Goal: Task Accomplishment & Management: Manage account settings

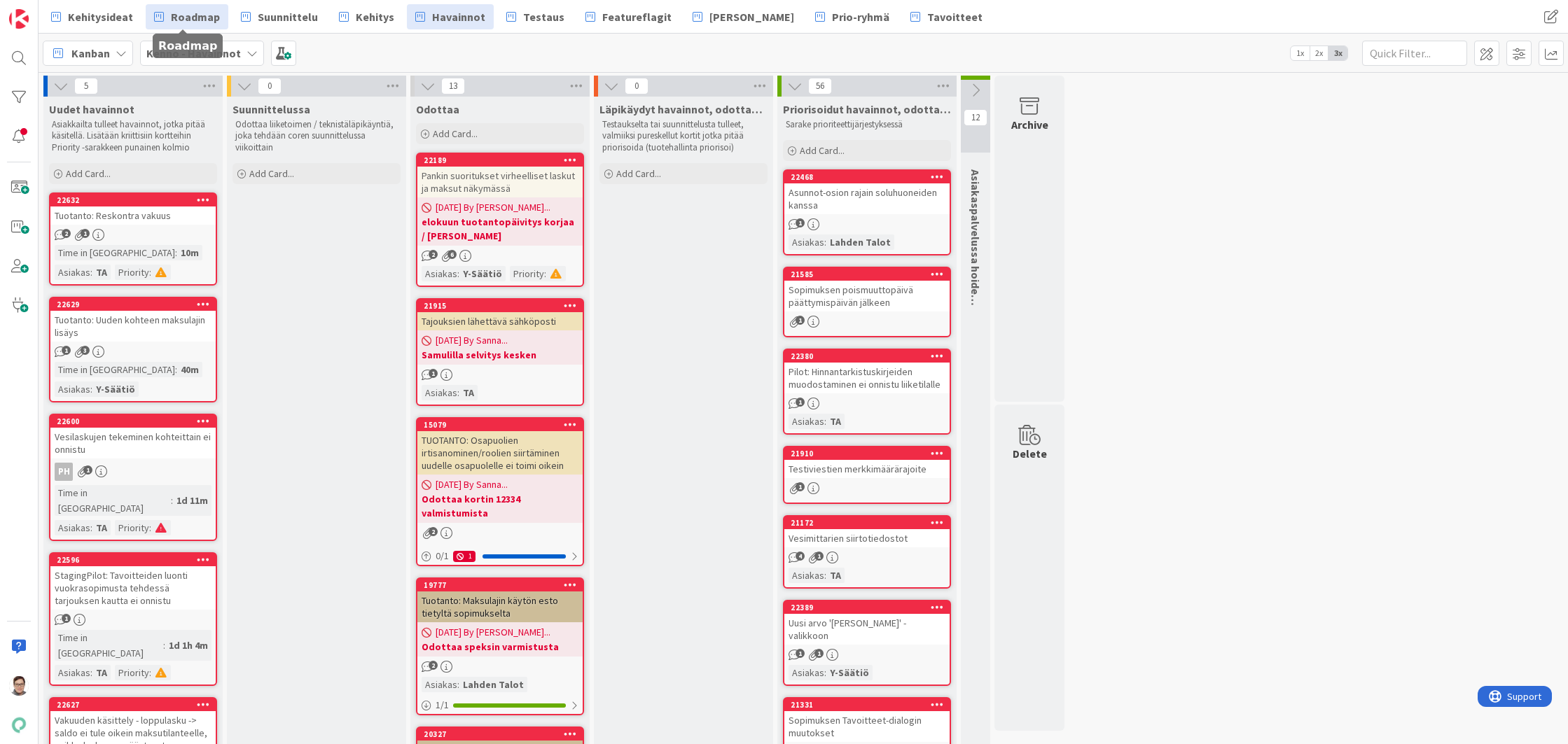
click at [181, 22] on span "Roadmap" at bounding box center [195, 17] width 49 height 17
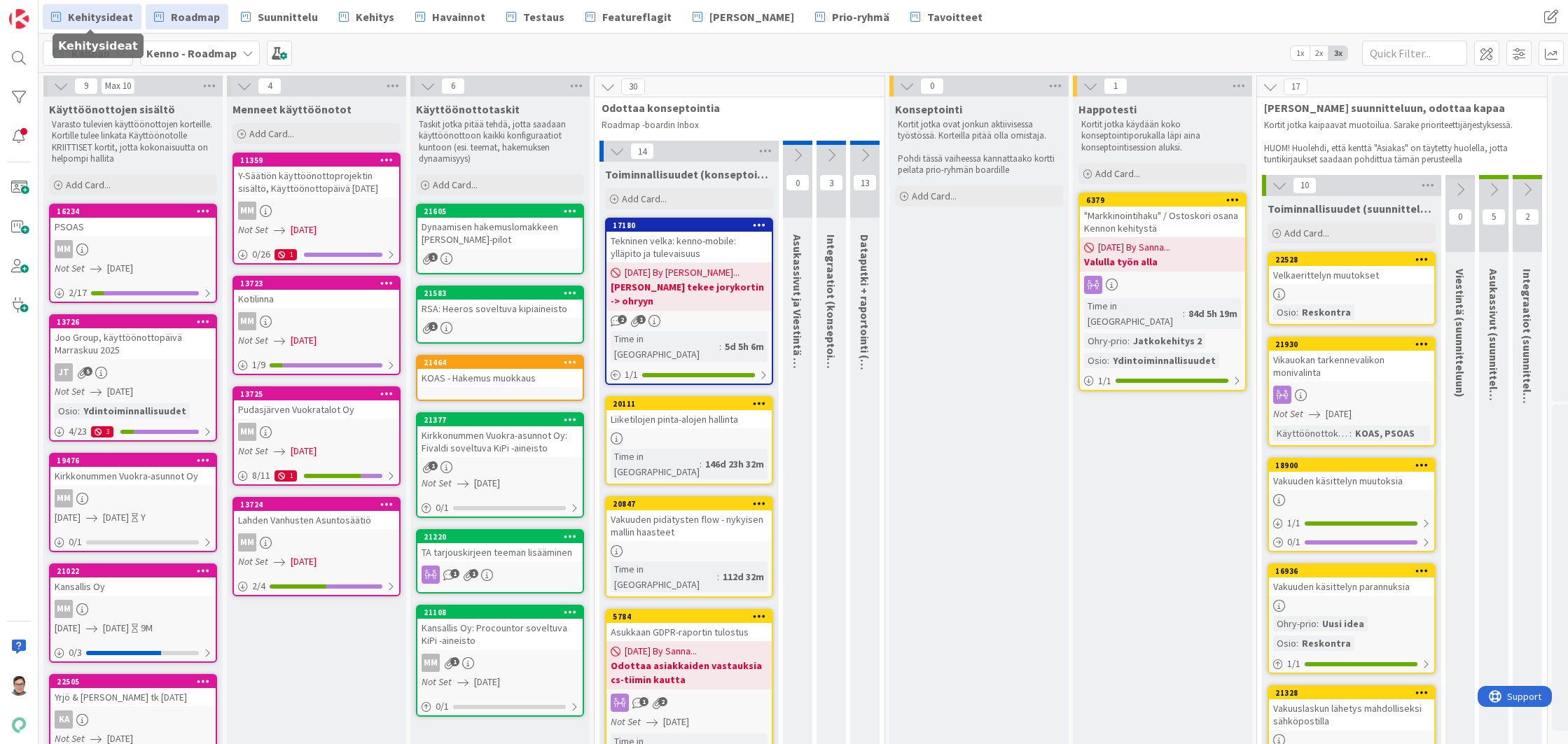
click at [107, 13] on span "Kehitysideat" at bounding box center [100, 17] width 65 height 17
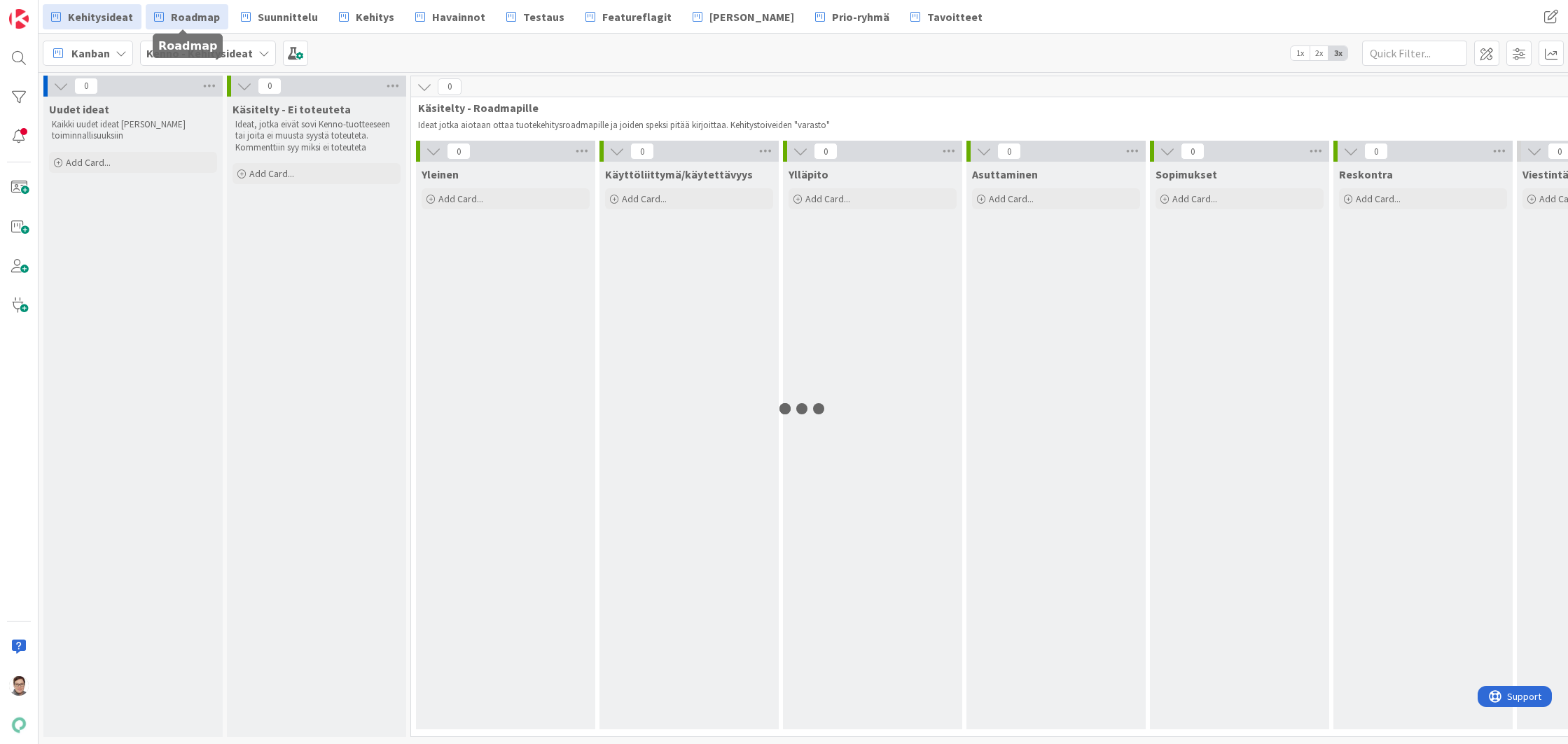
click at [172, 15] on span "Roadmap" at bounding box center [195, 17] width 49 height 17
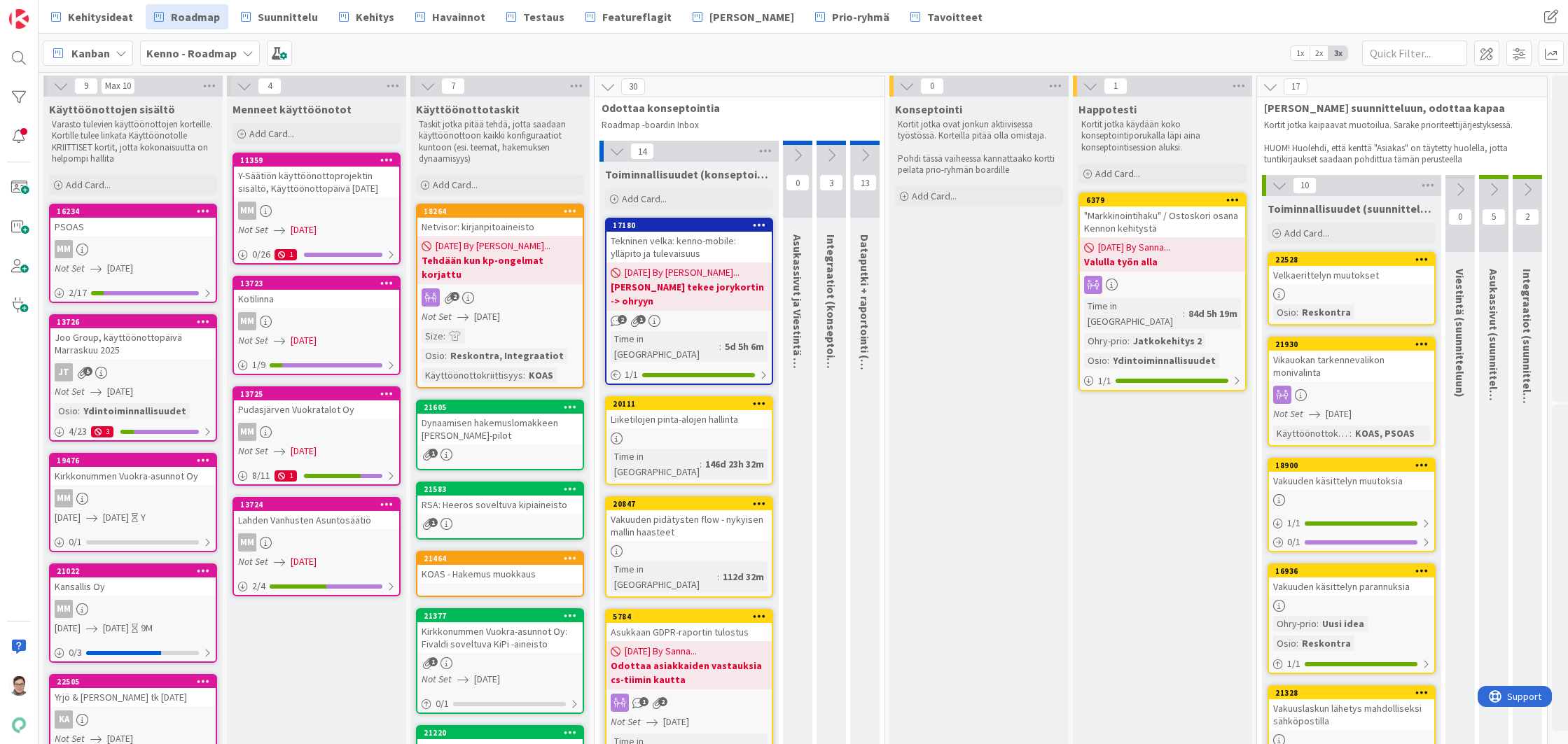
click at [571, 402] on icon at bounding box center [570, 407] width 13 height 9
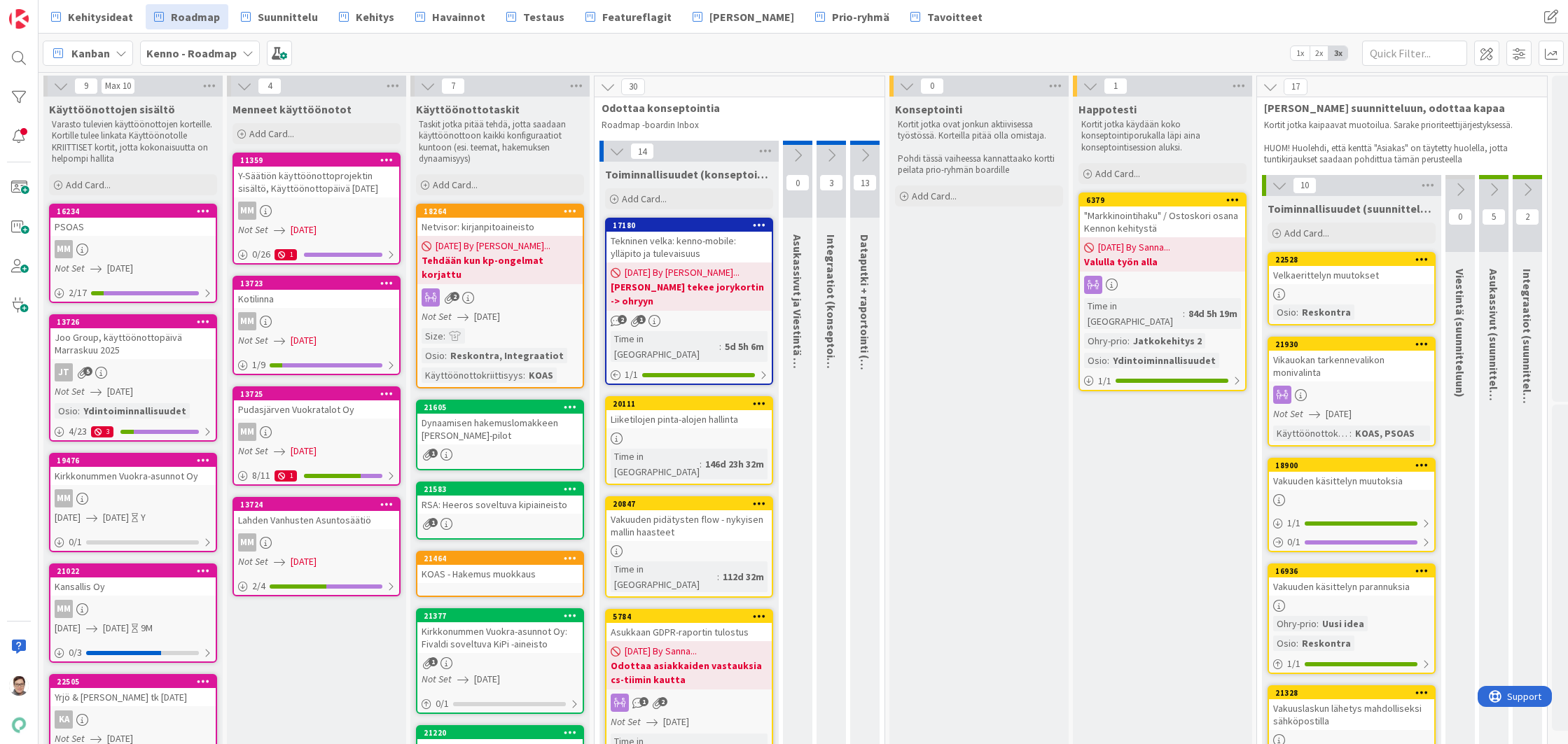
click at [503, 414] on div "Dynaamisen hakemuslomakkeen [PERSON_NAME]-pilot" at bounding box center [499, 429] width 165 height 31
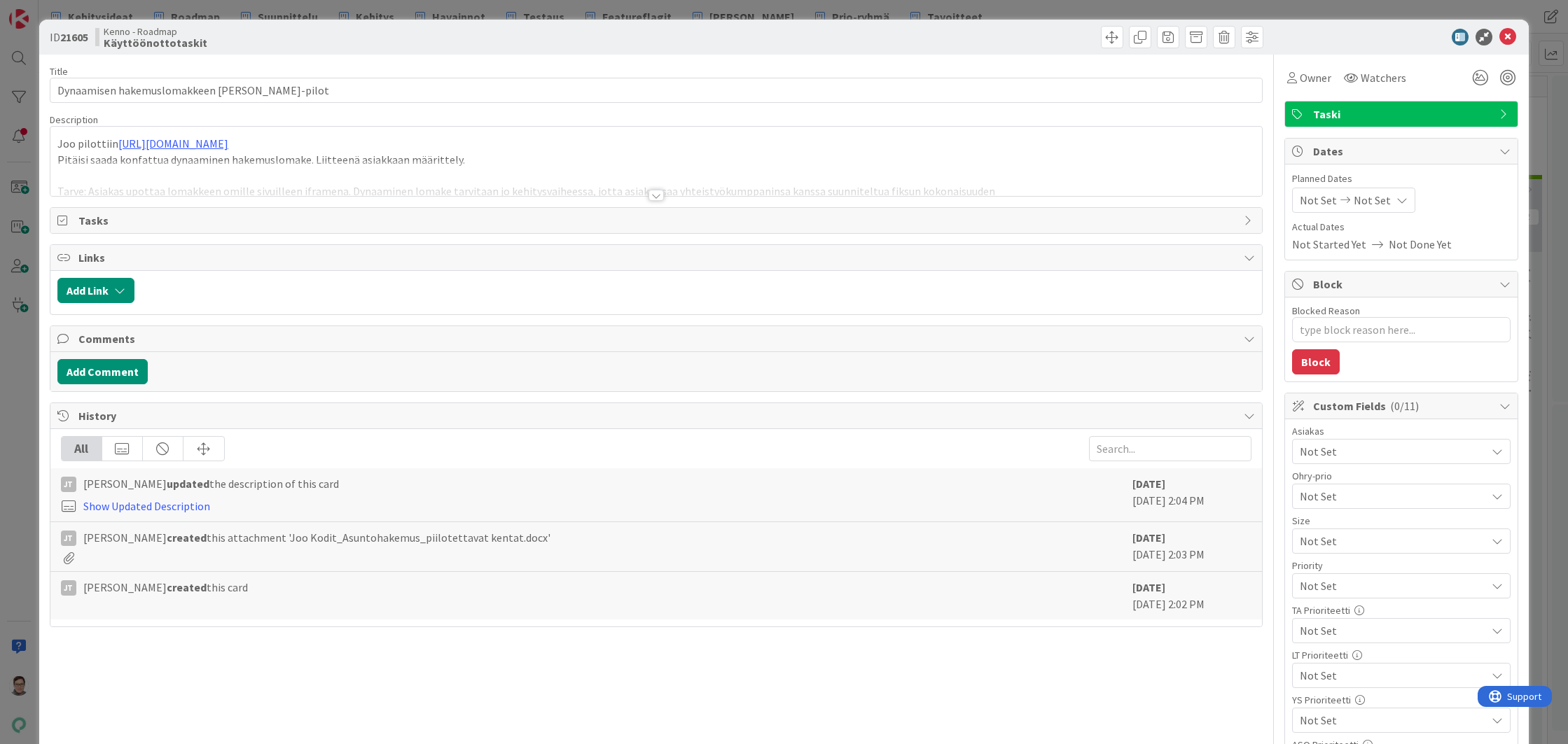
click at [650, 193] on div at bounding box center [656, 195] width 15 height 11
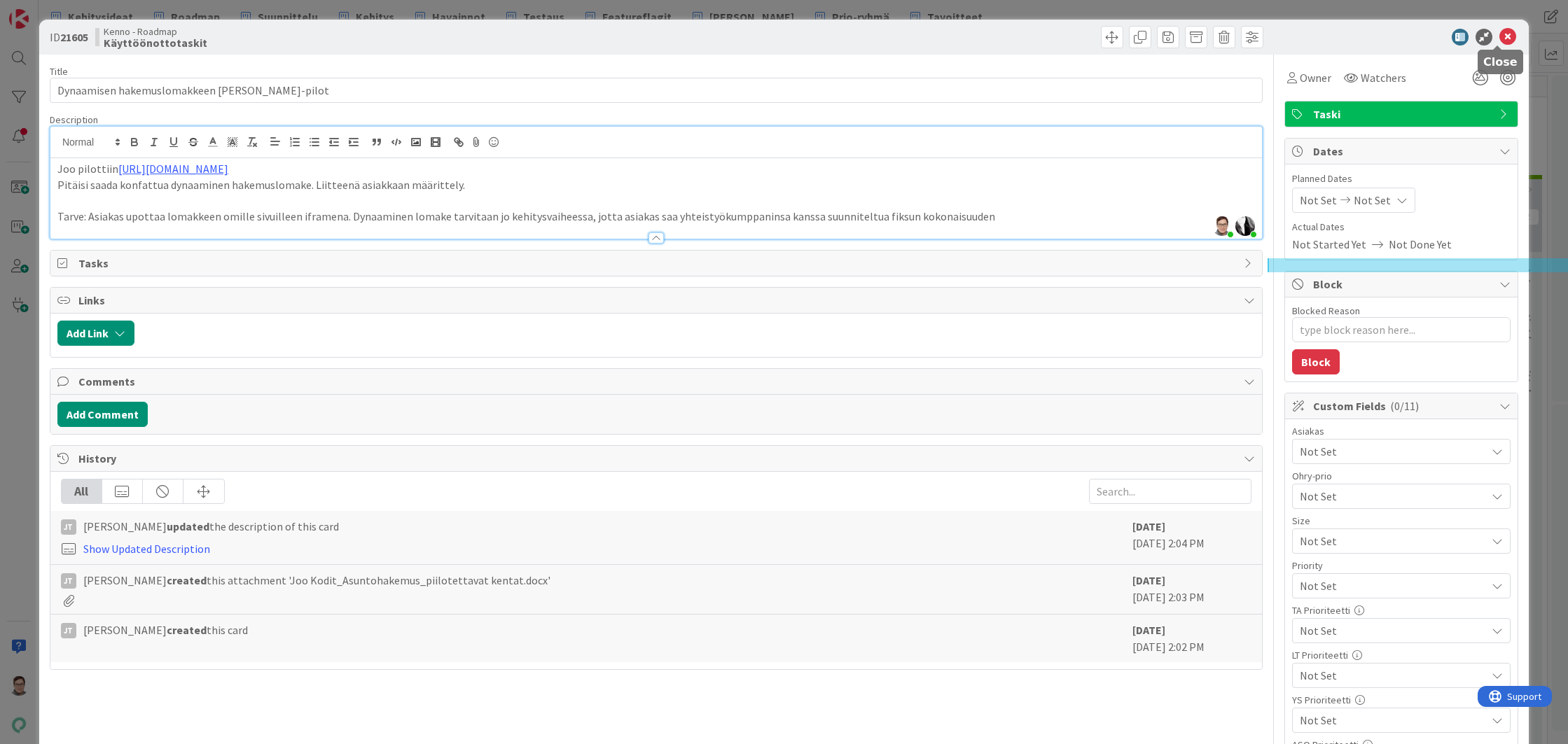
click at [1501, 40] on icon at bounding box center [1508, 37] width 17 height 17
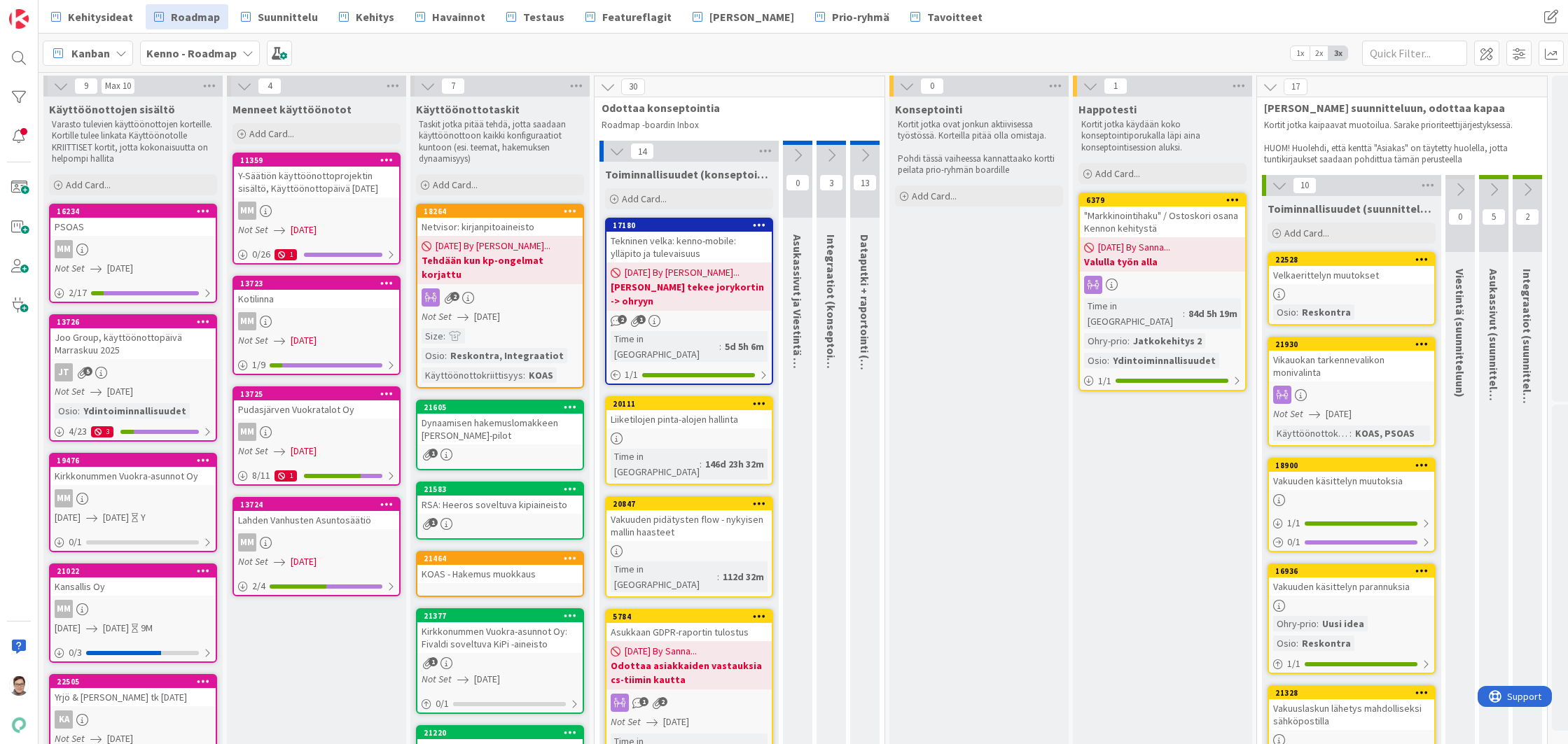
click at [567, 402] on icon at bounding box center [570, 407] width 13 height 9
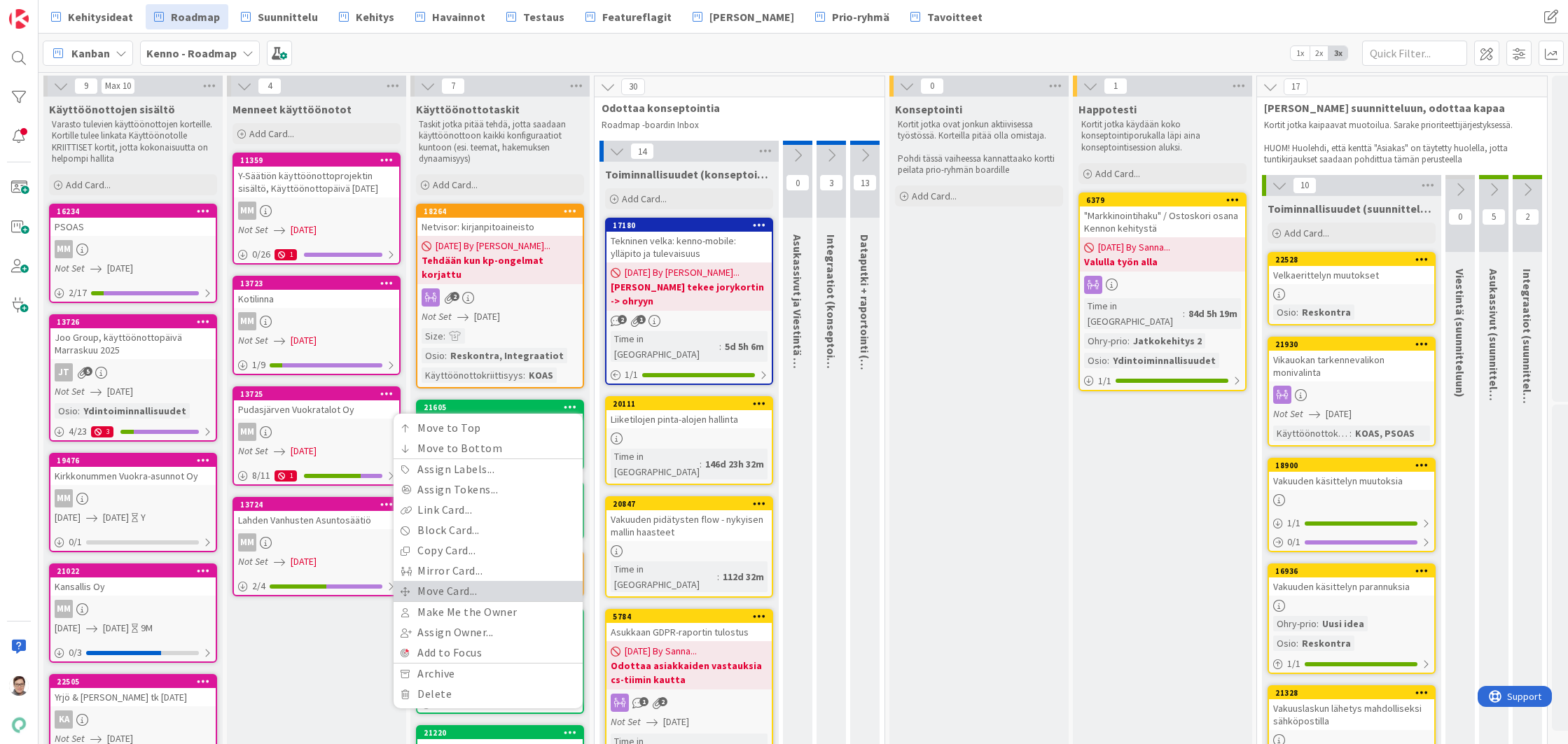
click at [444, 581] on link "Move Card..." at bounding box center [488, 591] width 189 height 21
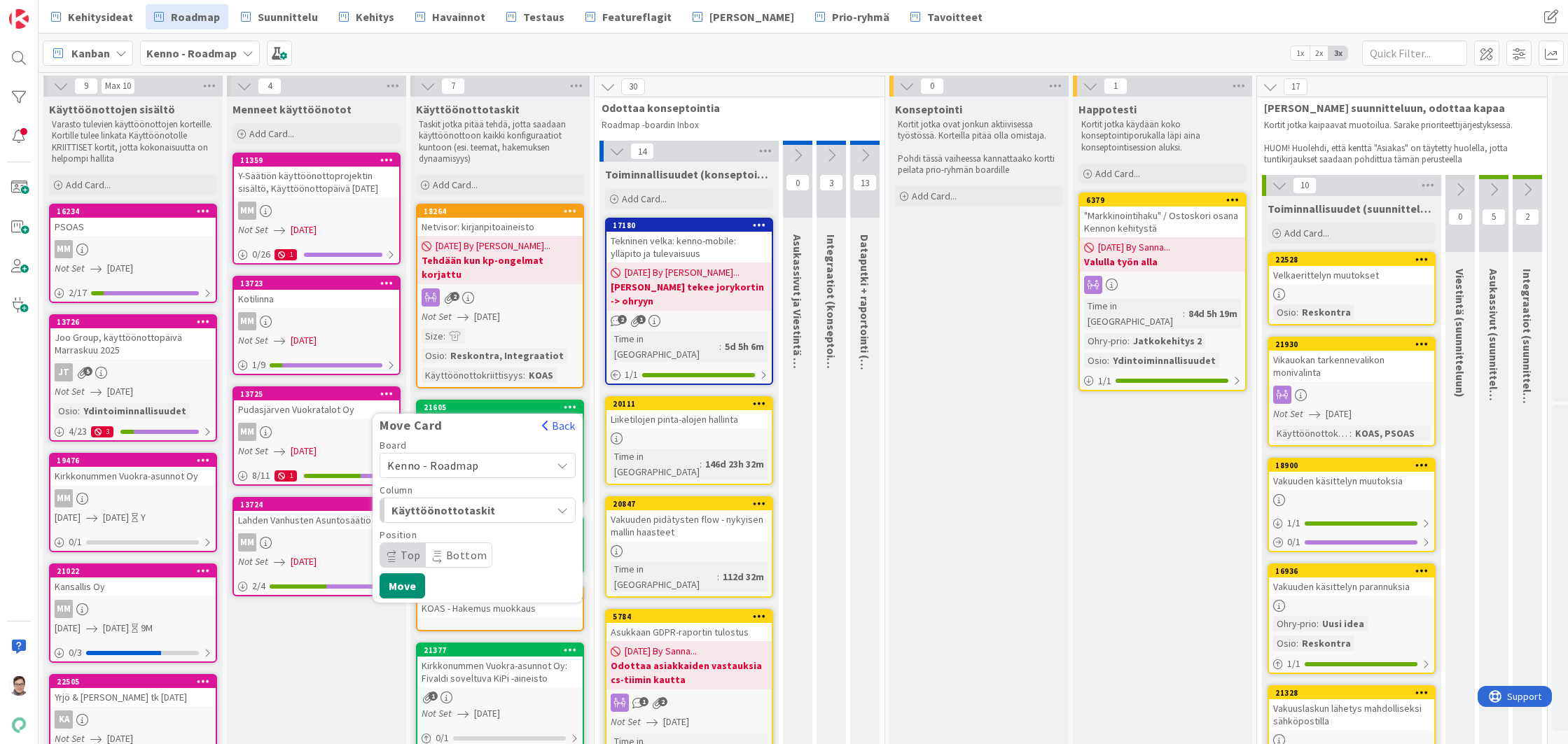
click at [457, 459] on span "Kenno - Roadmap" at bounding box center [433, 465] width 91 height 14
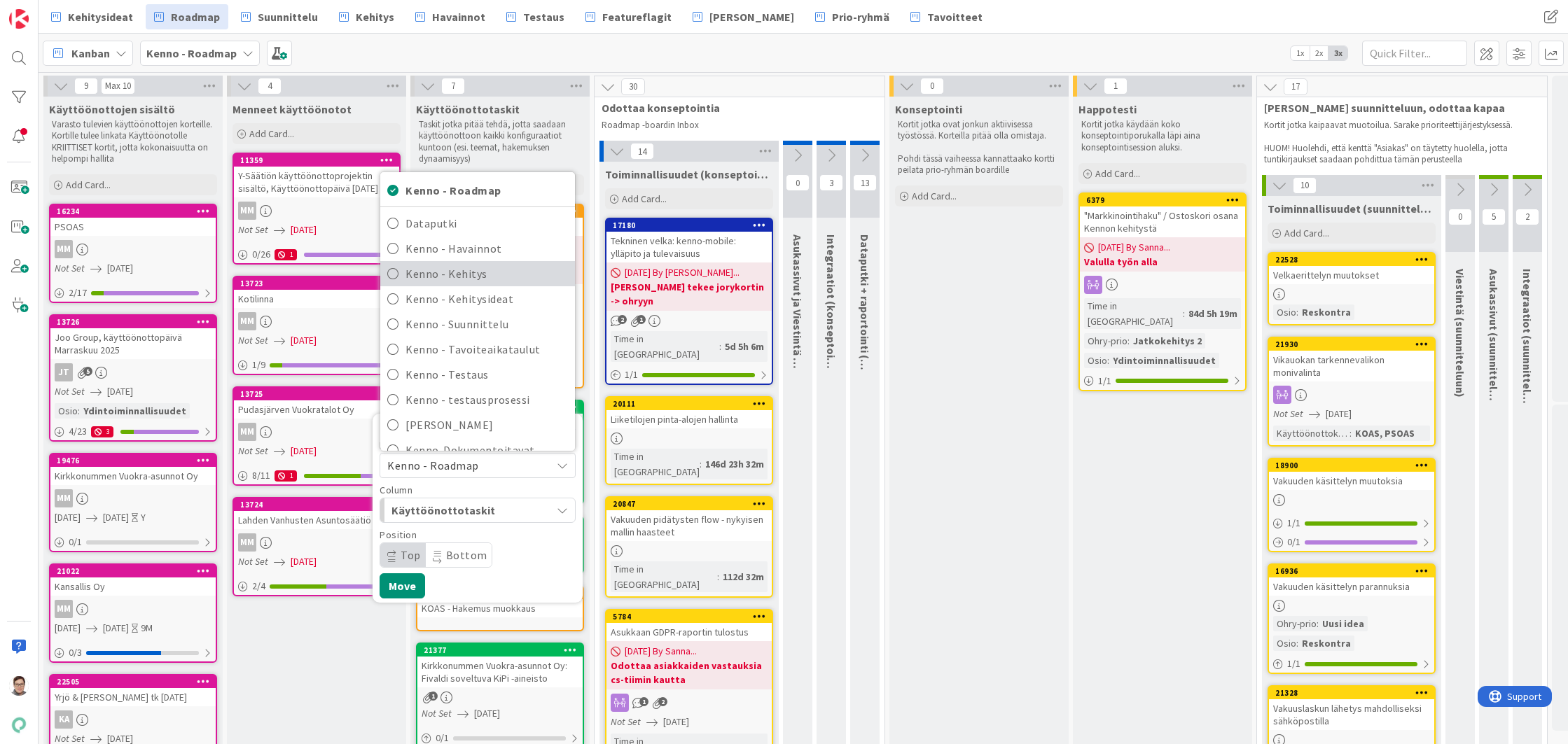
click at [460, 267] on span "Kenno - Kehitys" at bounding box center [486, 273] width 162 height 21
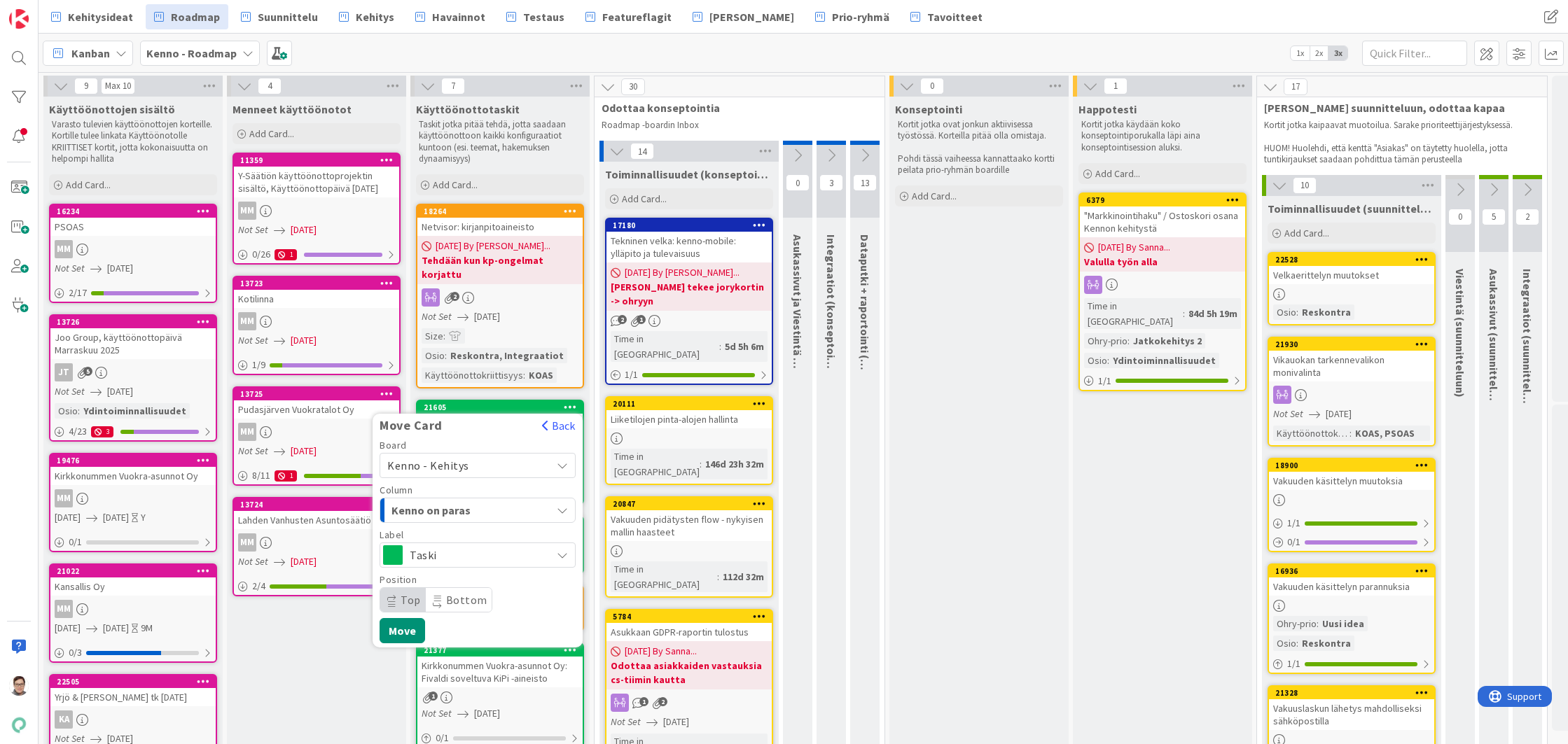
click at [441, 501] on span "Kenno on paras" at bounding box center [443, 509] width 105 height 18
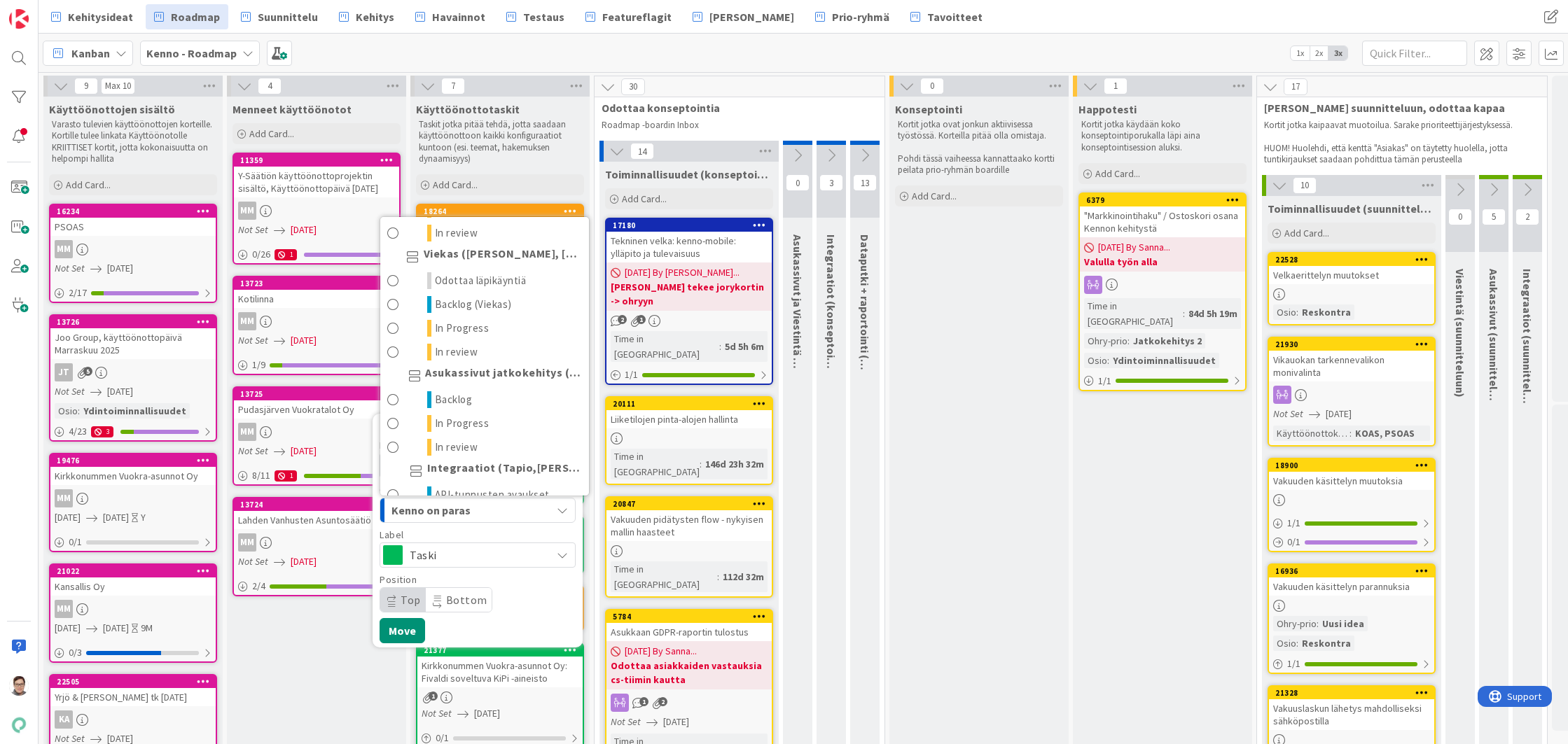
scroll to position [840, 0]
click at [461, 255] on span "Odottaa läpikäyntiä" at bounding box center [480, 264] width 91 height 17
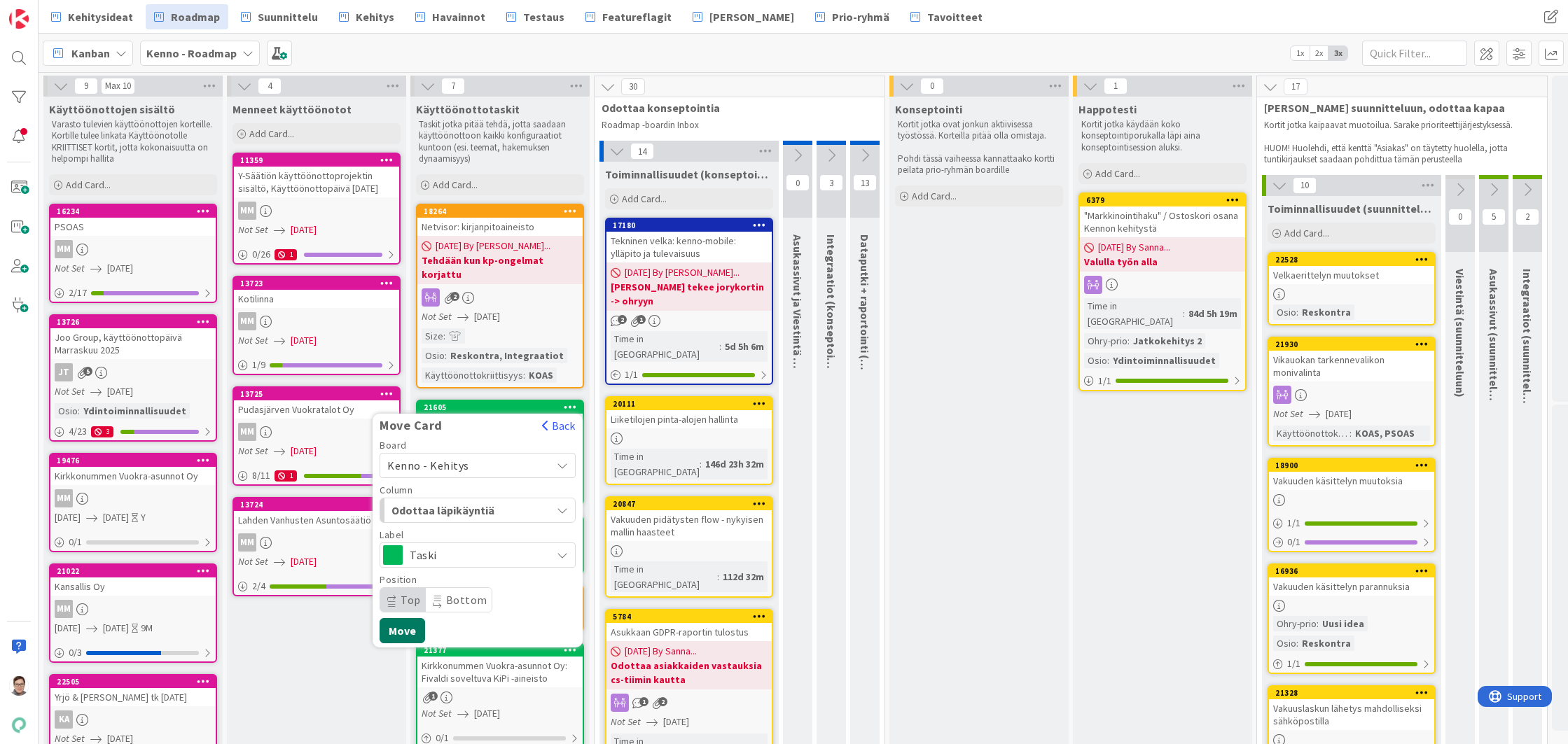
click at [399, 618] on button "Move" at bounding box center [402, 630] width 45 height 25
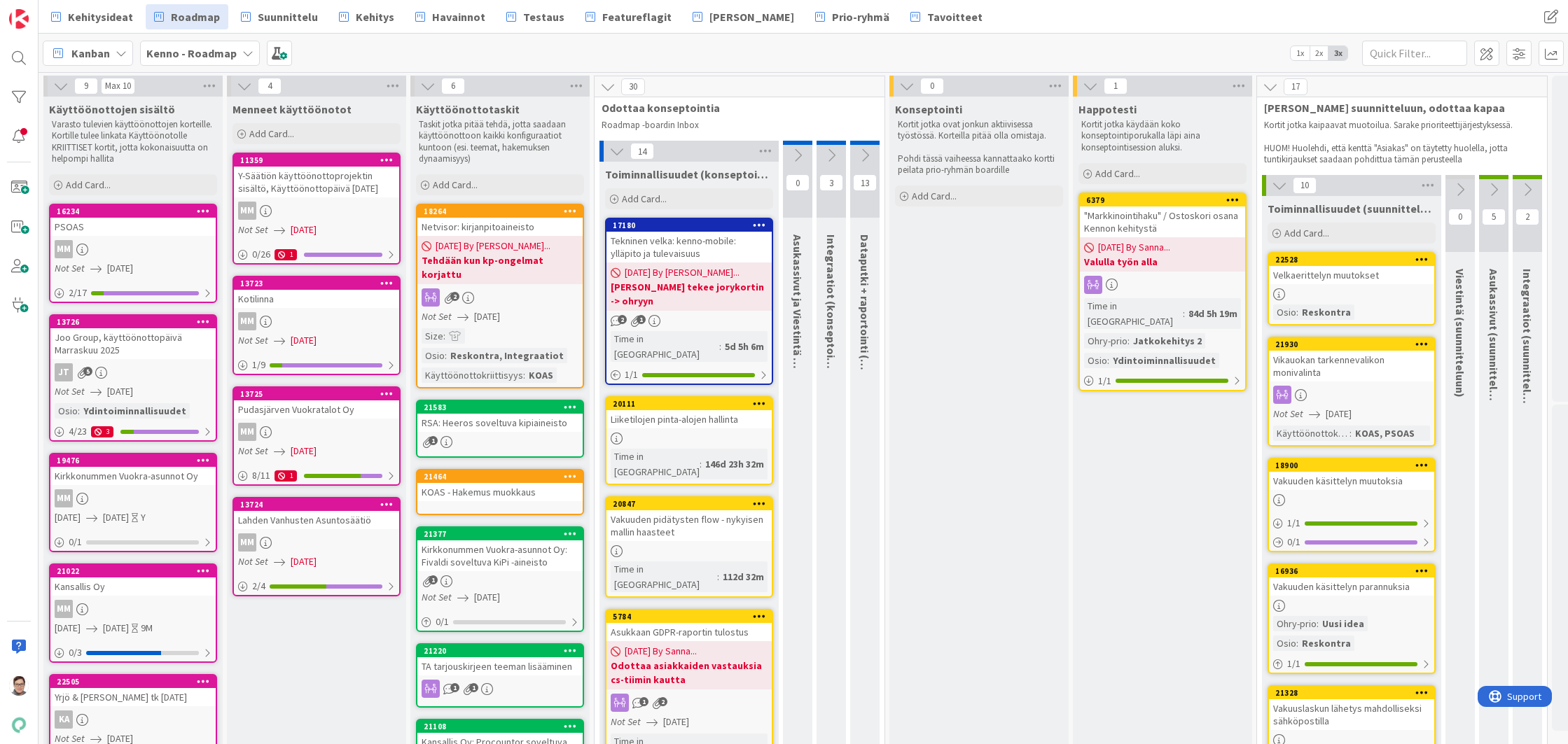
click at [514, 483] on div "KOAS - Hakemus muokkaus" at bounding box center [499, 492] width 165 height 18
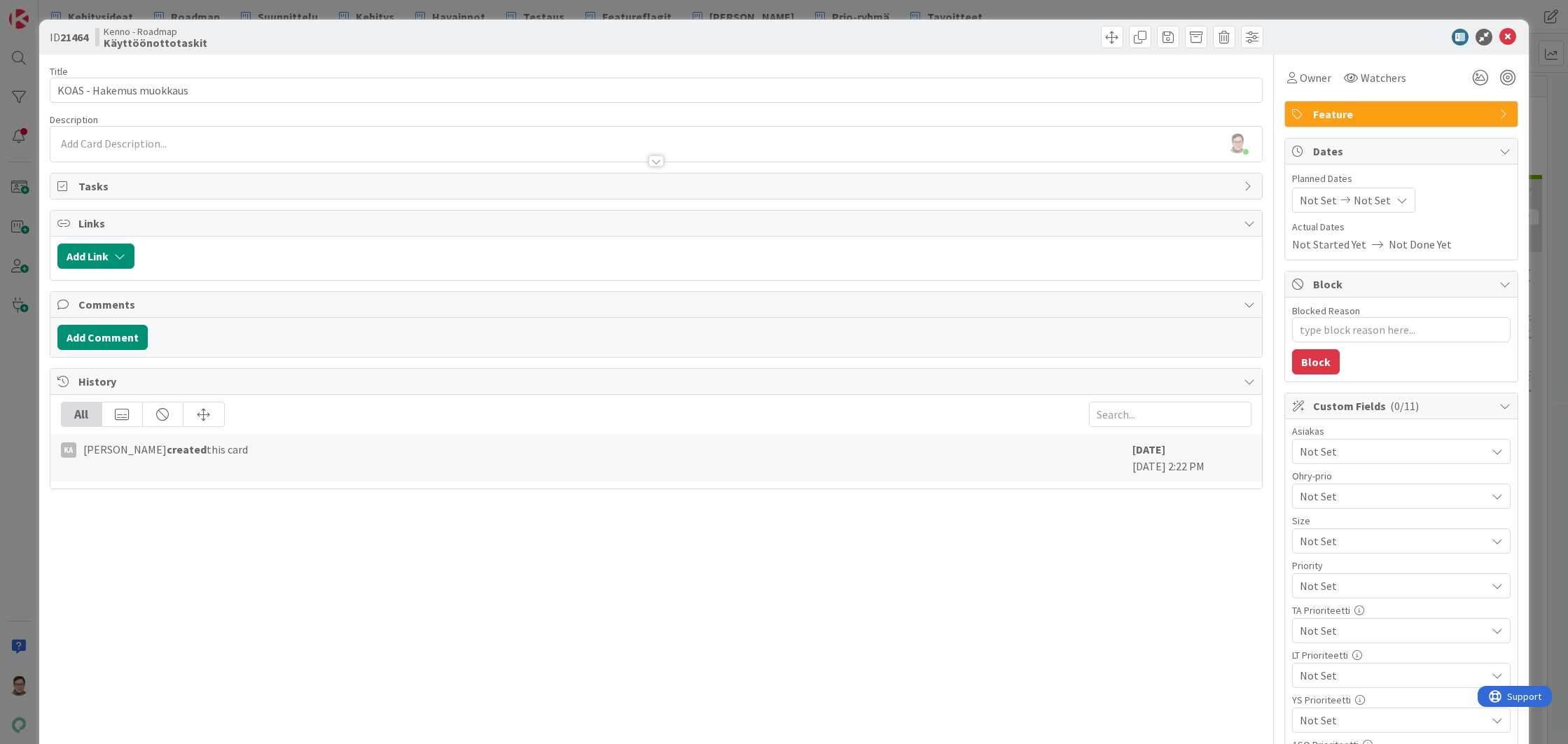
click at [1378, 113] on span "Feature" at bounding box center [1402, 114] width 179 height 17
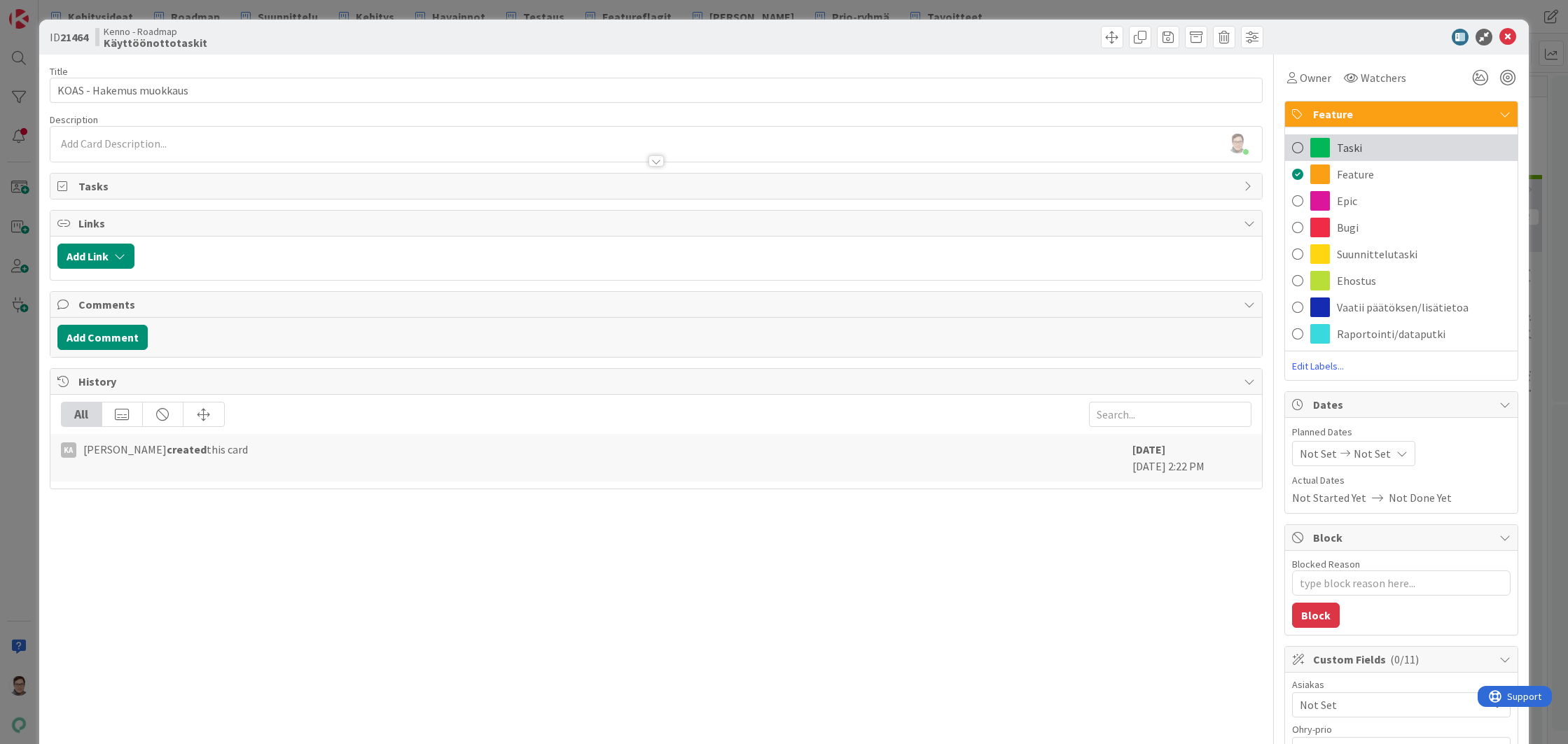
click at [1337, 146] on span "Taski" at bounding box center [1349, 148] width 25 height 17
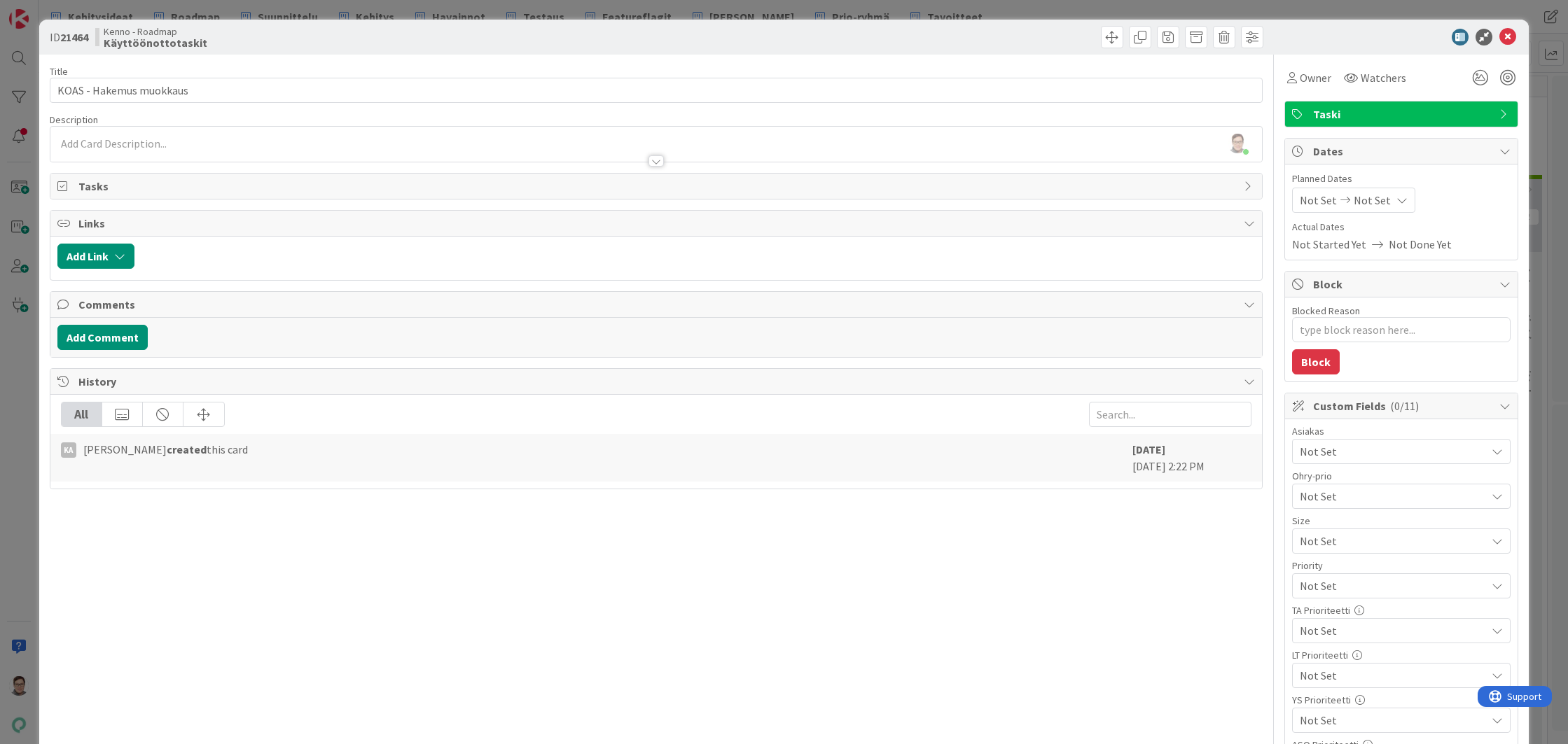
drag, startPoint x: 565, startPoint y: 729, endPoint x: 543, endPoint y: 737, distance: 23.4
click at [565, 729] on div "Title 23 / 128 KOAS - Hakemus muokkaus Description Sanna Mattila just joined Ow…" at bounding box center [656, 621] width 1213 height 1133
click at [1307, 332] on textarea "Blocked Reason" at bounding box center [1401, 330] width 219 height 25
type textarea "x"
type textarea "k"
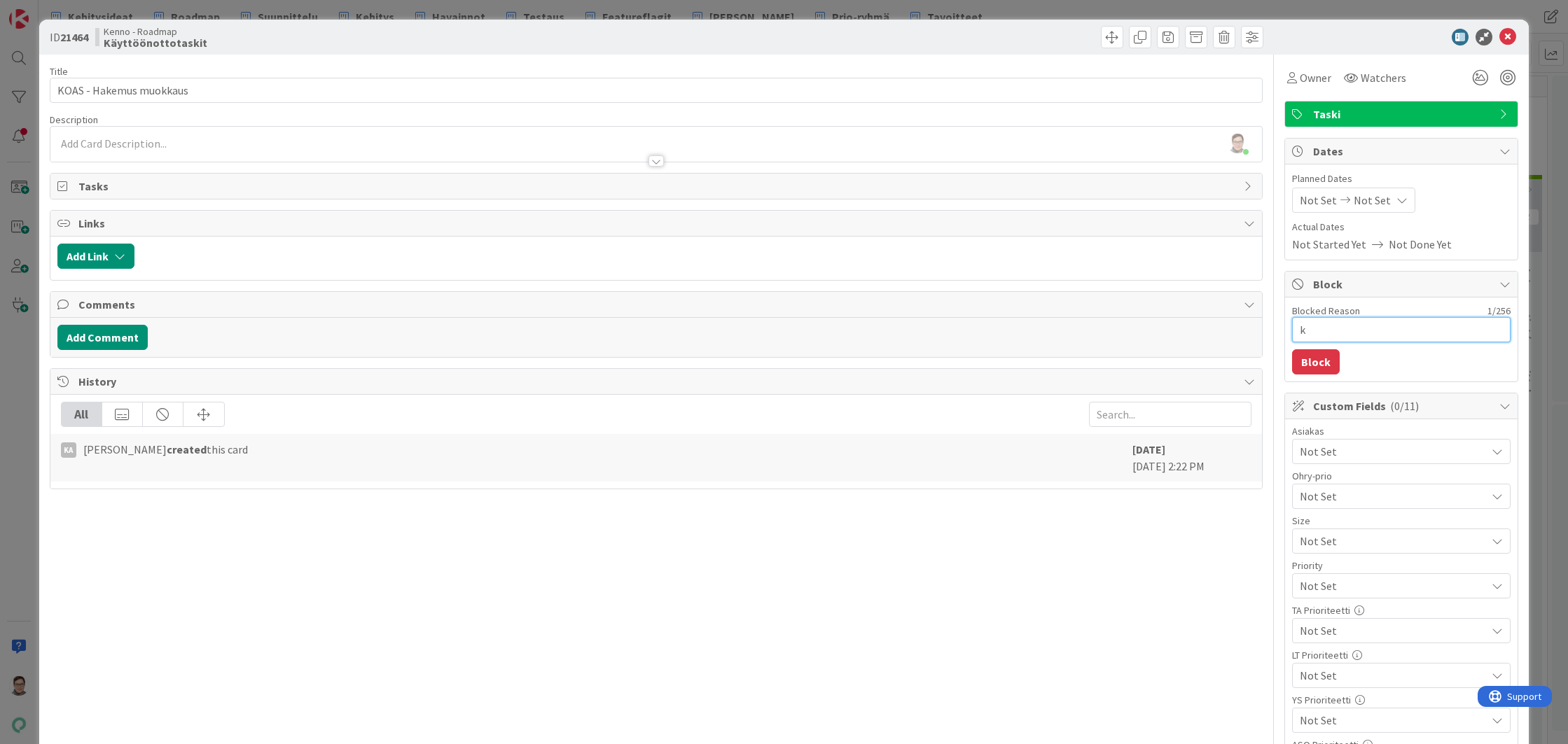
type textarea "x"
type textarea "ky"
type textarea "x"
type textarea "kys"
type textarea "x"
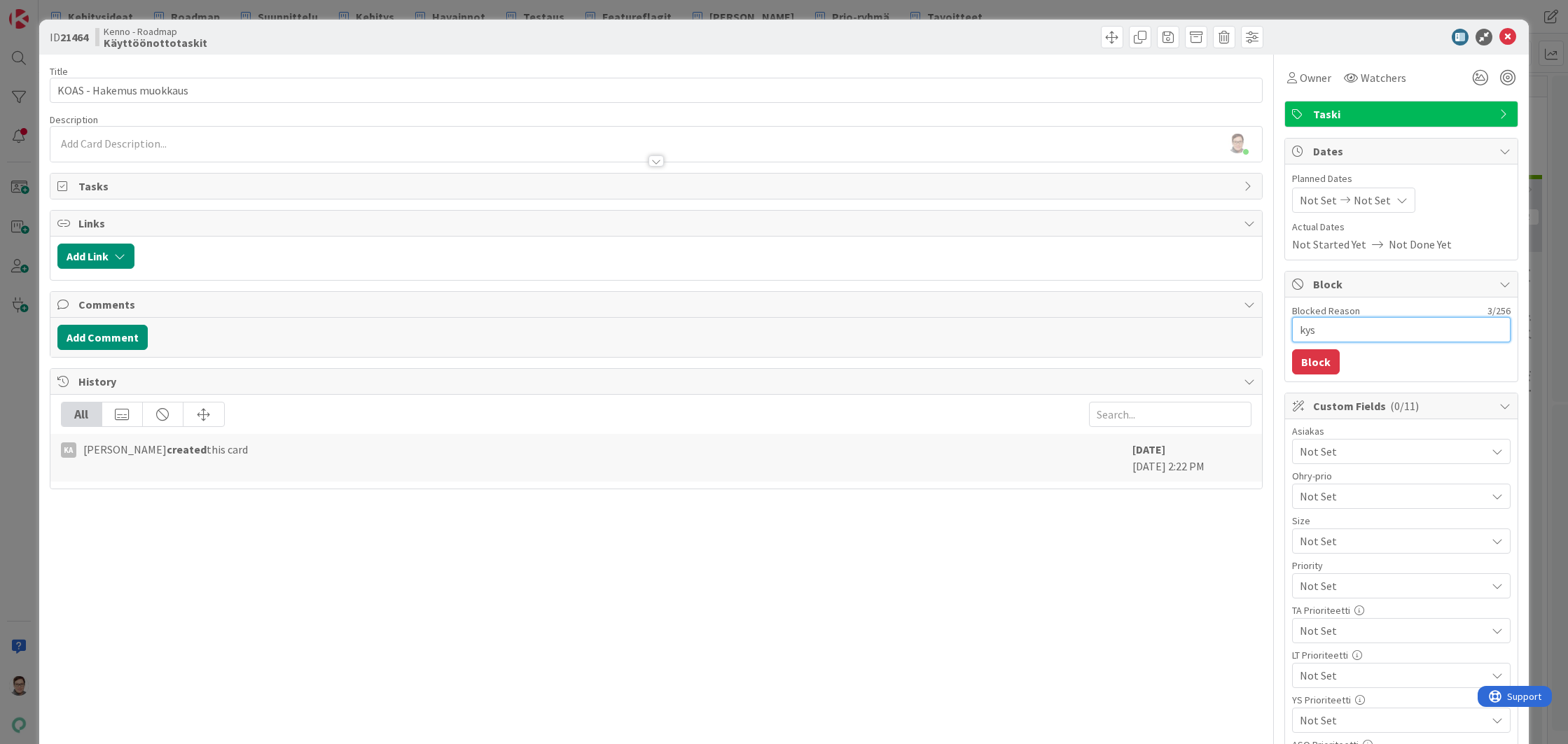
type textarea "kysy"
type textarea "x"
type textarea "kysyt"
type textarea "x"
type textarea "kysyty"
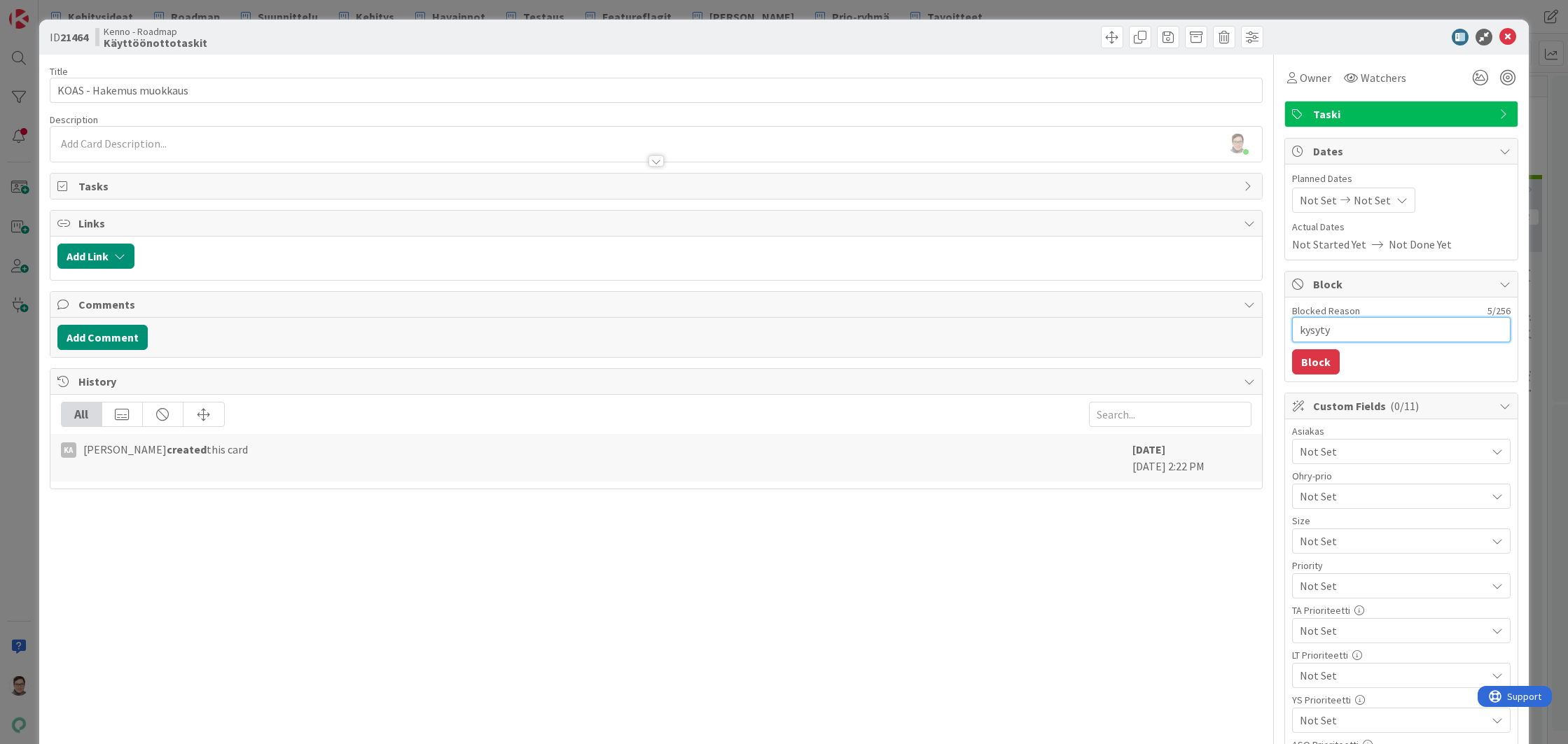
type textarea "x"
type textarea "kysytyy"
type textarea "x"
type textarea "kysytyy"
type textarea "x"
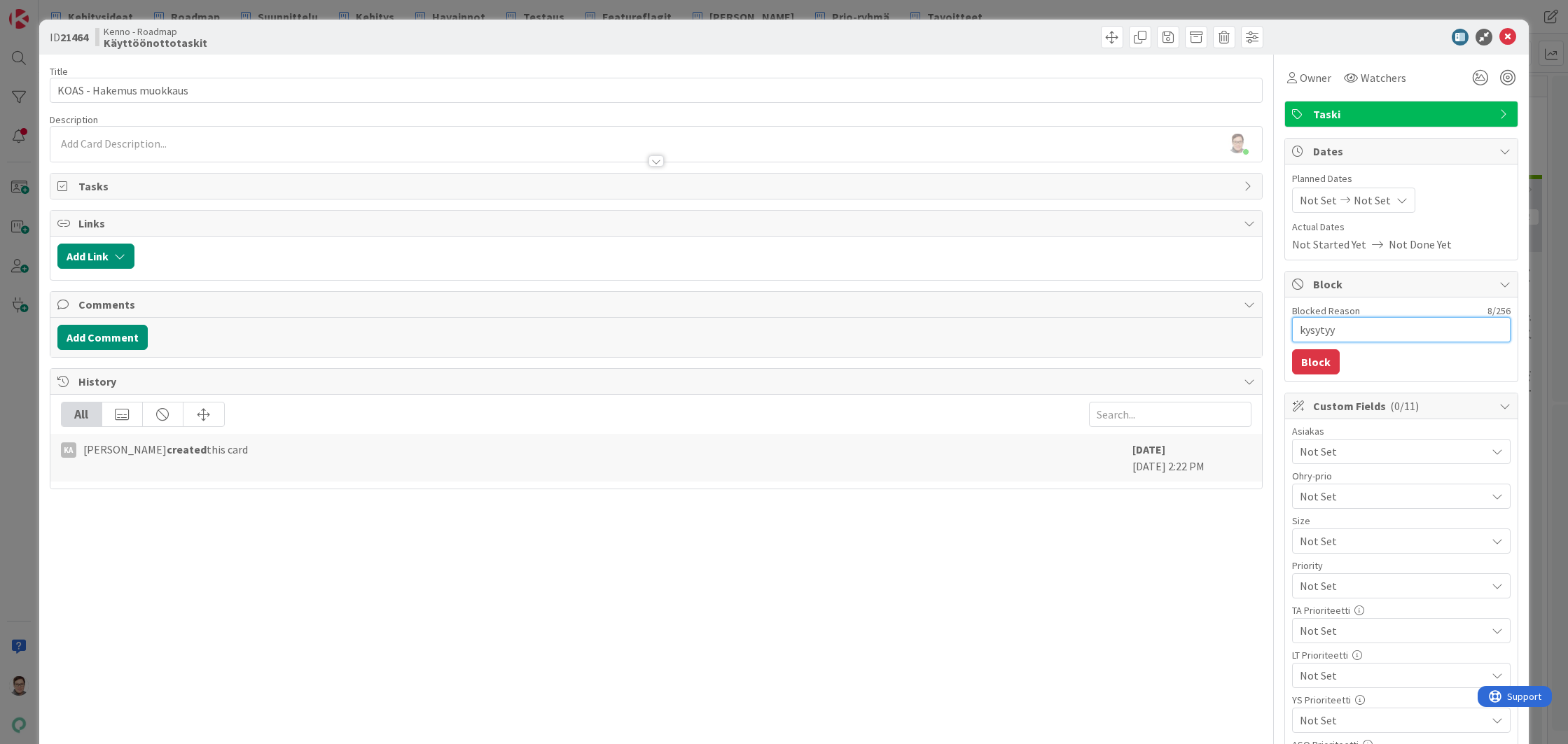
type textarea "kysytyy"
type textarea "x"
type textarea "kysyty"
type textarea "x"
type textarea "kysyt"
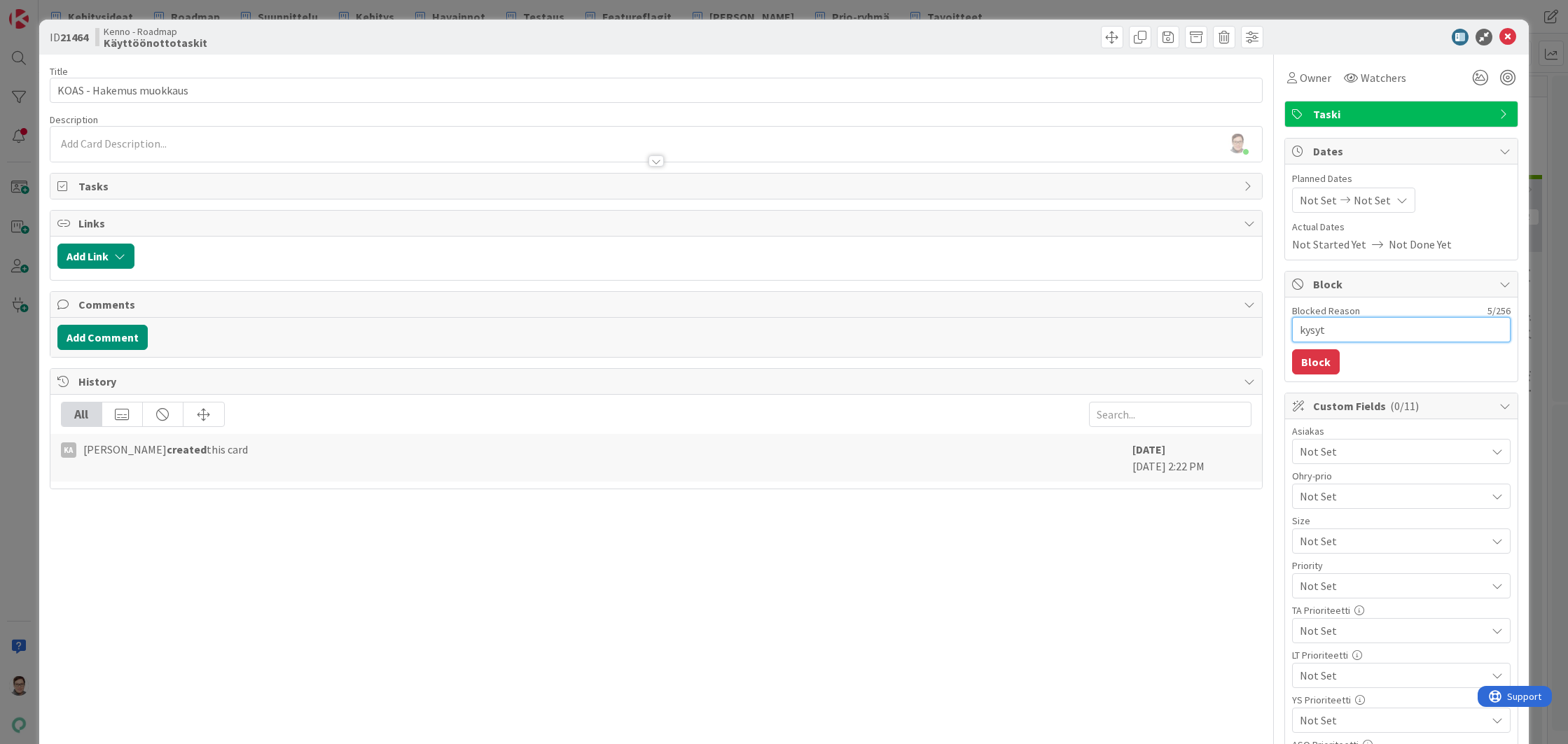
type textarea "x"
type textarea "kysy"
type textarea "x"
type textarea "kys"
type textarea "x"
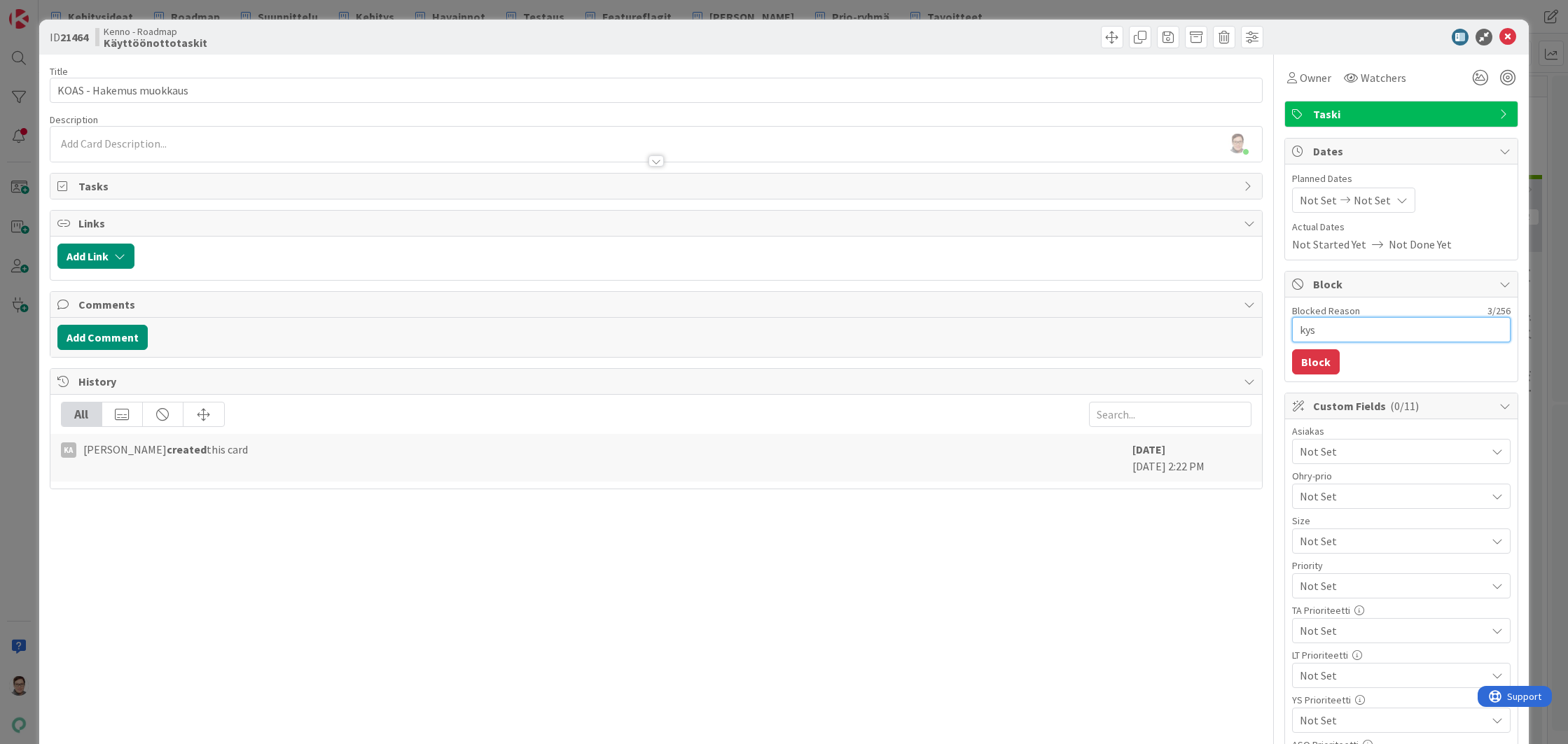
type textarea "kysy"
type textarea "x"
type textarea "kysyt"
type textarea "x"
type textarea "kysytt"
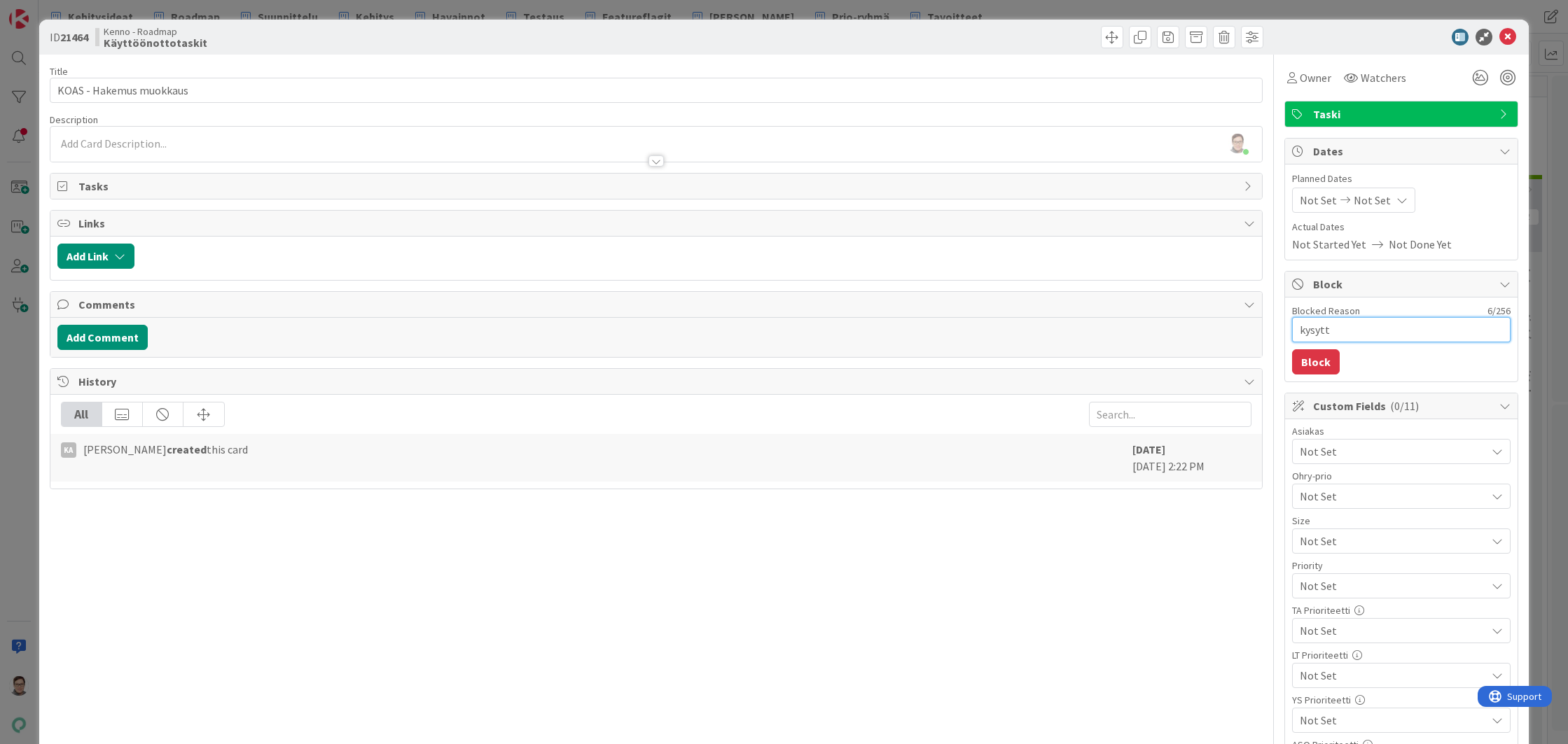
type textarea "x"
type textarea "kysytty"
type textarea "x"
type textarea "kysytty"
type textarea "x"
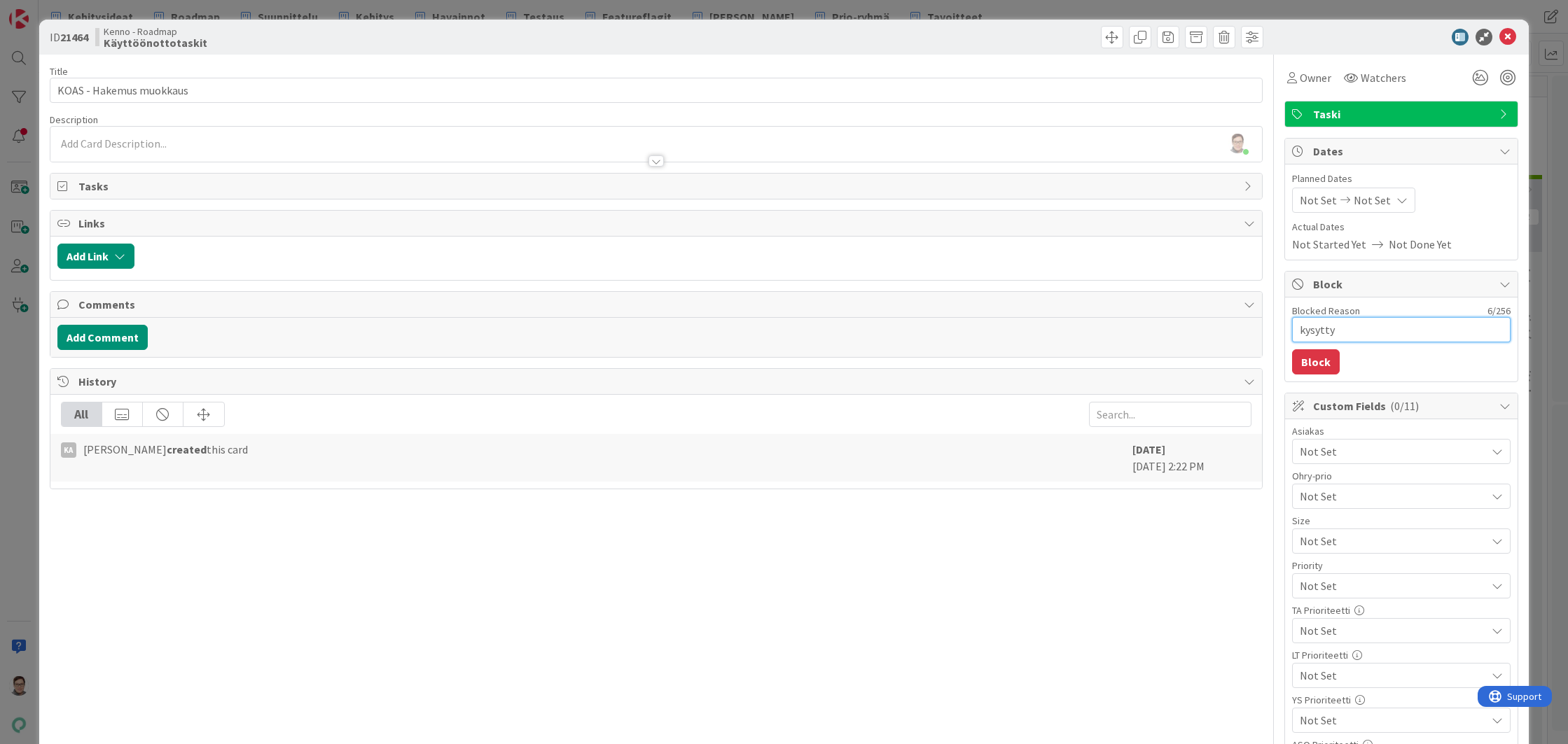
type textarea "kysytty s"
type textarea "x"
type textarea "kysytty sp"
type textarea "x"
type textarea "kysytty spe"
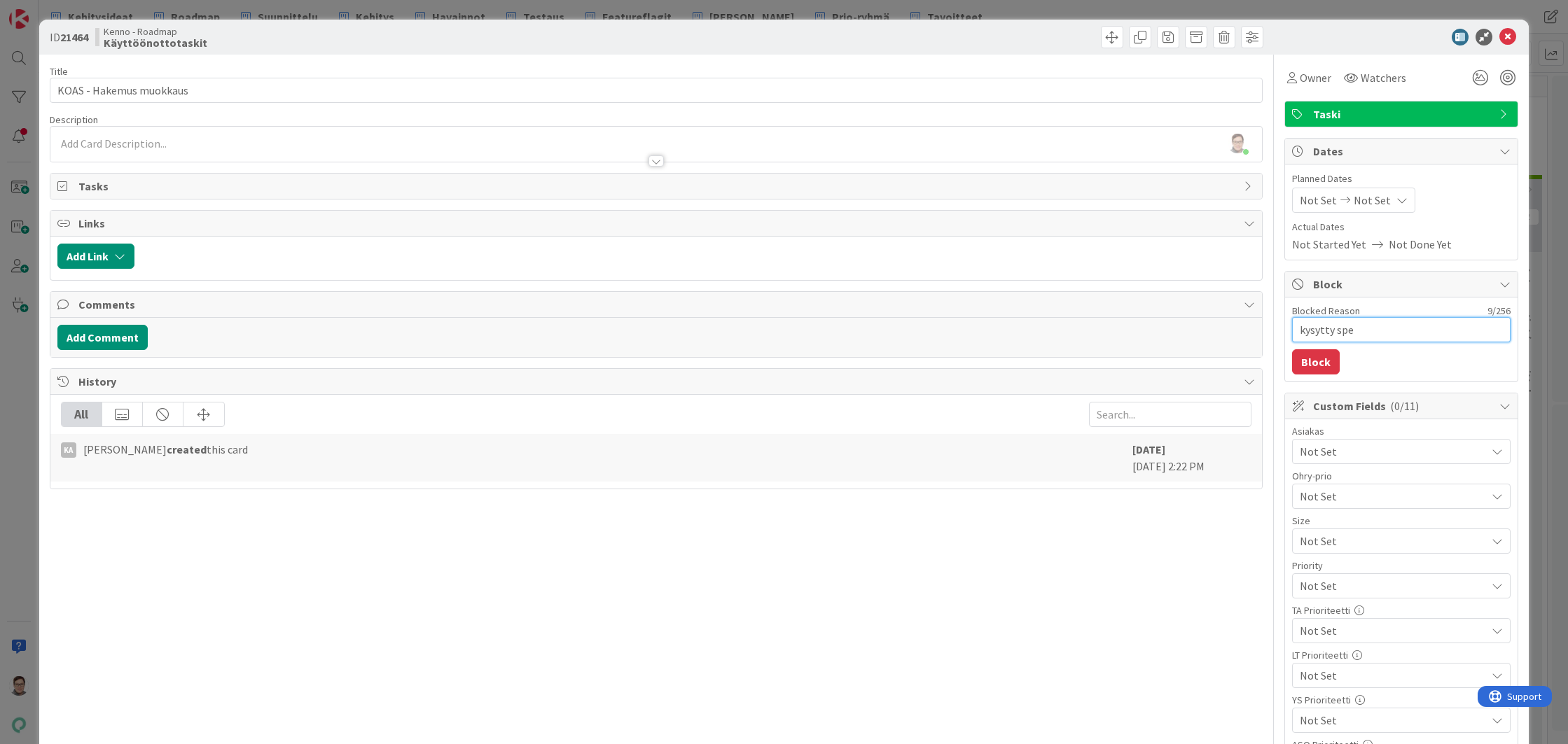
type textarea "x"
type textarea "kysytty spek"
type textarea "x"
type textarea "kysytty speks"
type textarea "x"
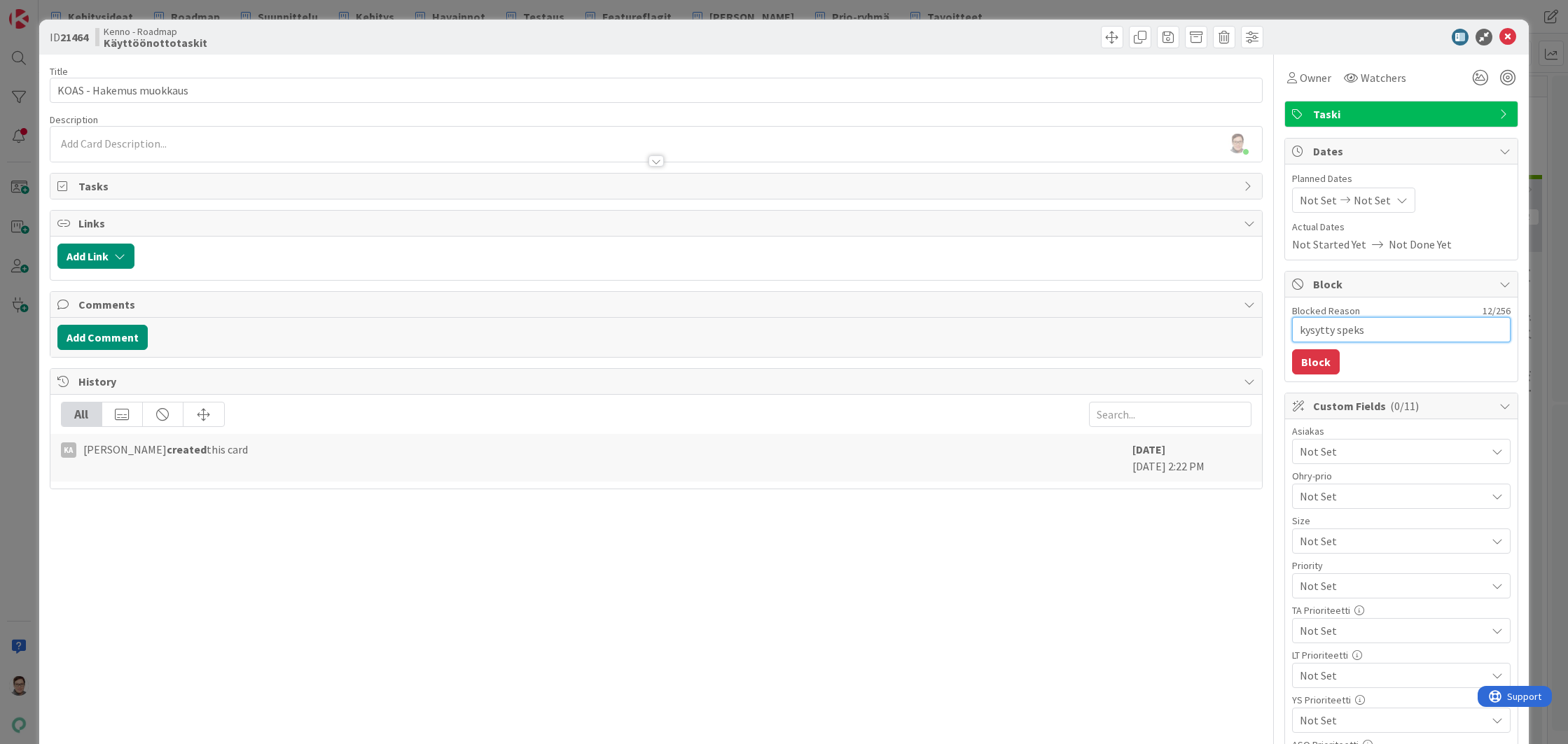
type textarea "kysytty speksi"
type textarea "x"
type textarea "kysytty speksiä"
type textarea "x"
type textarea "kysytty speksiä"
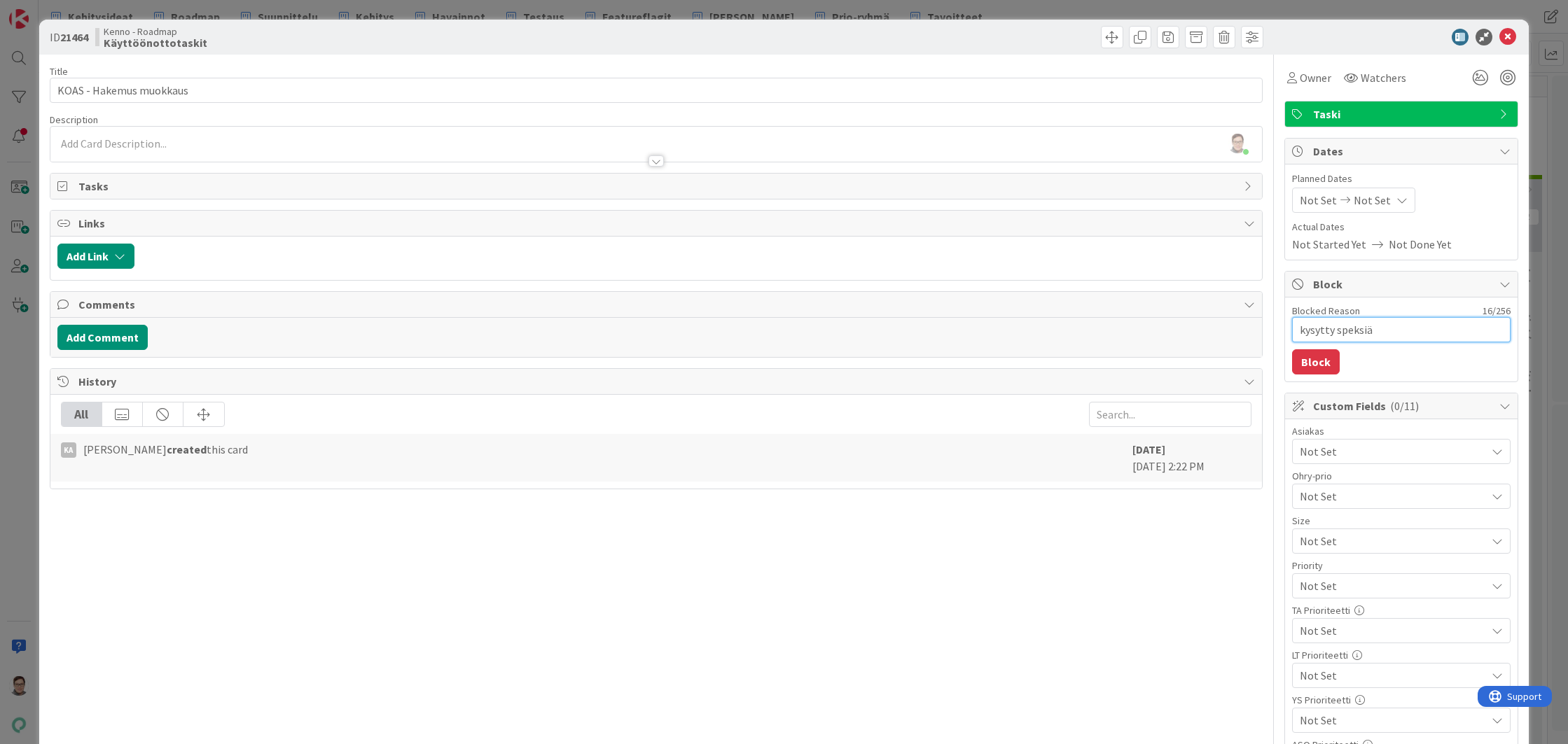
type textarea "x"
type textarea "kysytty speksiä K"
type textarea "x"
type textarea "kysytty speksiä Ka"
type textarea "x"
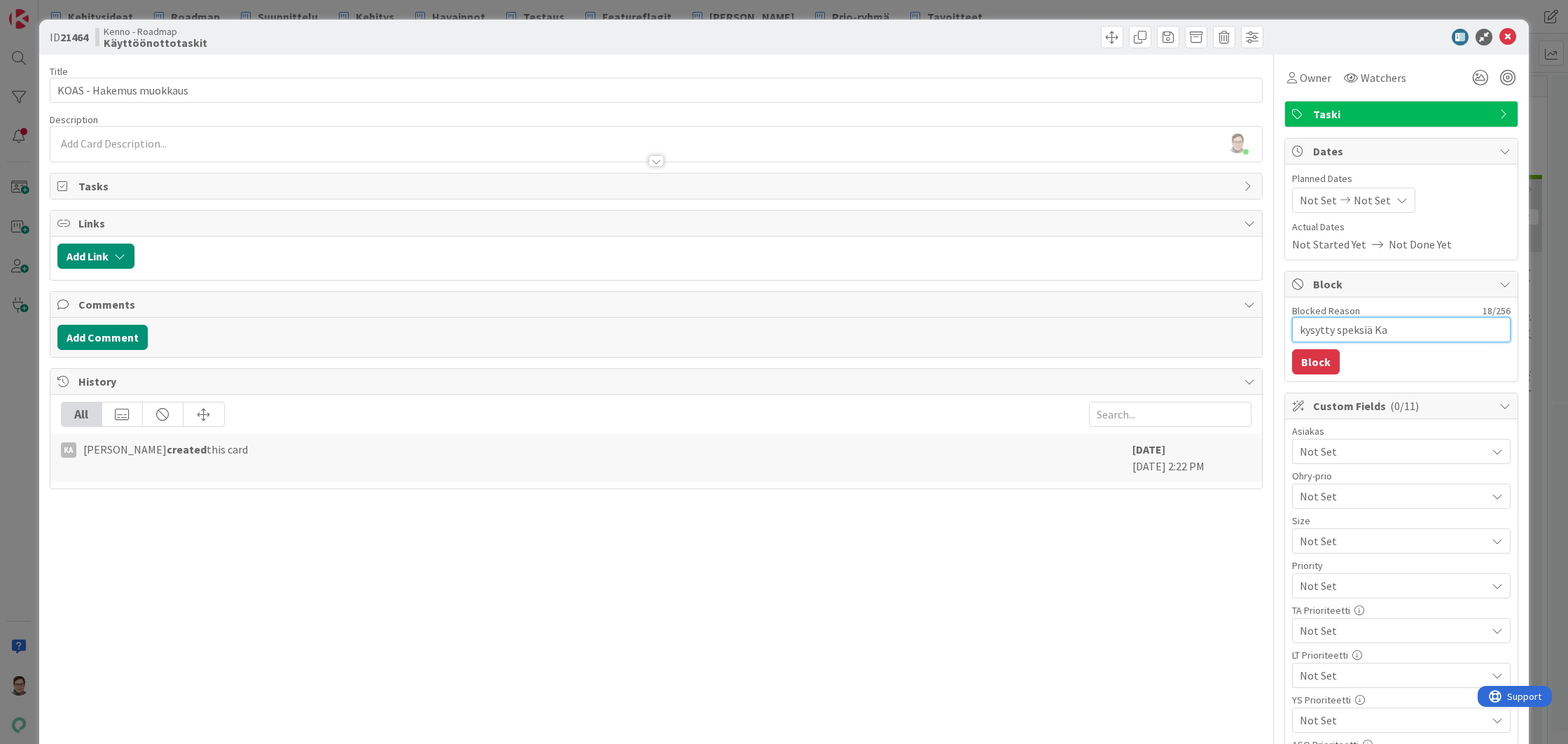
type textarea "kysytty speksiä Kat"
type textarea "x"
type textarea "kysytty speksiä Katj"
type textarea "x"
type textarea "kysytty speksiä Katja"
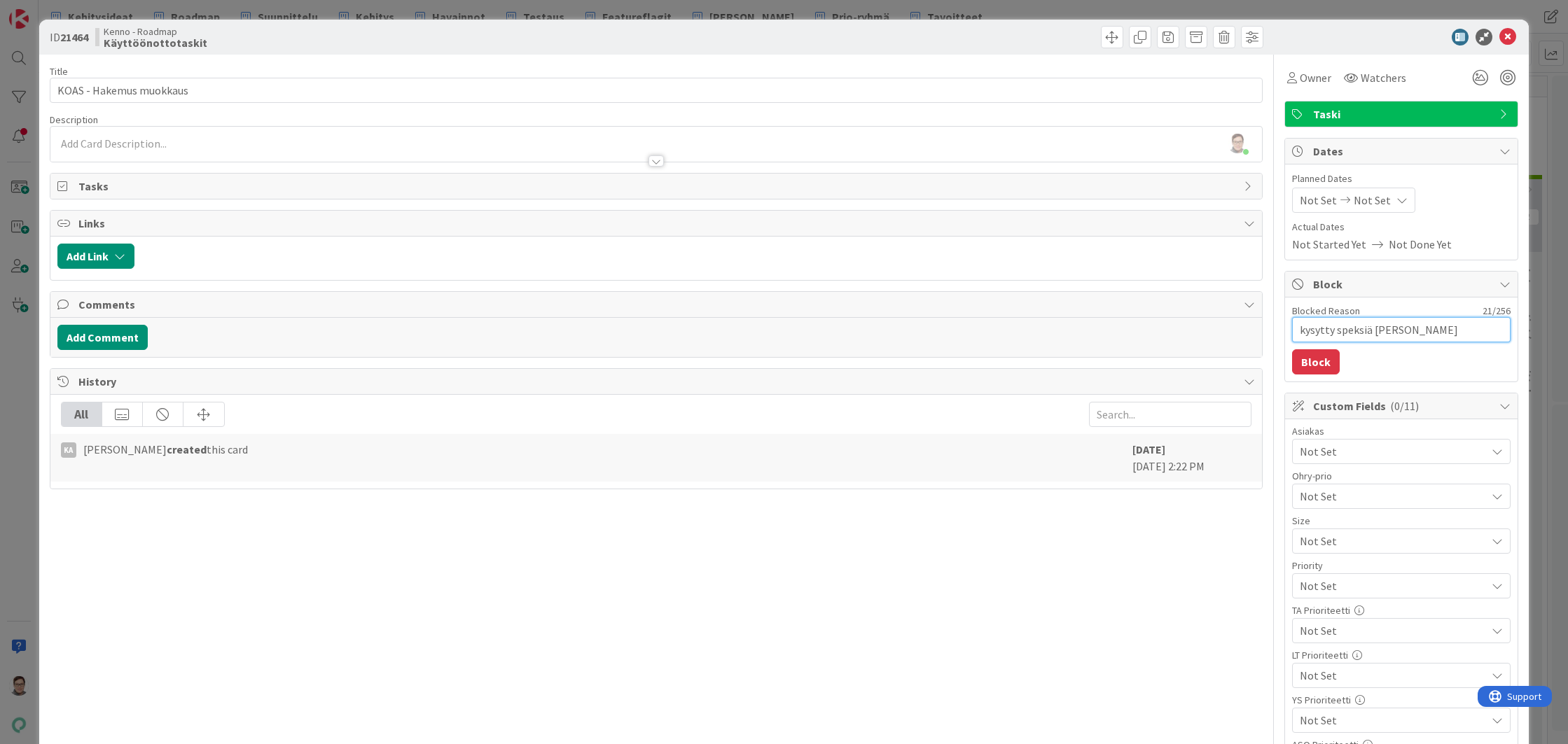
type textarea "x"
type textarea "kysytty speksiä KatjaA"
type textarea "x"
type textarea "kysytty speksiä KatjaA:"
type textarea "x"
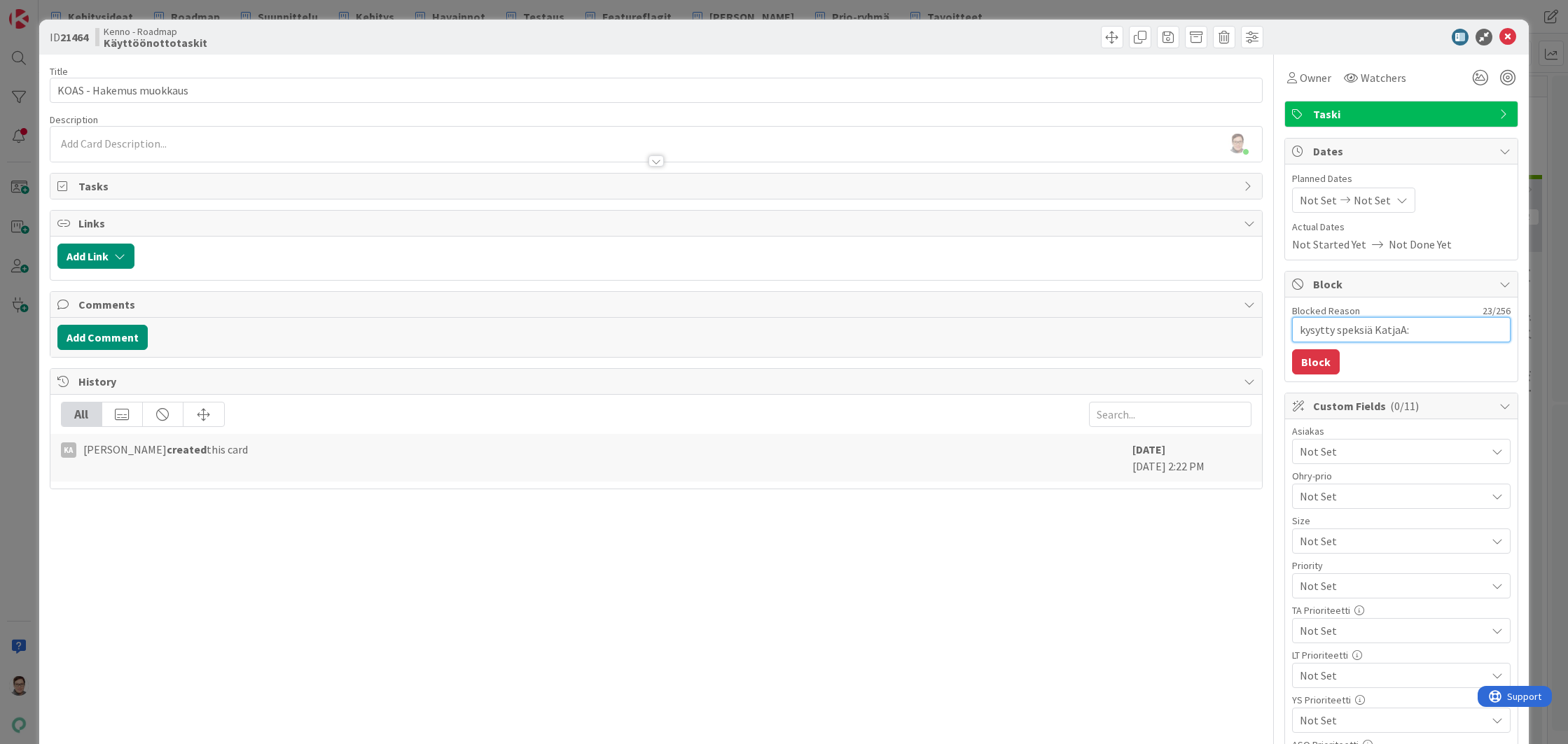
type textarea "kysytty speksiä KatjaA:l"
type textarea "x"
type textarea "kysytty speksiä KatjaA:lt"
type textarea "x"
type textarea "kysytty speksiä KatjaA:lta"
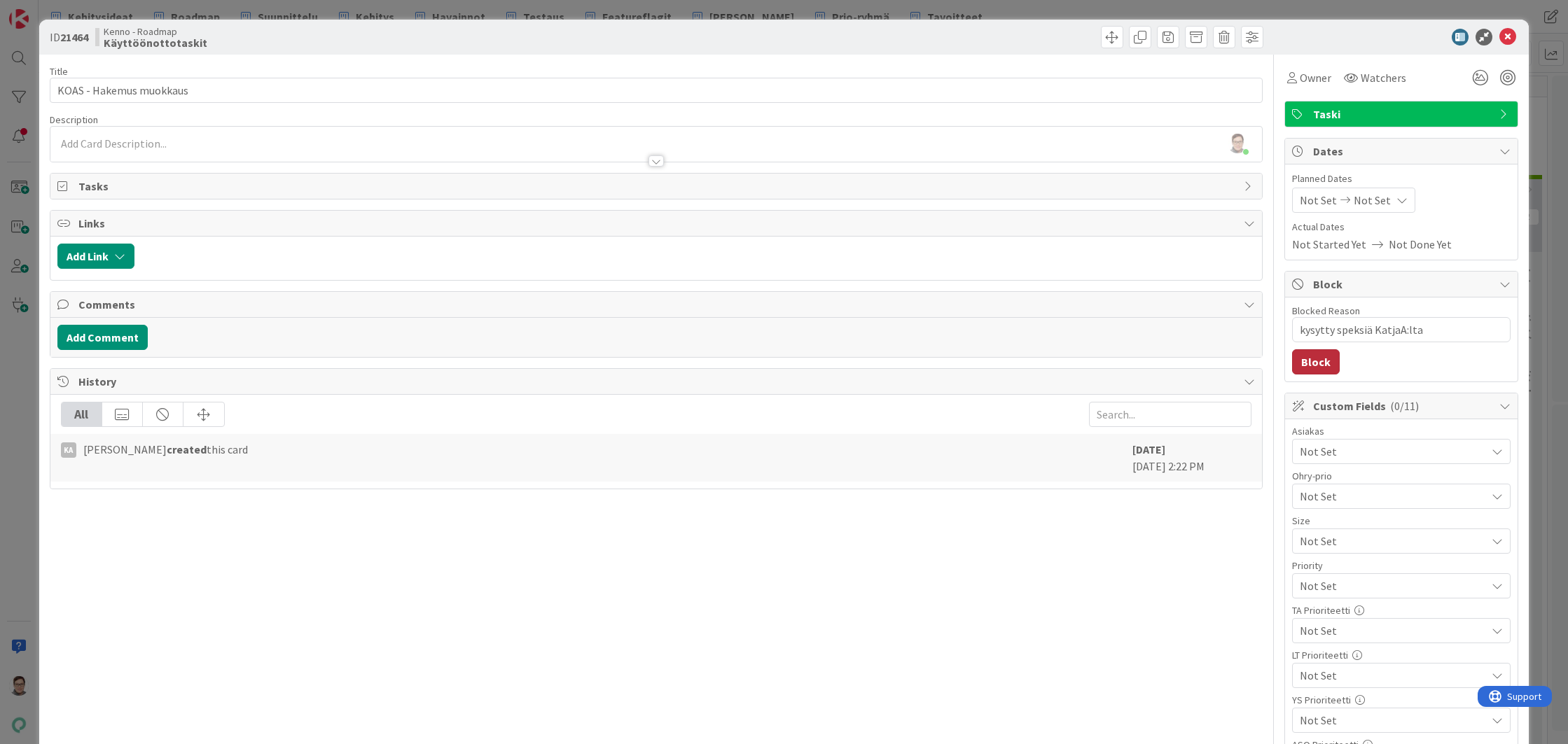
click at [1304, 363] on button "Block" at bounding box center [1315, 362] width 48 height 25
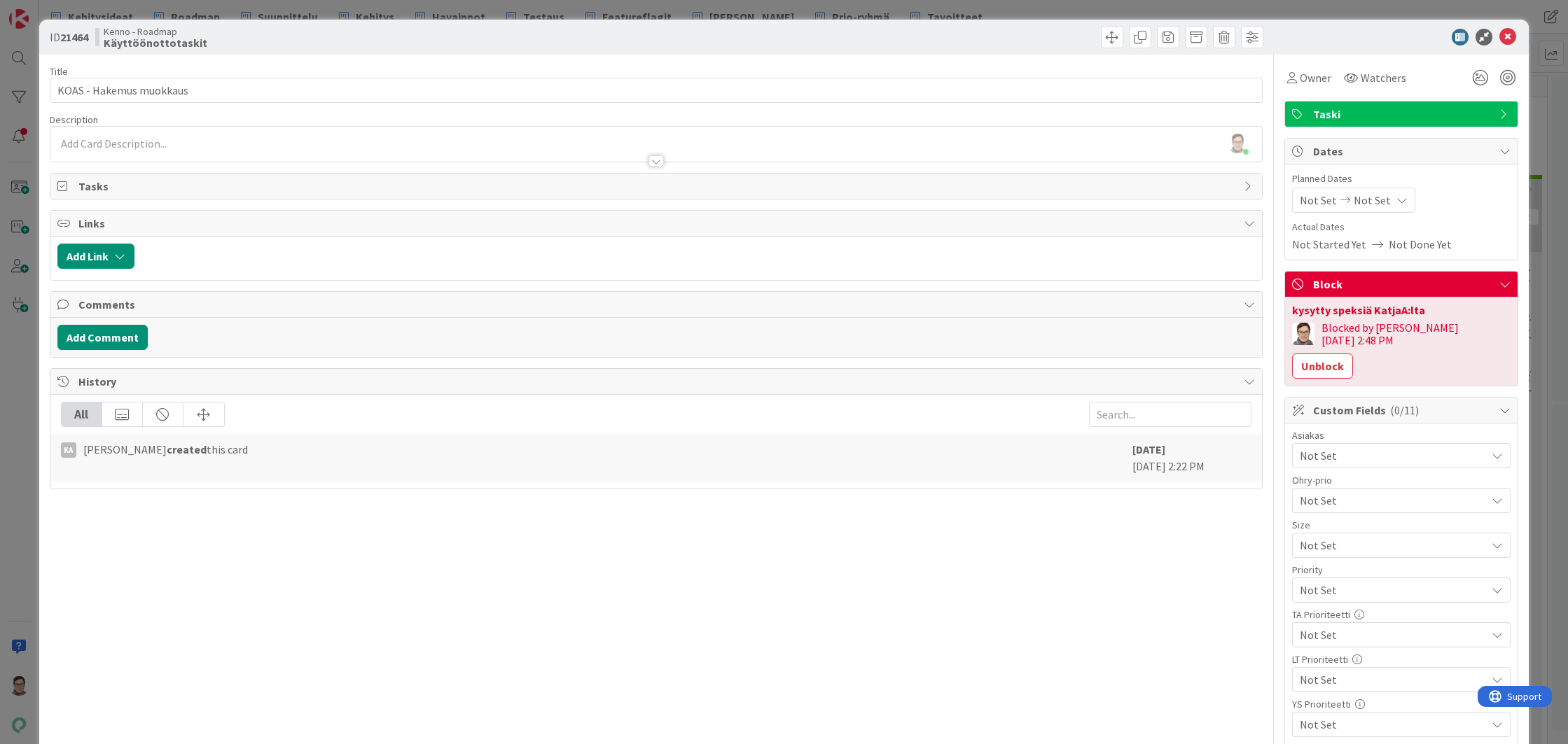
click at [1501, 41] on icon at bounding box center [1508, 37] width 17 height 17
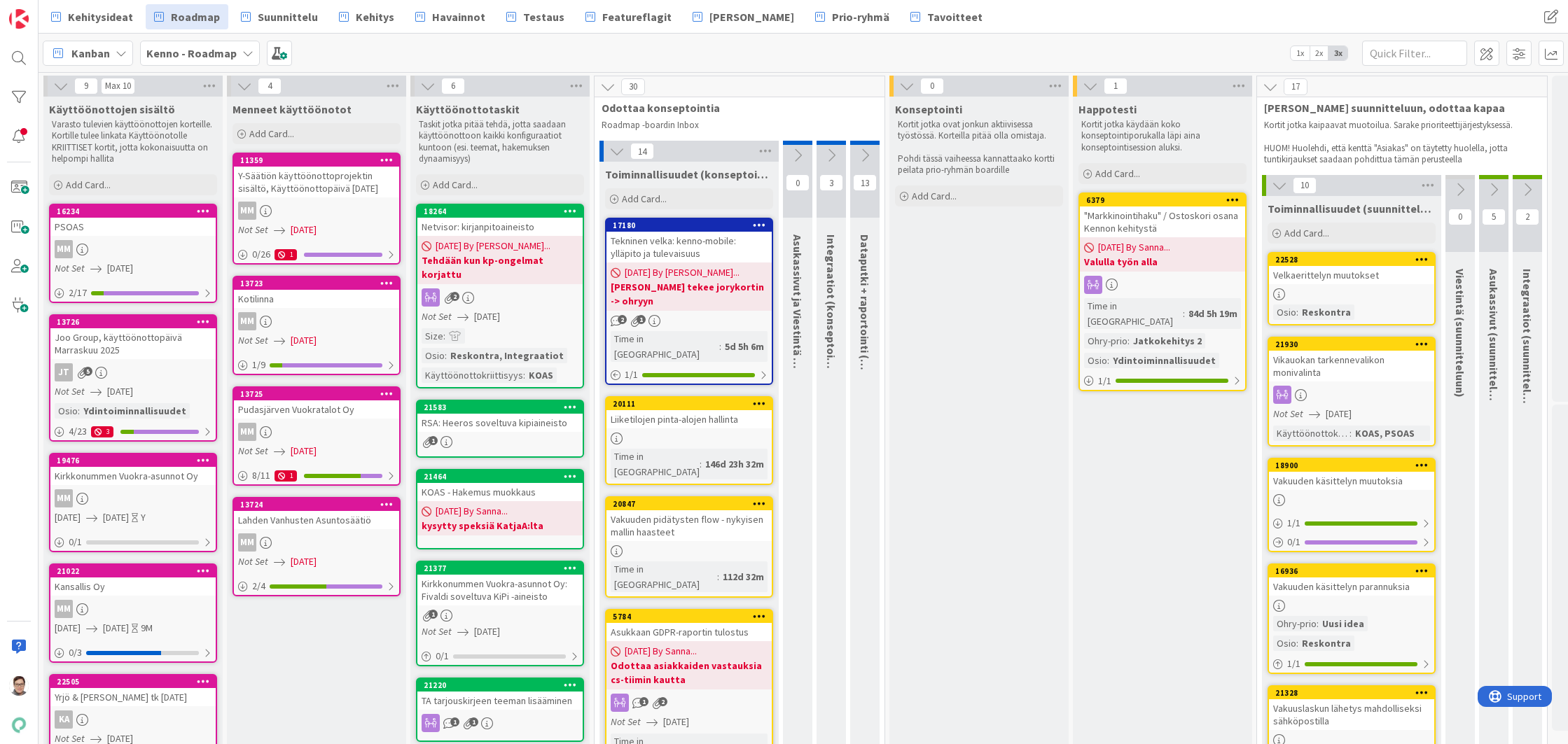
click at [510, 414] on div "RSA: Heeros soveltuva kipiaineisto" at bounding box center [499, 422] width 165 height 18
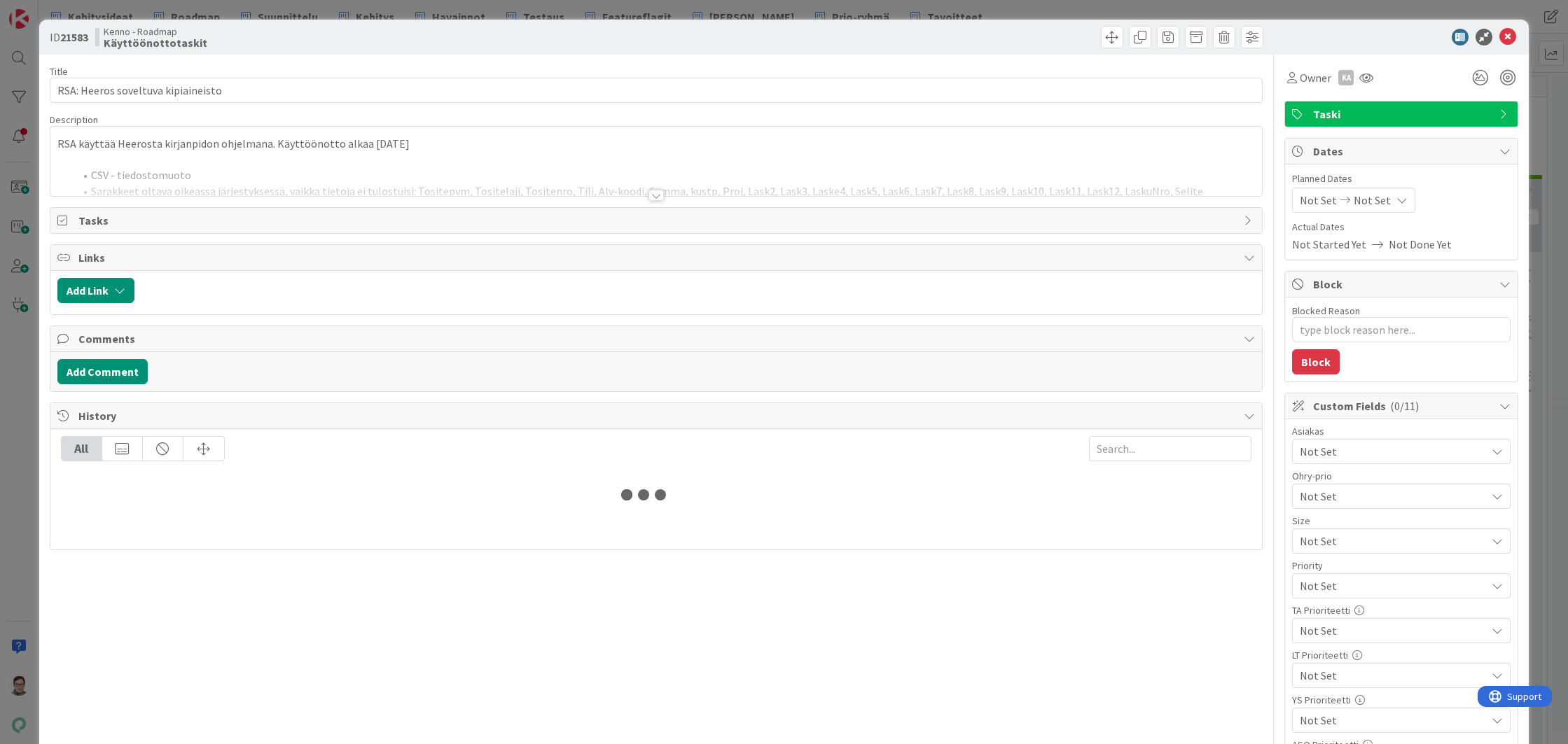
type textarea "x"
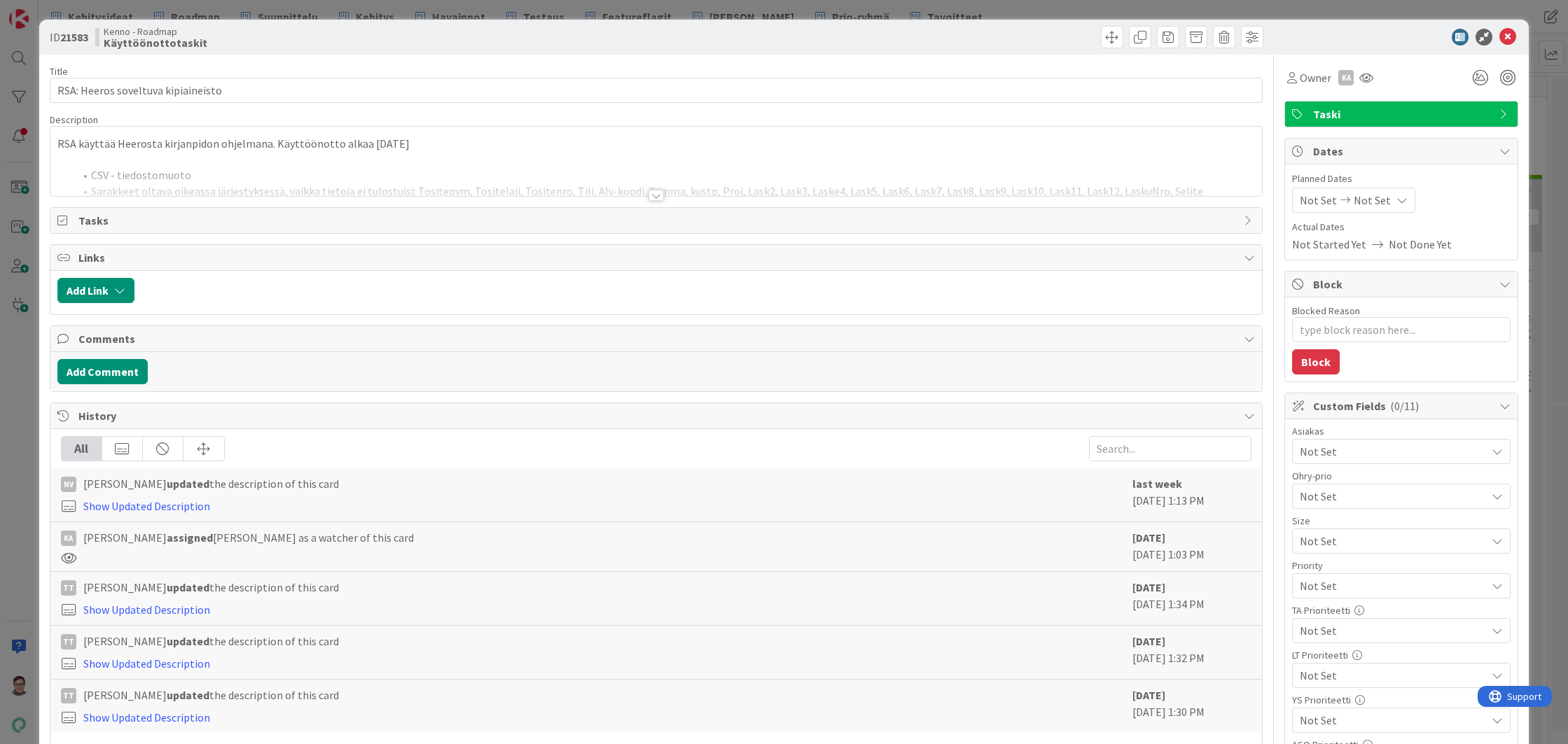
click at [648, 191] on div at bounding box center [656, 195] width 15 height 11
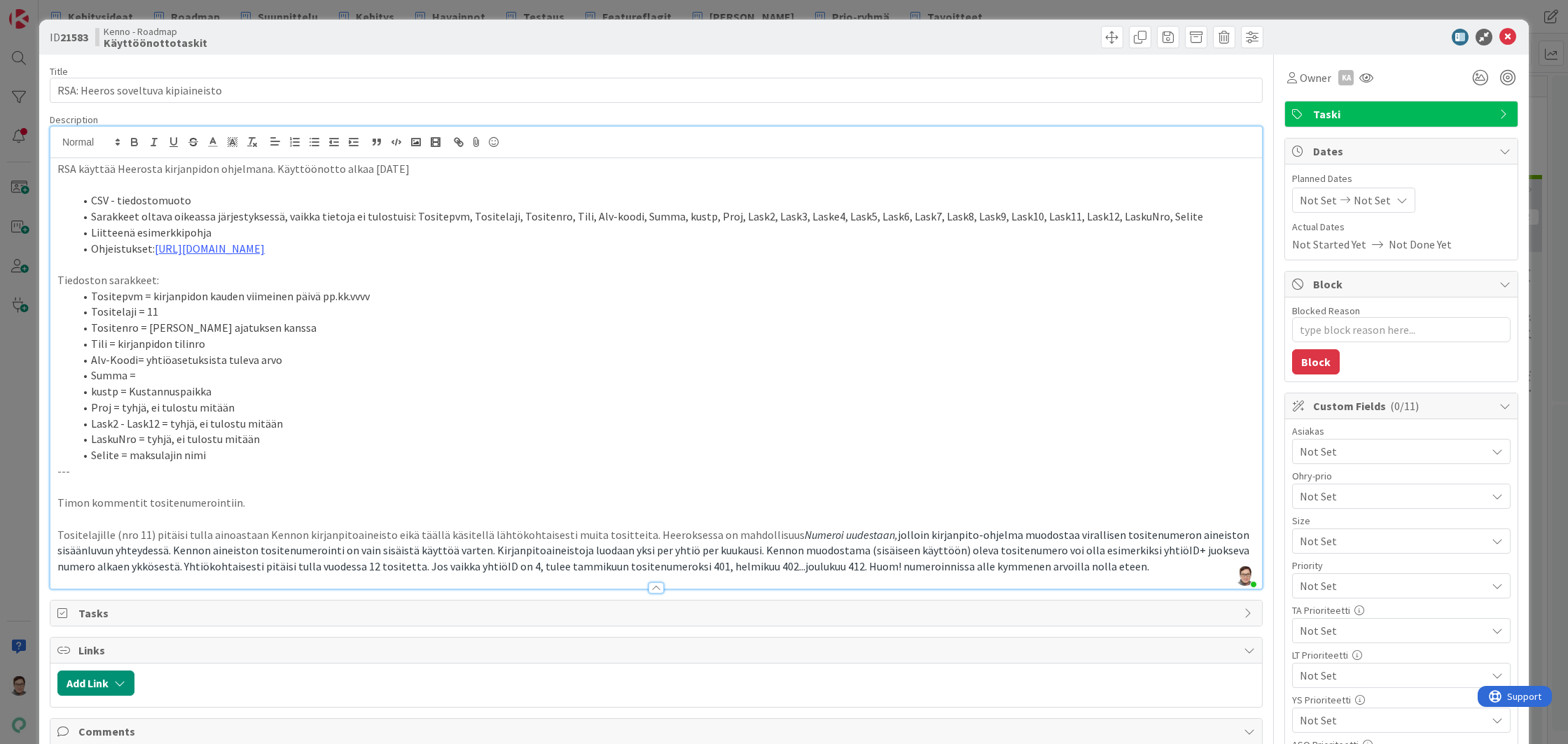
click at [1365, 200] on span "Not Set" at bounding box center [1371, 201] width 37 height 17
click at [1315, 430] on td "31" at bounding box center [1321, 429] width 27 height 26
type input "[DATE]"
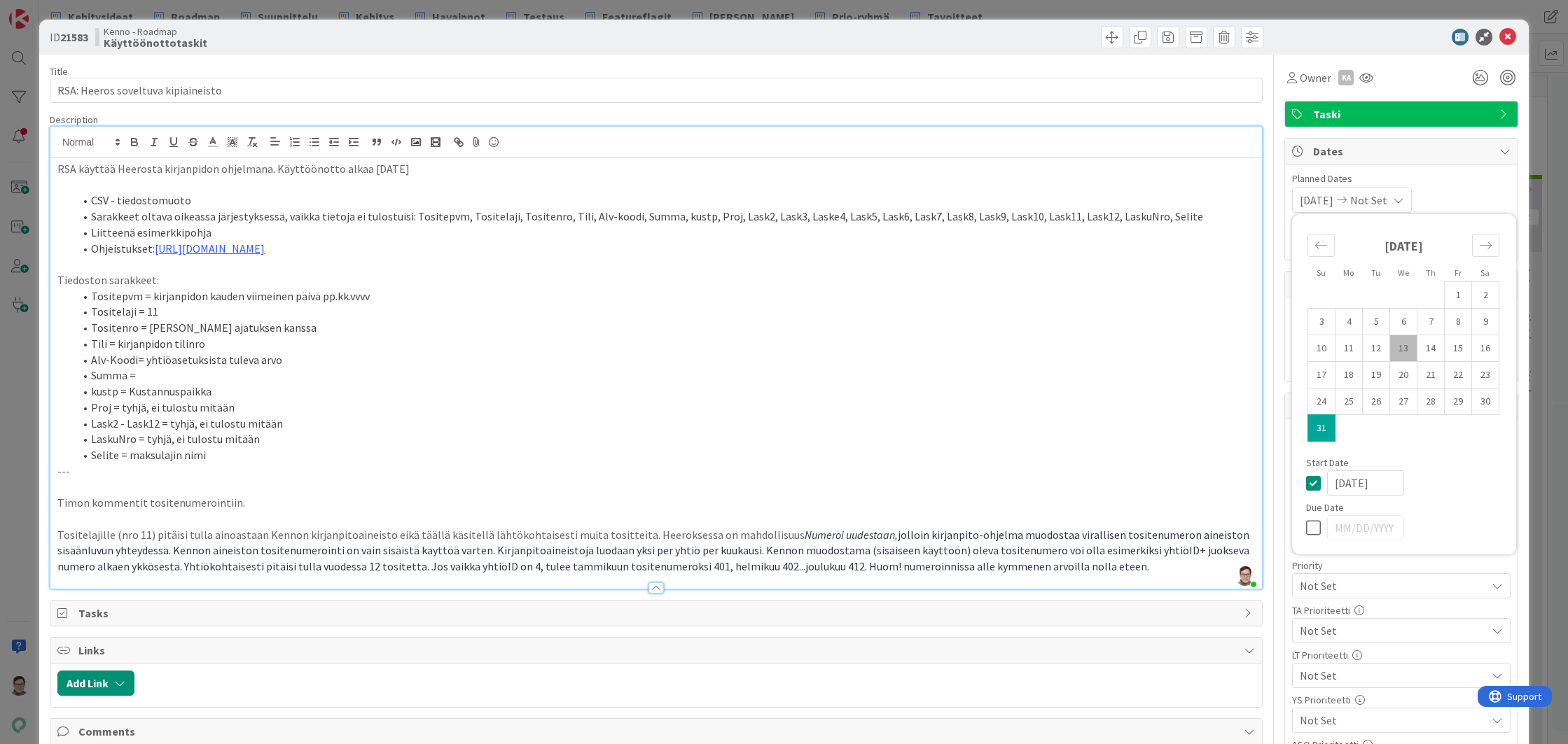
type textarea "x"
click at [1452, 193] on div "08/31/2025 Not Set Su Mo Tu We Th Fr Sa July 2025 1 2 3 4 5 6 7 8 9 10 11 12 13…" at bounding box center [1401, 200] width 219 height 25
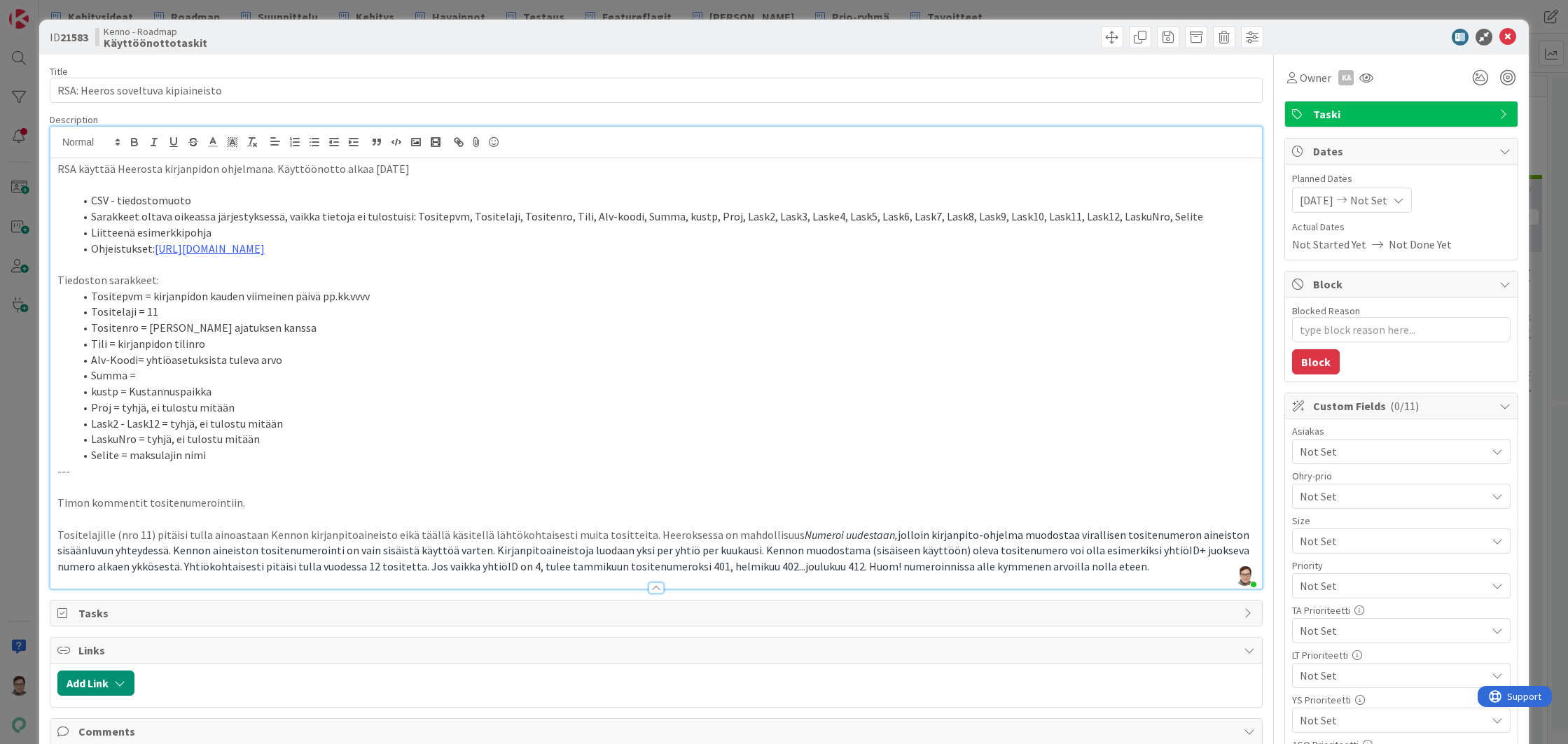
click at [1333, 196] on span "[DATE]" at bounding box center [1316, 201] width 34 height 17
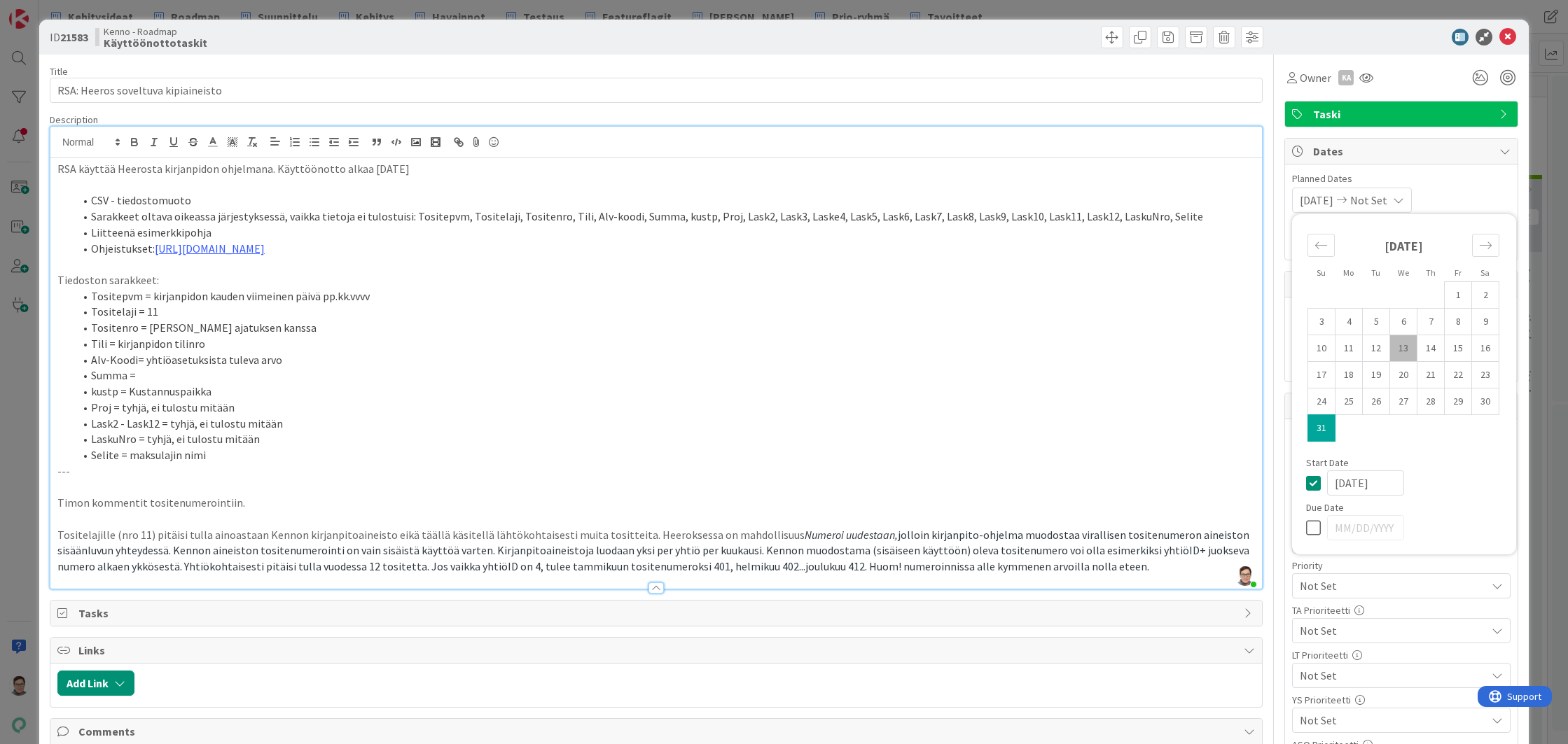
click at [1306, 486] on icon at bounding box center [1316, 483] width 21 height 17
click at [1306, 525] on icon at bounding box center [1316, 527] width 21 height 17
type input "08/13/2025"
type textarea "x"
click at [1315, 430] on td "31" at bounding box center [1321, 429] width 27 height 26
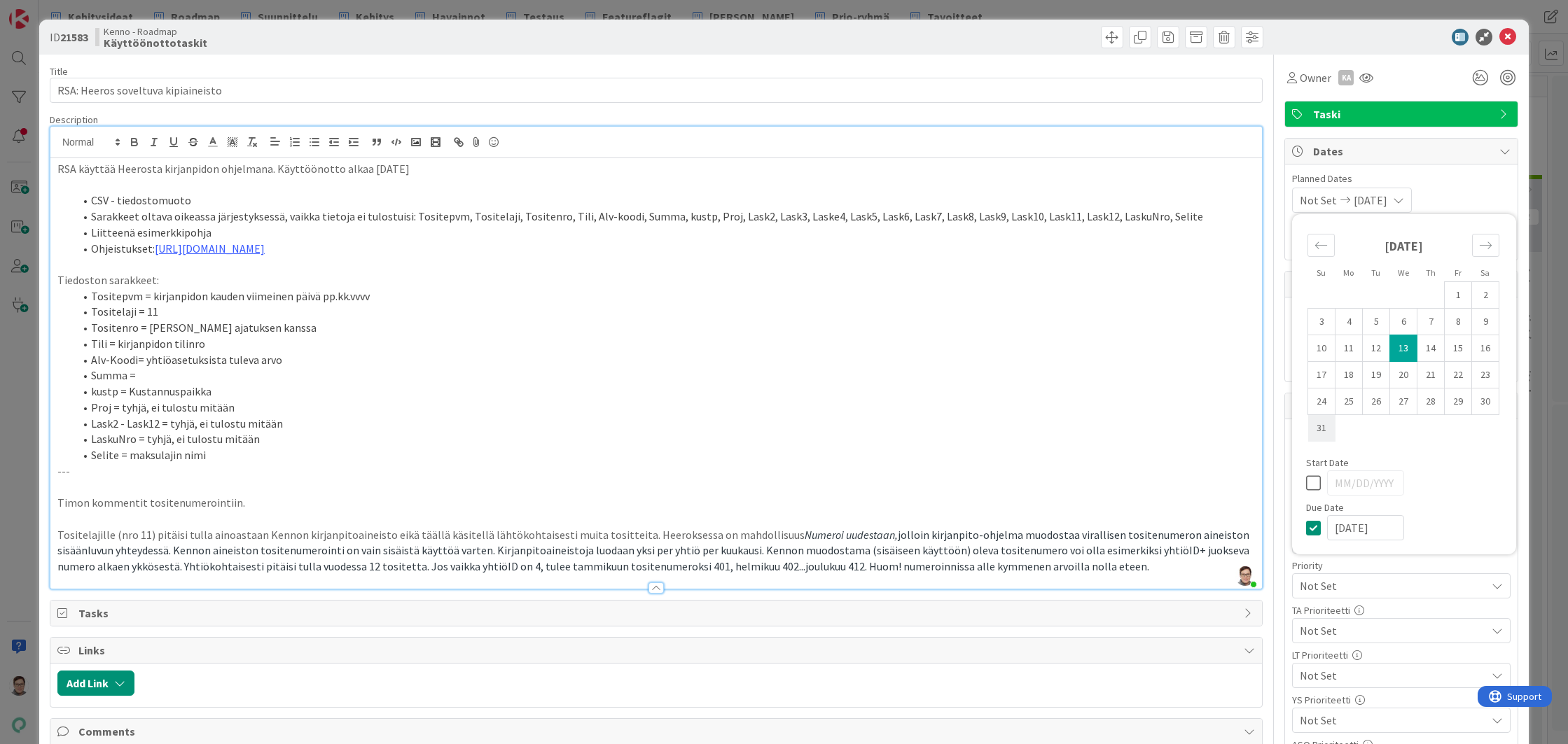
type input "[DATE]"
click at [1426, 467] on div "Start Date" at bounding box center [1404, 462] width 196 height 9
click at [1501, 39] on icon at bounding box center [1508, 37] width 17 height 17
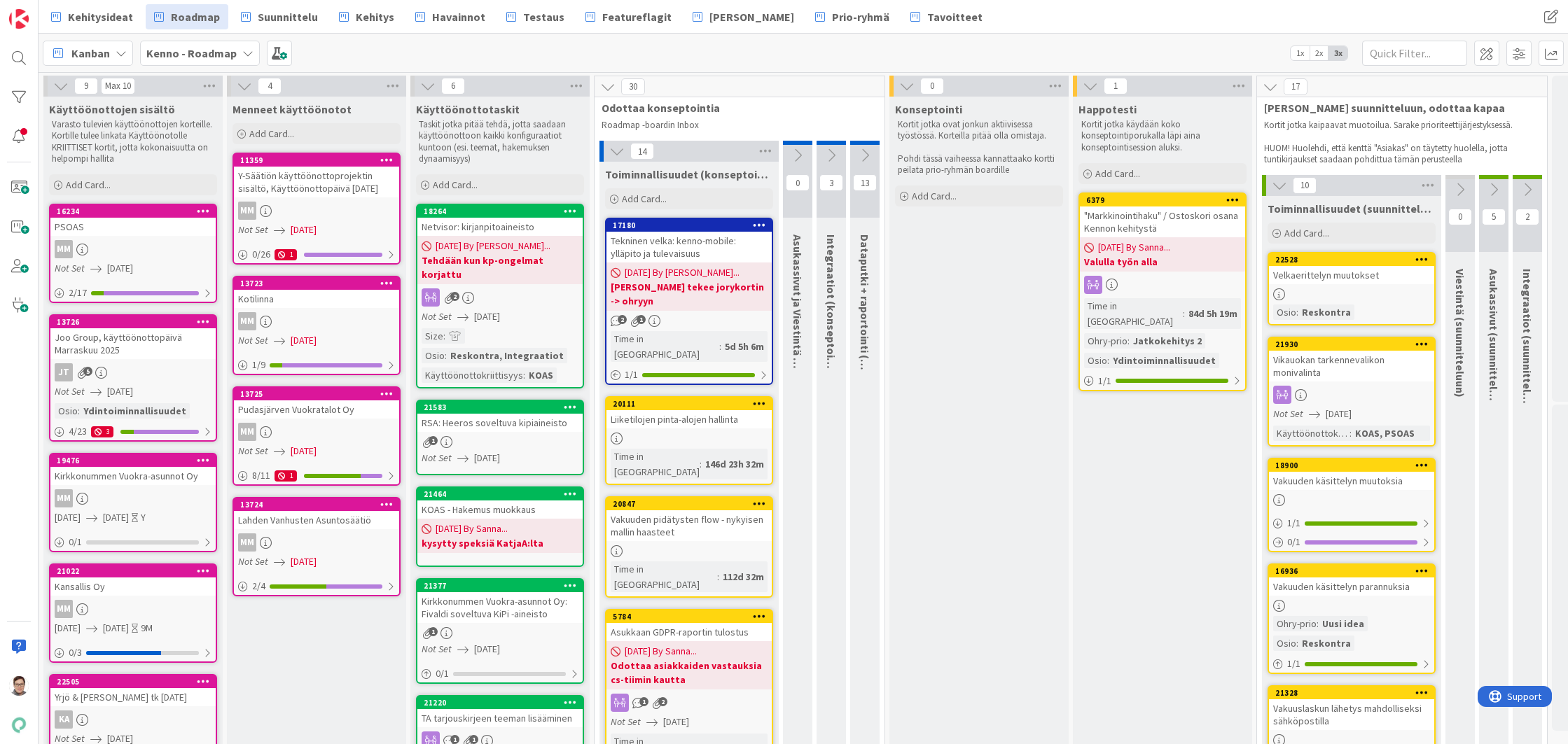
click at [573, 402] on icon at bounding box center [570, 407] width 13 height 9
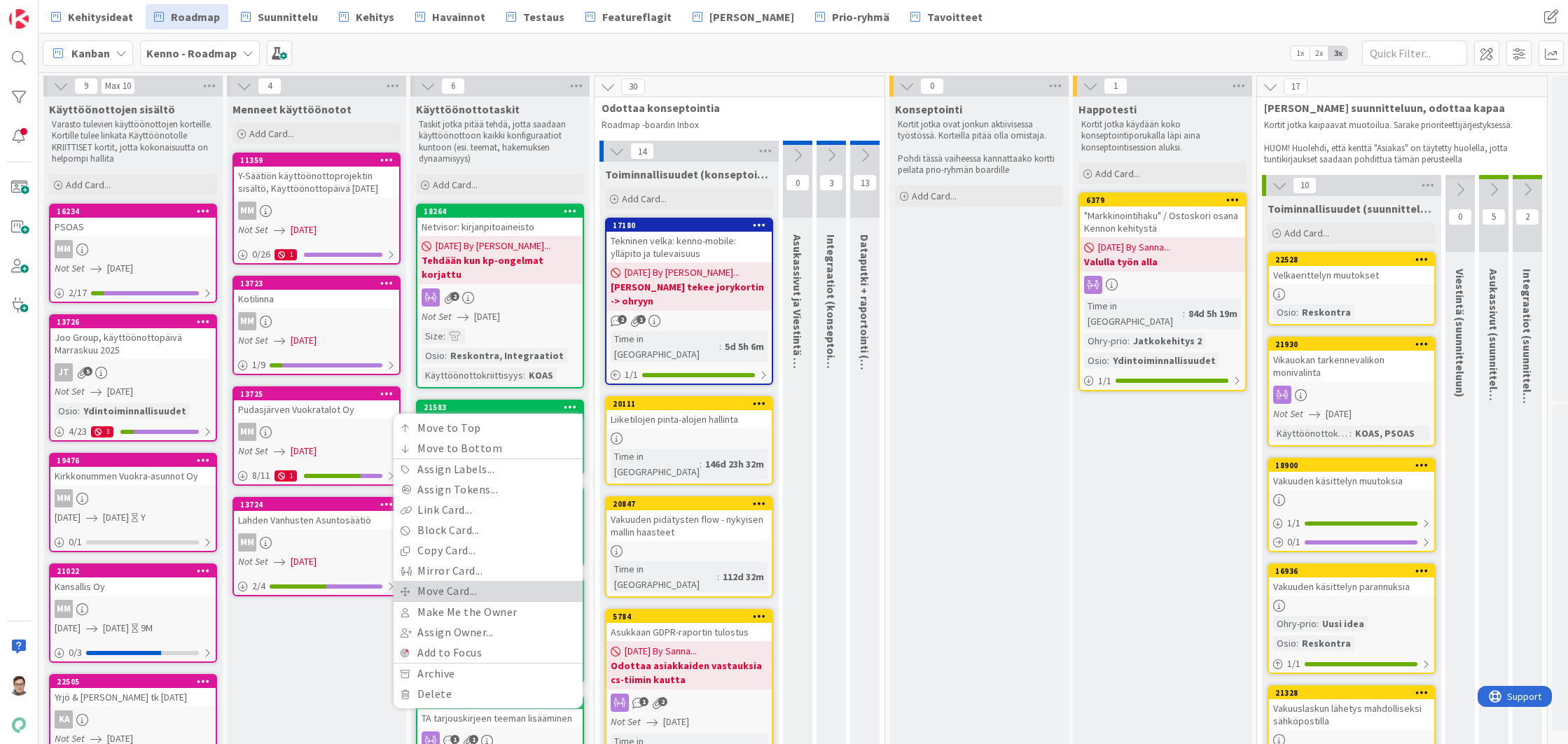
click at [449, 581] on link "Move Card..." at bounding box center [488, 591] width 189 height 21
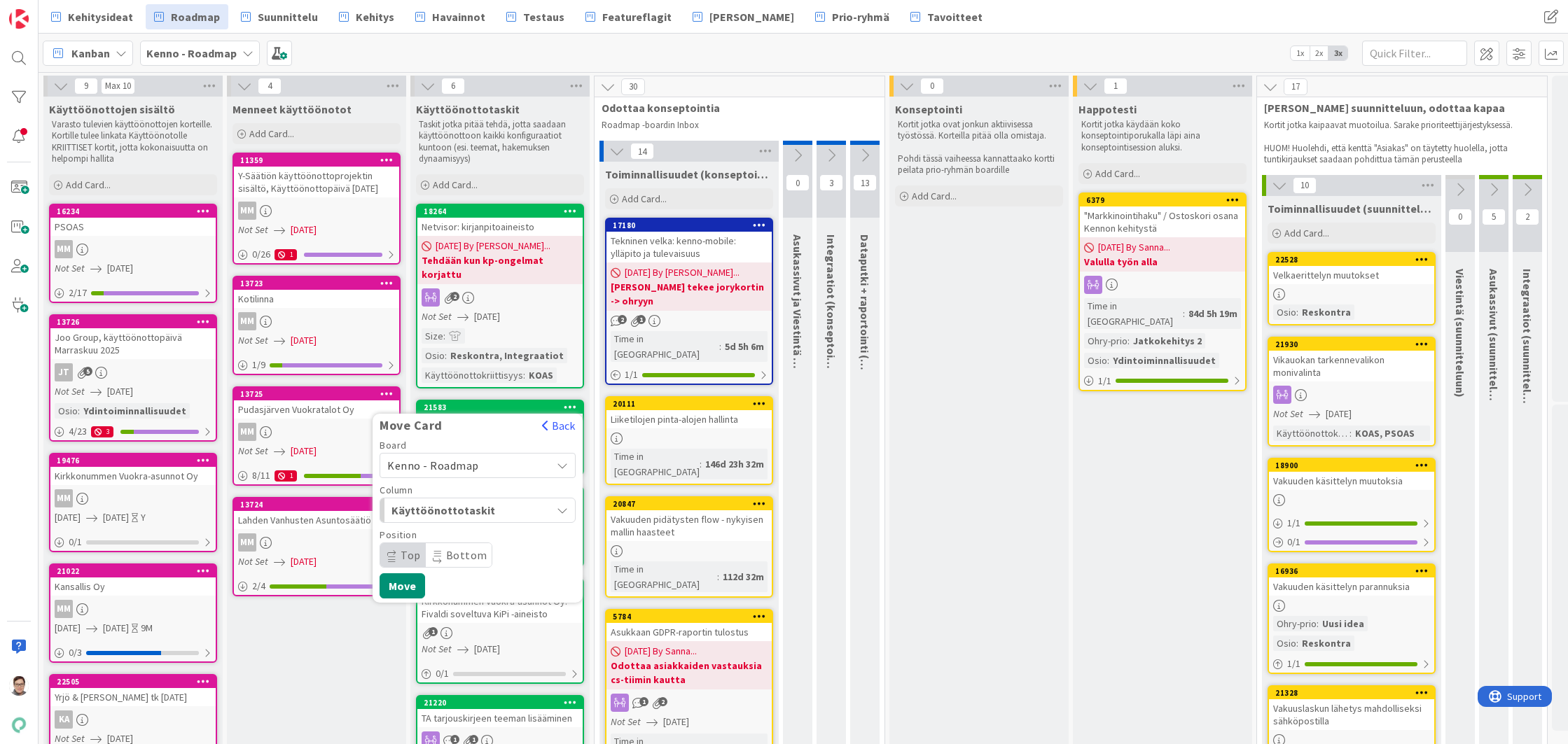
click at [440, 459] on span "Kenno - Roadmap" at bounding box center [433, 465] width 91 height 14
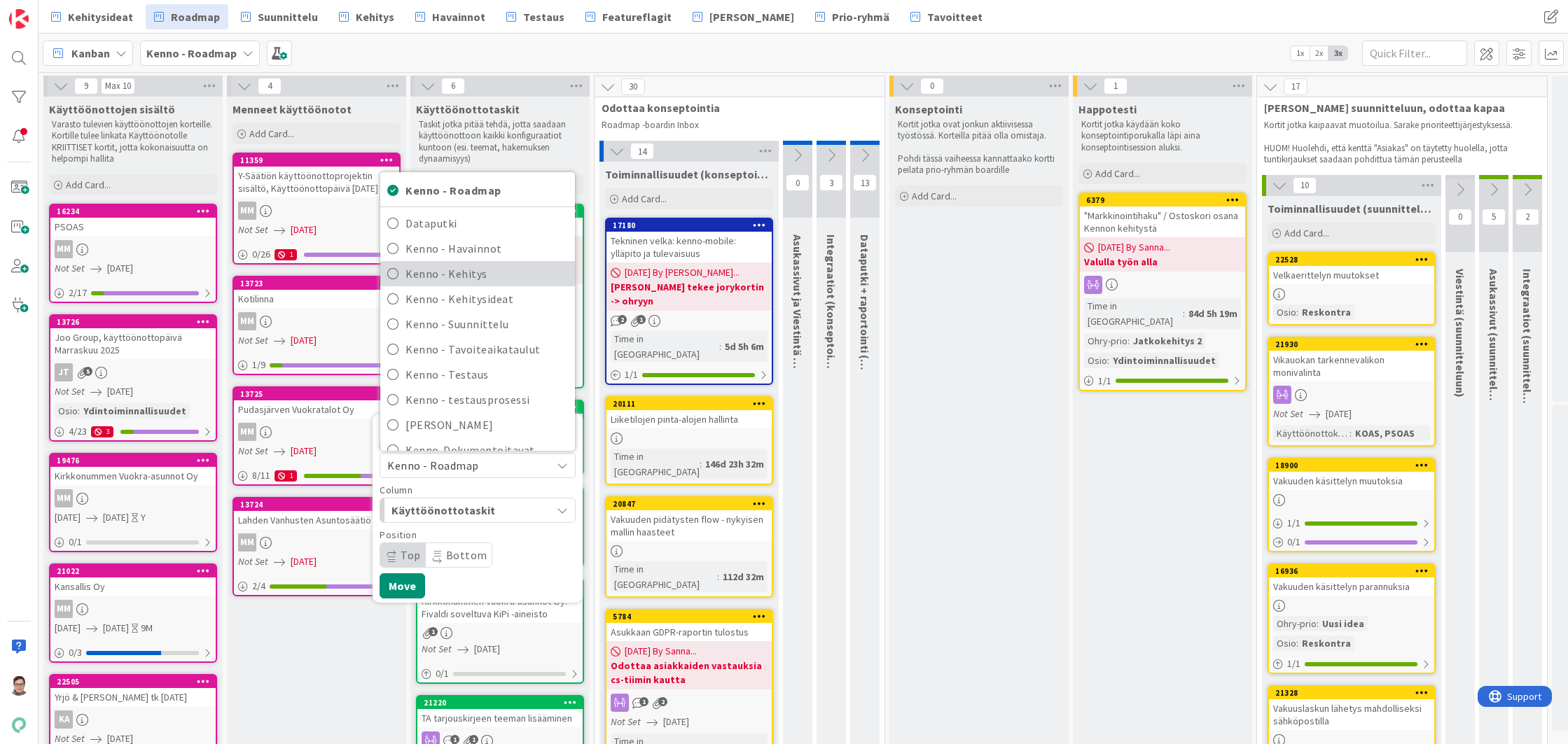
click at [473, 263] on span "Kenno - Kehitys" at bounding box center [486, 273] width 162 height 21
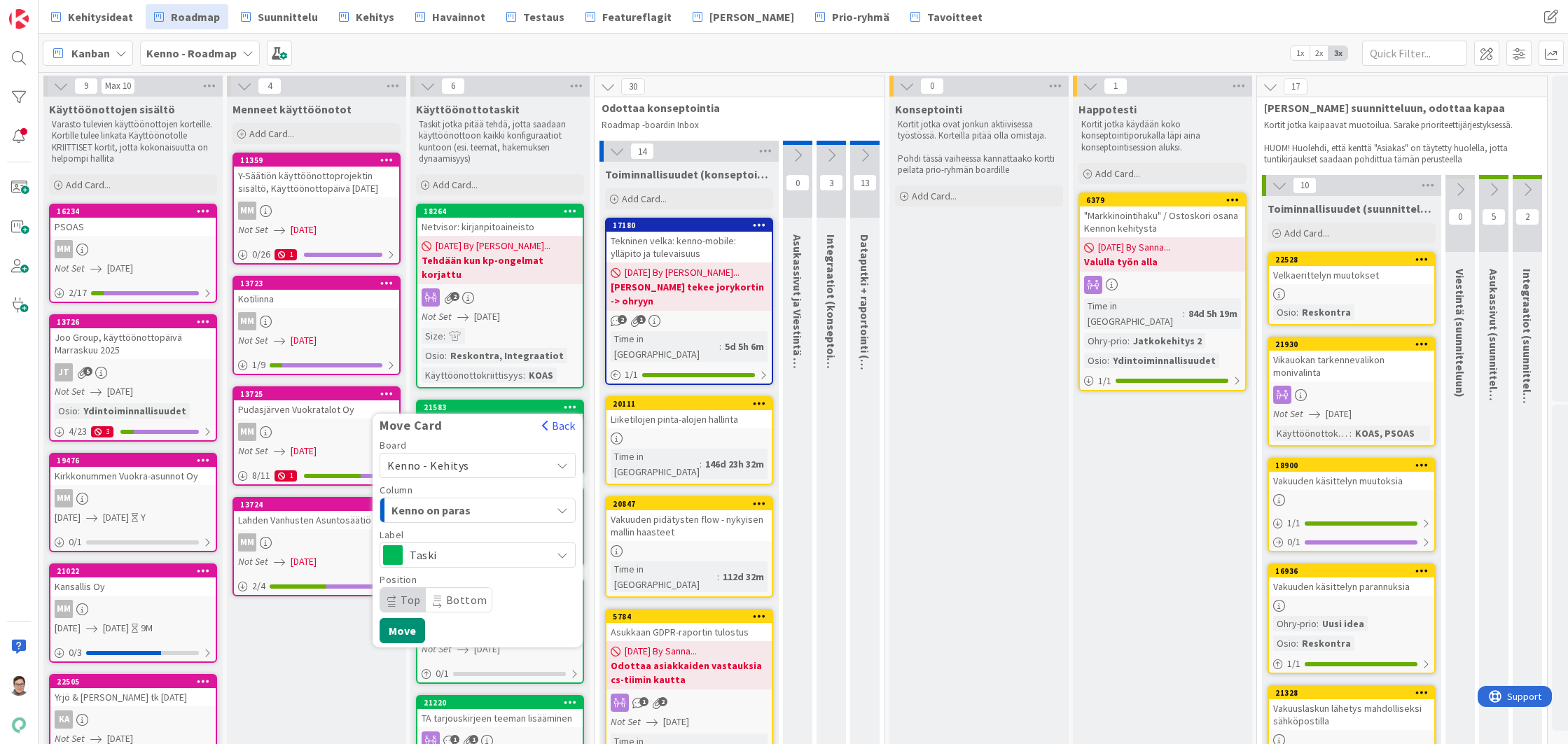
click at [446, 506] on div "Kenno on paras" at bounding box center [469, 510] width 163 height 23
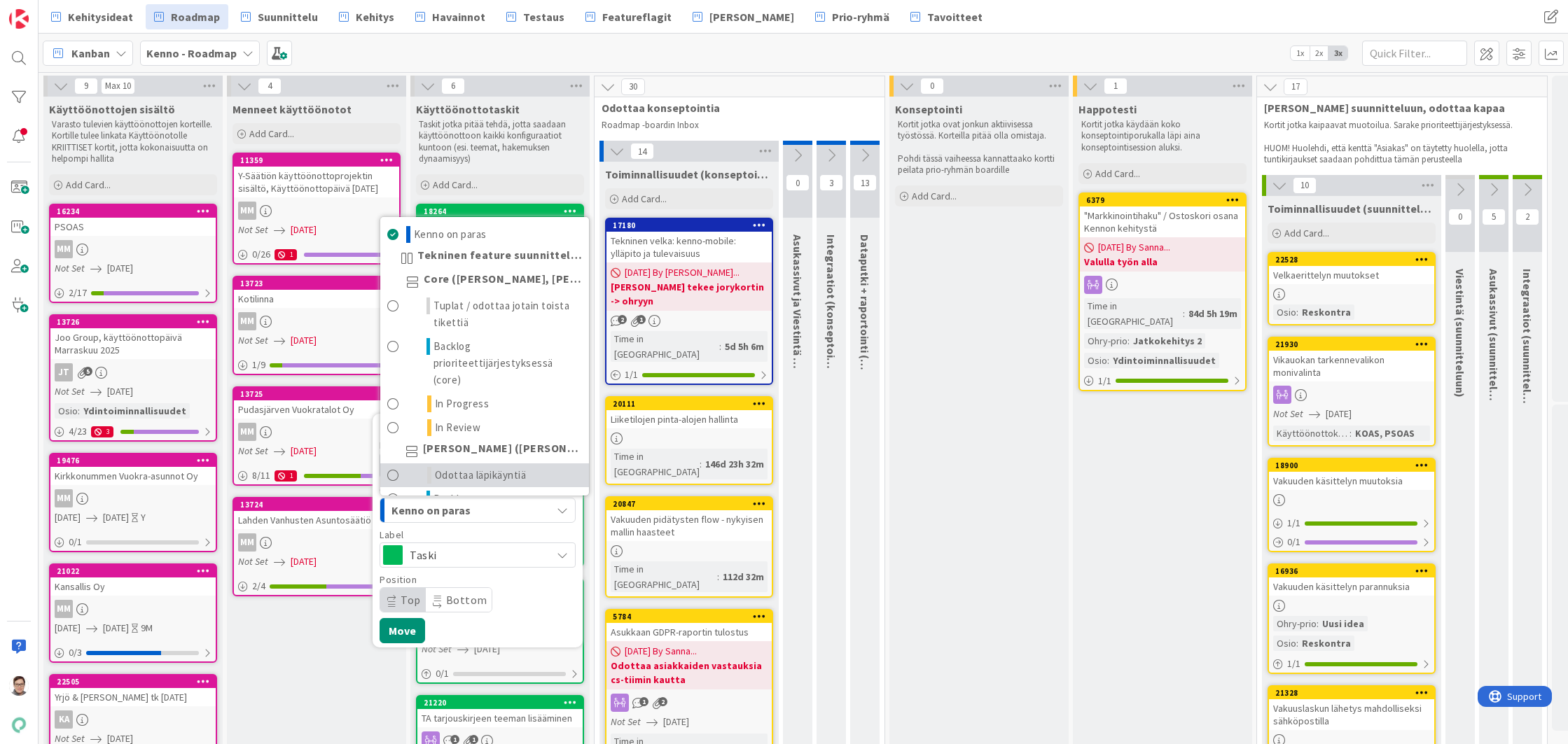
click at [453, 463] on link "Odottaa läpikäyntiä" at bounding box center [484, 475] width 208 height 24
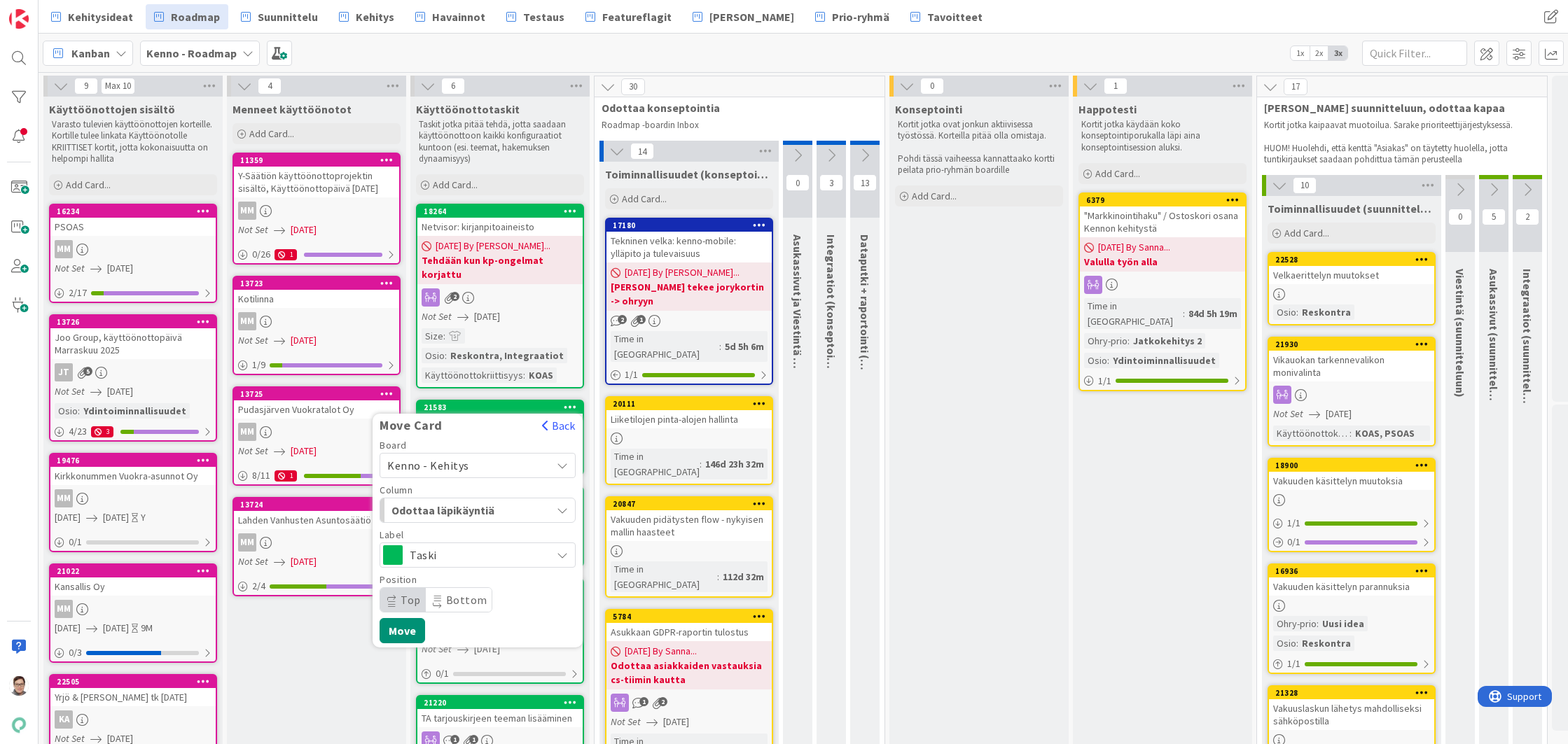
click at [405, 592] on span "Top" at bounding box center [411, 599] width 21 height 14
click at [402, 618] on button "Move" at bounding box center [402, 630] width 45 height 25
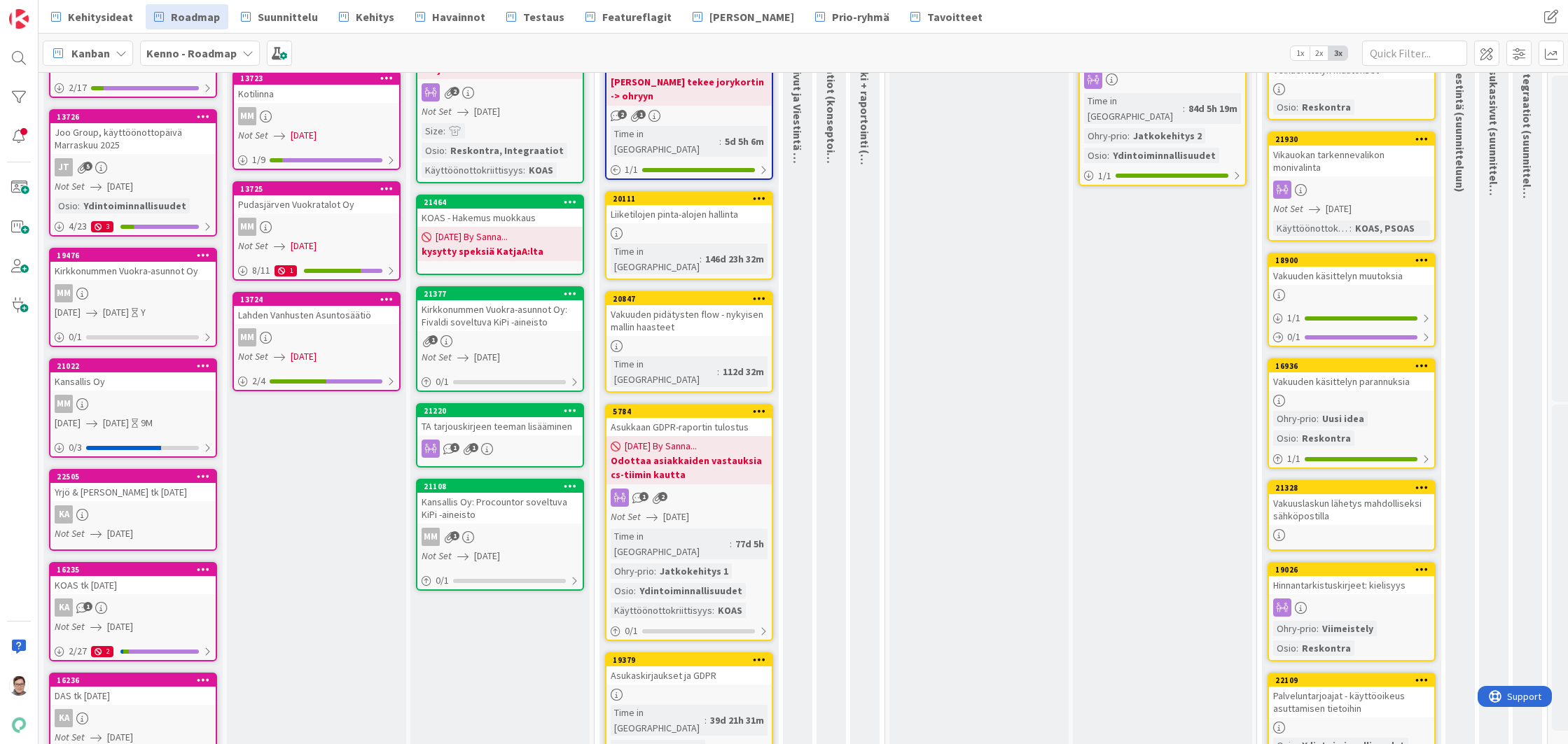
scroll to position [210, 0]
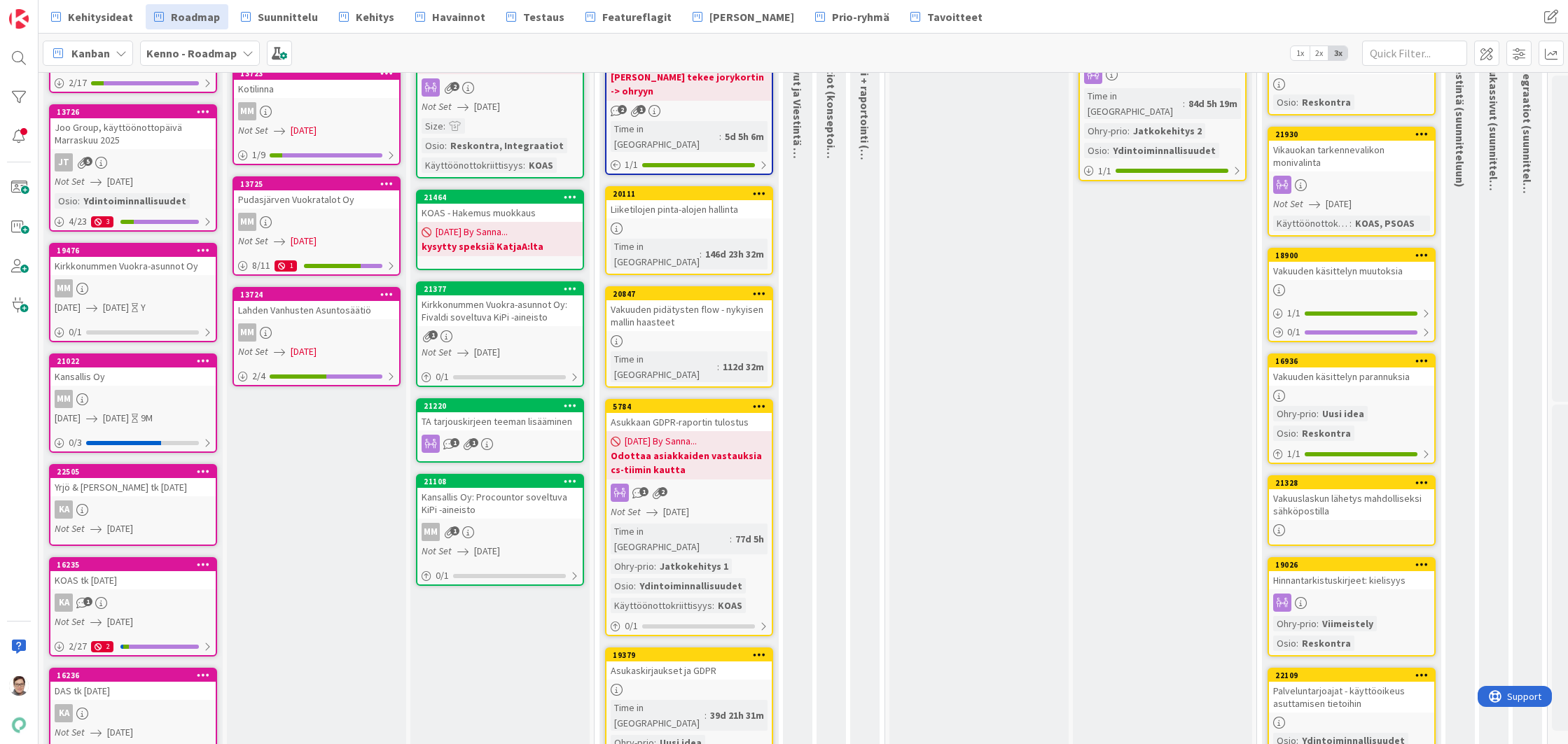
click at [513, 413] on div "TA tarjouskirjeen teeman lisääminen" at bounding box center [499, 421] width 165 height 18
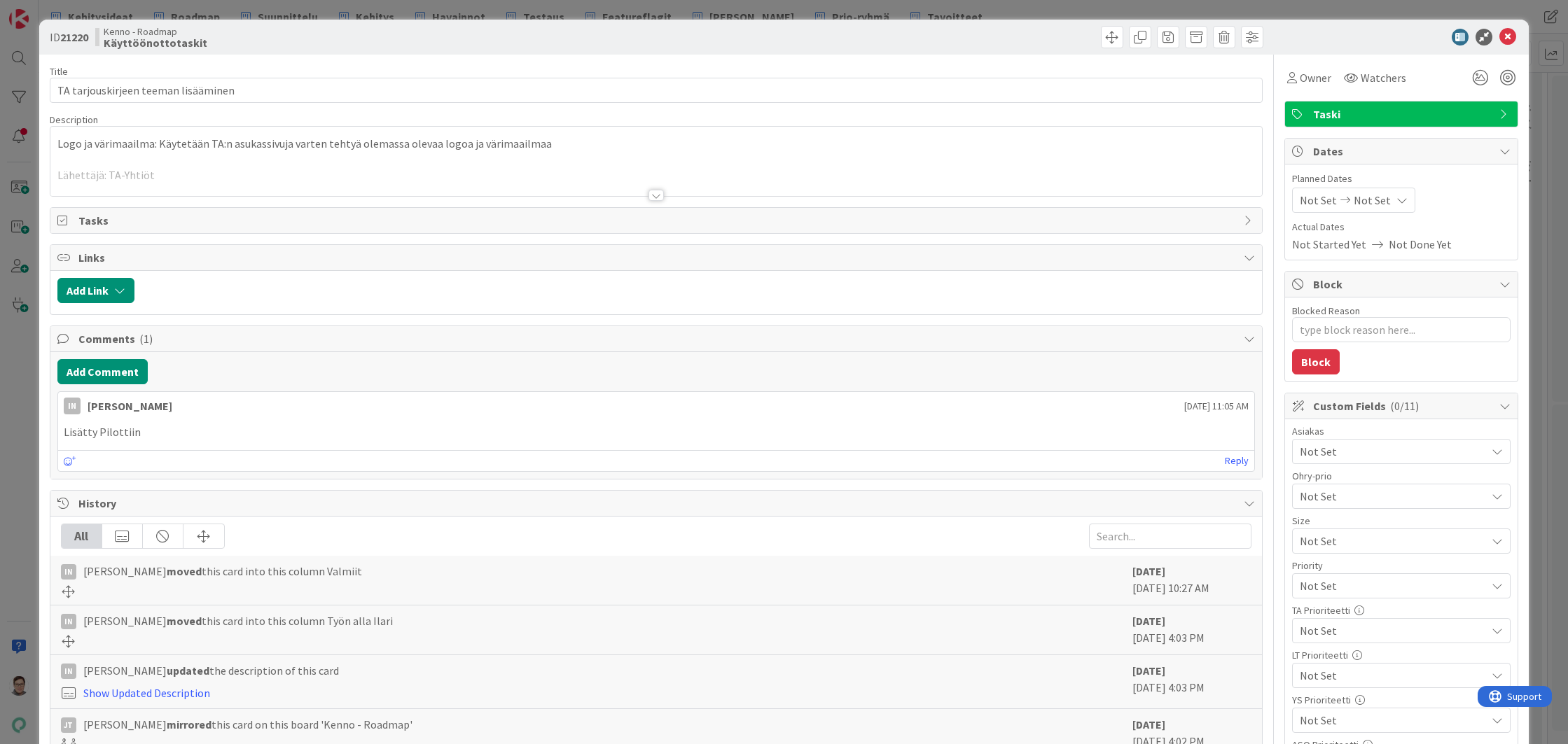
click at [656, 195] on div at bounding box center [656, 195] width 15 height 11
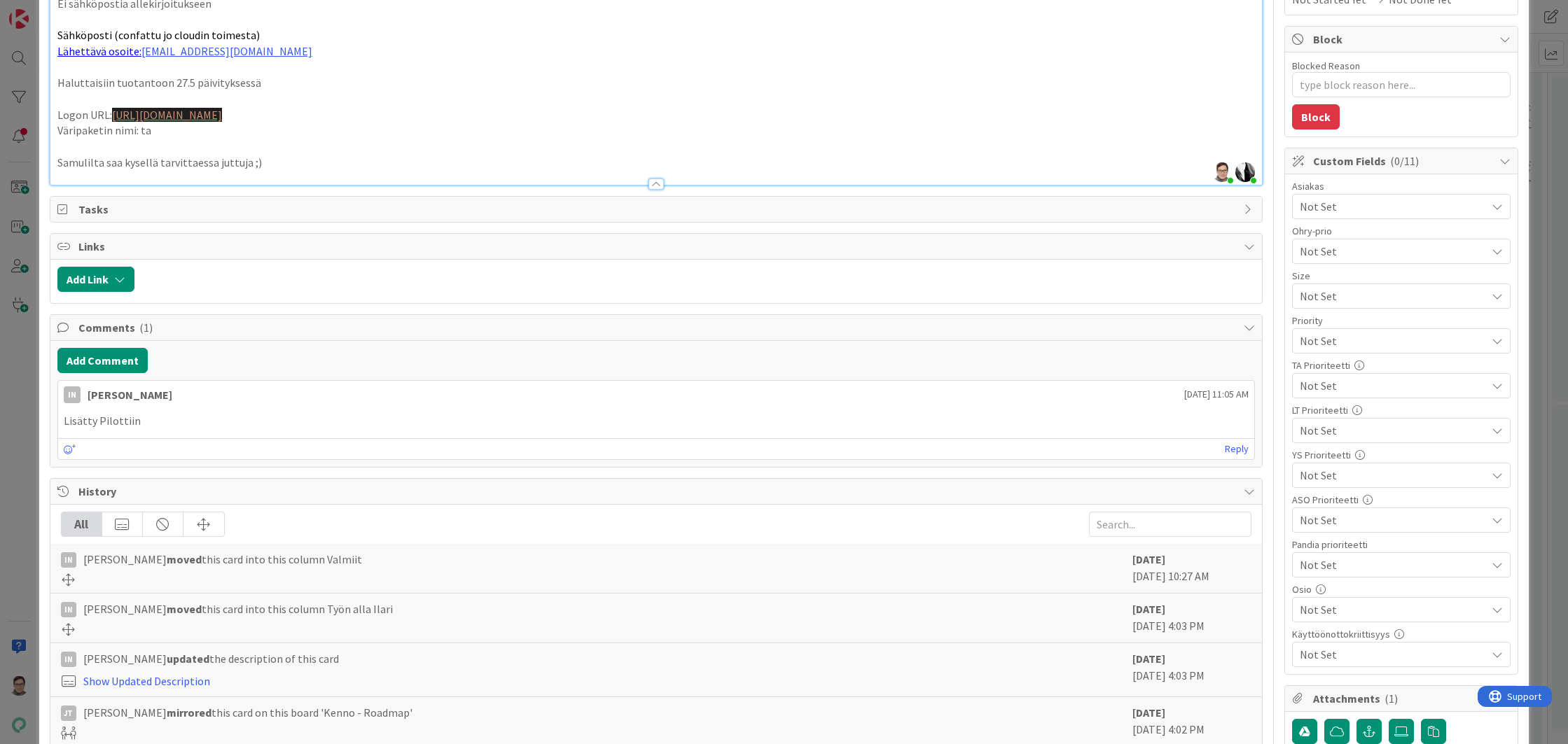
scroll to position [280, 0]
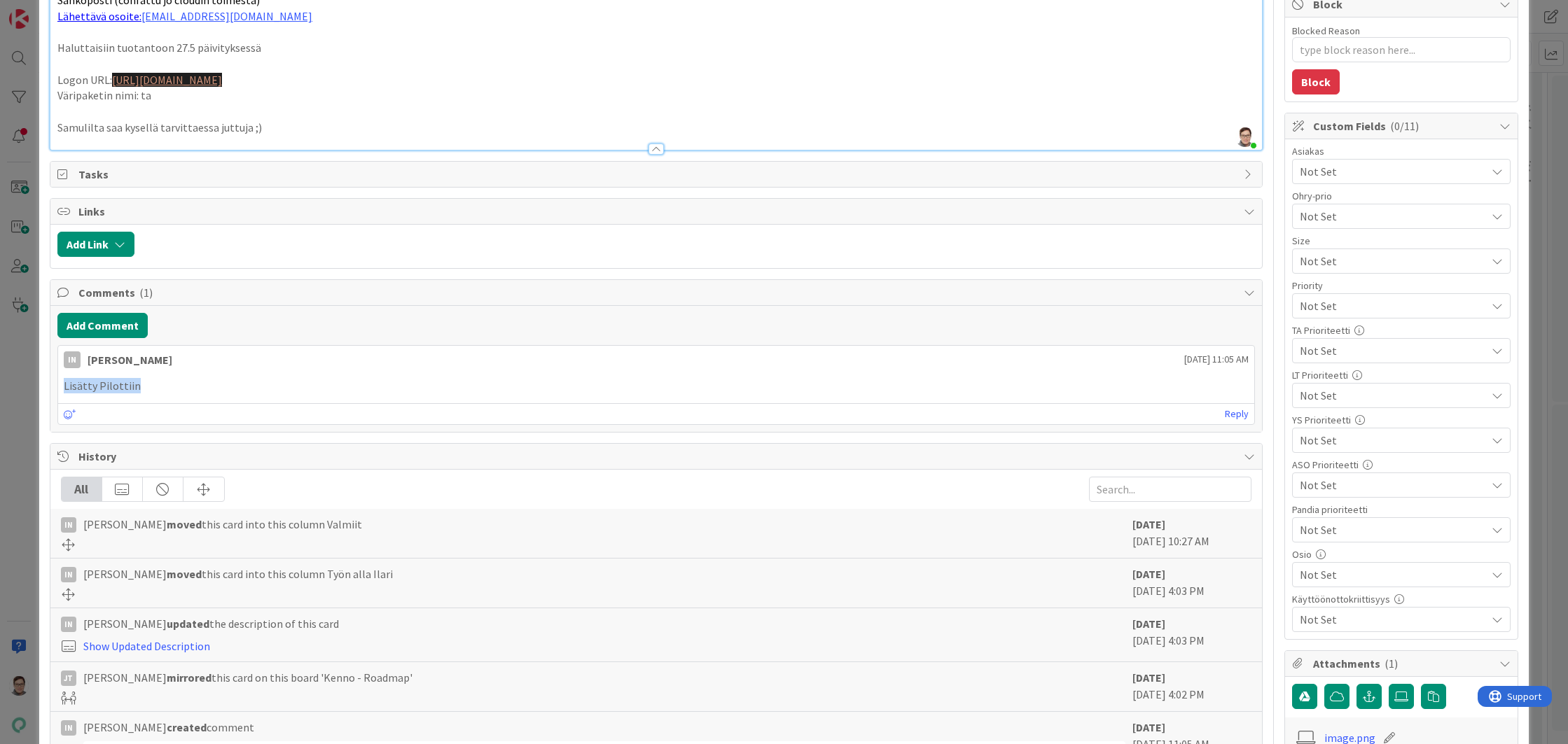
drag, startPoint x: 129, startPoint y: 384, endPoint x: 56, endPoint y: 384, distance: 73.0
click at [56, 384] on div "Add Comment IN Ilari Nikander May 14 2025 11:05 AM Lisätty Pilottiin May 14 202…" at bounding box center [657, 369] width 1212 height 127
click at [141, 391] on p "Lisätty Pilottiin" at bounding box center [656, 385] width 1184 height 16
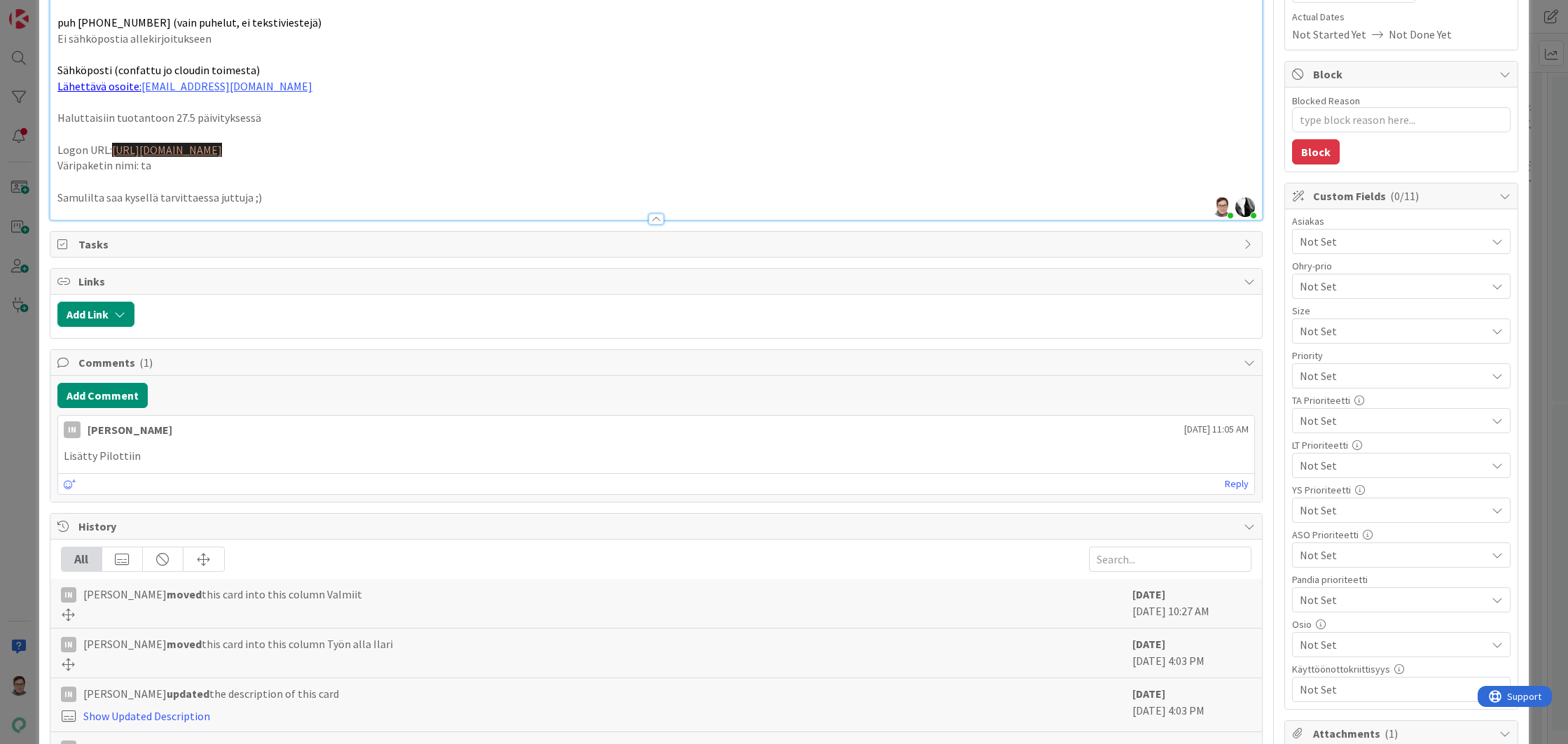
scroll to position [0, 0]
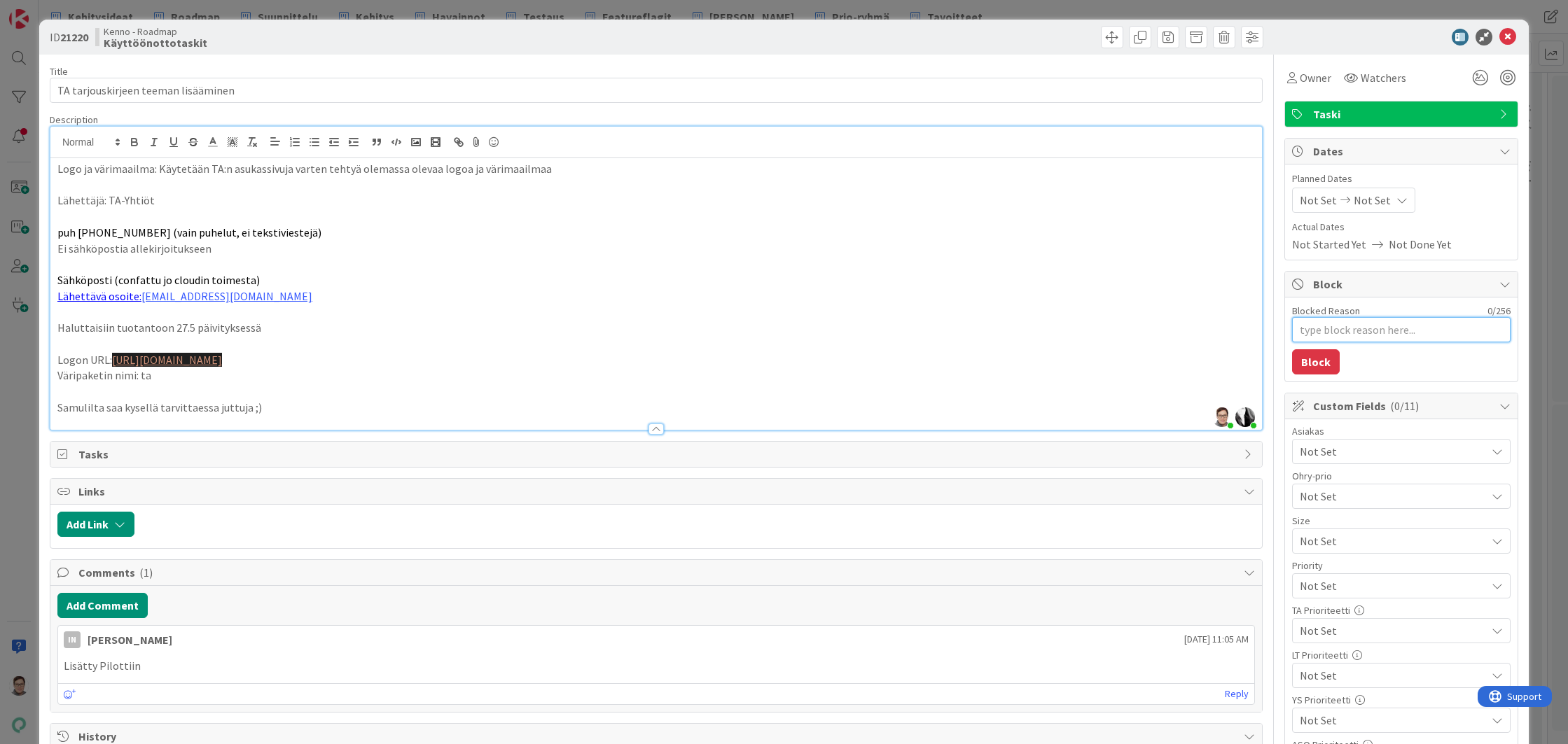
click at [1313, 333] on textarea "Blocked Reason" at bounding box center [1401, 330] width 219 height 25
type textarea "x"
type textarea "K"
type textarea "x"
type textarea "Ky"
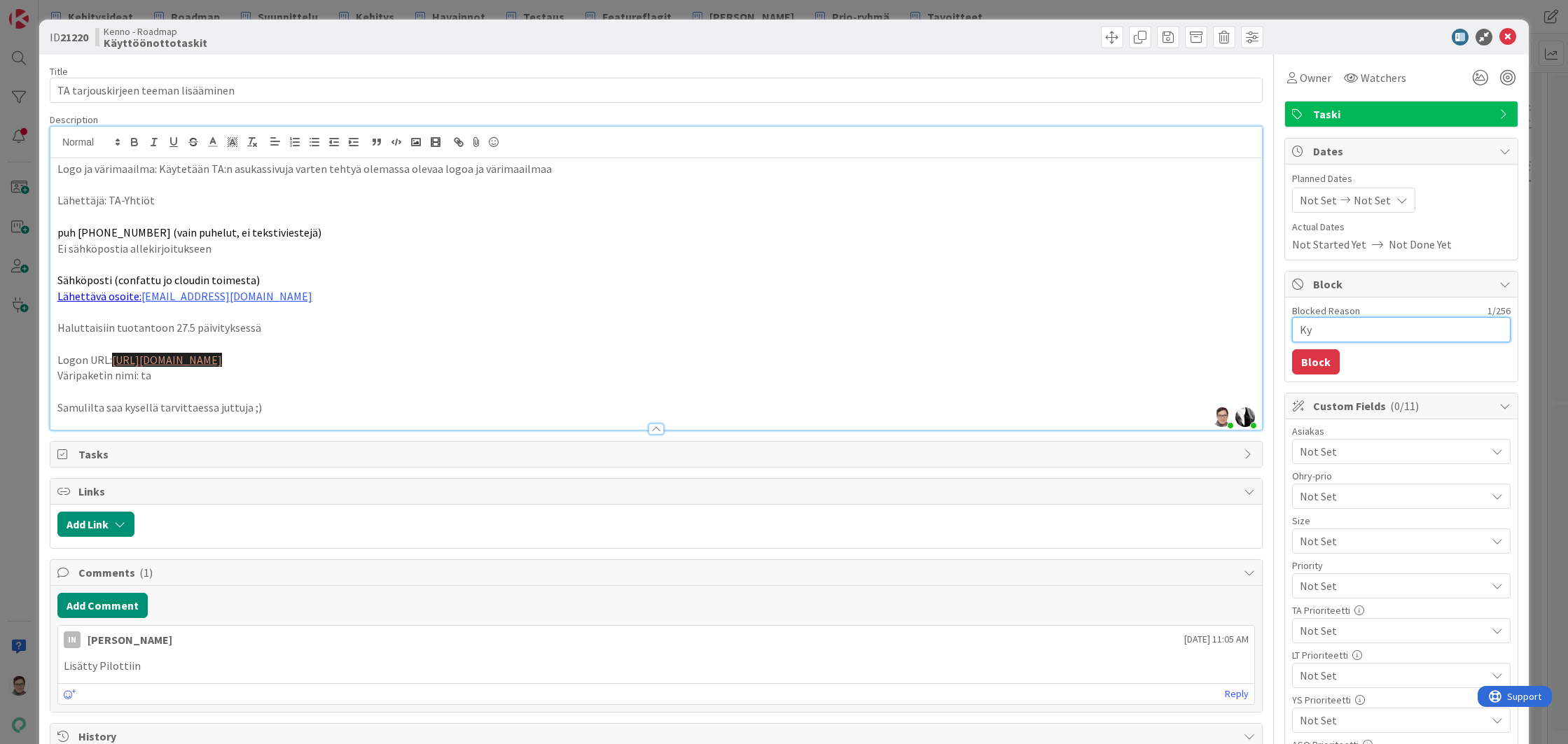
type textarea "x"
type textarea "Kys"
type textarea "x"
type textarea "Kysy"
type textarea "x"
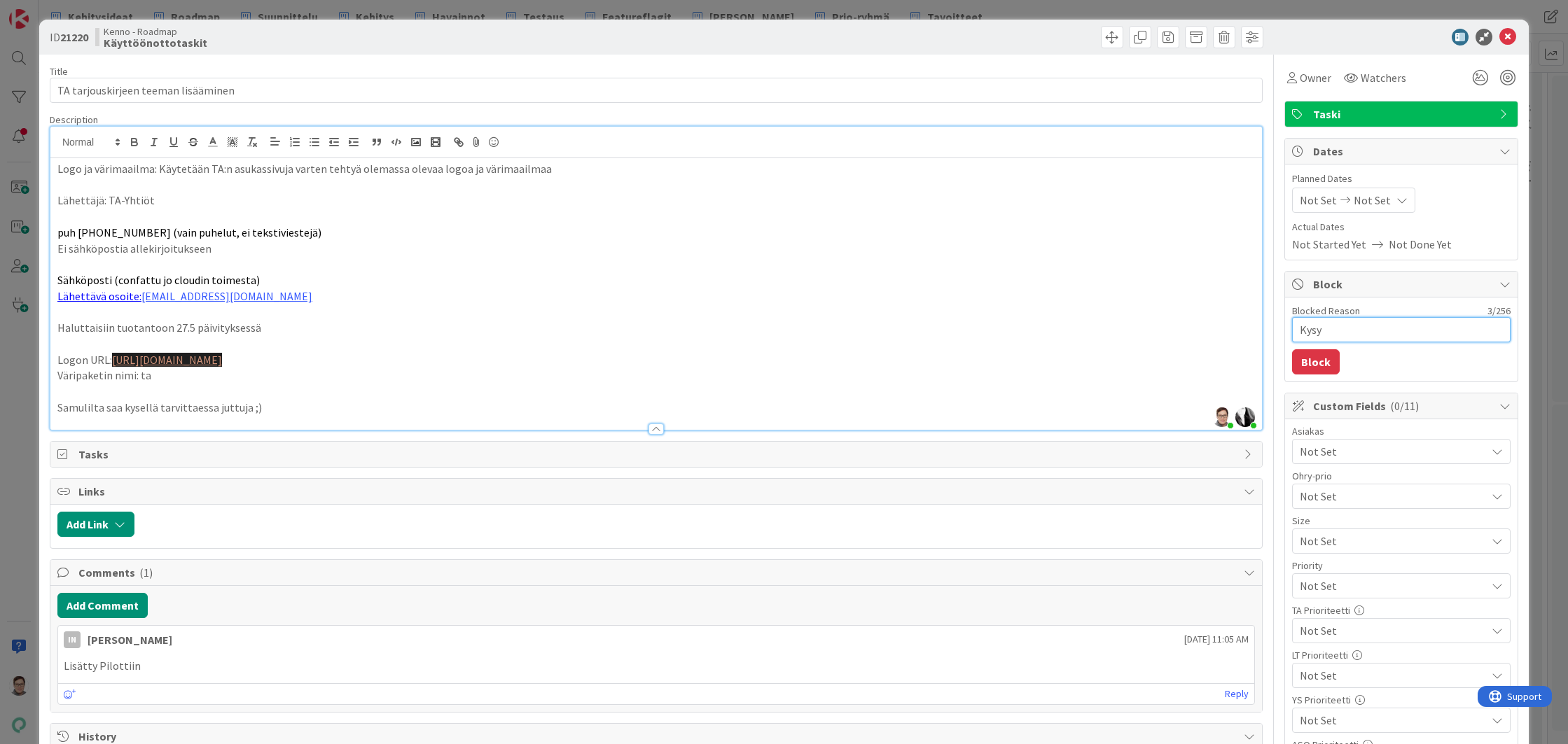
type textarea "Kysyt"
type textarea "x"
type textarea "Kysytt"
type textarea "x"
type textarea "Kysytty"
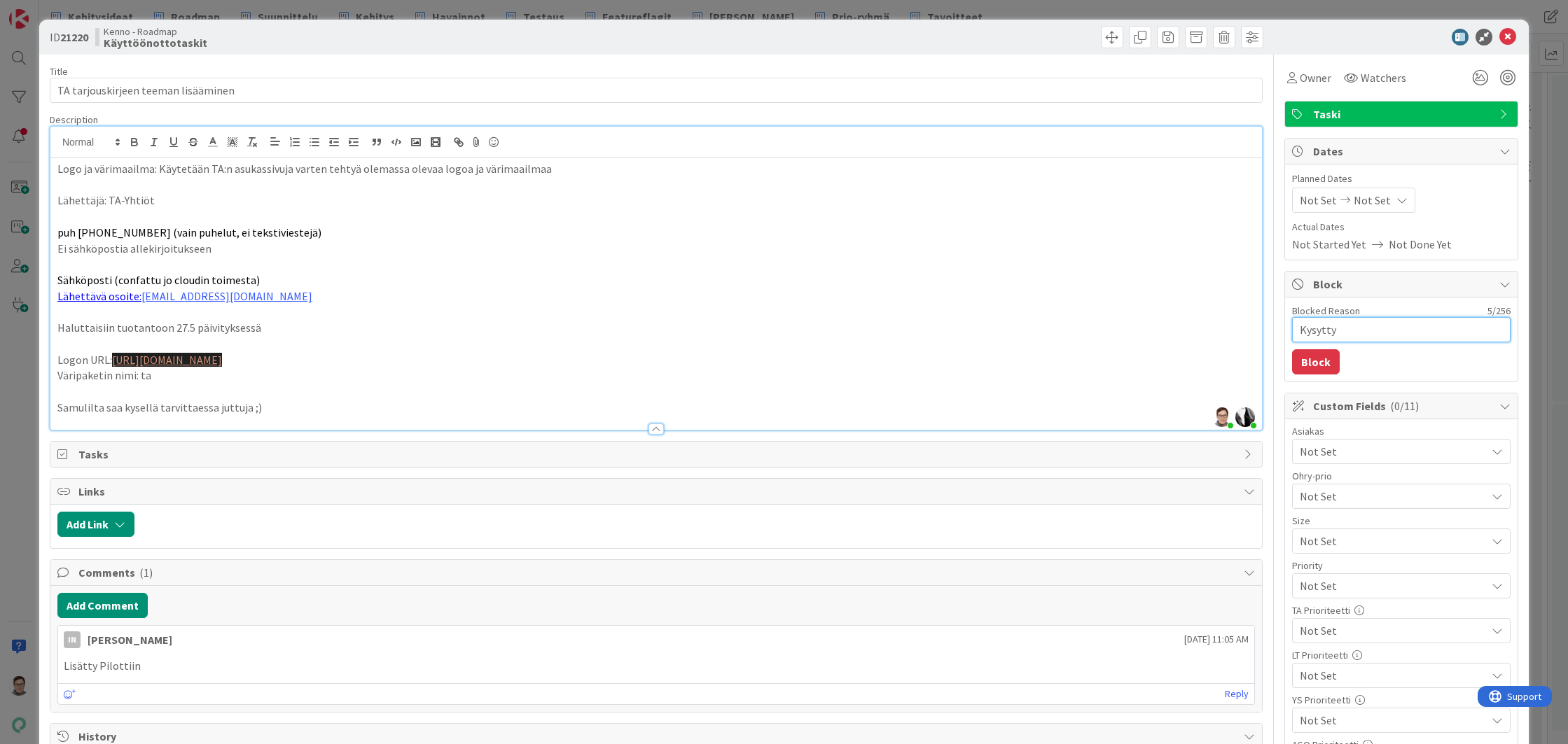
type textarea "x"
type textarea "Kysytty"
type textarea "x"
type textarea "Kysytty"
type textarea "x"
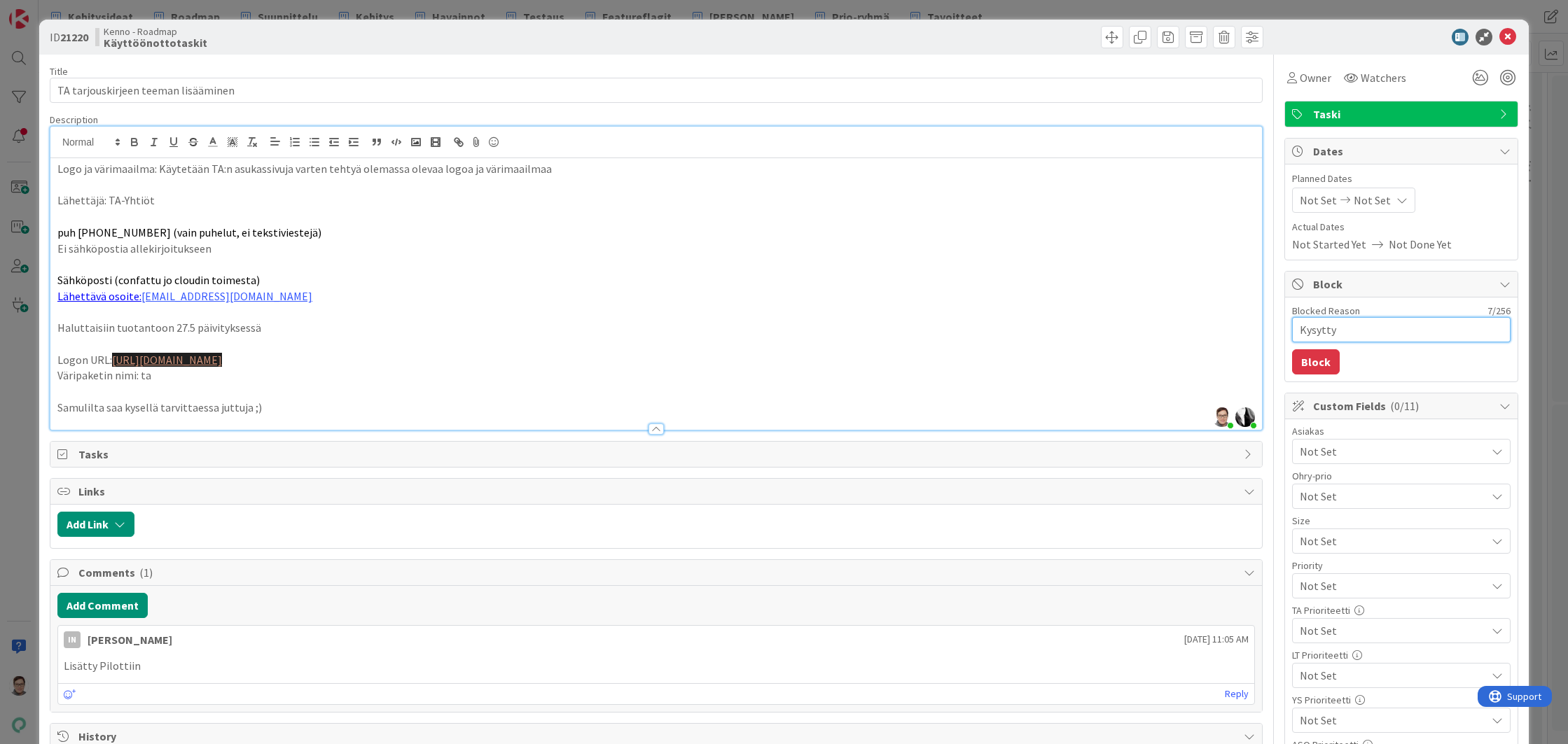
type textarea "Kysytt"
type textarea "x"
type textarea "Kysyt"
type textarea "x"
type textarea "Kysy"
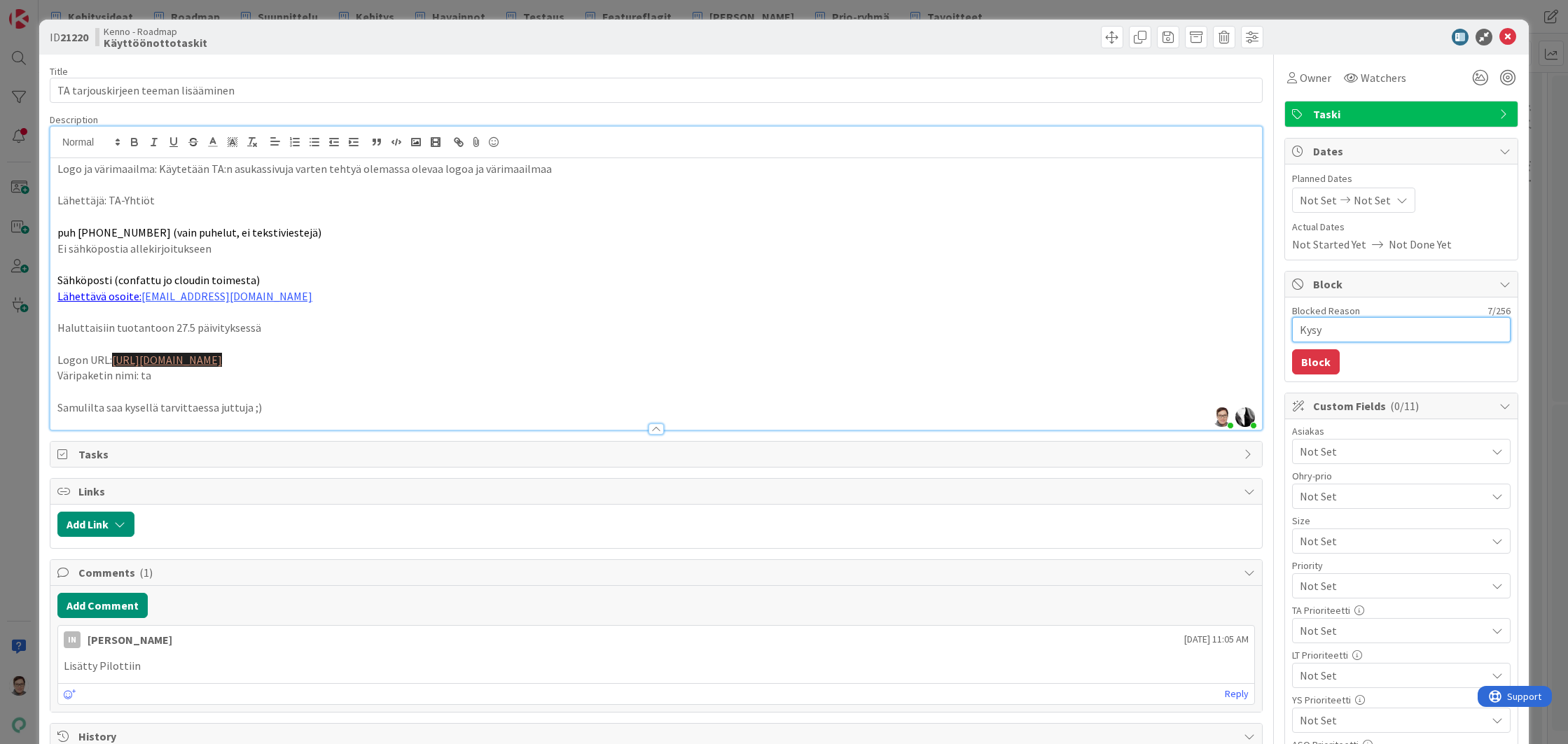
type textarea "x"
type textarea "Kys"
type textarea "x"
type textarea "Ky"
type textarea "x"
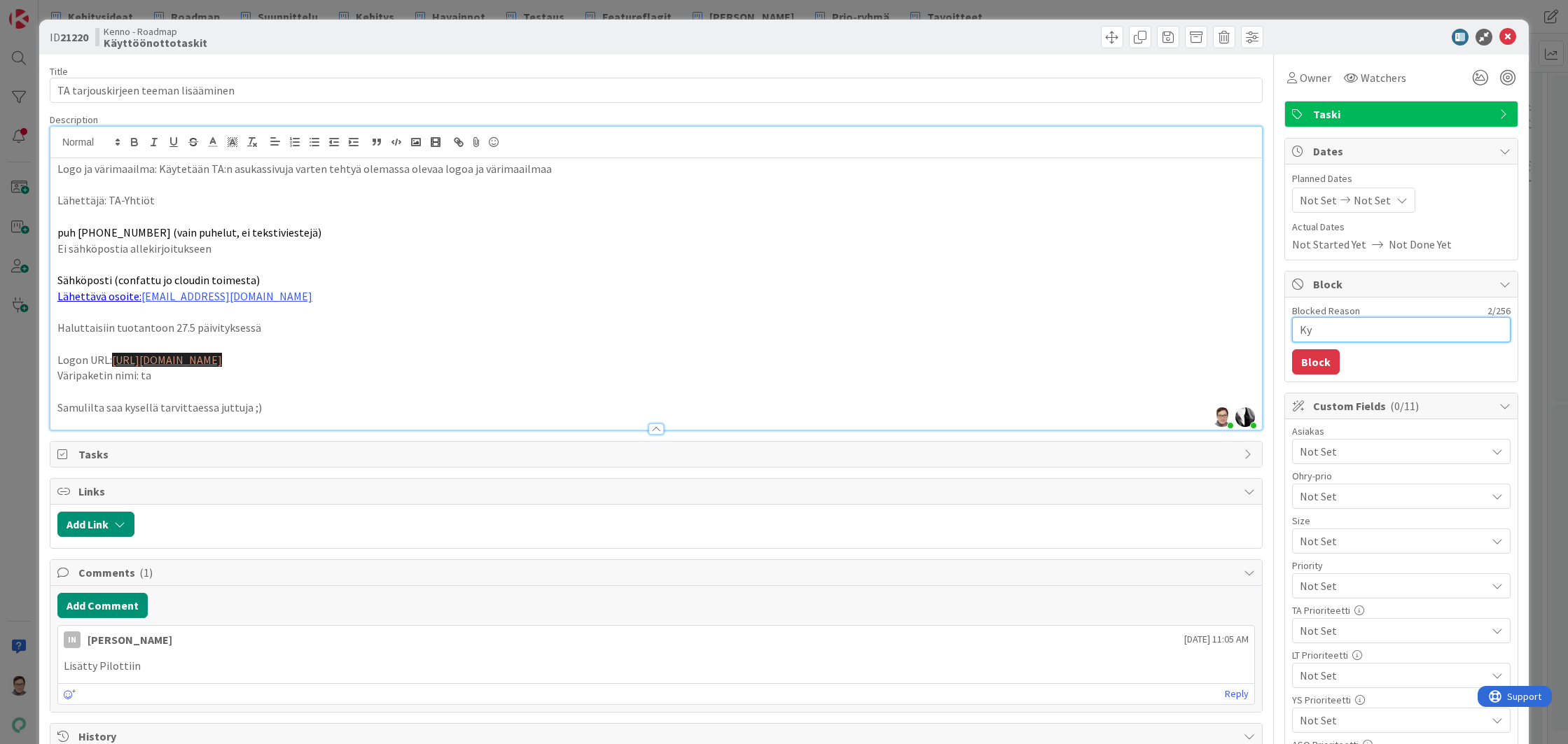
type textarea "K"
type textarea "x"
type textarea "J"
type textarea "x"
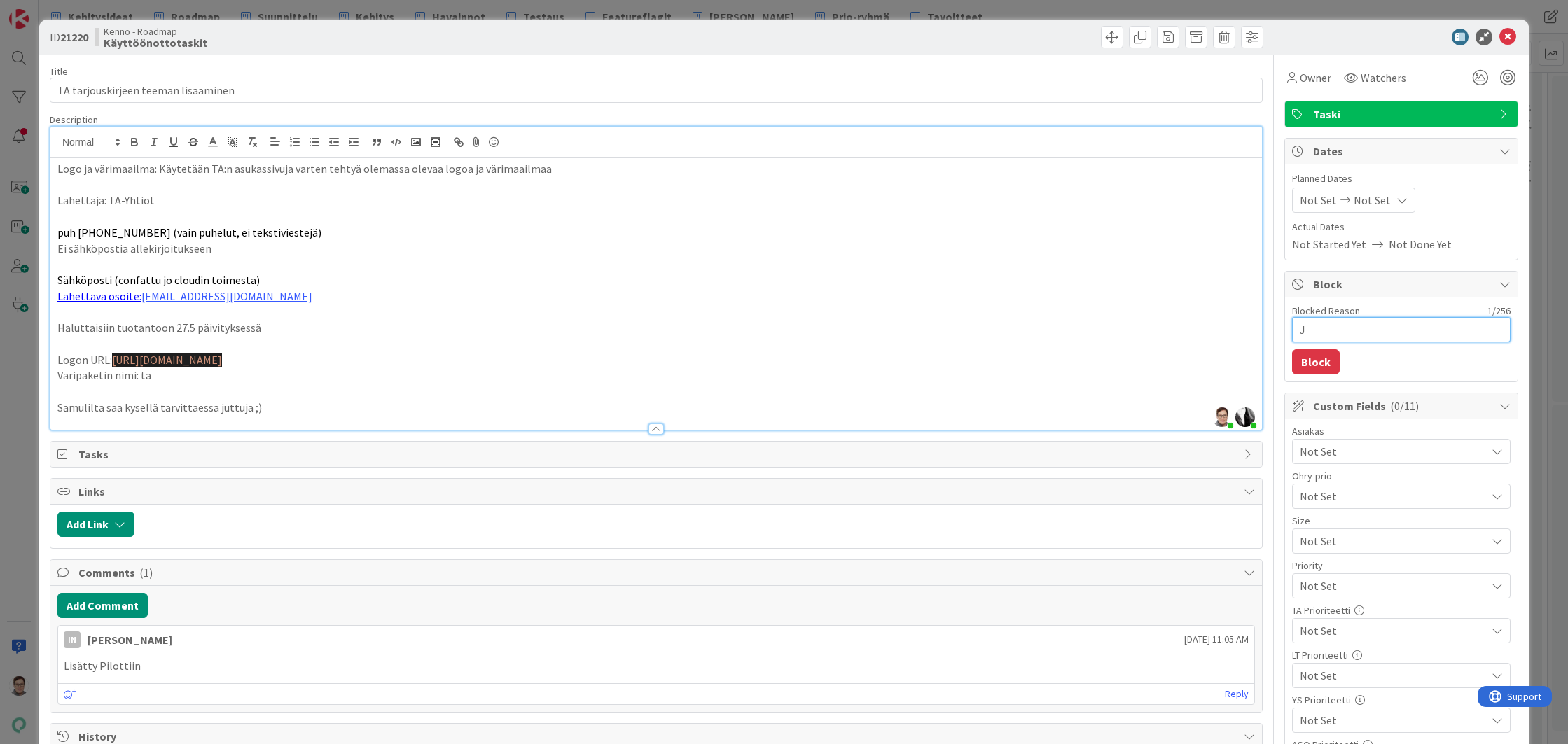
type textarea "J´K"
type textarea "x"
type textarea "J´Ka"
type textarea "x"
type textarea "J´Kat"
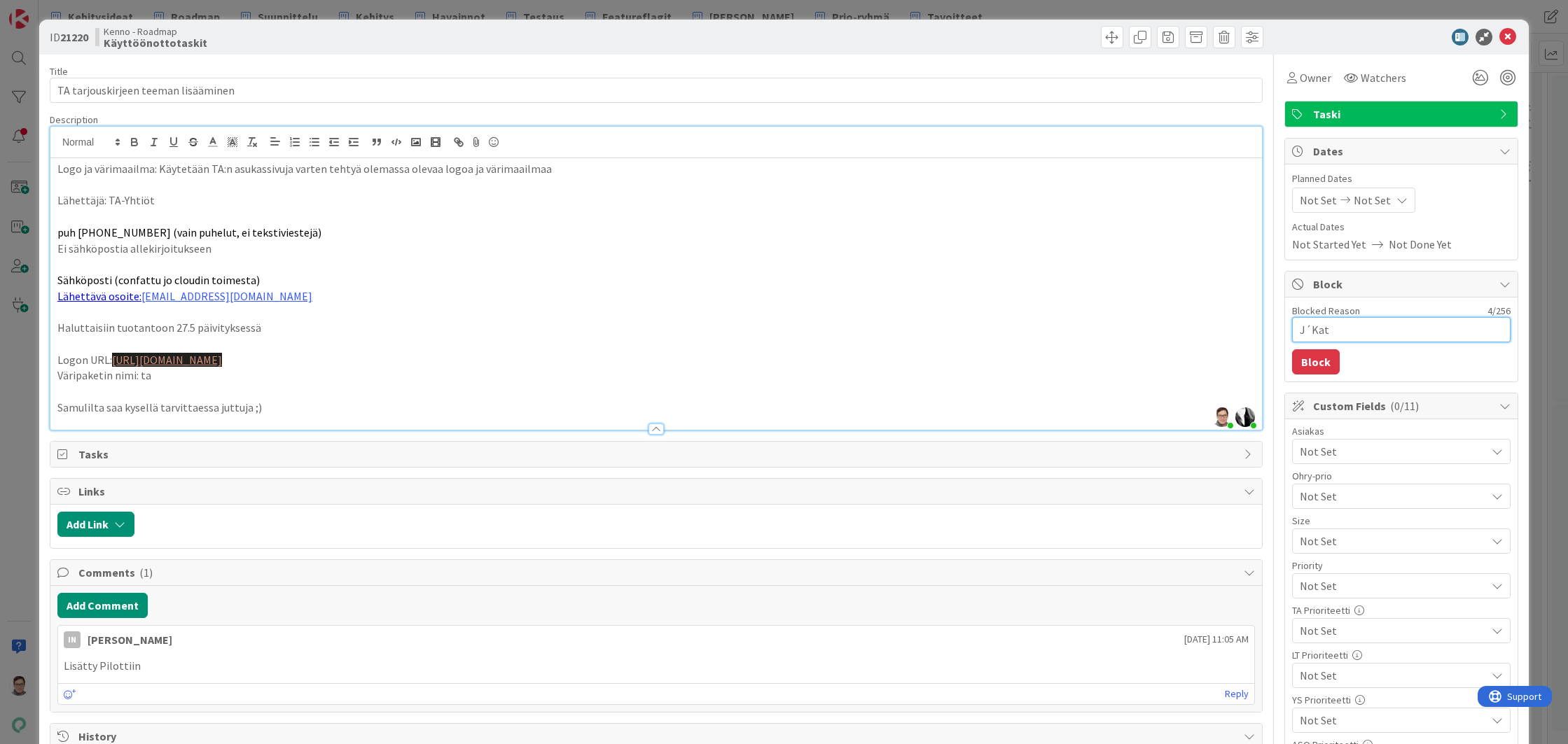
type textarea "x"
type textarea "J´Katj"
type textarea "x"
type textarea "J´Katja"
type textarea "x"
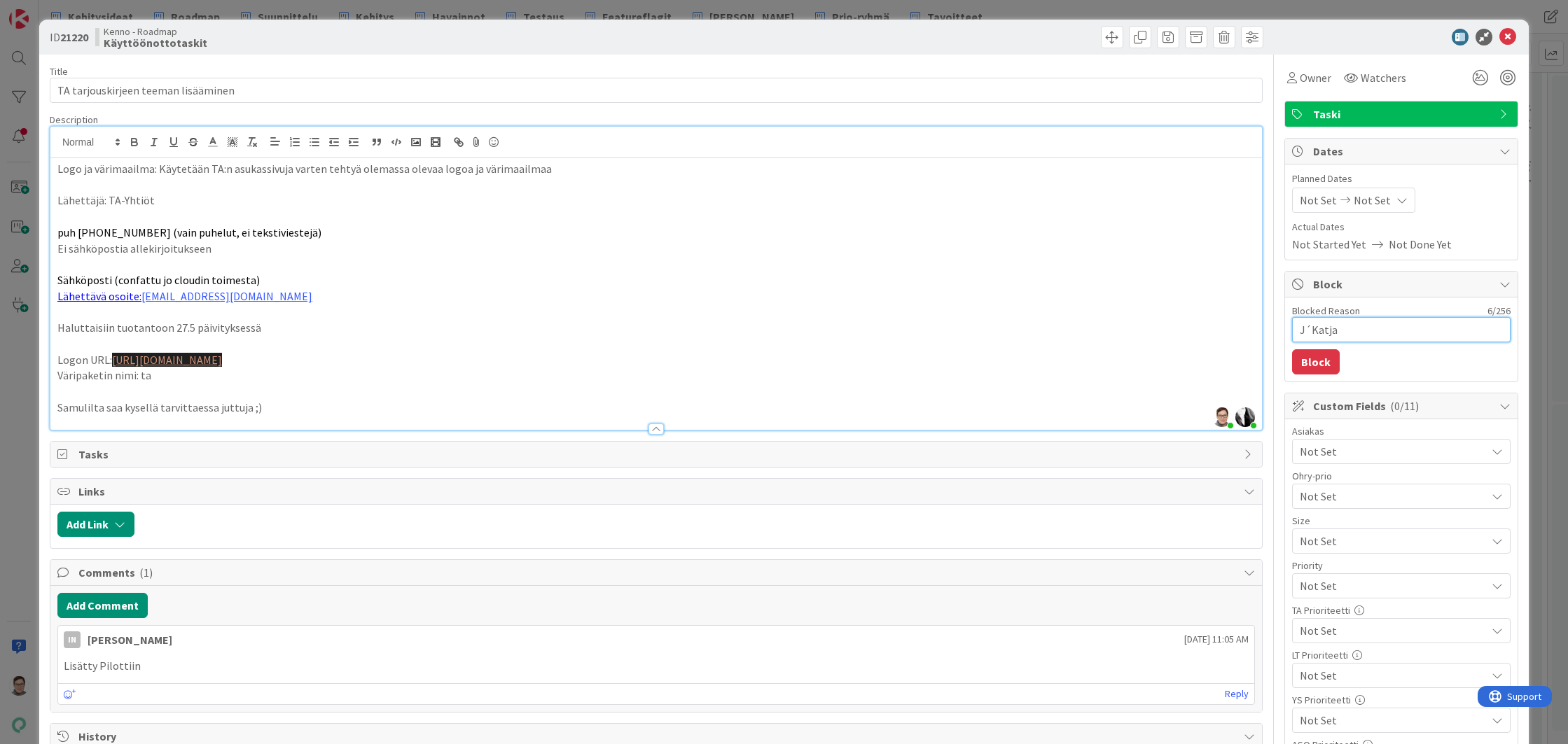
type textarea "J´Katja"
type textarea "x"
type textarea "J´Katja k"
type textarea "x"
type textarea "J´Katja ky"
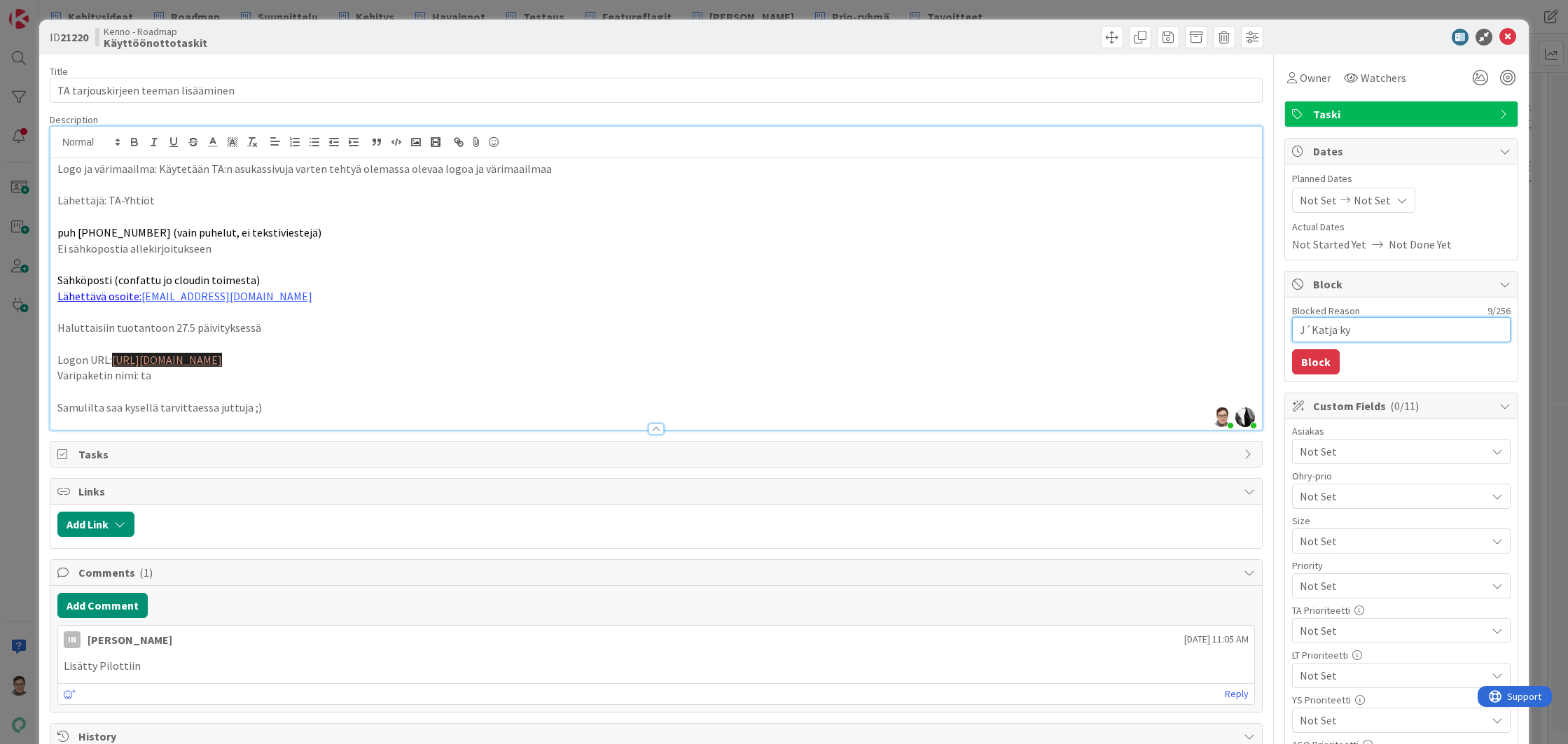
type textarea "x"
type textarea "J´Katja kys"
type textarea "x"
type textarea "J´Katja kysy"
type textarea "x"
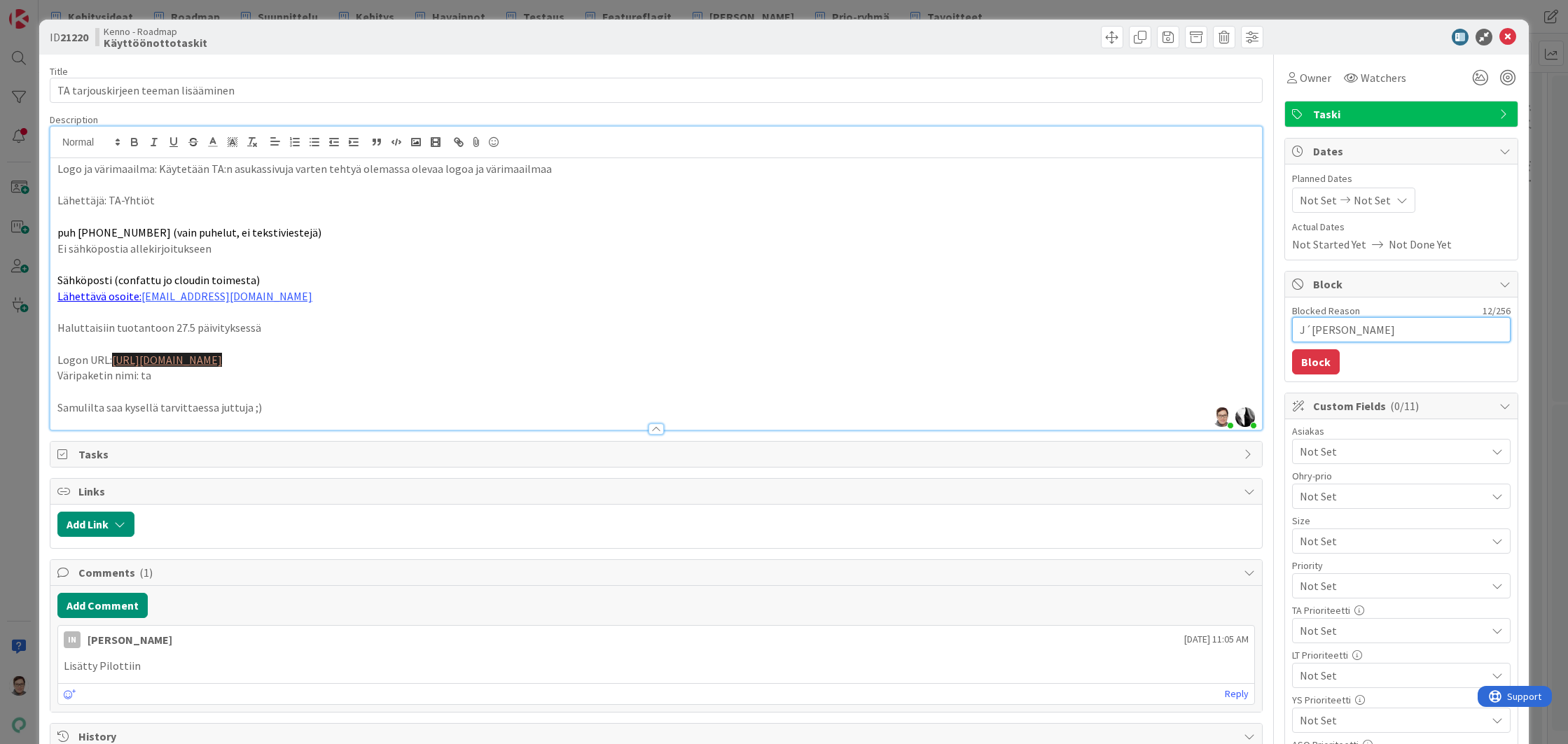
type textarea "J´Katja kys"
type textarea "x"
type textarea "J´Katja ky"
type textarea "x"
type textarea "J´Katja k"
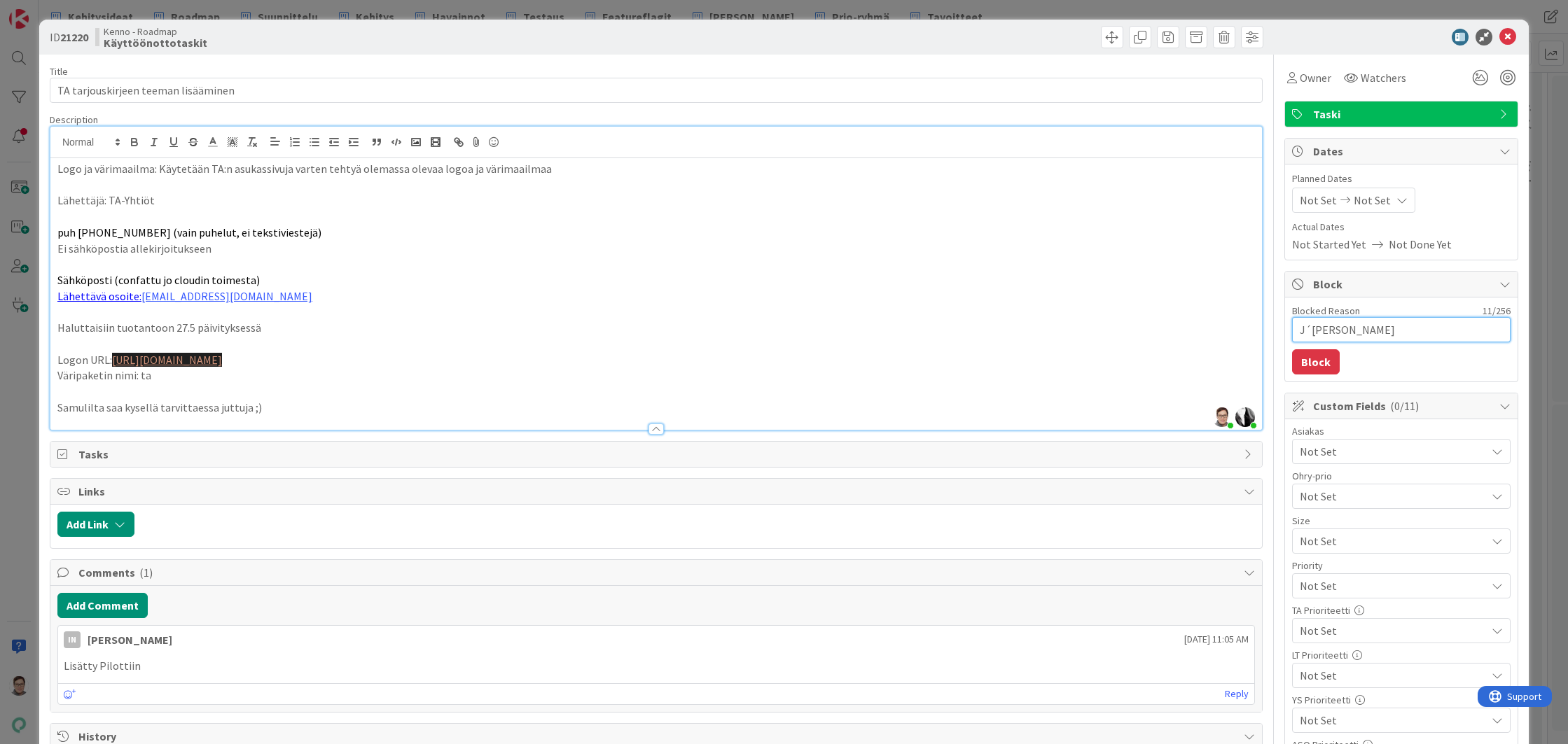
type textarea "x"
type textarea "J´Katja"
type textarea "x"
type textarea "J´Katja"
type textarea "x"
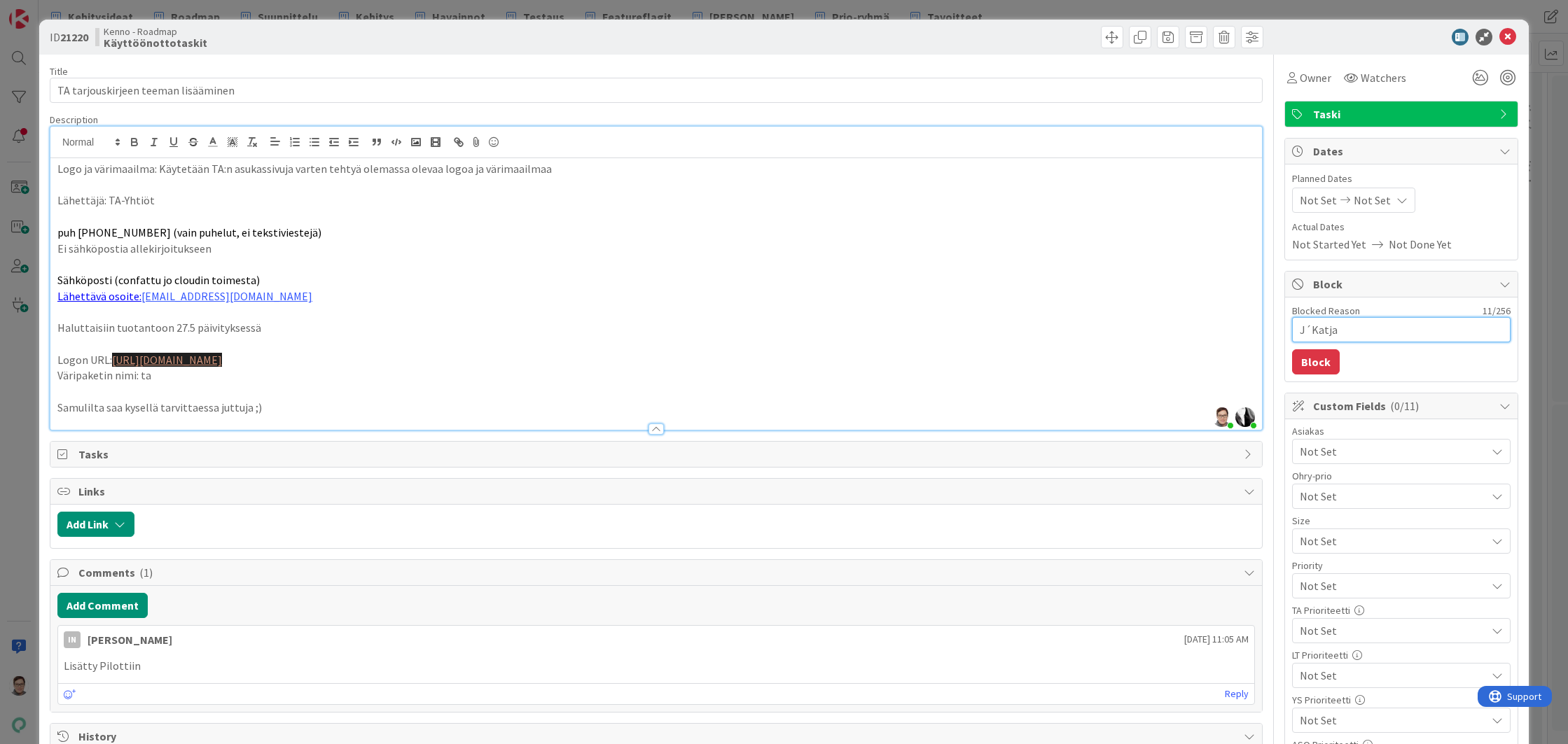
type textarea "J´Katj"
type textarea "x"
type textarea "J´Kat"
type textarea "x"
type textarea "J´Ka"
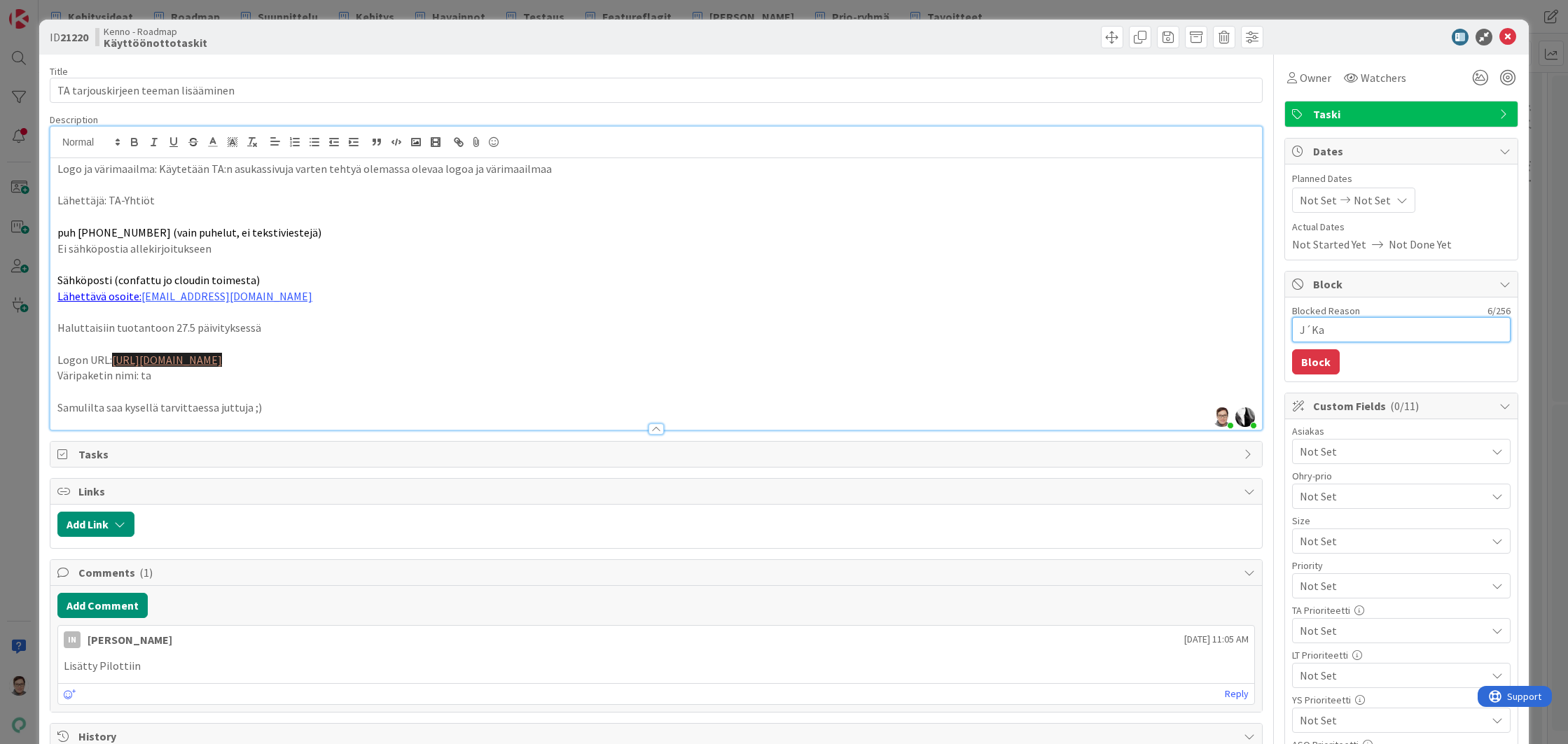
type textarea "x"
type textarea "J´K"
type textarea "x"
type textarea "J´"
type textarea "x"
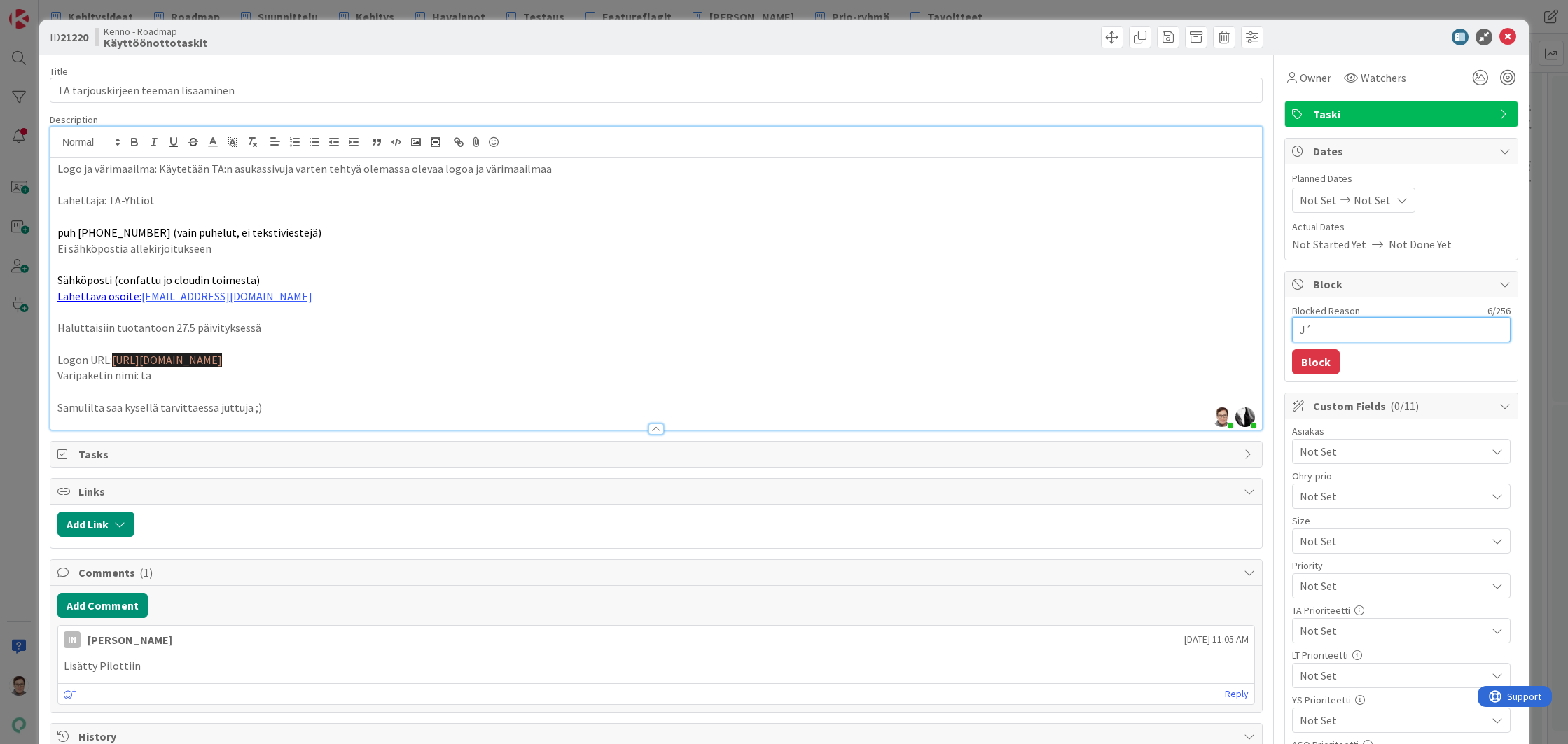
type textarea "J"
type textarea "x"
type textarea "K"
type textarea "x"
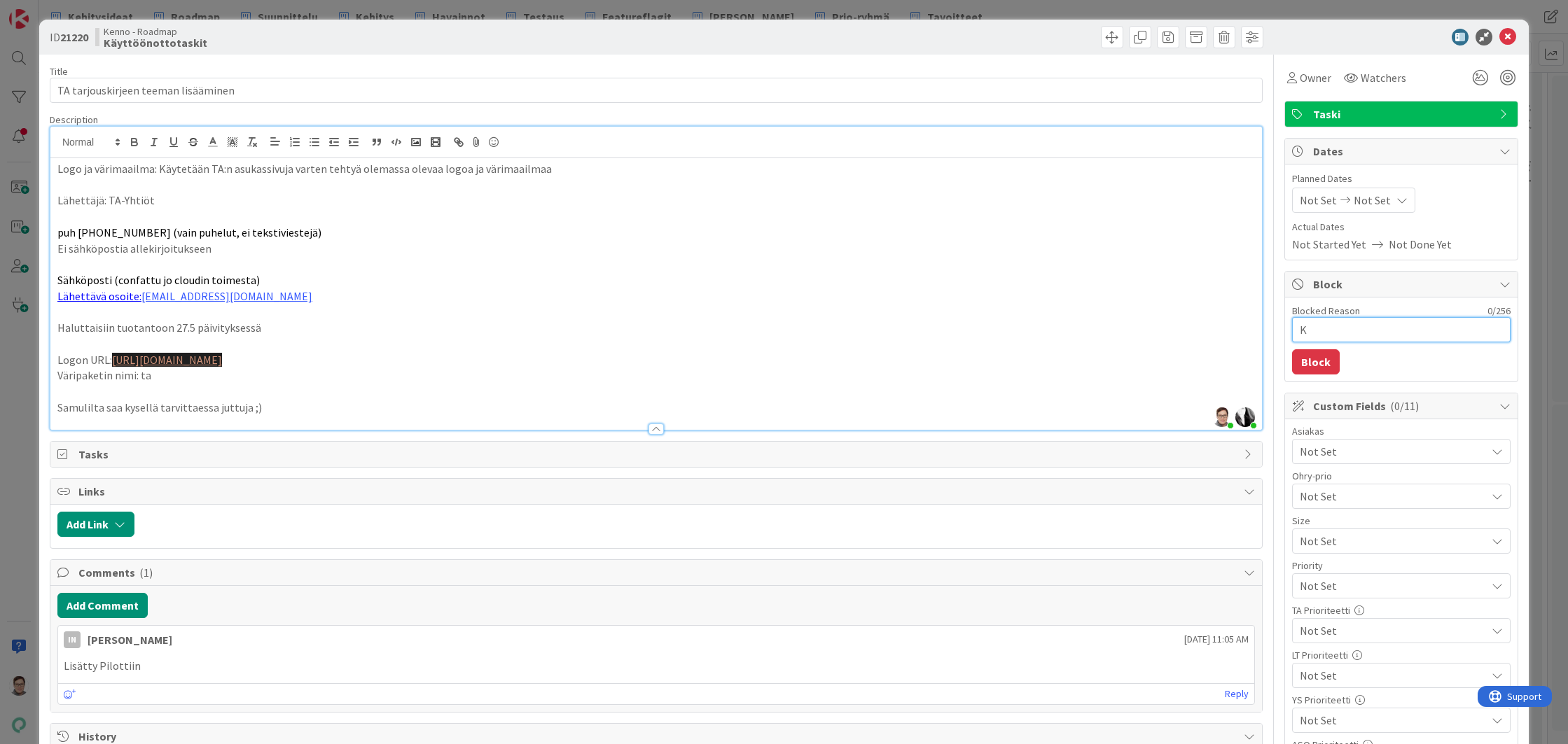
type textarea "Ka"
type textarea "x"
type textarea "Kat"
type textarea "x"
type textarea "Katj"
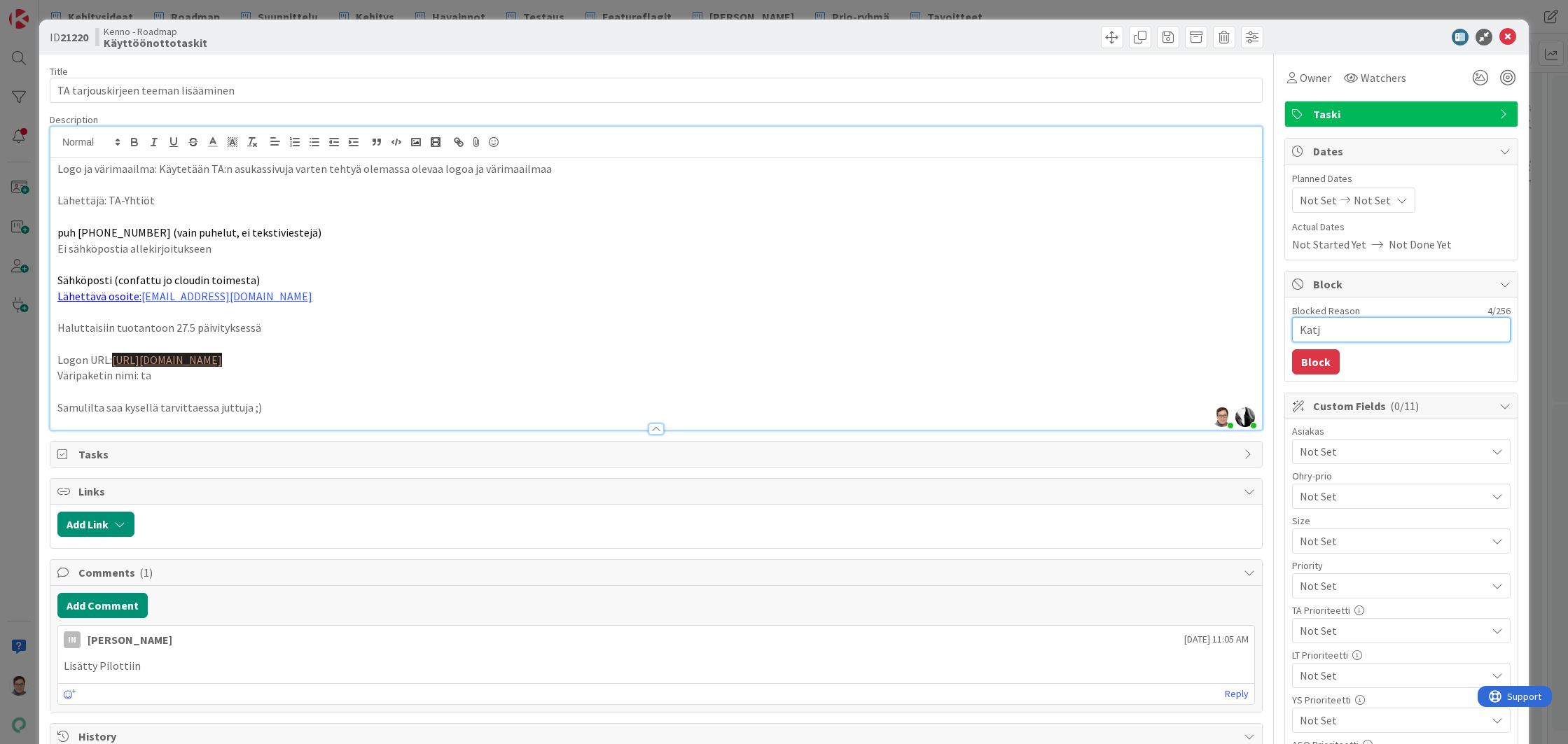
type textarea "x"
type textarea "Katja"
type textarea "x"
type textarea "Katja"
type textarea "x"
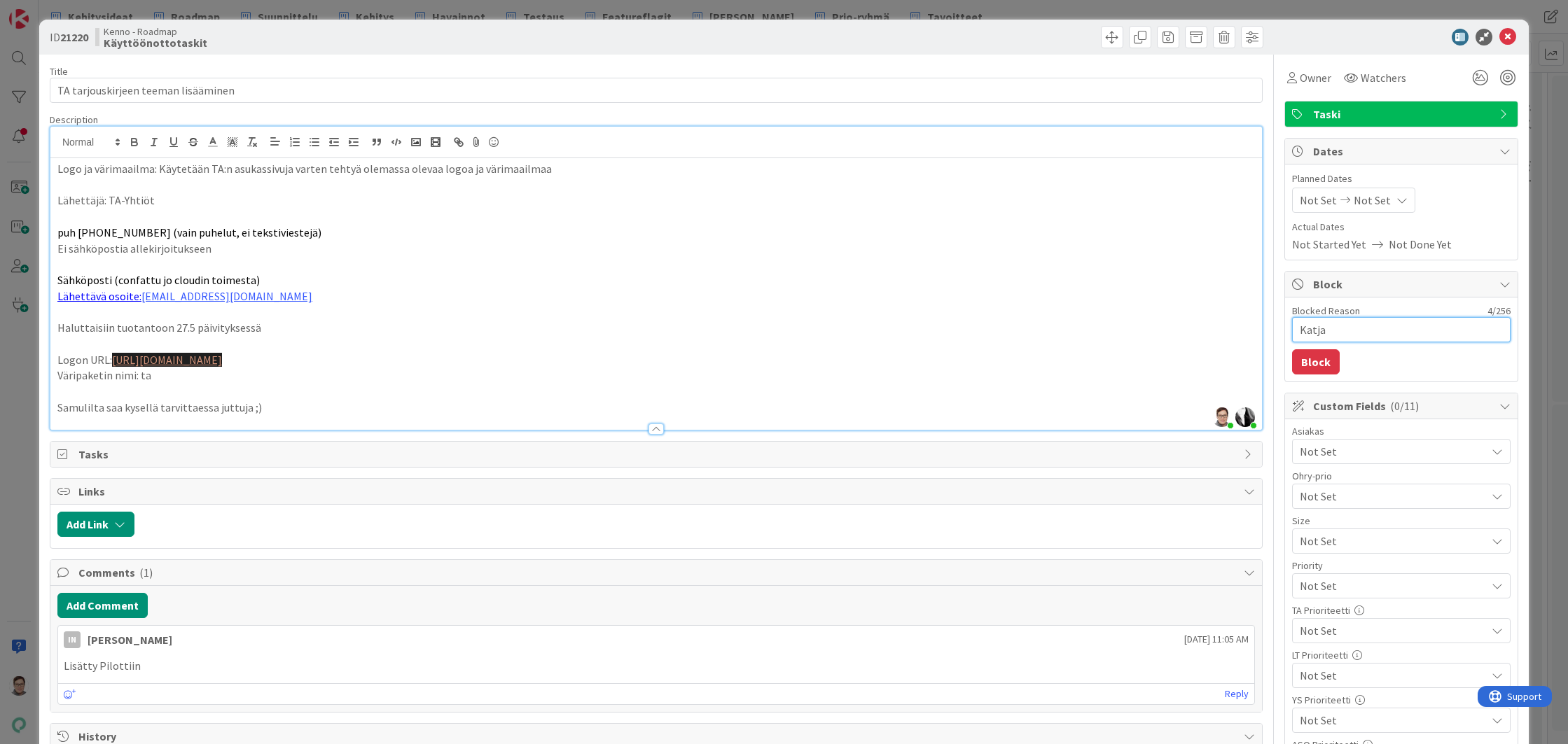
type textarea "Katja k"
type textarea "x"
type textarea "Katja ky"
type textarea "x"
type textarea "Katja kys"
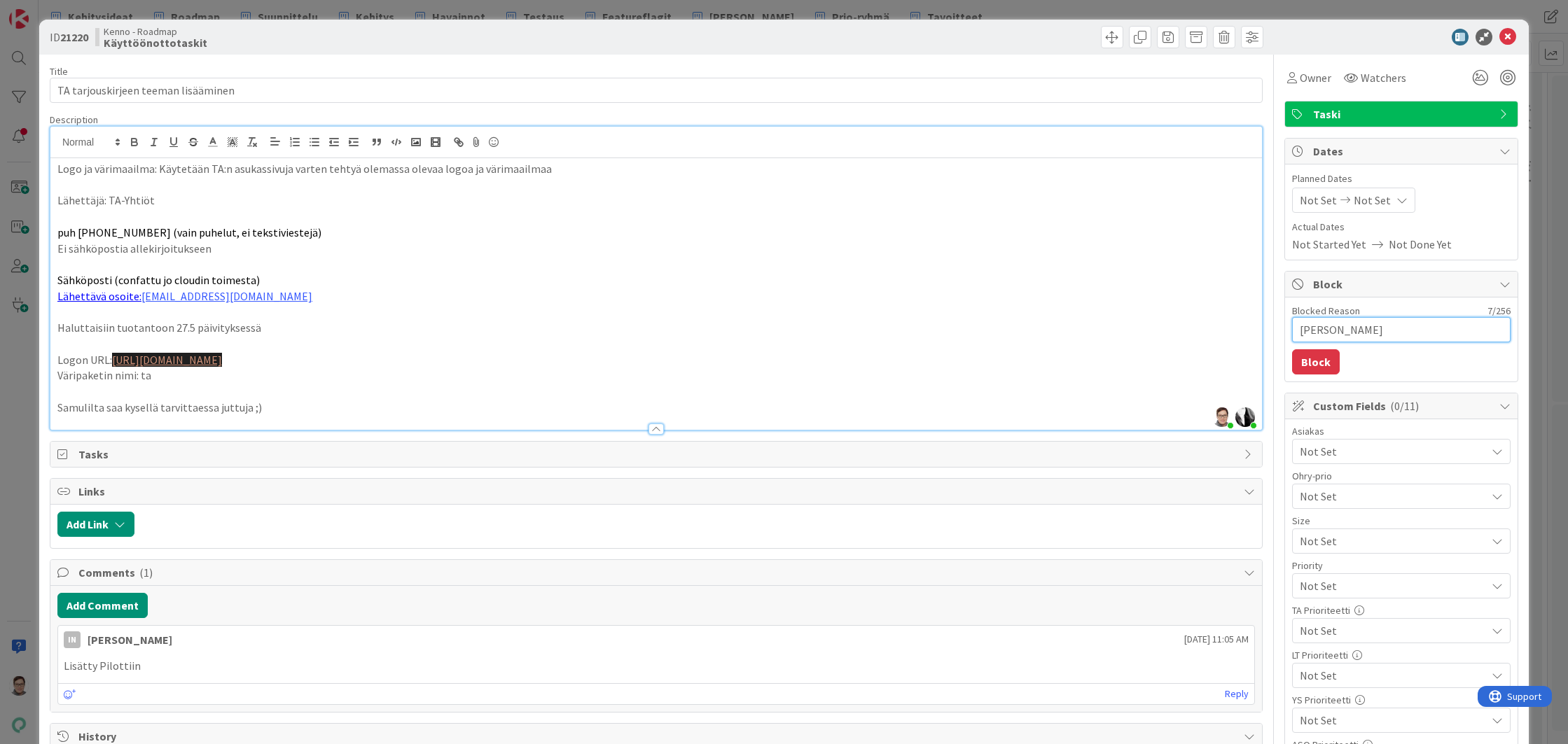
type textarea "x"
type textarea "Katja kysy"
type textarea "x"
type textarea "Katja kysyn"
type textarea "x"
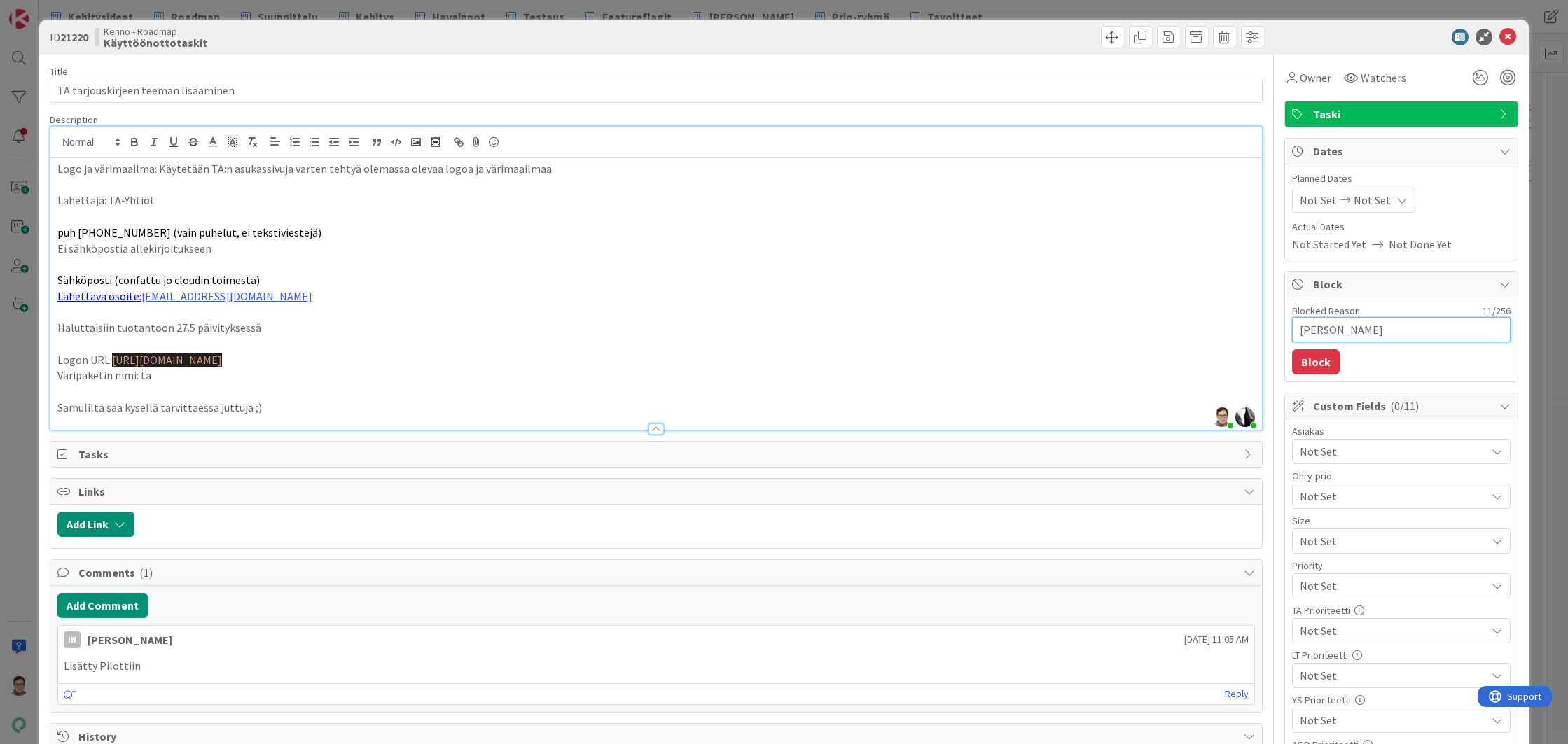
type textarea "Katja kysyny"
type textarea "x"
type textarea "Katja kysynyt"
type textarea "x"
type textarea "Katja kysynyt"
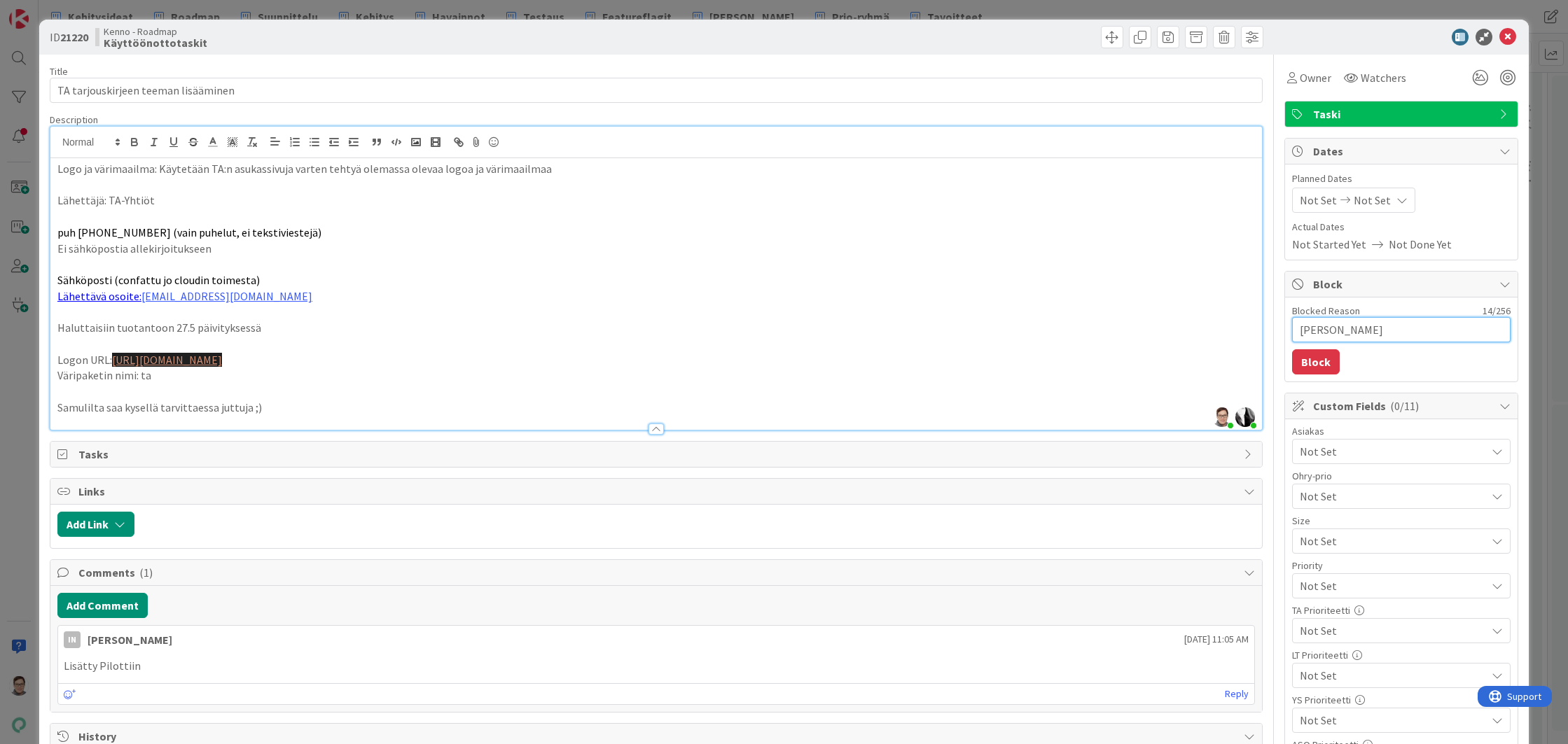
type textarea "x"
type textarea "Katja kysynyt I"
type textarea "x"
type textarea "Katja kysynyt Il"
type textarea "x"
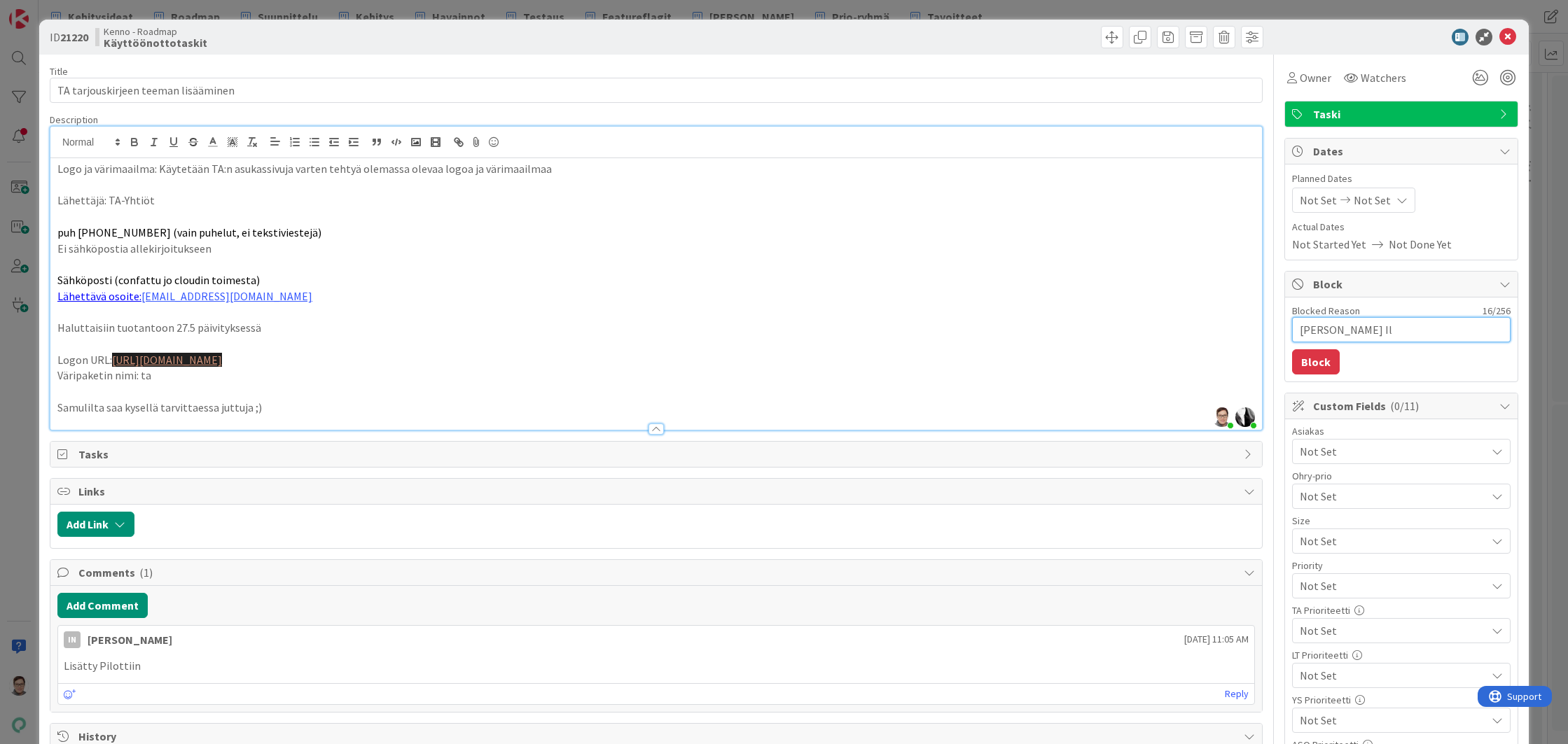
type textarea "Katja kysynyt Ila"
type textarea "x"
type textarea "Katja kysynyt Ilar"
type textarea "x"
type textarea "Katja kysynyt Ilaro"
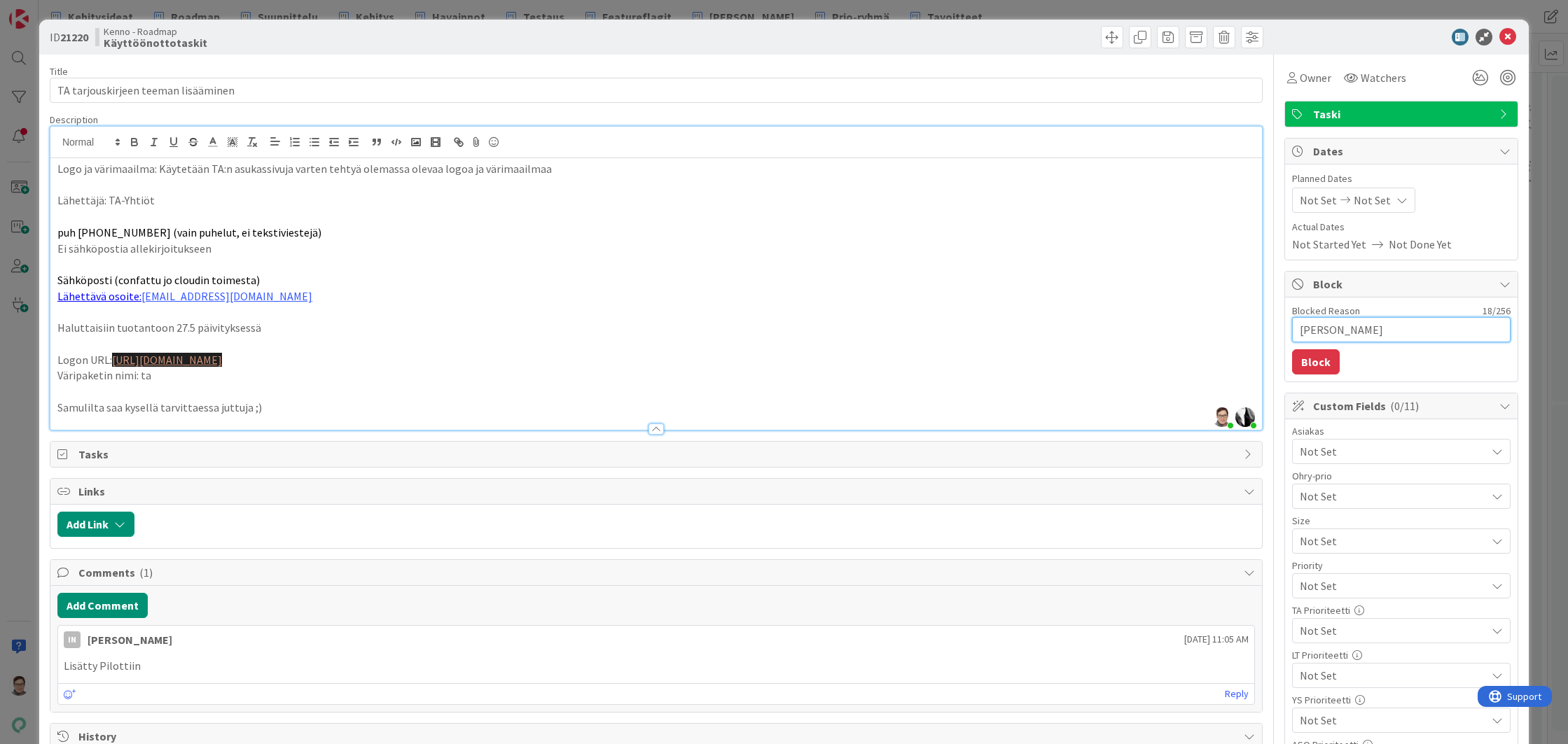
type textarea "x"
type textarea "Katja kysynyt Ilarol"
type textarea "x"
type textarea "Katja kysynyt Ilarolt"
type textarea "x"
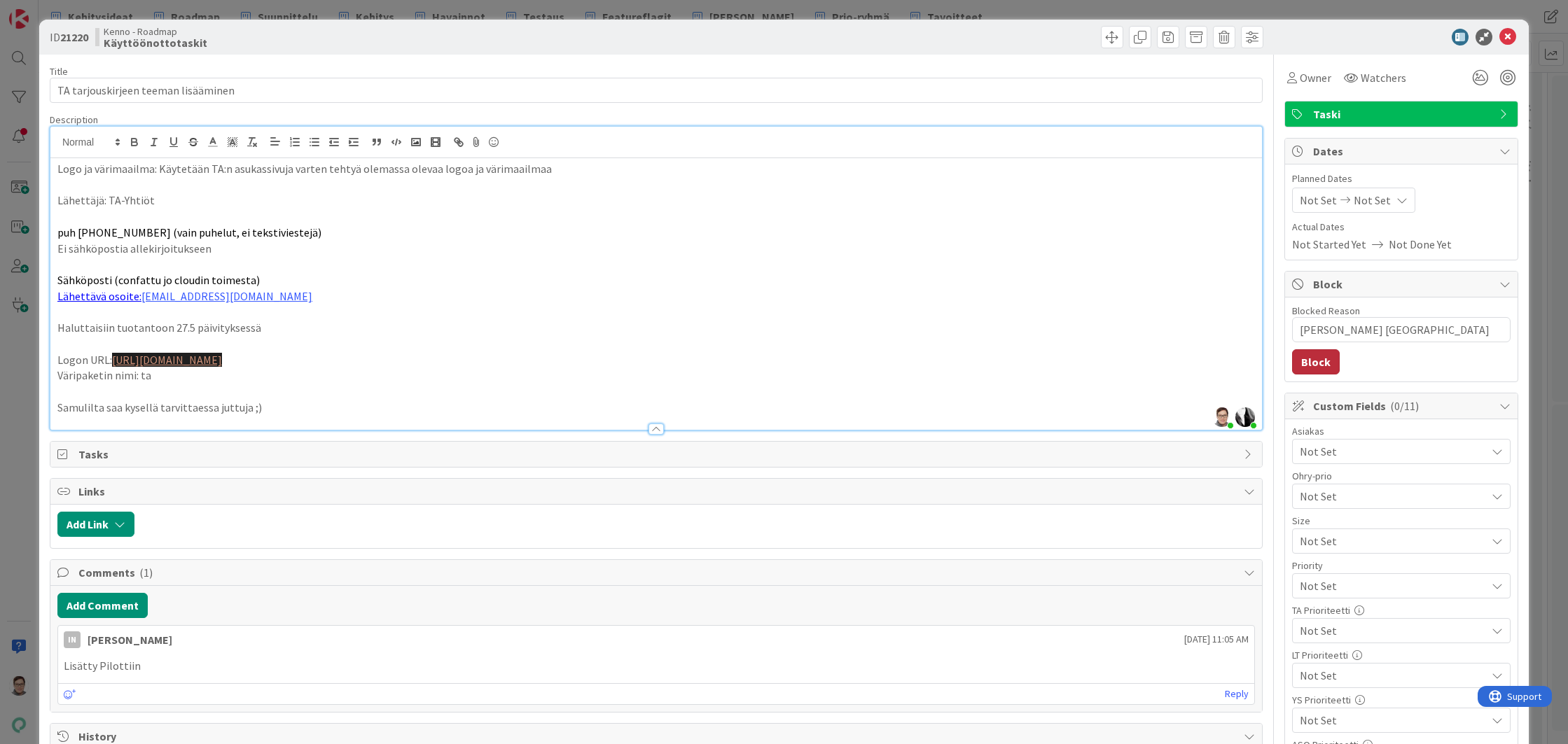
click at [1299, 369] on button "Block" at bounding box center [1315, 362] width 48 height 25
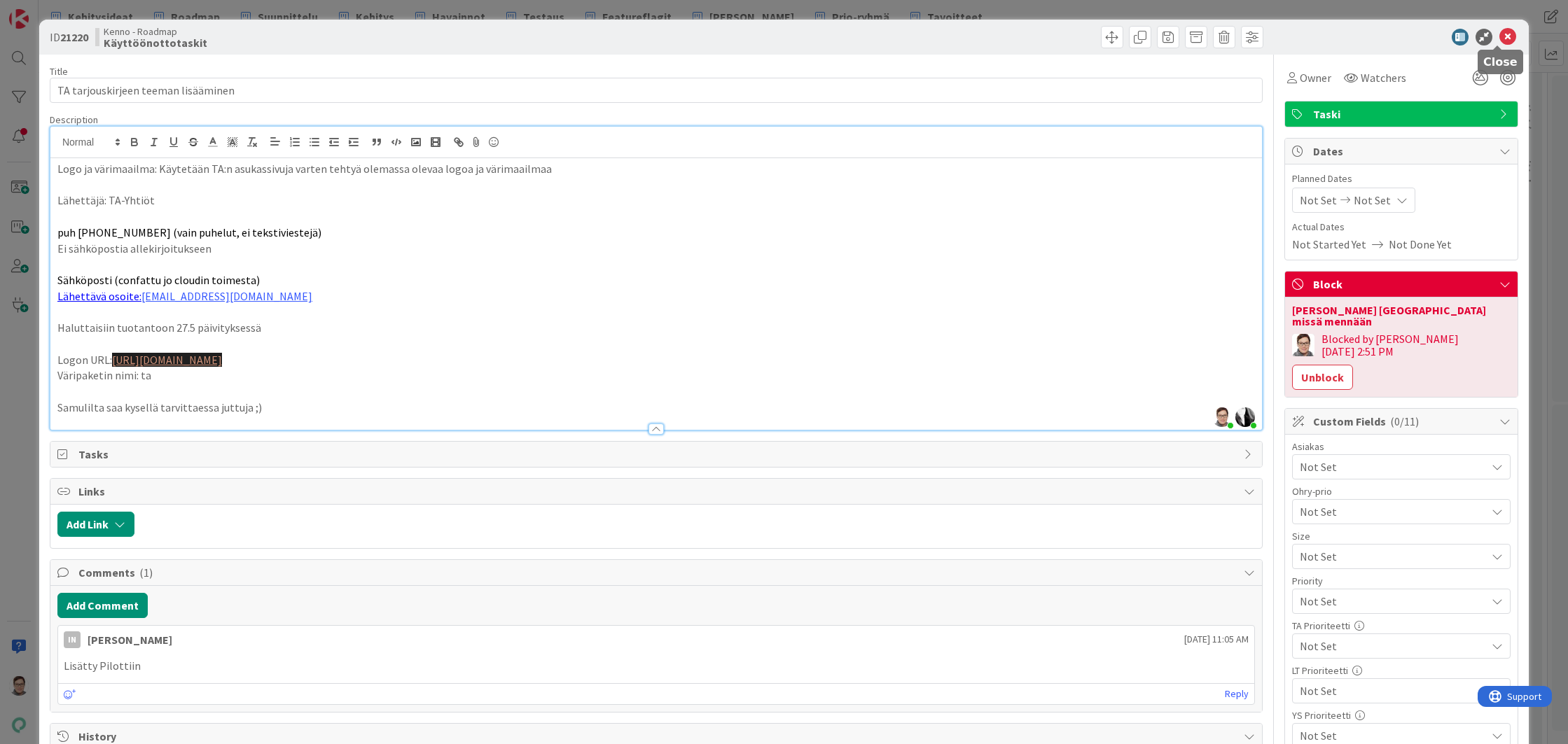
click at [1499, 37] on icon at bounding box center [1508, 37] width 17 height 17
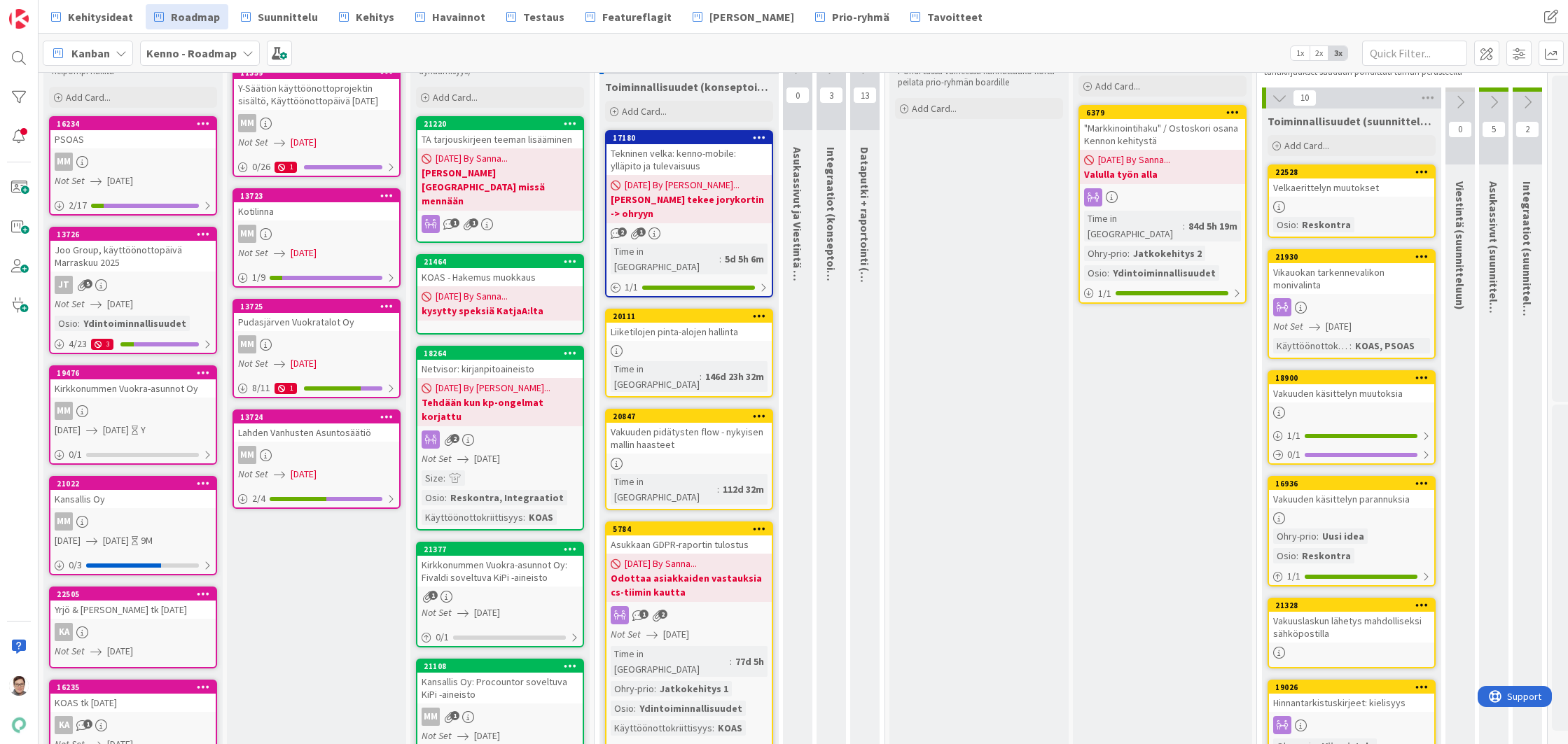
scroll to position [140, 0]
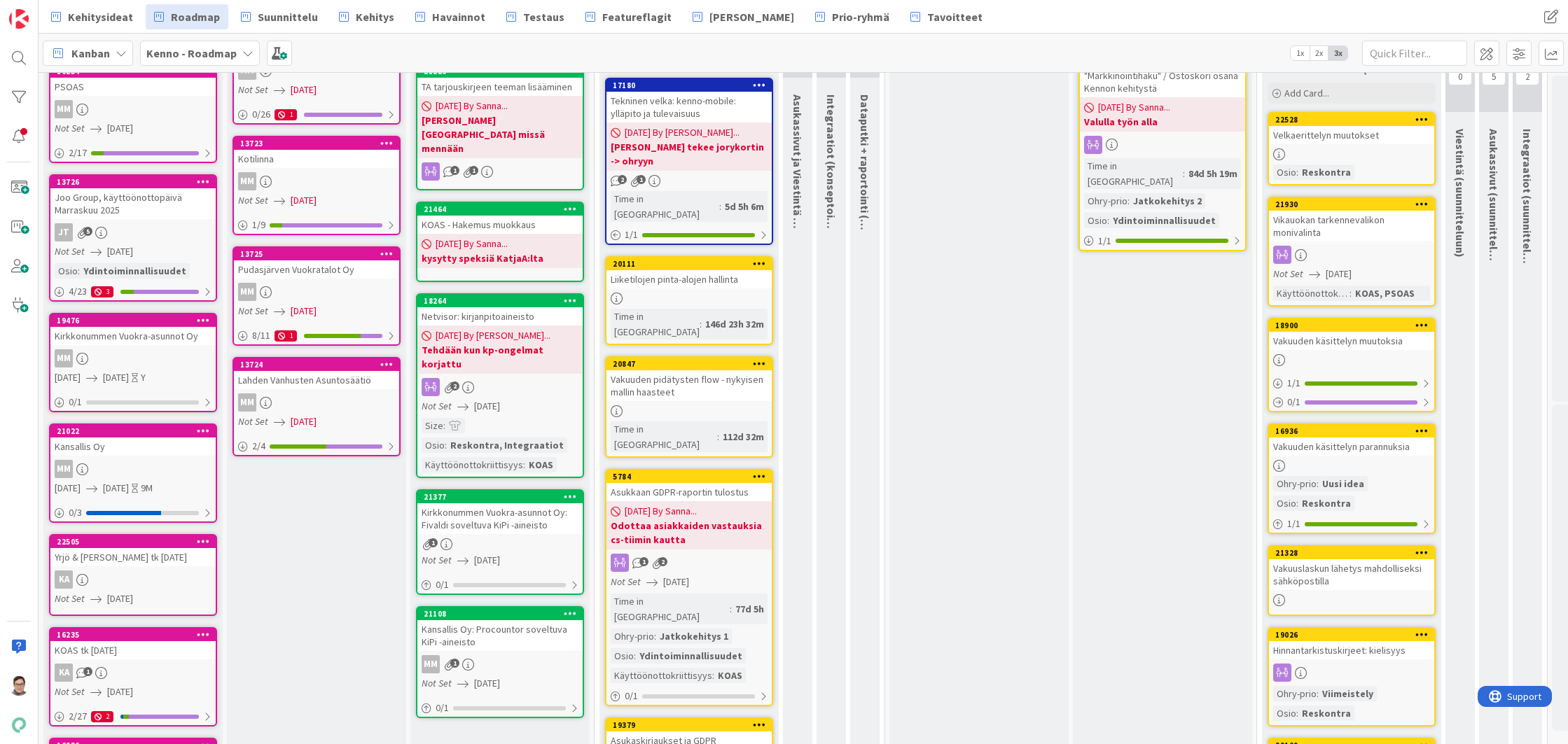
click at [509, 418] on div "Size : Osio : Reskontra, Integraatiot Käyttöönottokriittisyys : KOAS" at bounding box center [499, 445] width 156 height 55
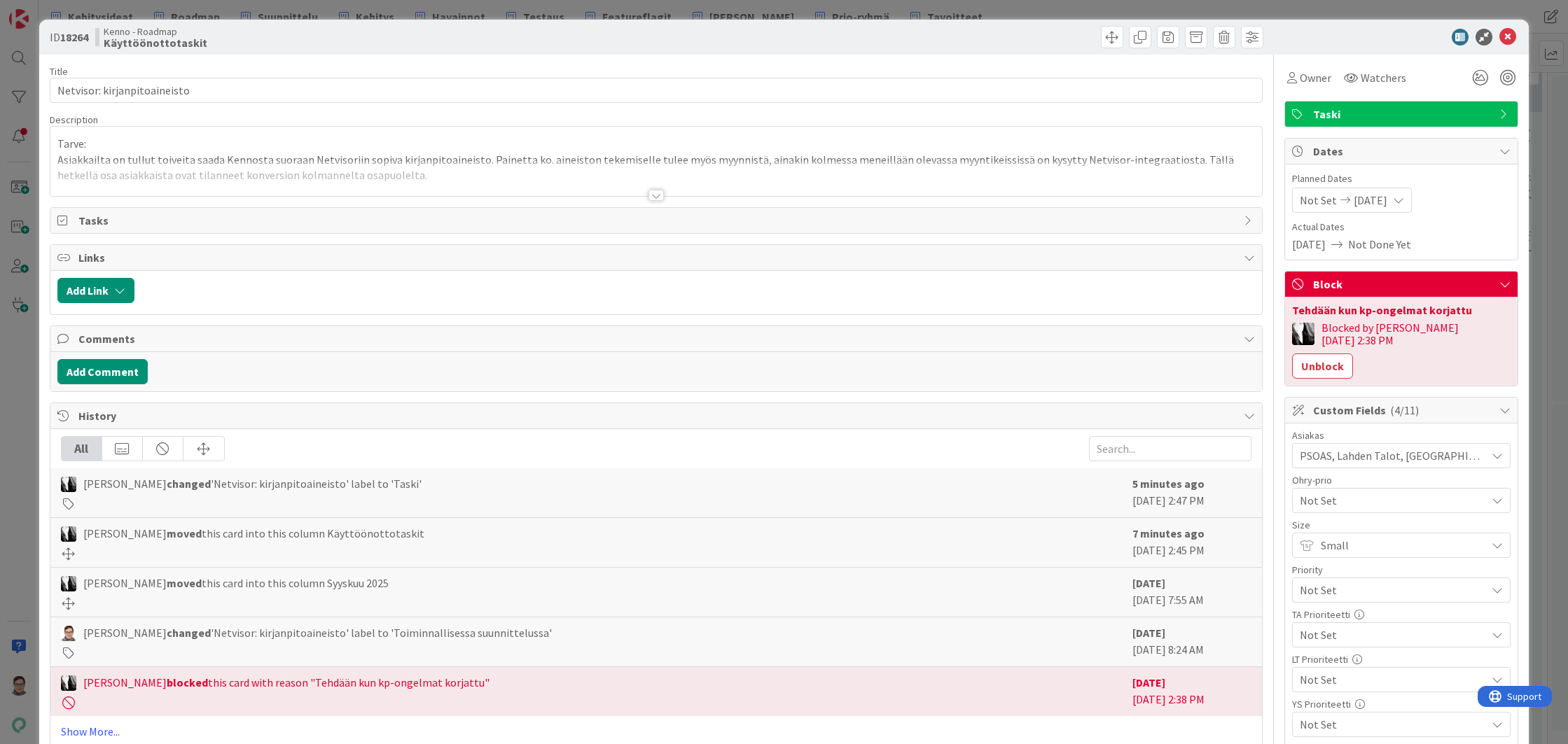
click at [1401, 198] on icon at bounding box center [1398, 201] width 11 height 11
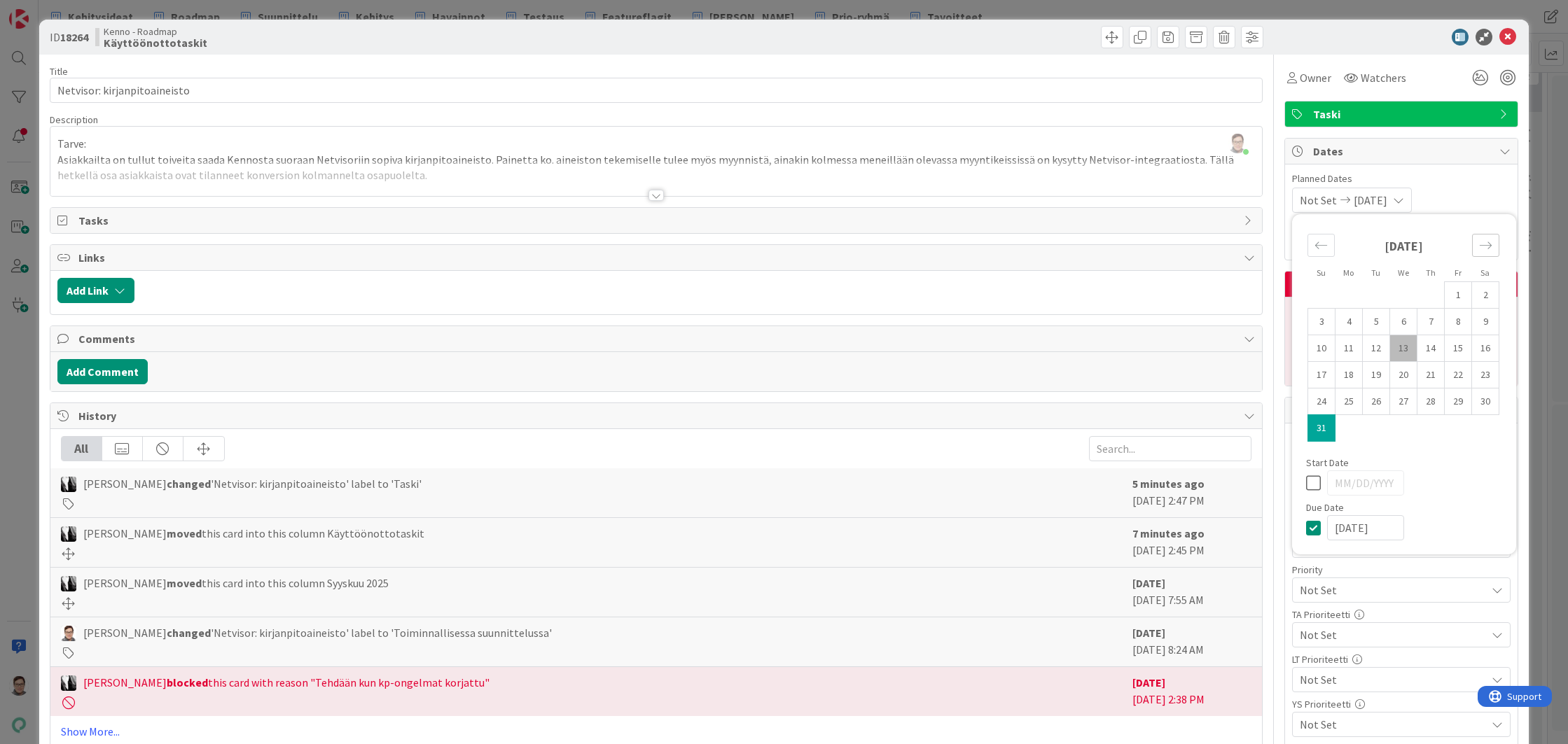
click at [1478, 243] on icon "Move forward to switch to the next month." at bounding box center [1485, 245] width 13 height 13
click at [1395, 405] on td "31" at bounding box center [1403, 401] width 27 height 26
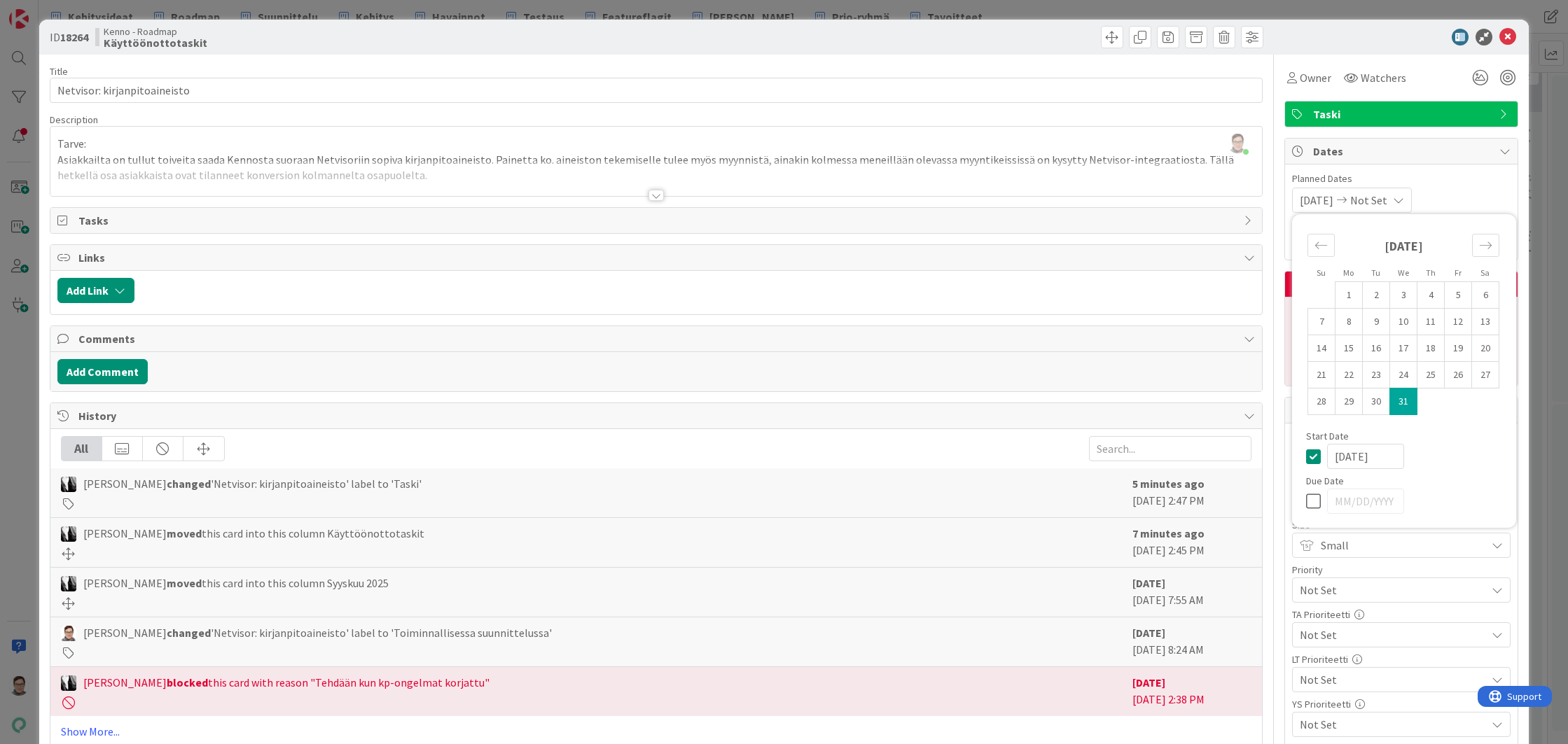
click at [1308, 456] on icon at bounding box center [1316, 457] width 21 height 17
click at [1306, 500] on icon at bounding box center [1316, 501] width 21 height 17
click at [1390, 406] on td "31" at bounding box center [1403, 401] width 27 height 26
click at [1459, 193] on div "Not Set 12/31/2025 Su Mo Tu We Th Fr Sa November 2025 1 2 3 4 5 6 7 8 9 10 11 1…" at bounding box center [1401, 200] width 219 height 25
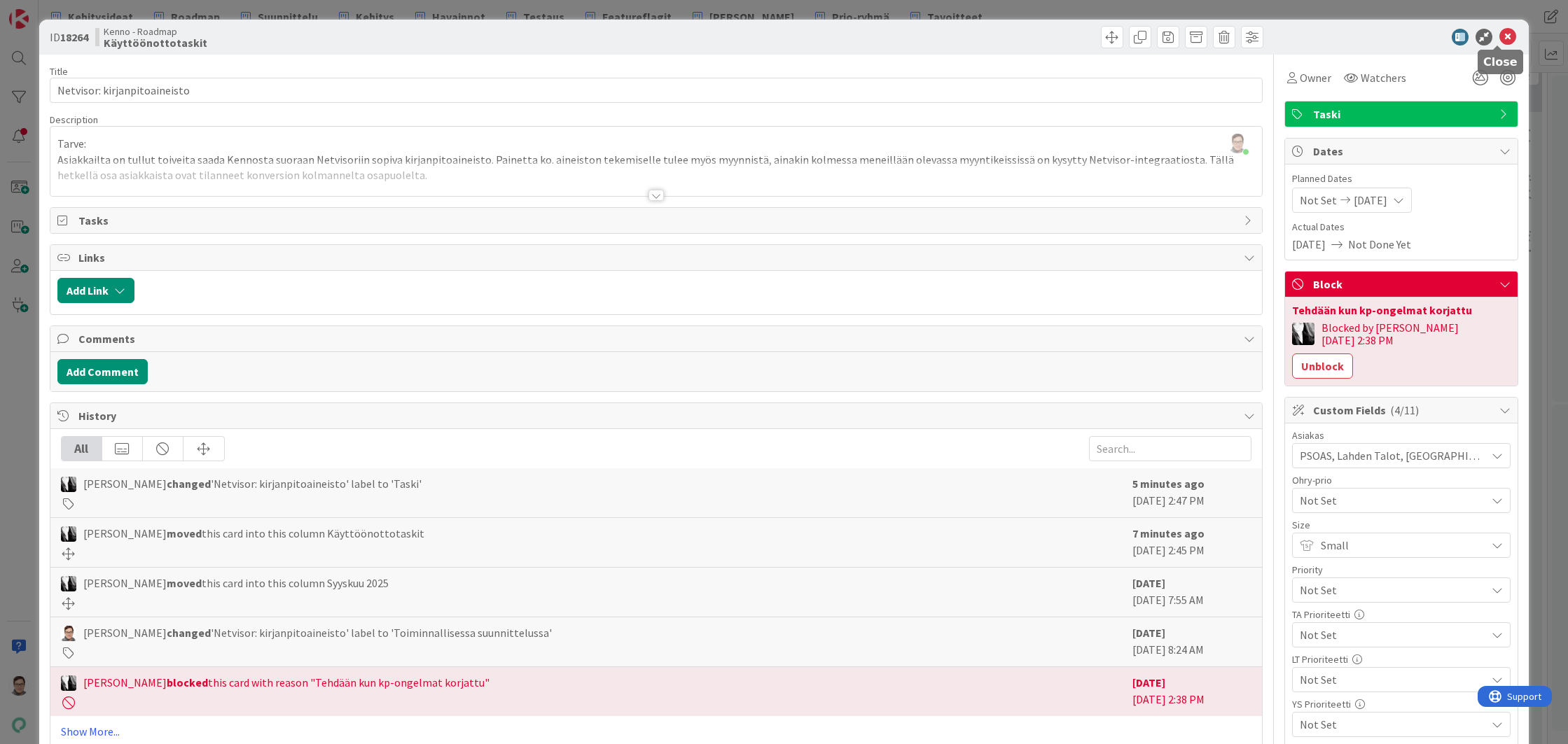
click at [1499, 37] on icon at bounding box center [1508, 37] width 17 height 17
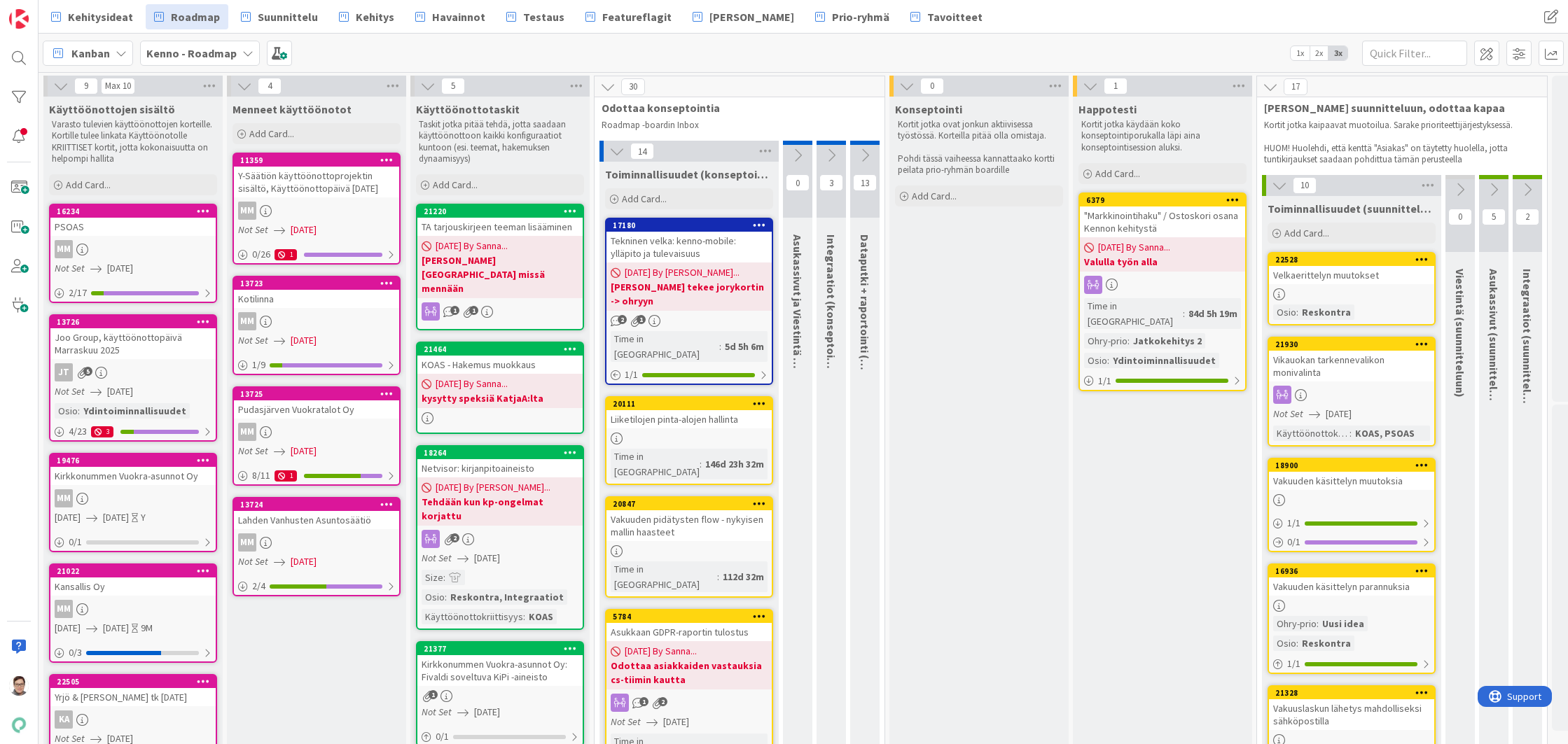
click at [508, 377] on span "08/13/2025 By Sanna..." at bounding box center [471, 384] width 73 height 15
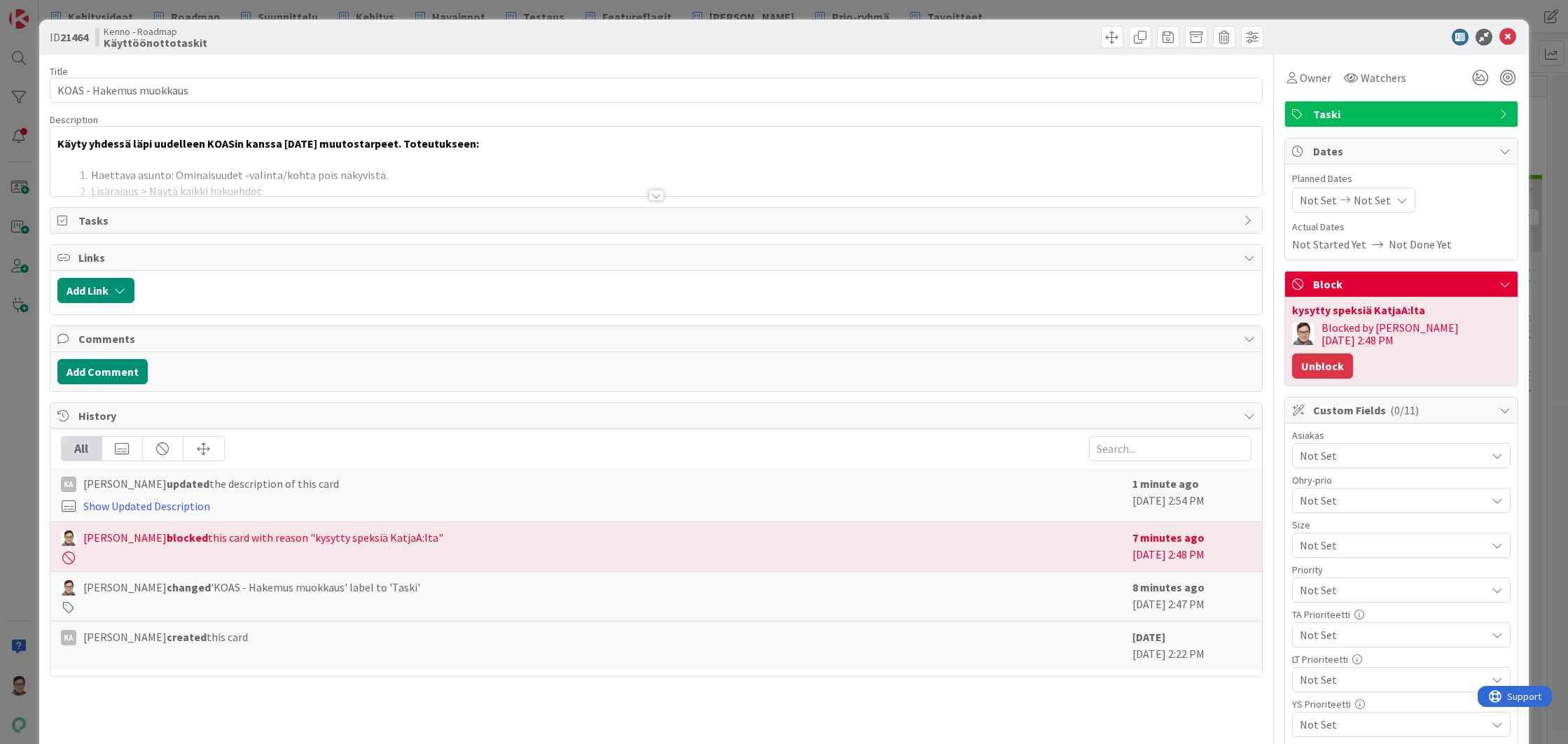
click at [1353, 353] on button "Unblock" at bounding box center [1322, 365] width 61 height 25
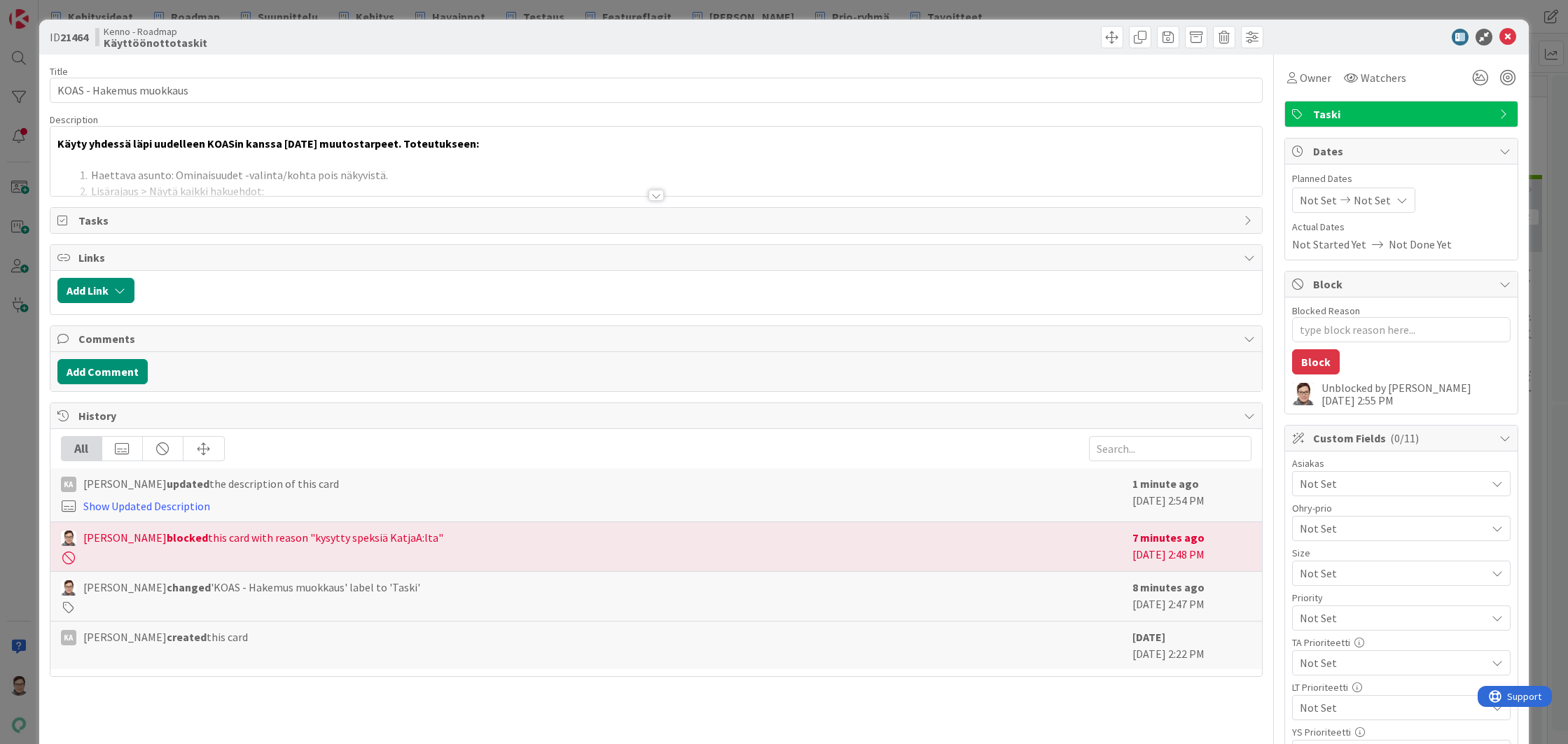
click at [648, 193] on div at bounding box center [656, 195] width 15 height 11
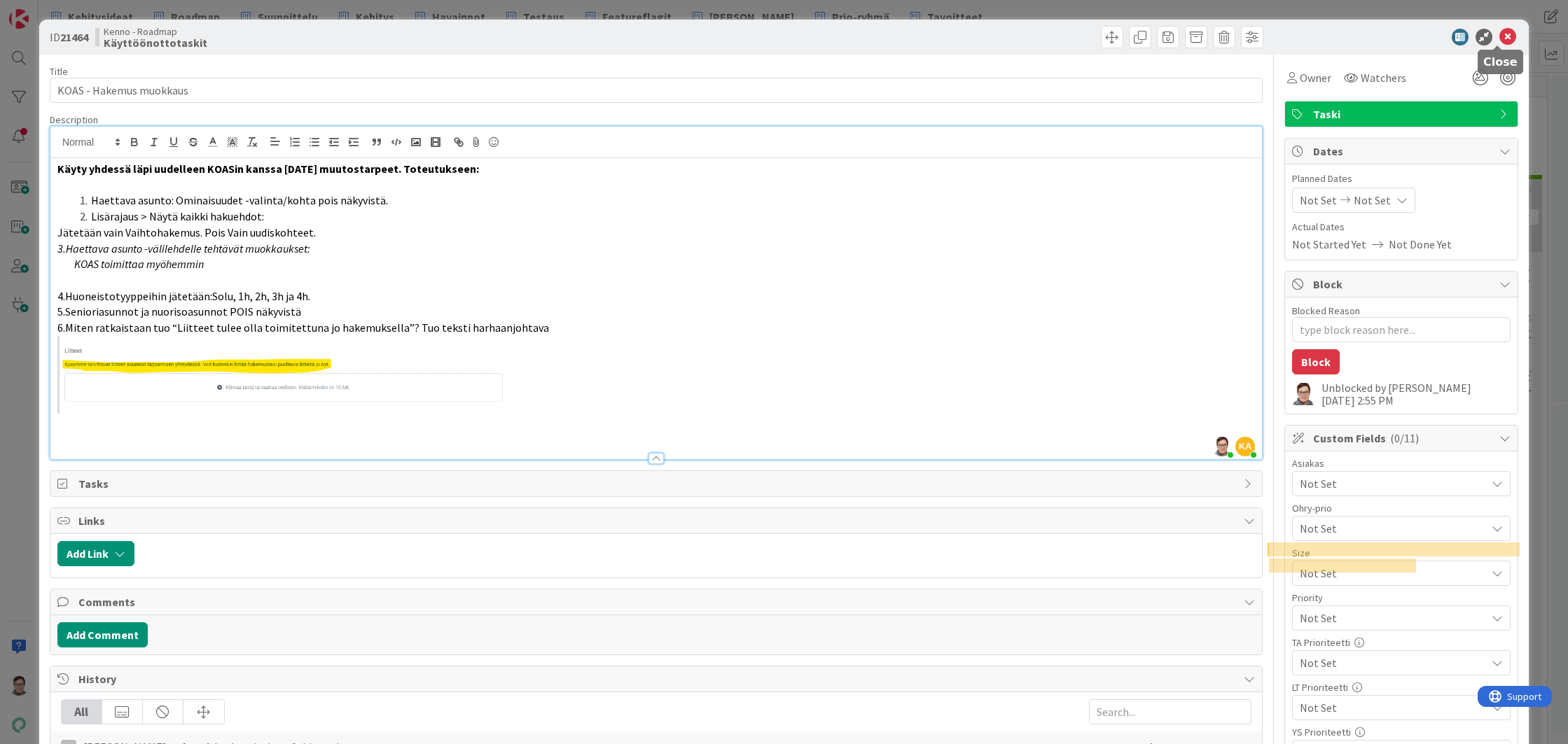
click at [1501, 39] on icon at bounding box center [1508, 37] width 17 height 17
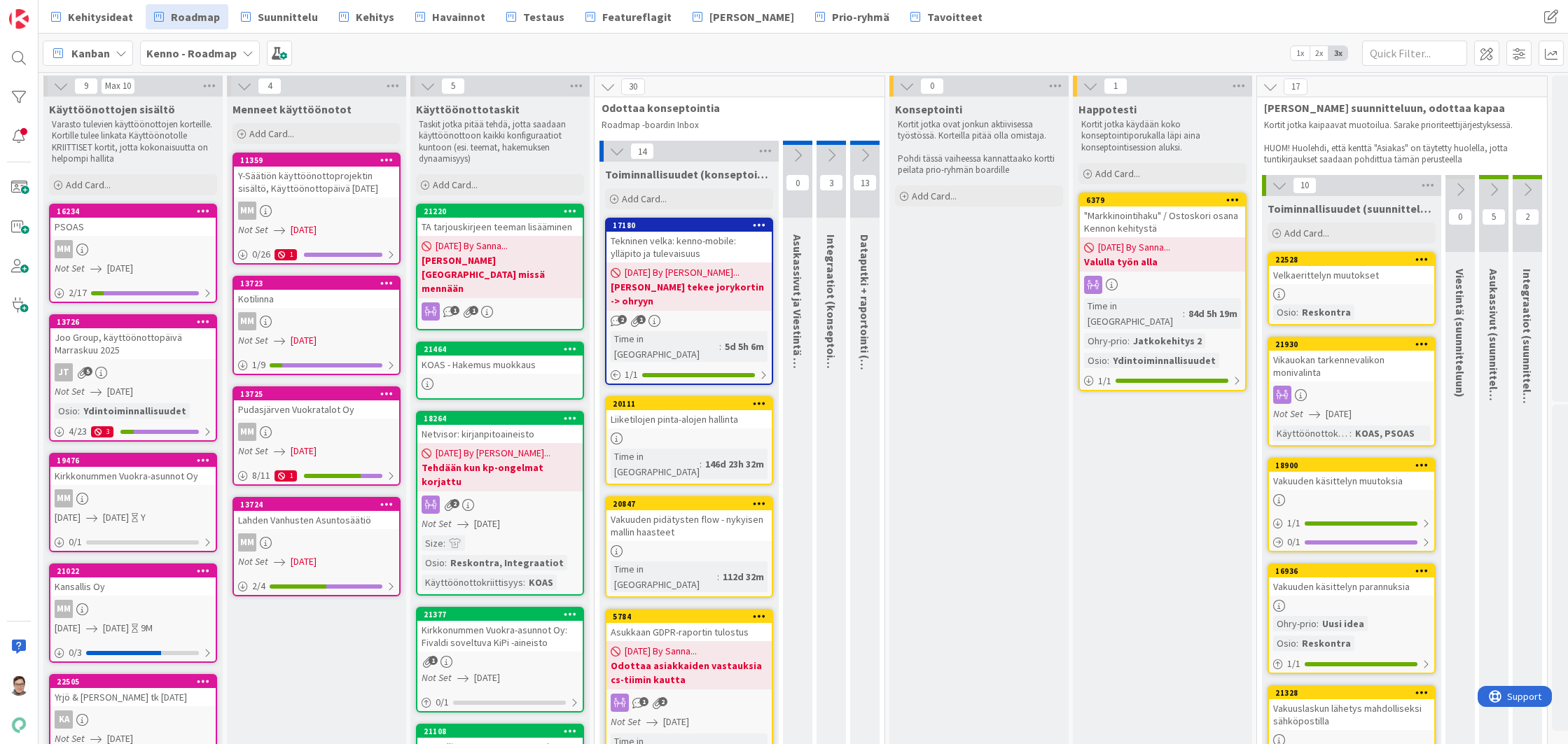
click at [482, 356] on div "KOAS - Hakemus muokkaus" at bounding box center [499, 364] width 165 height 18
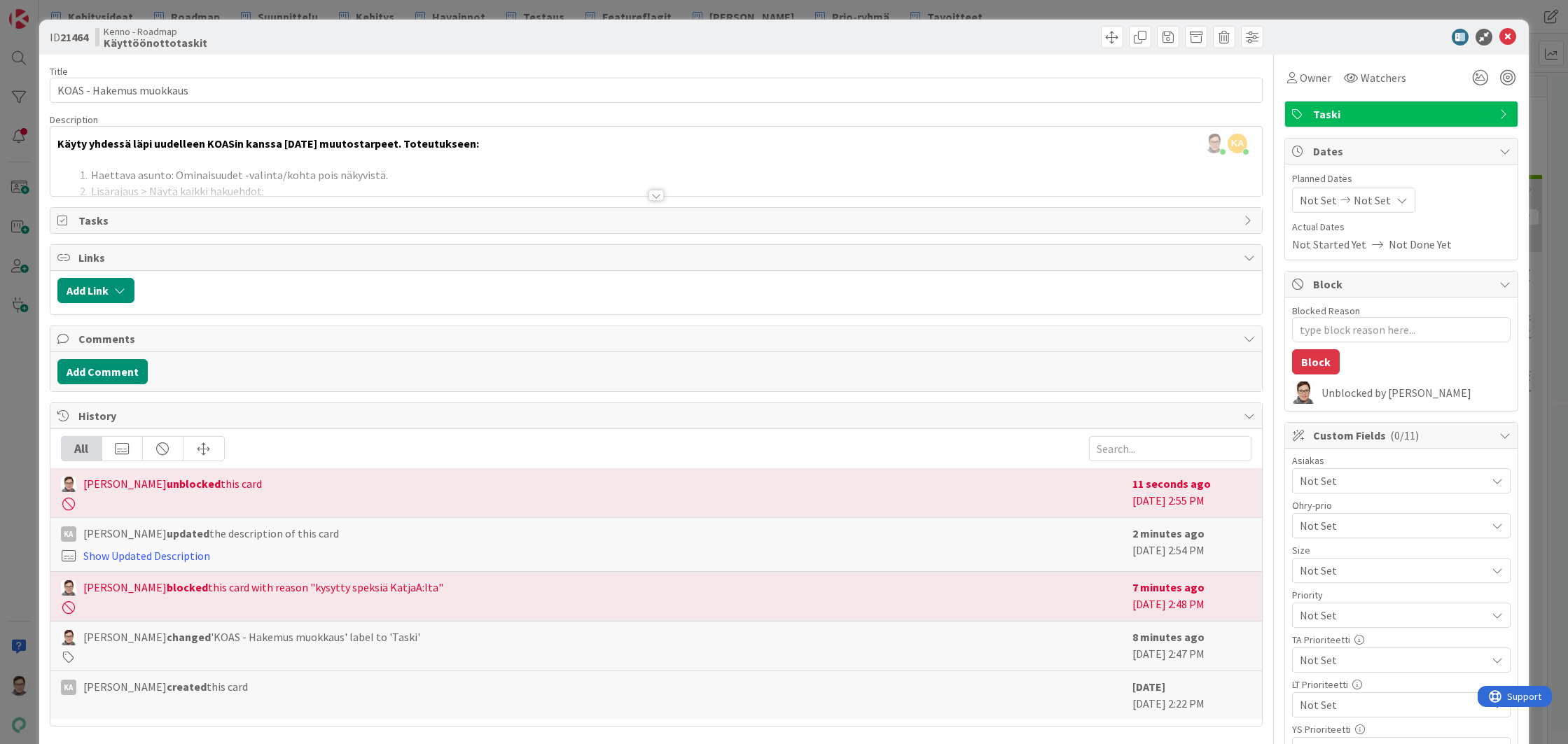
click at [1411, 729] on div "YS Prioriteetti" at bounding box center [1401, 729] width 219 height 9
click at [1353, 199] on span "Not Set" at bounding box center [1371, 201] width 37 height 17
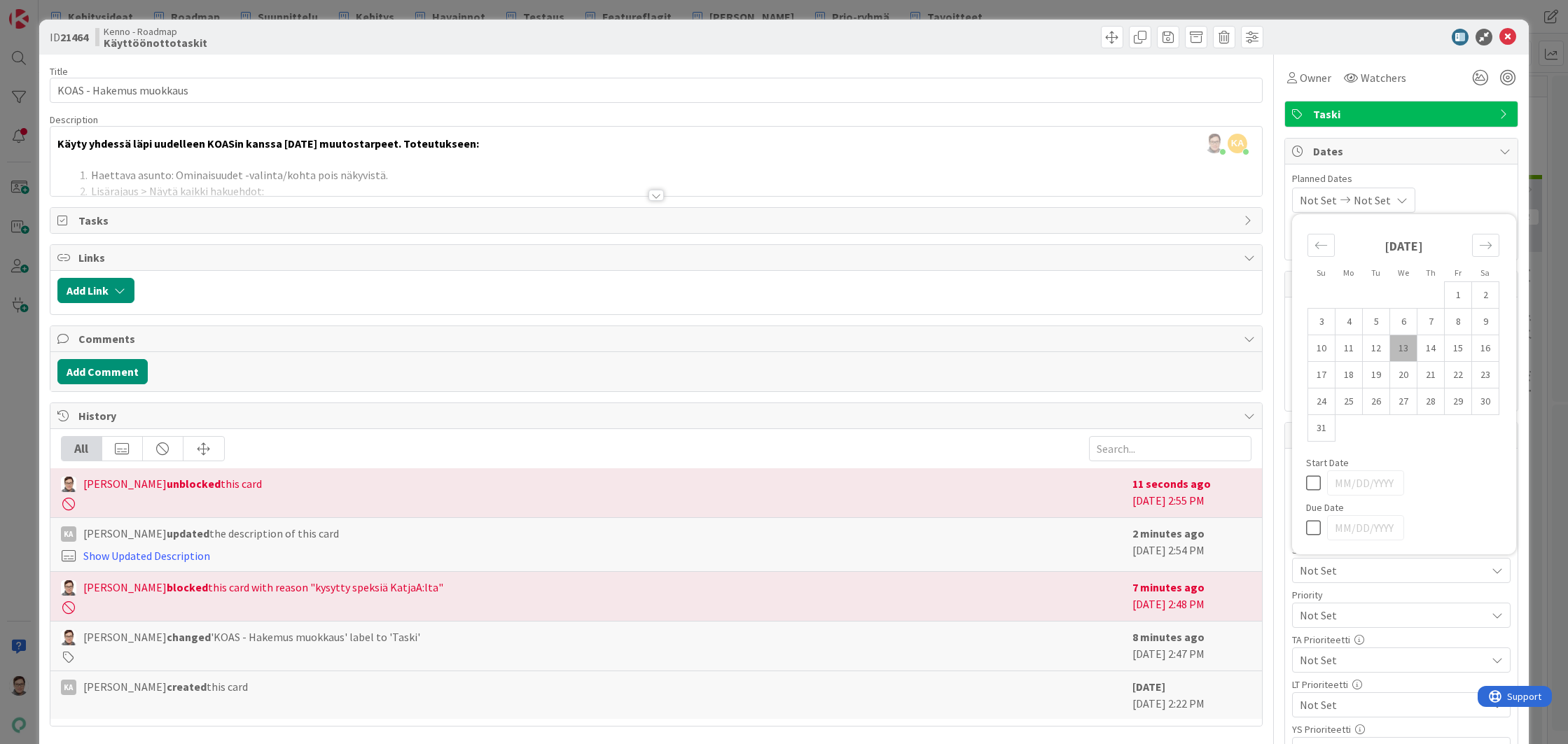
click at [1306, 527] on icon at bounding box center [1316, 527] width 21 height 17
click at [1478, 244] on icon "Move forward to switch to the next month." at bounding box center [1485, 245] width 13 height 13
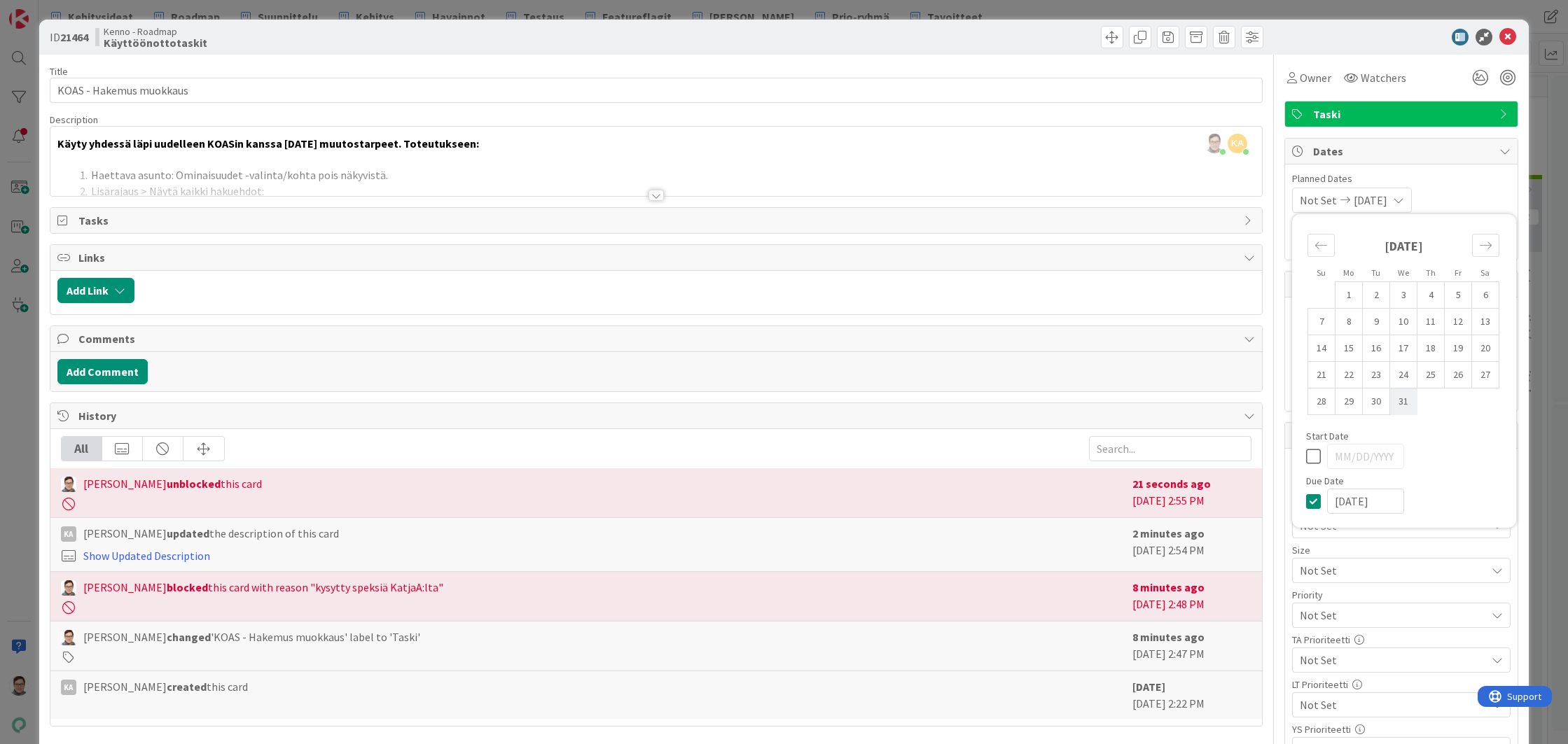
click at [1395, 405] on td "31" at bounding box center [1403, 401] width 27 height 26
click at [1457, 184] on span "Planned Dates" at bounding box center [1401, 179] width 219 height 15
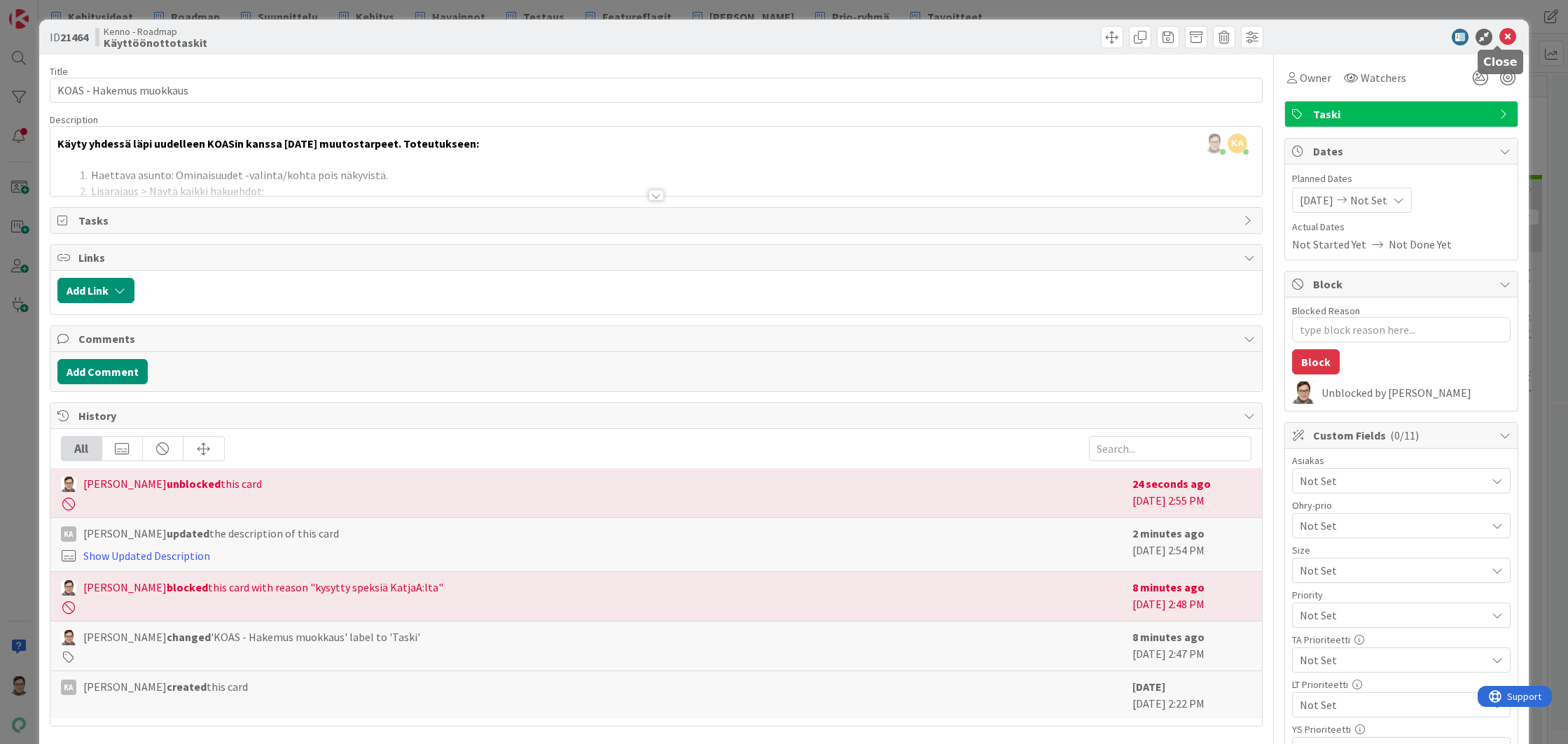
click at [1499, 37] on icon at bounding box center [1508, 37] width 17 height 17
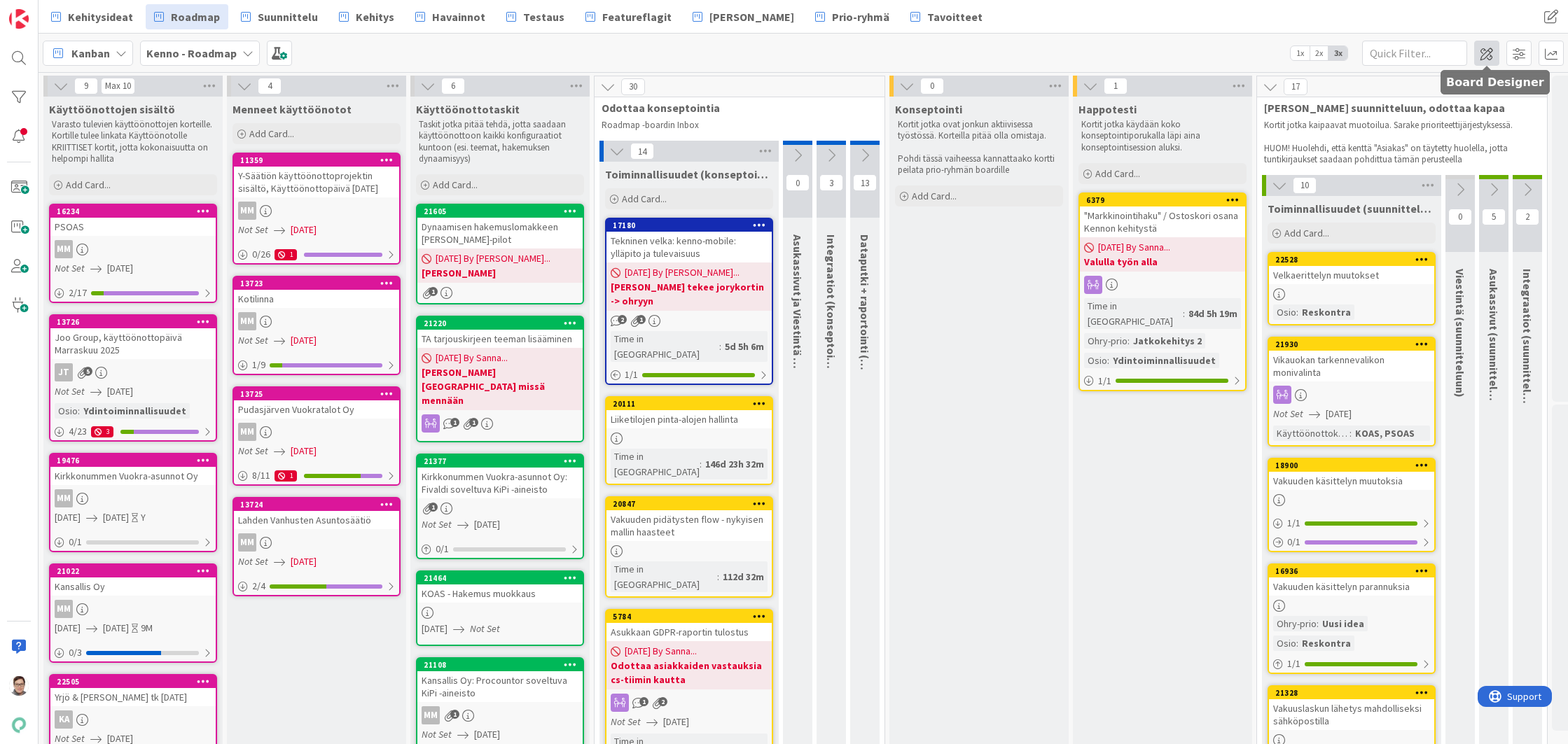
click at [1489, 49] on span at bounding box center [1486, 53] width 25 height 25
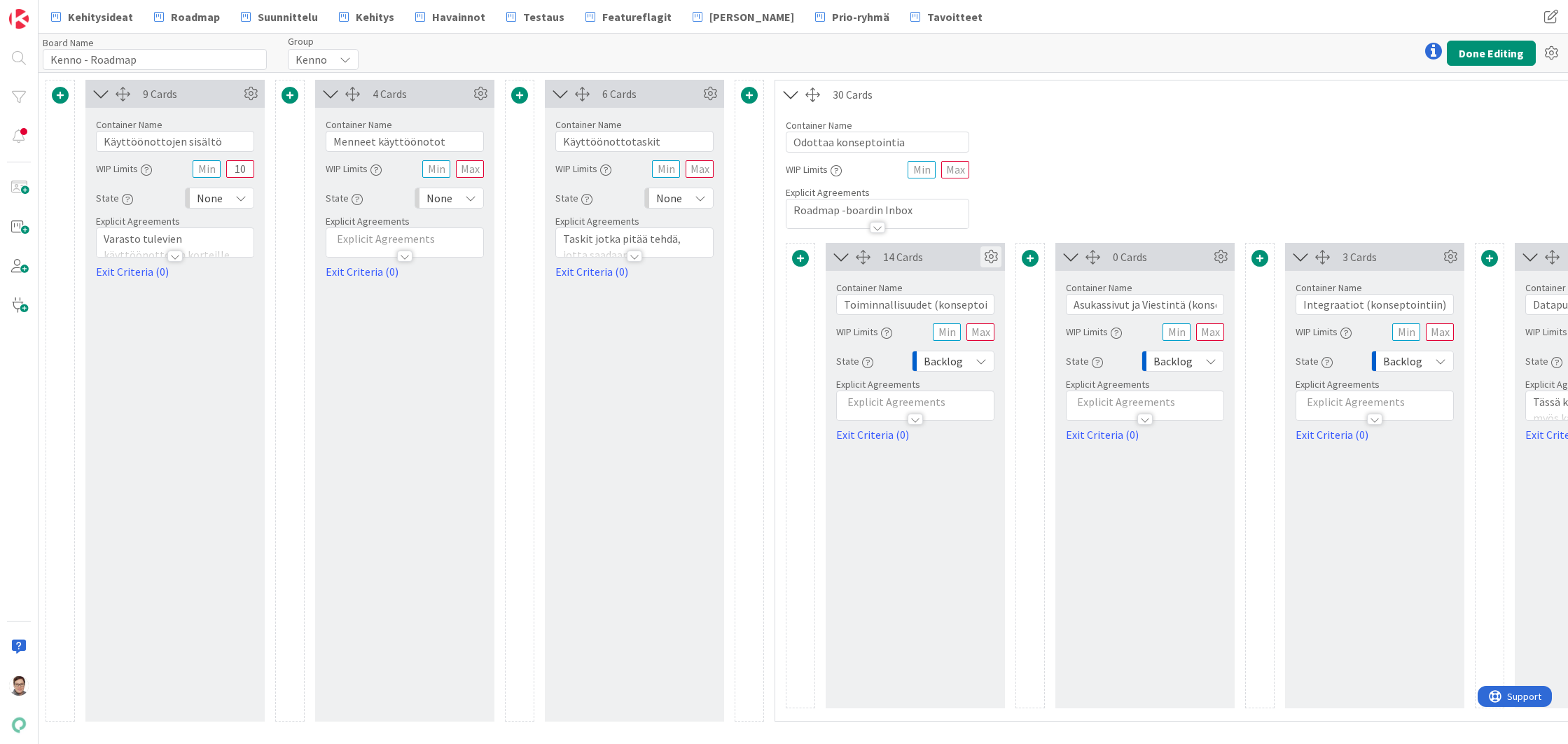
click at [991, 259] on icon at bounding box center [990, 257] width 21 height 21
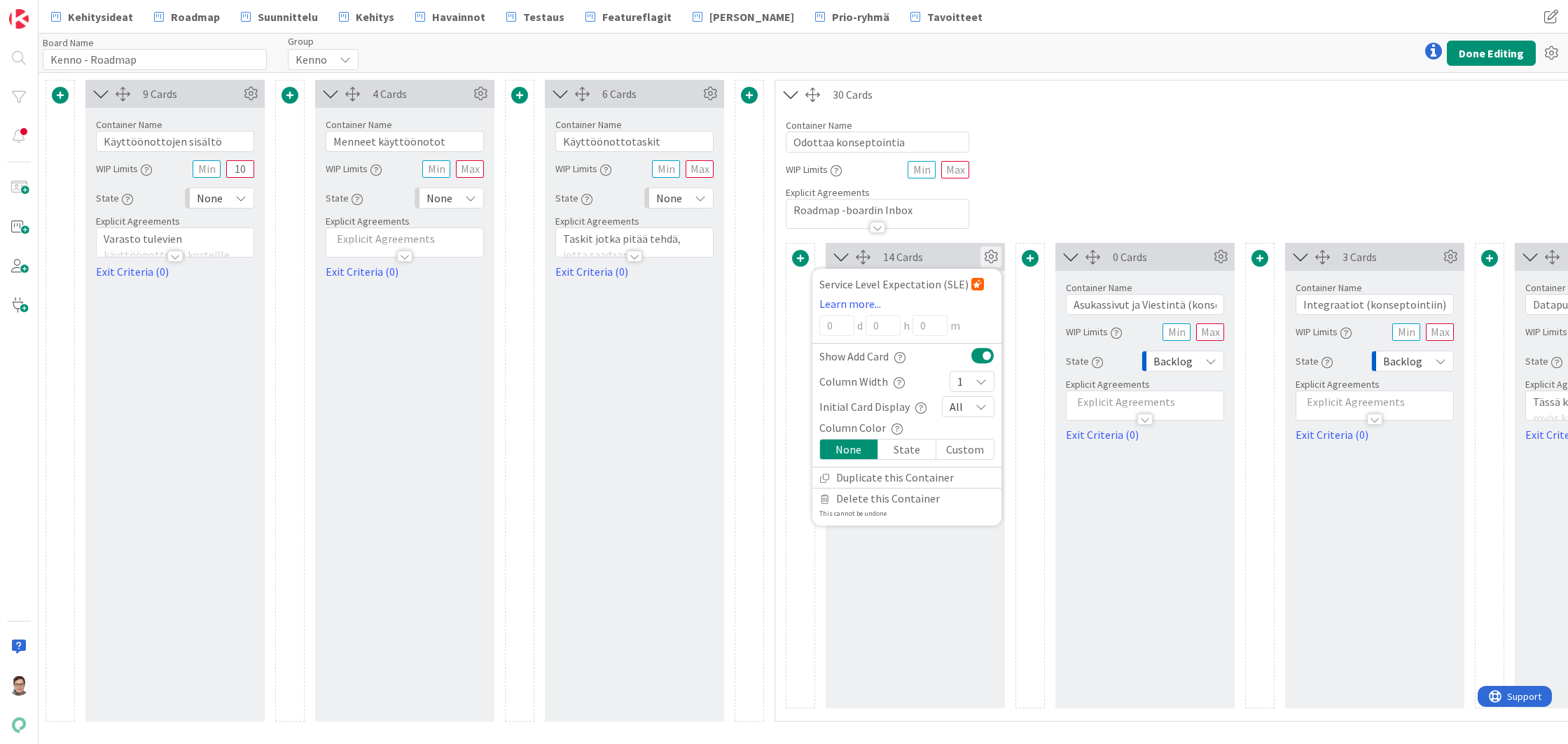
click at [991, 259] on icon at bounding box center [990, 257] width 21 height 21
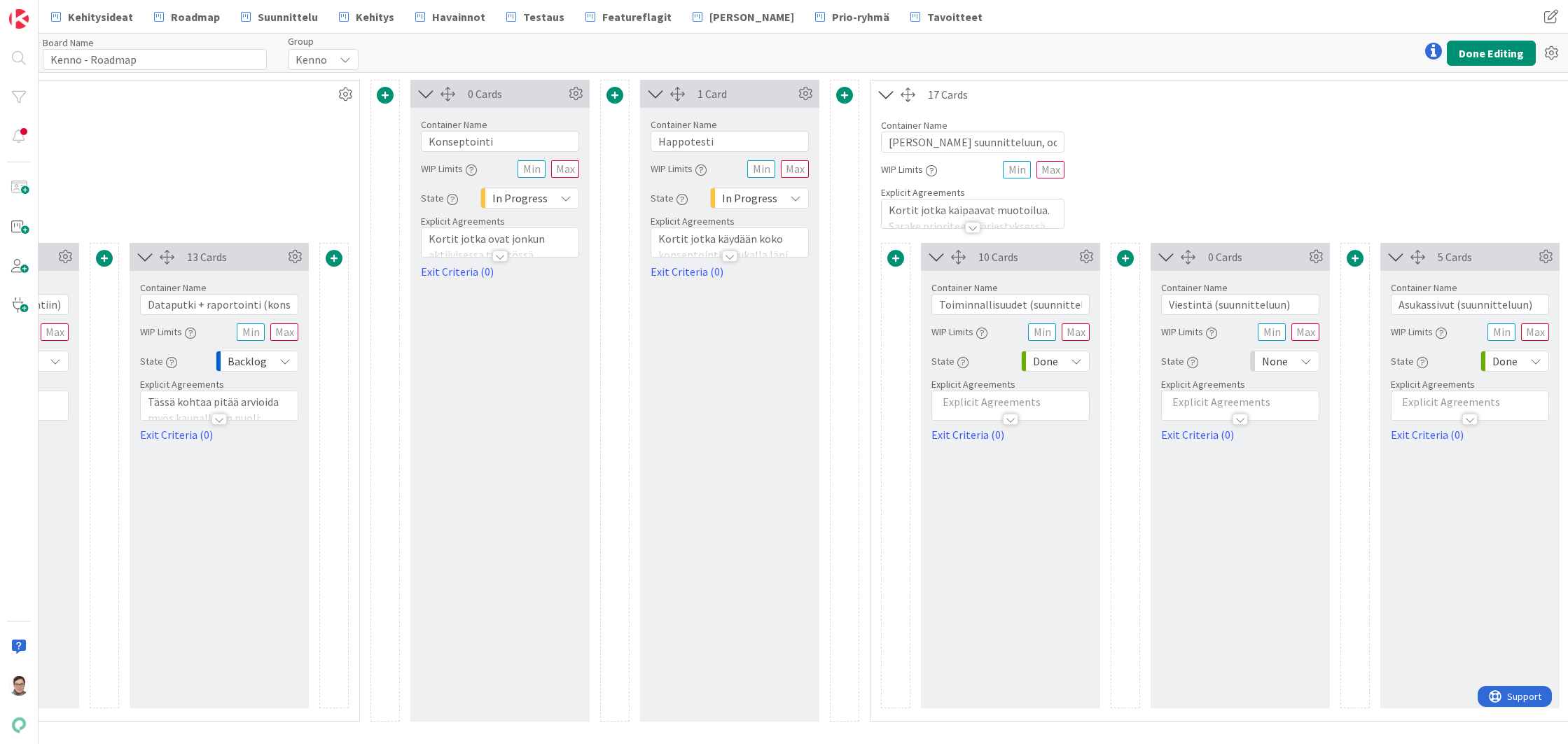
scroll to position [0, 1468]
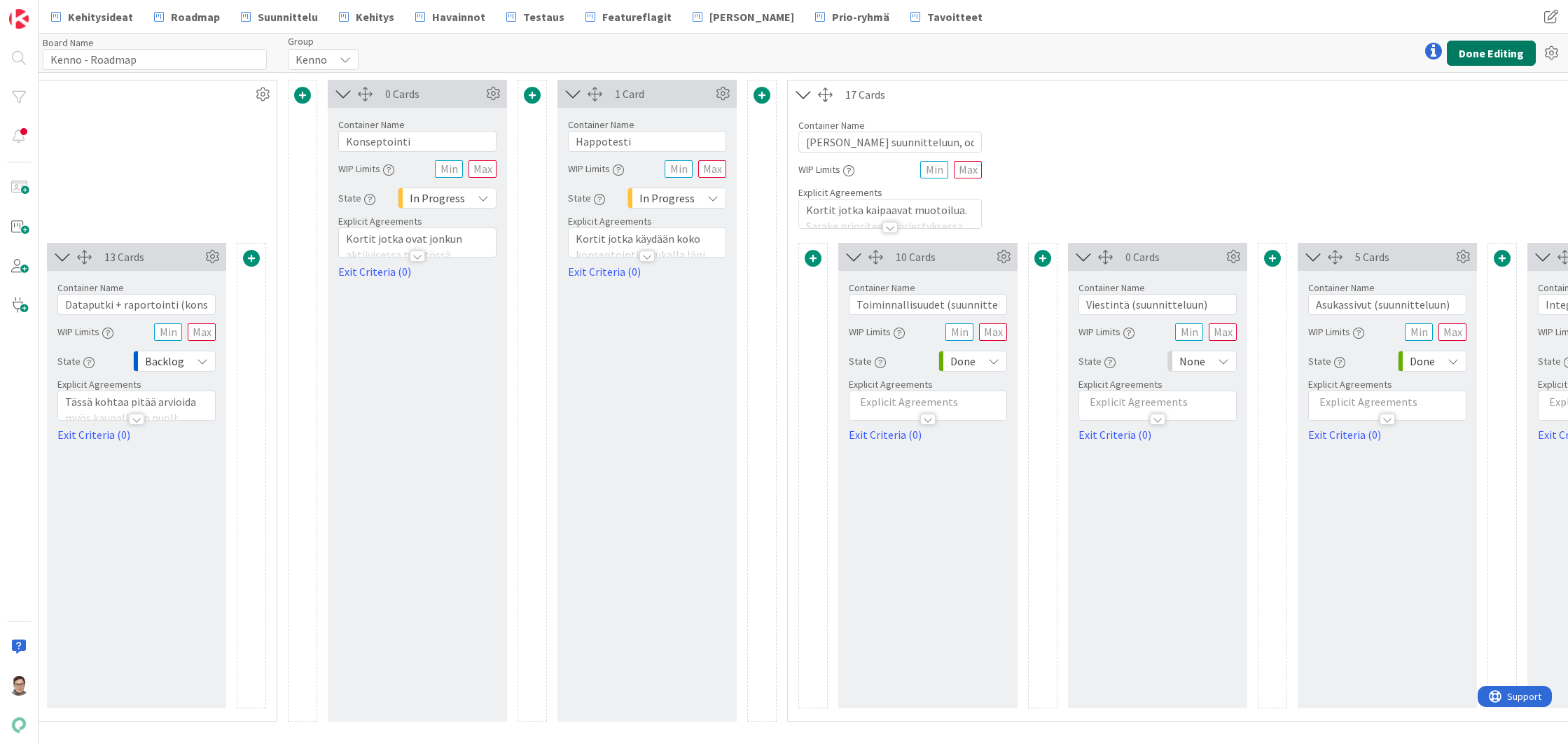
click at [1491, 56] on button "Done Editing" at bounding box center [1491, 53] width 89 height 25
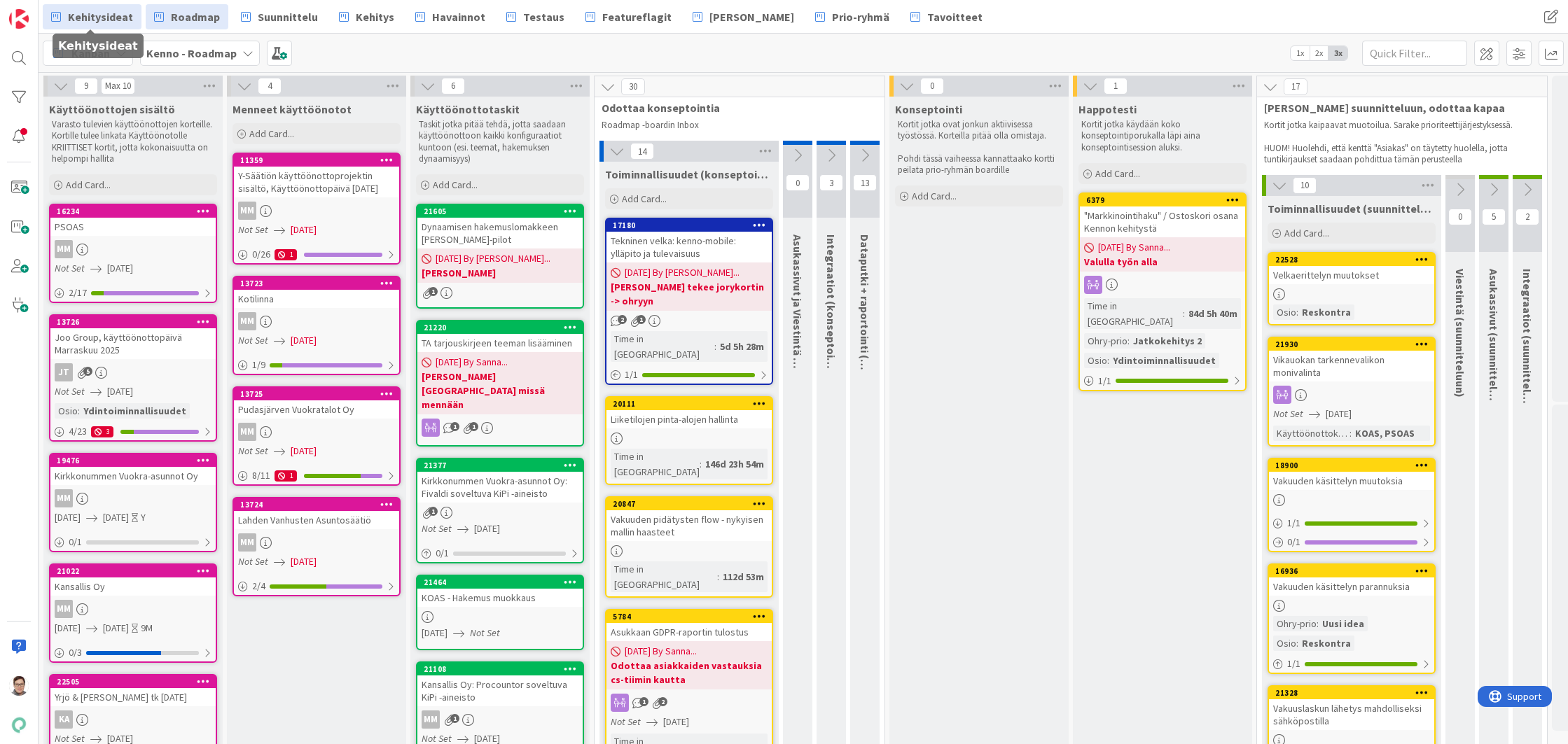
click at [116, 21] on span "Kehitysideat" at bounding box center [100, 17] width 65 height 17
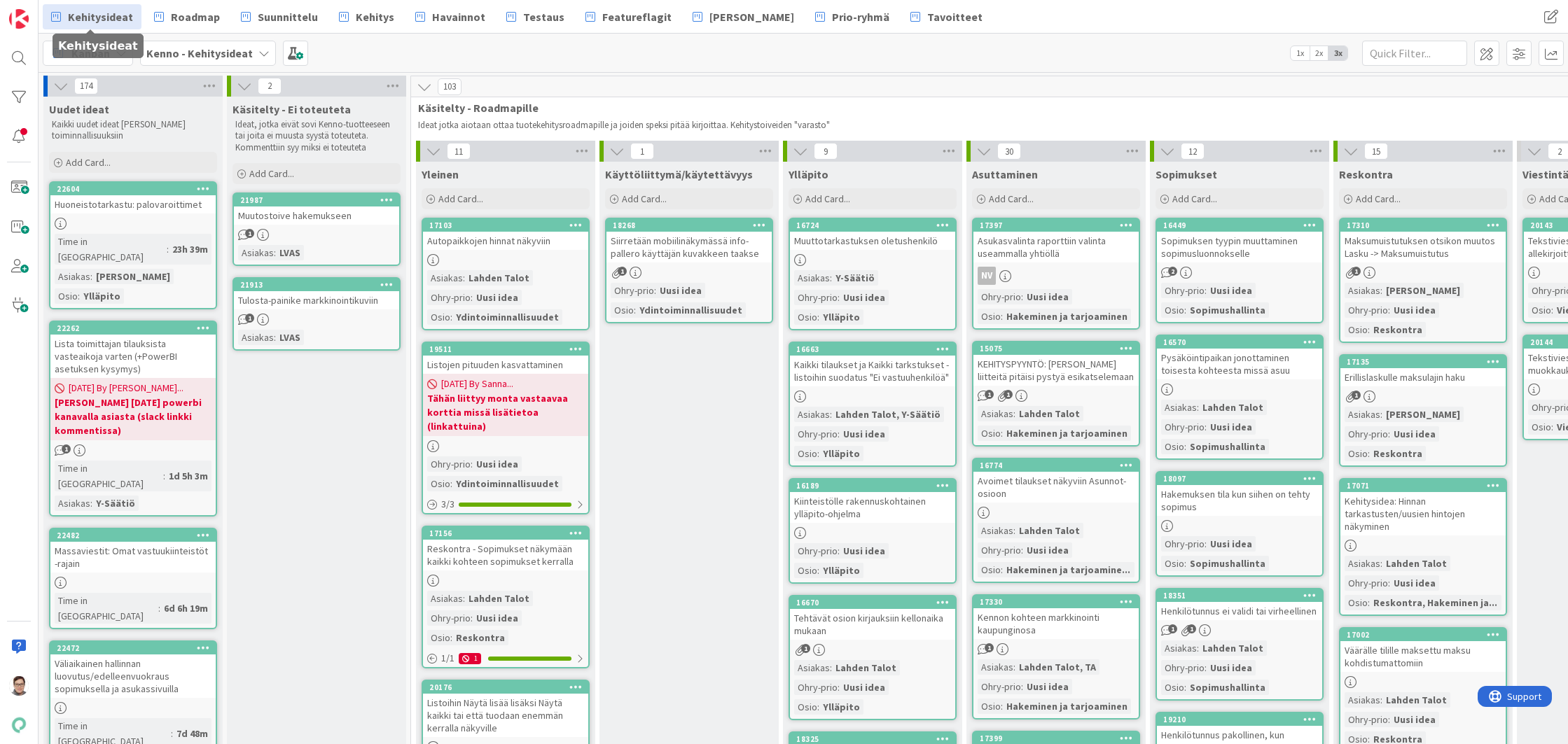
click at [80, 19] on span "Kehitysideat" at bounding box center [100, 17] width 65 height 17
click at [1487, 53] on span at bounding box center [1486, 53] width 25 height 25
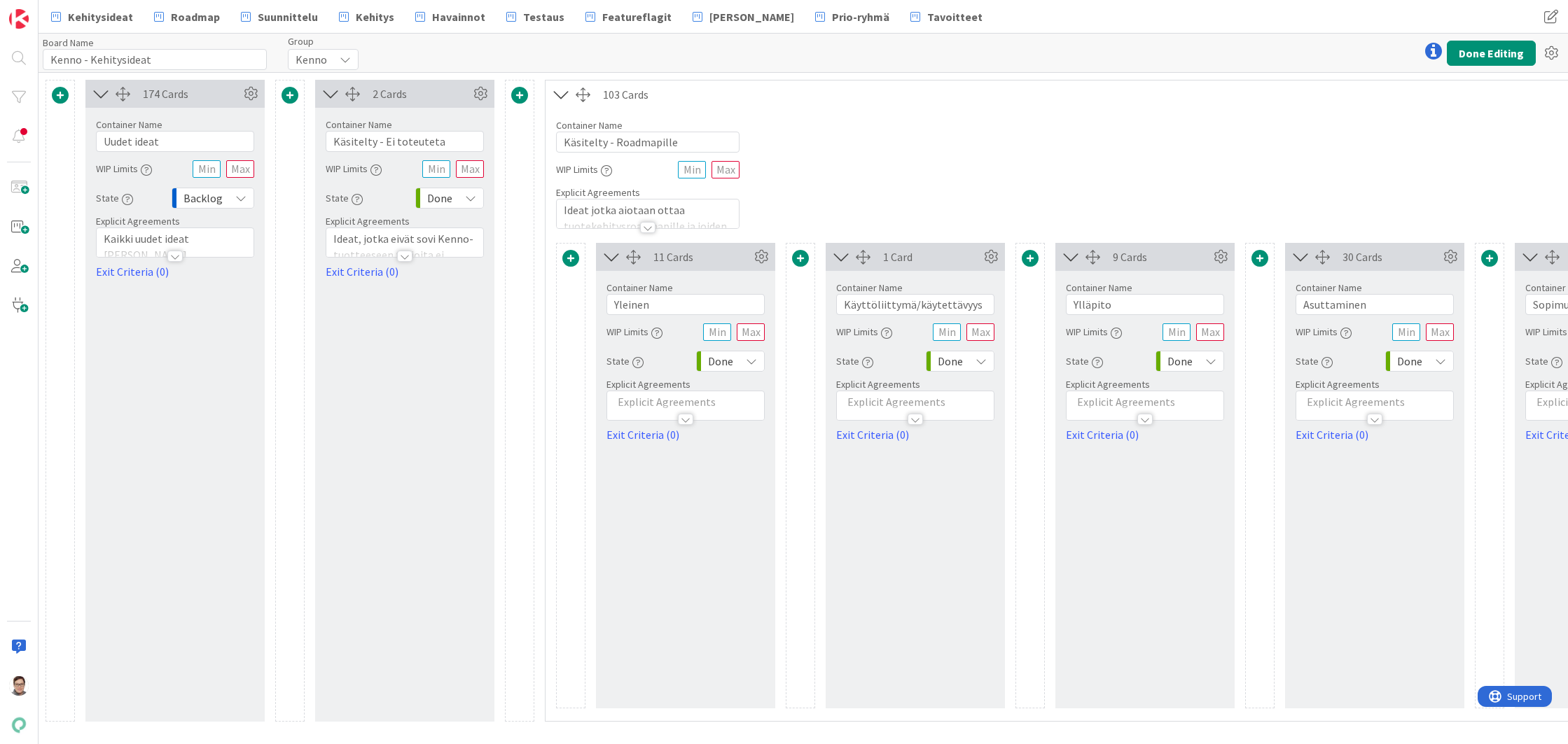
click at [470, 196] on icon at bounding box center [470, 198] width 11 height 11
click at [460, 252] on span "None" at bounding box center [510, 254] width 116 height 21
click at [753, 356] on icon at bounding box center [751, 362] width 11 height 11
click at [751, 393] on span "Backlog" at bounding box center [791, 392] width 116 height 21
click at [977, 357] on icon at bounding box center [981, 362] width 11 height 11
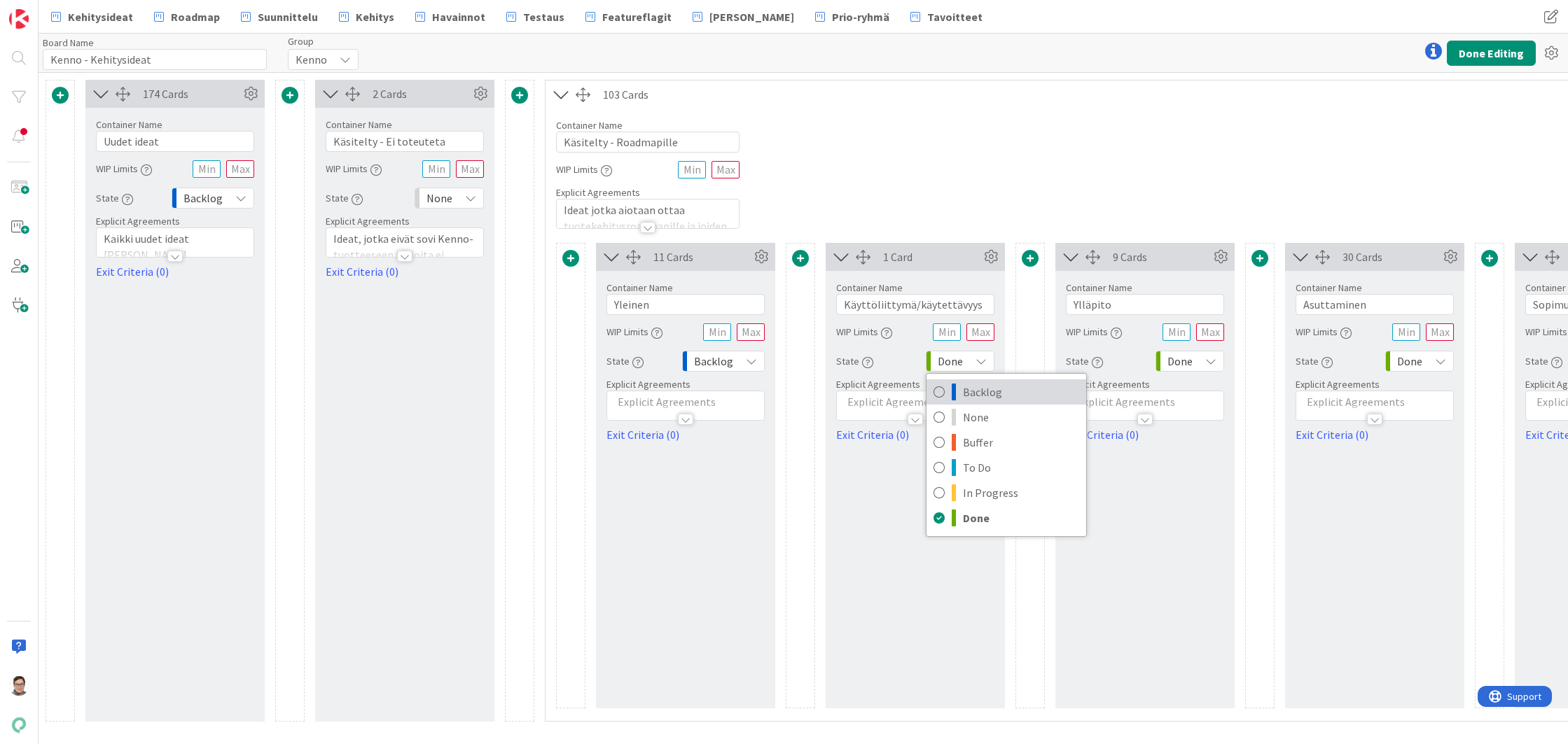
click at [972, 395] on span "Backlog" at bounding box center [1021, 392] width 116 height 21
click at [1213, 363] on icon at bounding box center [1211, 362] width 11 height 11
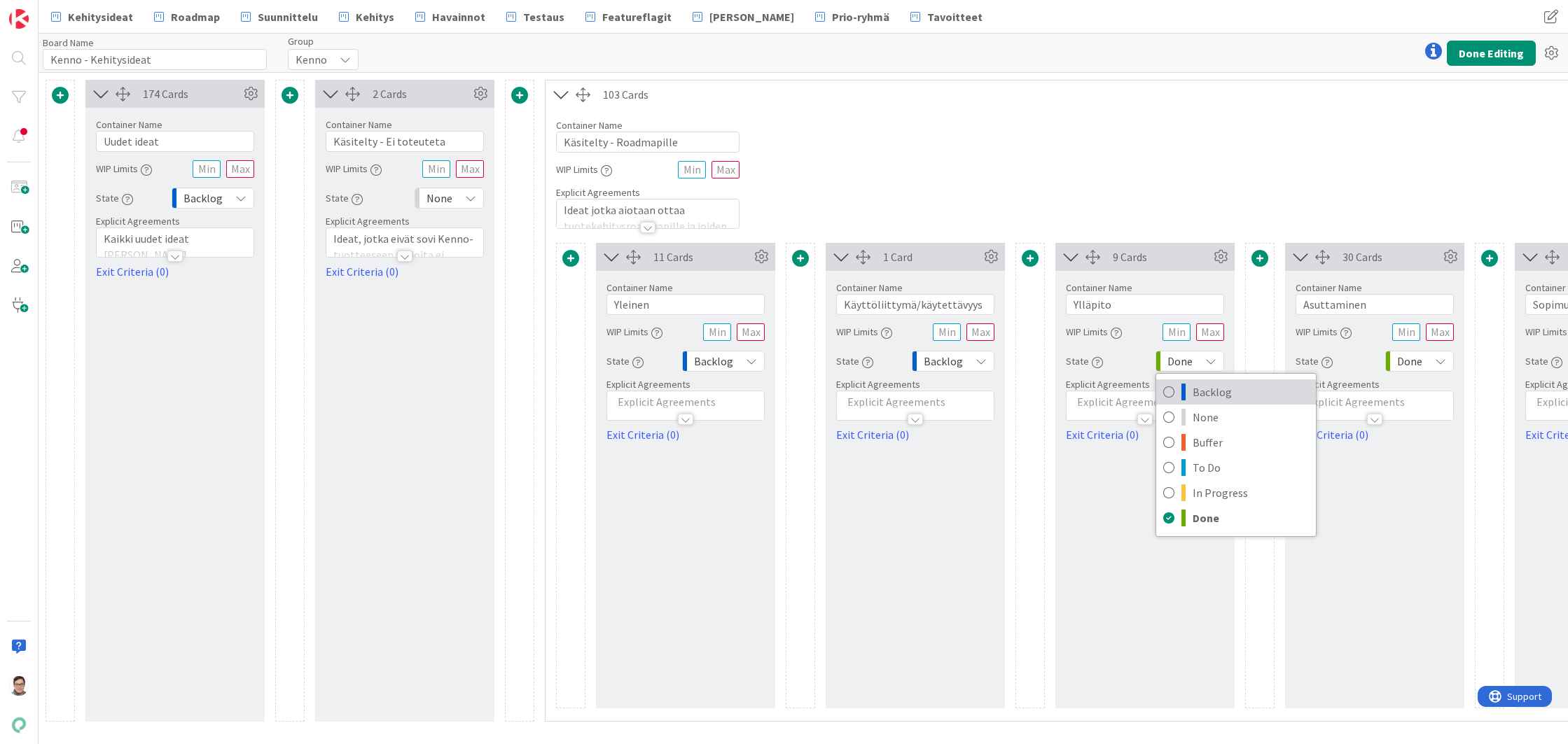
click at [1206, 393] on span "Backlog" at bounding box center [1250, 392] width 116 height 21
click at [1446, 363] on div "Done" at bounding box center [1419, 361] width 69 height 21
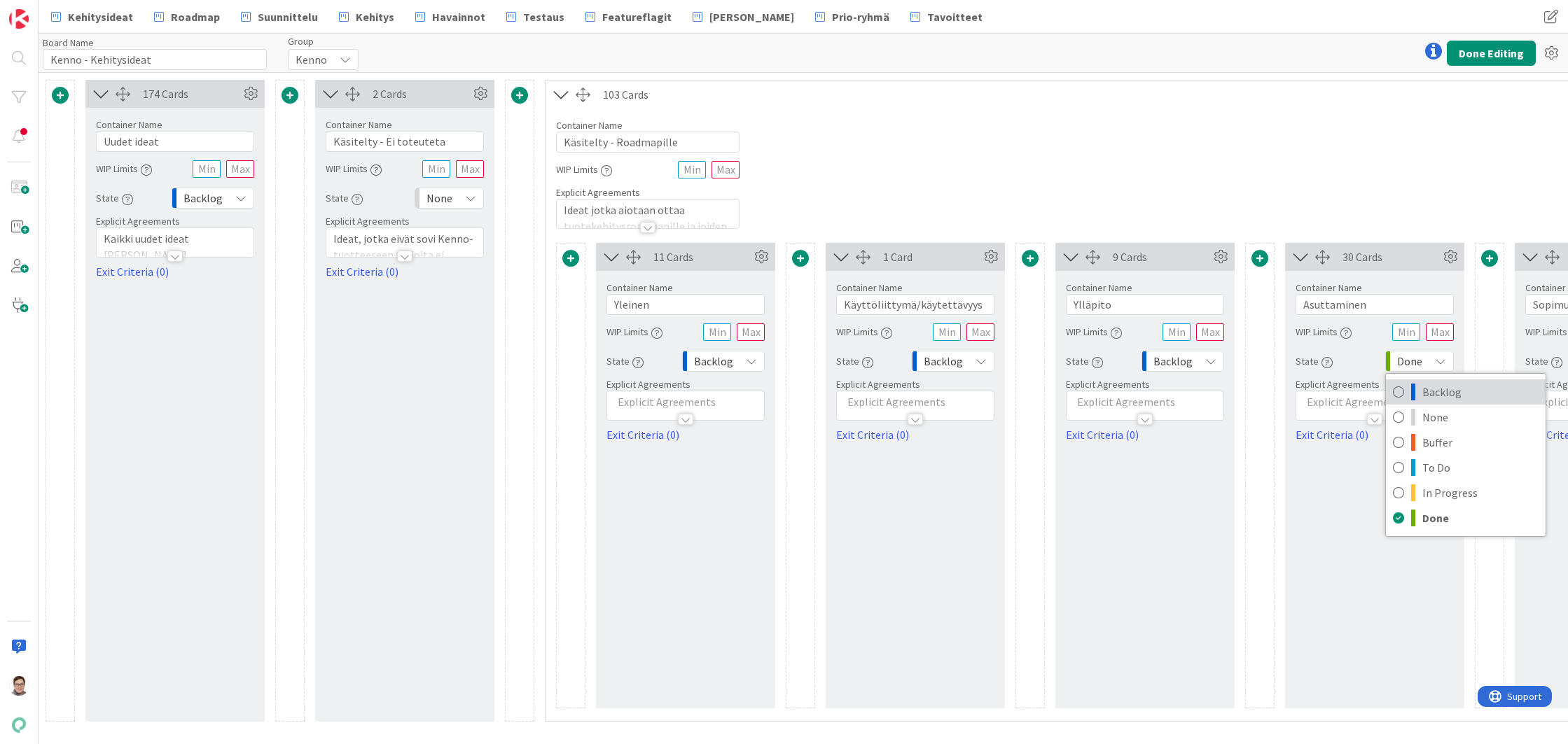
click at [1428, 389] on span "Backlog" at bounding box center [1479, 392] width 116 height 21
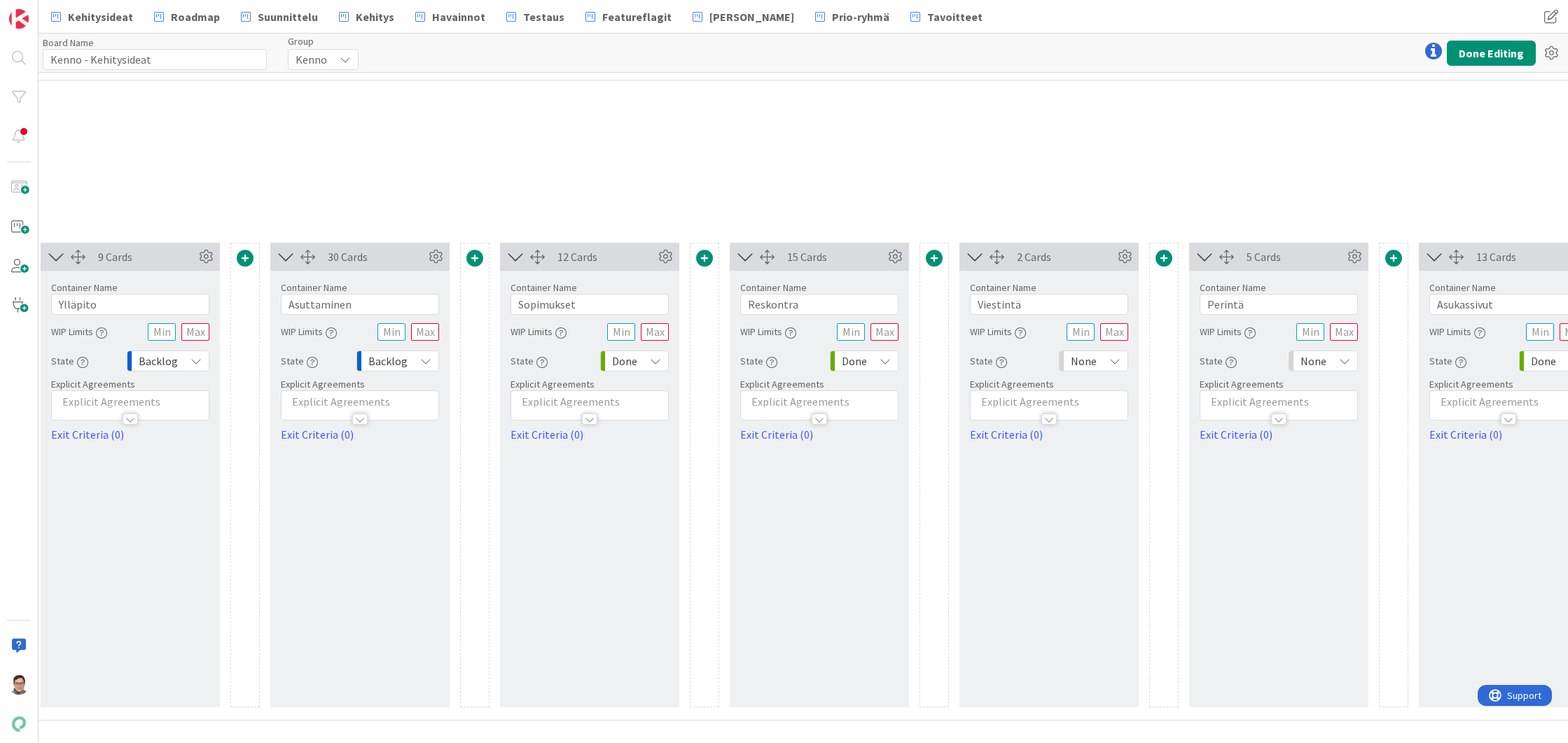
scroll to position [0, 1058]
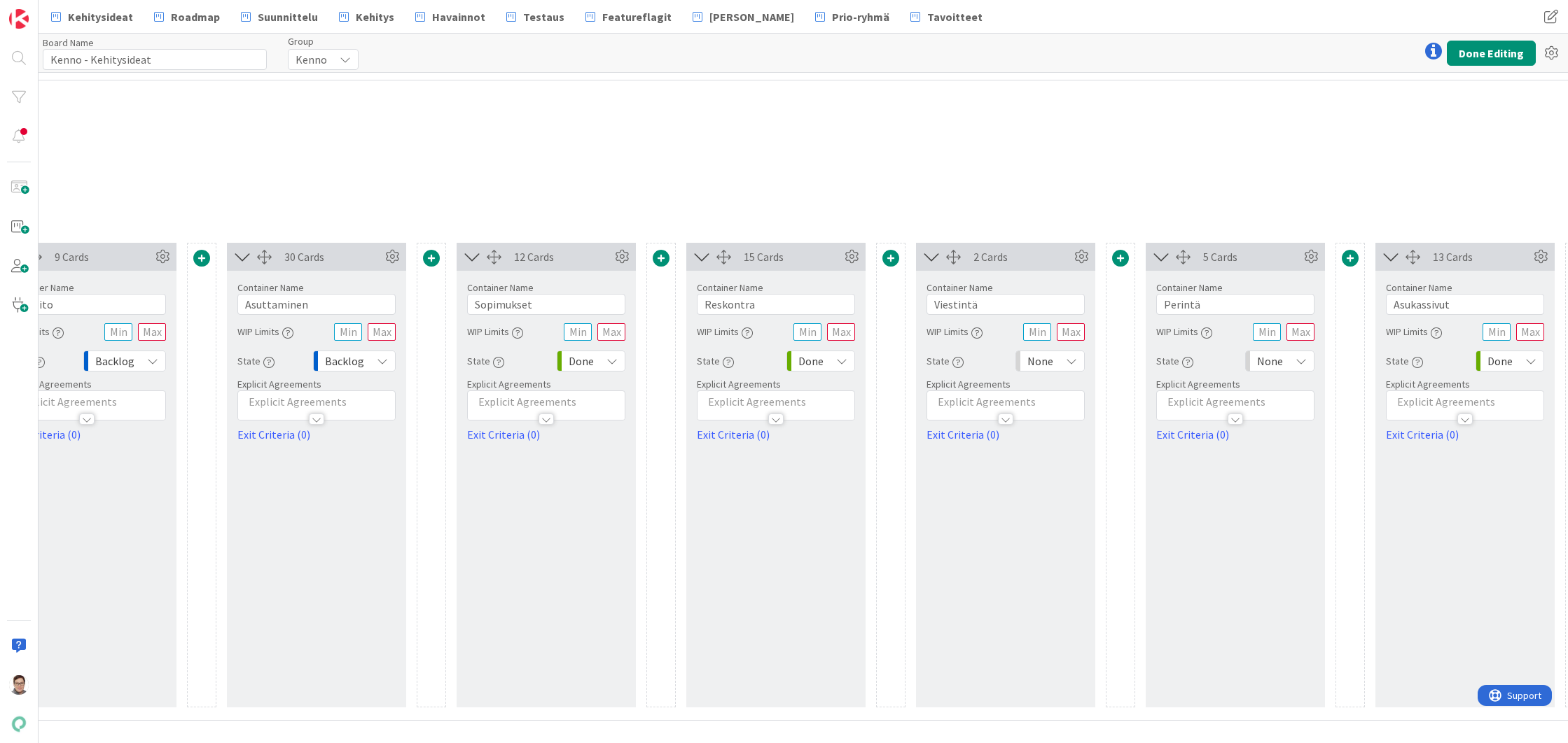
click at [612, 365] on icon at bounding box center [612, 362] width 11 height 11
click at [610, 386] on span "Backlog" at bounding box center [651, 392] width 116 height 21
click at [842, 361] on icon at bounding box center [841, 362] width 11 height 11
click at [834, 384] on span "Backlog" at bounding box center [881, 392] width 116 height 21
click at [1072, 363] on icon at bounding box center [1071, 362] width 11 height 11
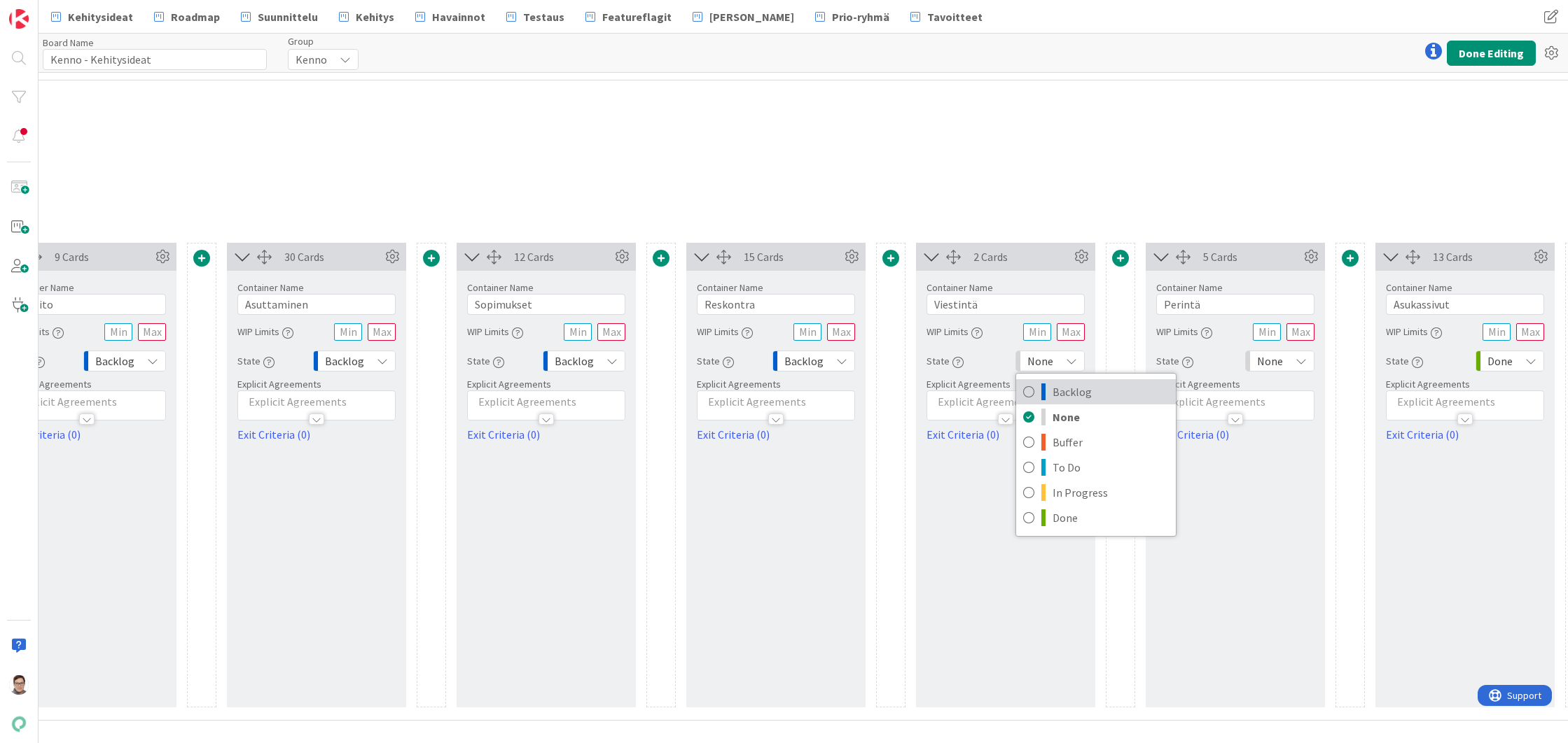
click at [1063, 391] on span "Backlog" at bounding box center [1110, 392] width 116 height 21
click at [1303, 361] on icon at bounding box center [1301, 362] width 11 height 11
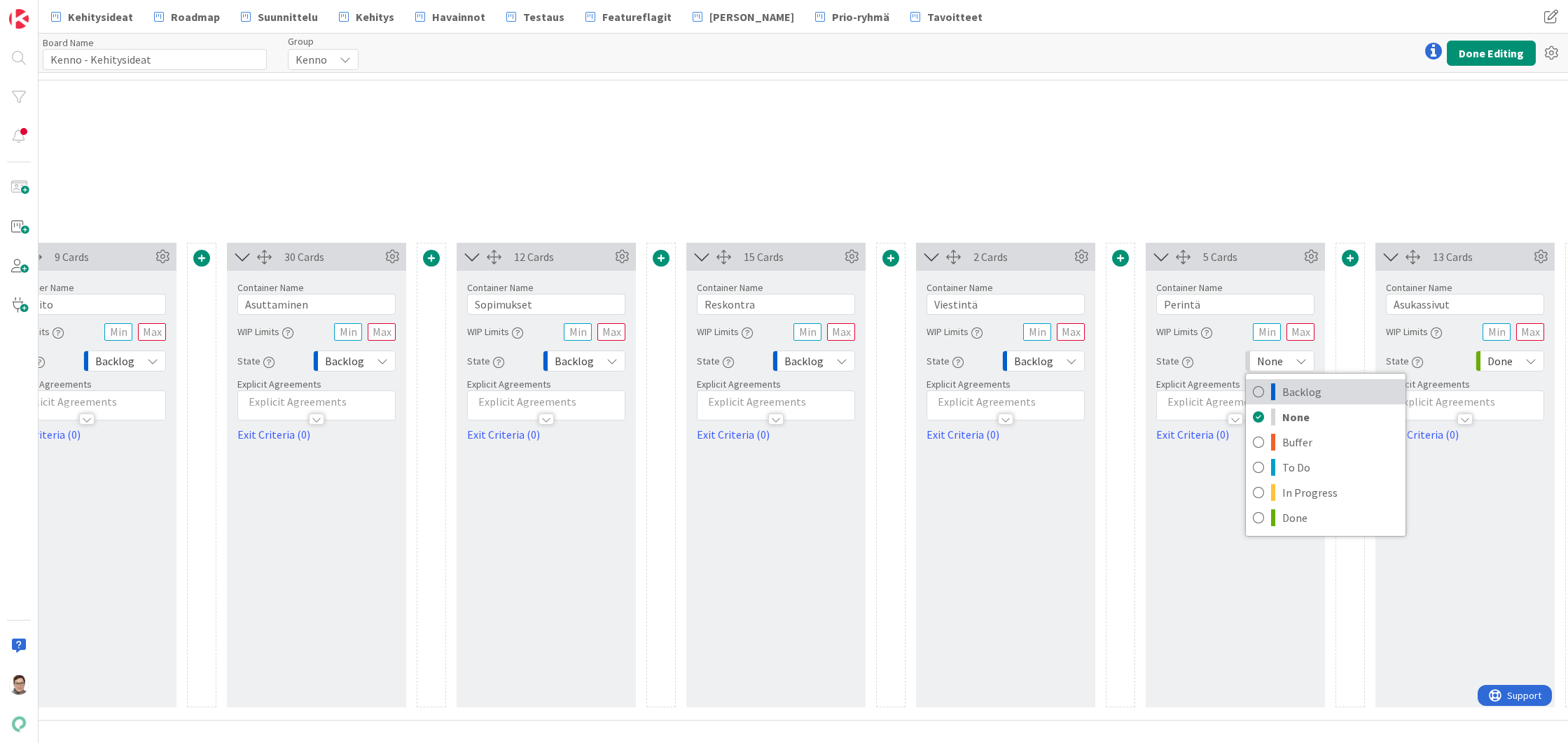
click at [1299, 387] on span "Backlog" at bounding box center [1340, 392] width 116 height 21
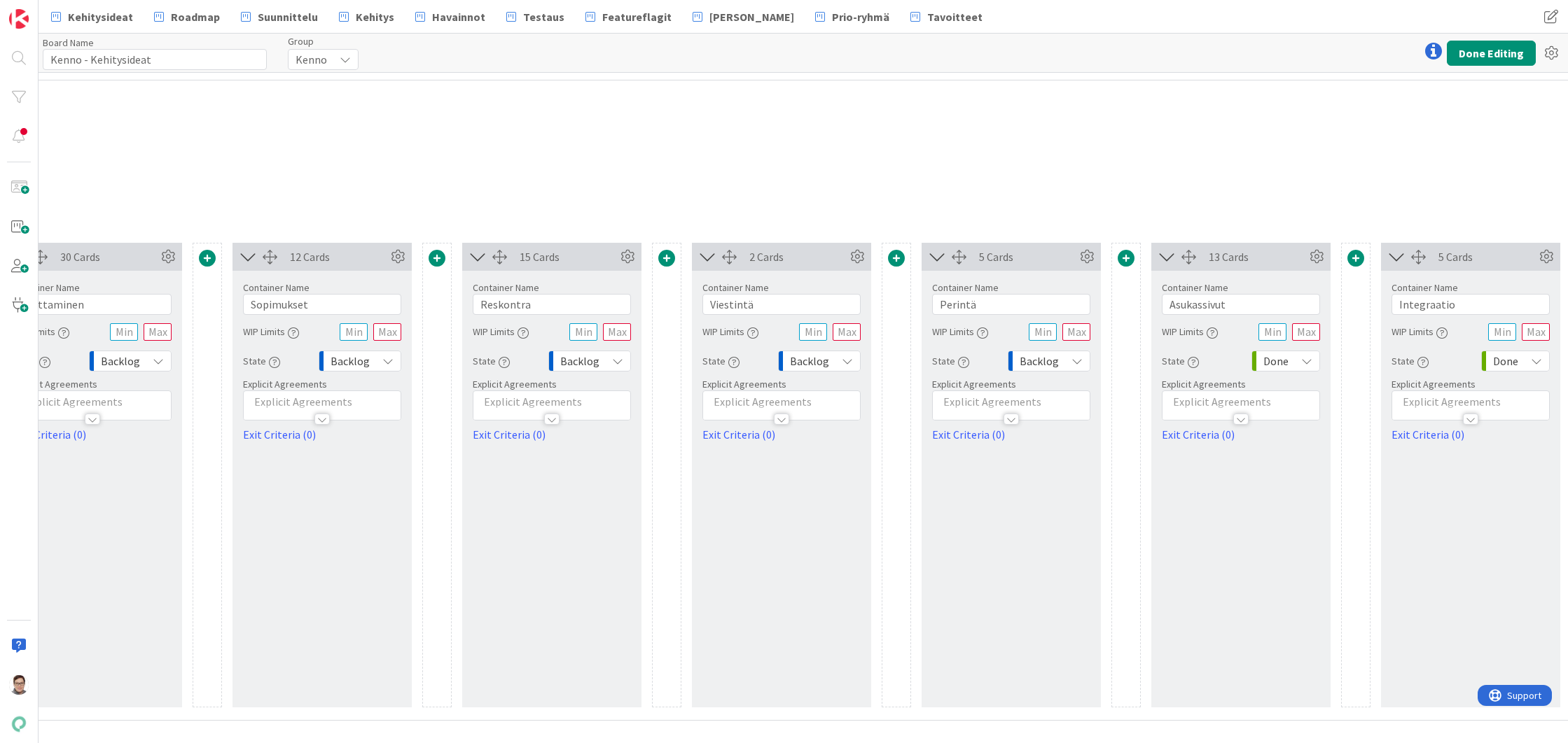
scroll to position [0, 1373]
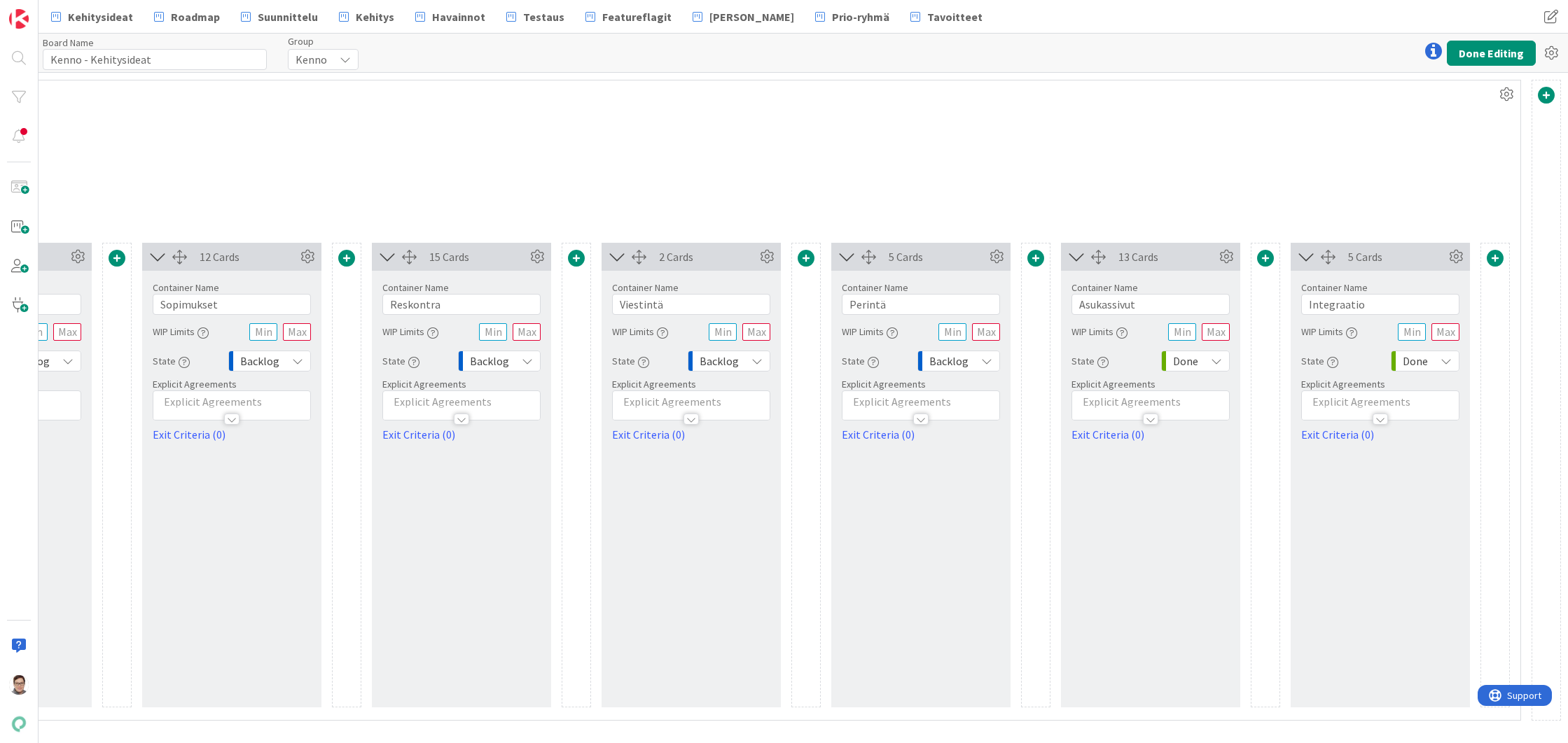
click at [1216, 361] on icon at bounding box center [1217, 362] width 11 height 11
click at [1210, 388] on span "Backlog" at bounding box center [1255, 392] width 116 height 21
click at [1444, 361] on icon at bounding box center [1446, 362] width 11 height 11
click at [1428, 387] on link "Backlog" at bounding box center [1471, 392] width 159 height 25
click at [1484, 54] on button "Done Editing" at bounding box center [1491, 53] width 89 height 25
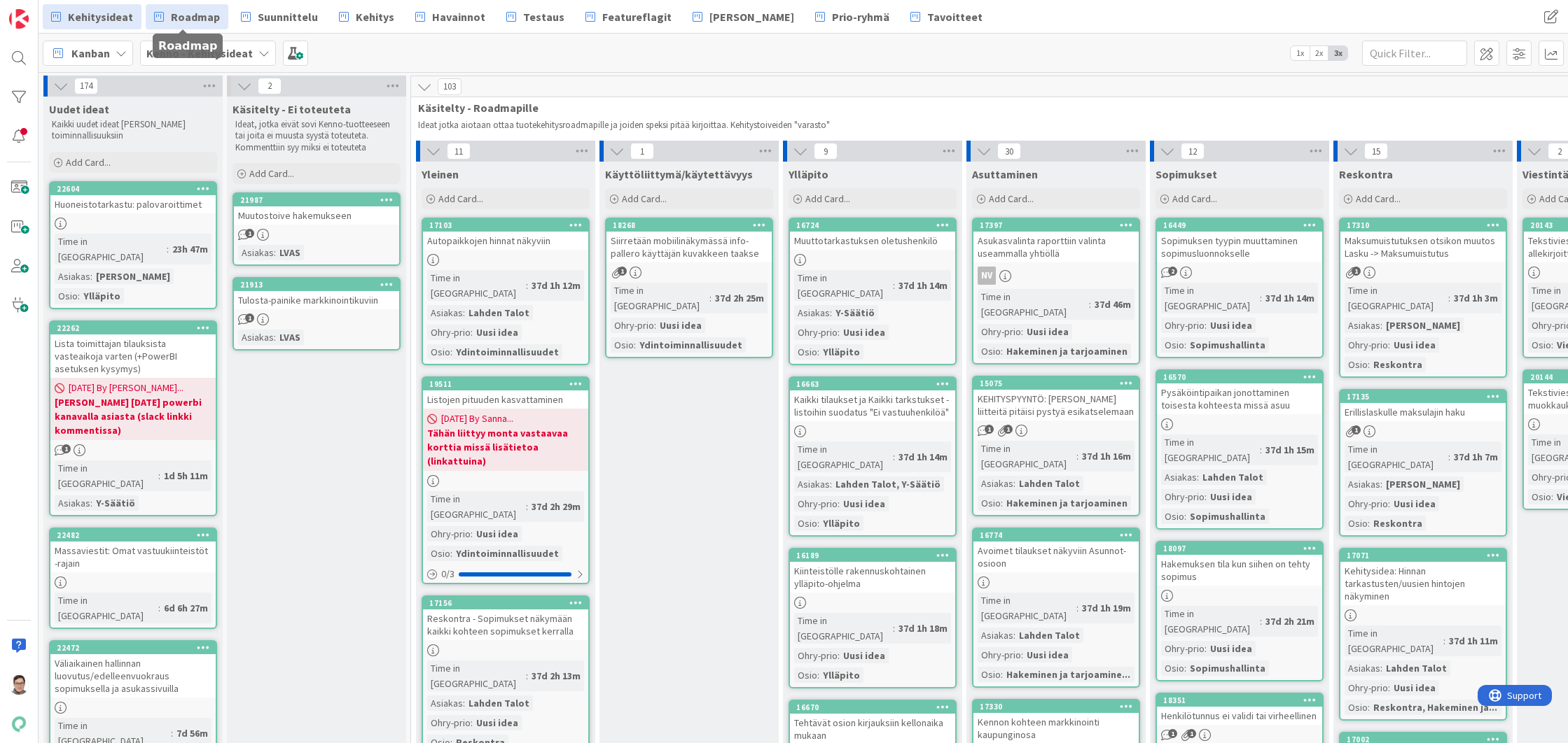
click at [185, 12] on span "Roadmap" at bounding box center [195, 17] width 49 height 17
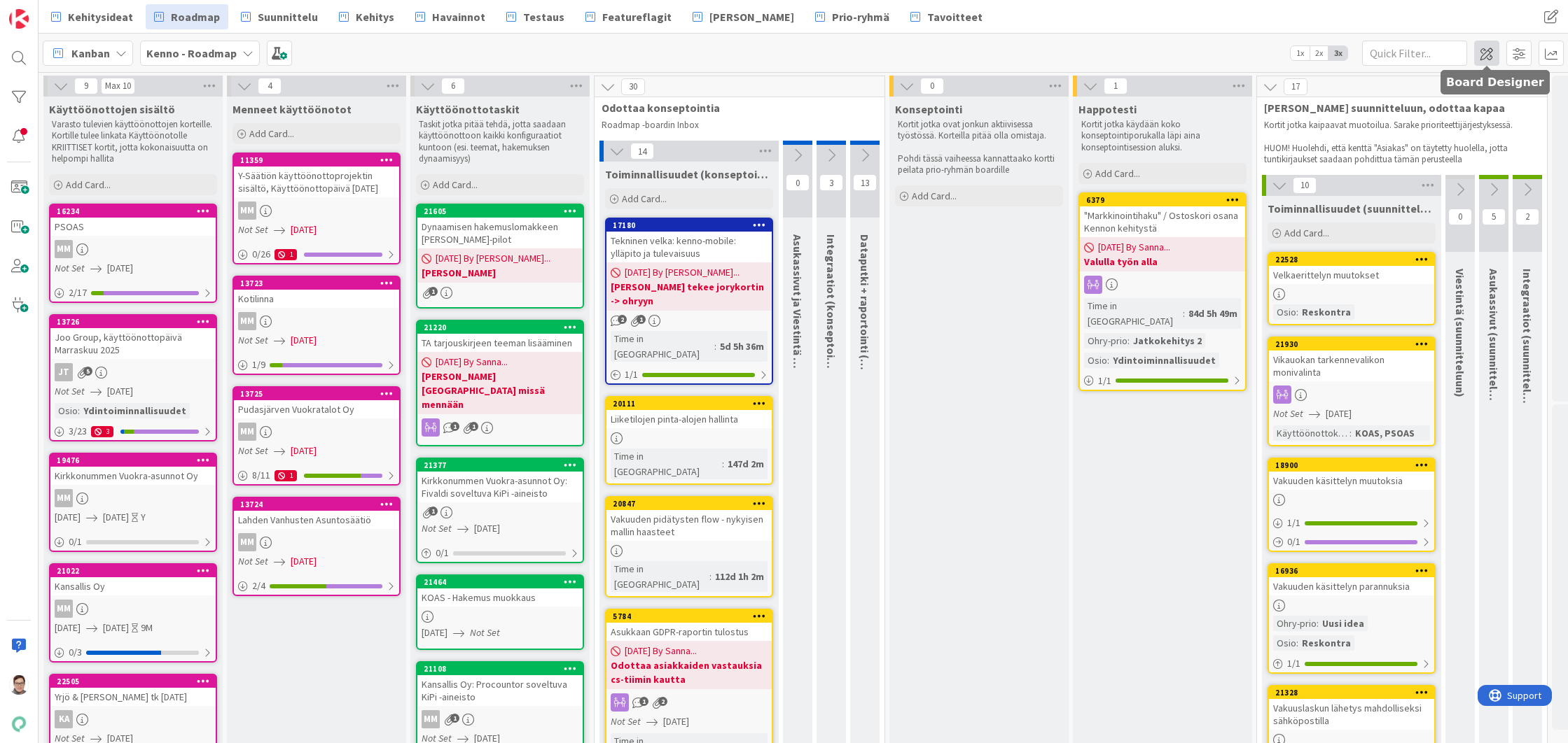
click at [1488, 55] on span at bounding box center [1486, 53] width 25 height 25
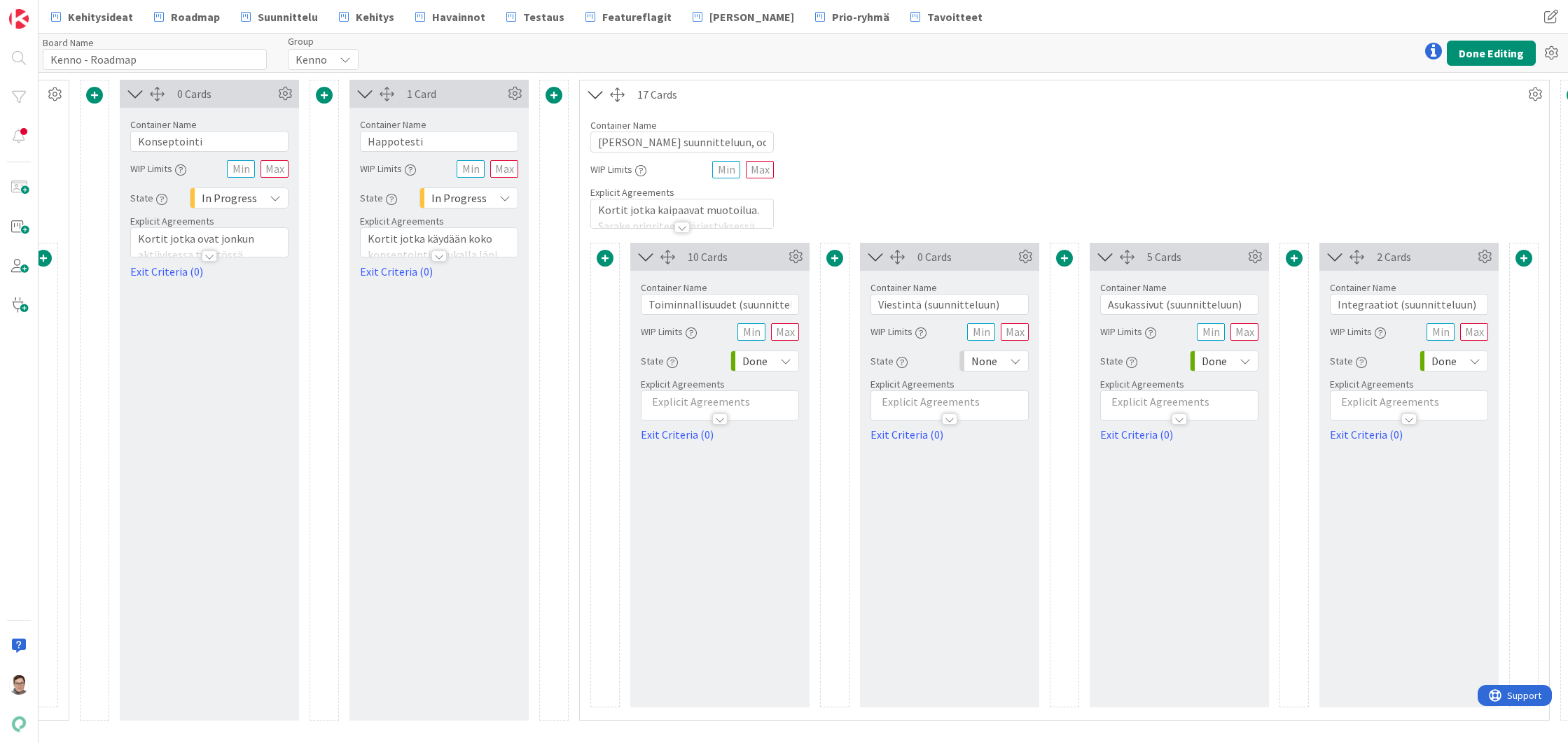
scroll to position [0, 1705]
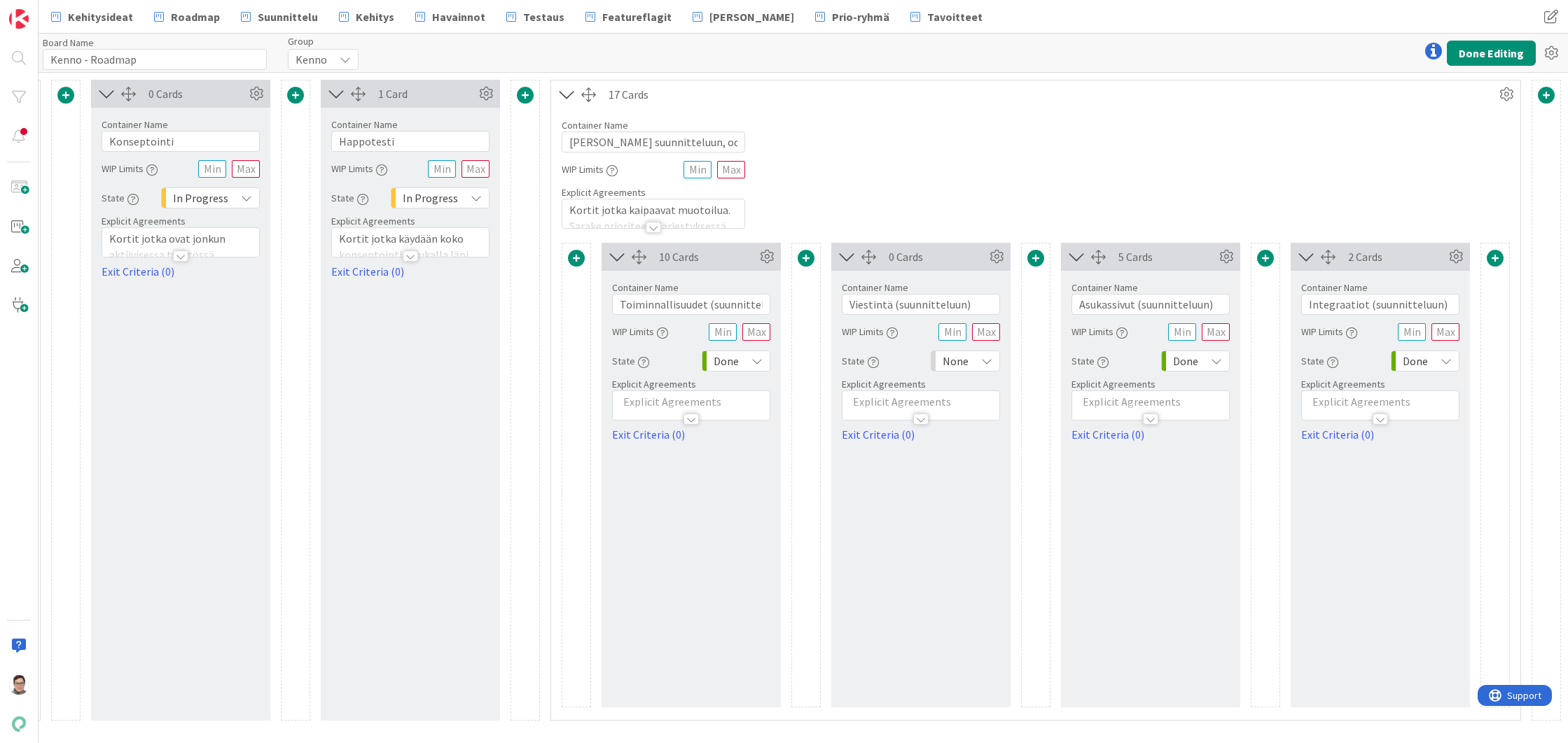
click at [757, 361] on icon at bounding box center [757, 362] width 11 height 11
drag, startPoint x: 762, startPoint y: 392, endPoint x: 777, endPoint y: 394, distance: 15.1
click at [762, 392] on span "Backlog" at bounding box center [796, 392] width 116 height 21
click at [992, 363] on div "None" at bounding box center [966, 361] width 70 height 21
click at [986, 391] on span "Backlog" at bounding box center [1025, 392] width 116 height 21
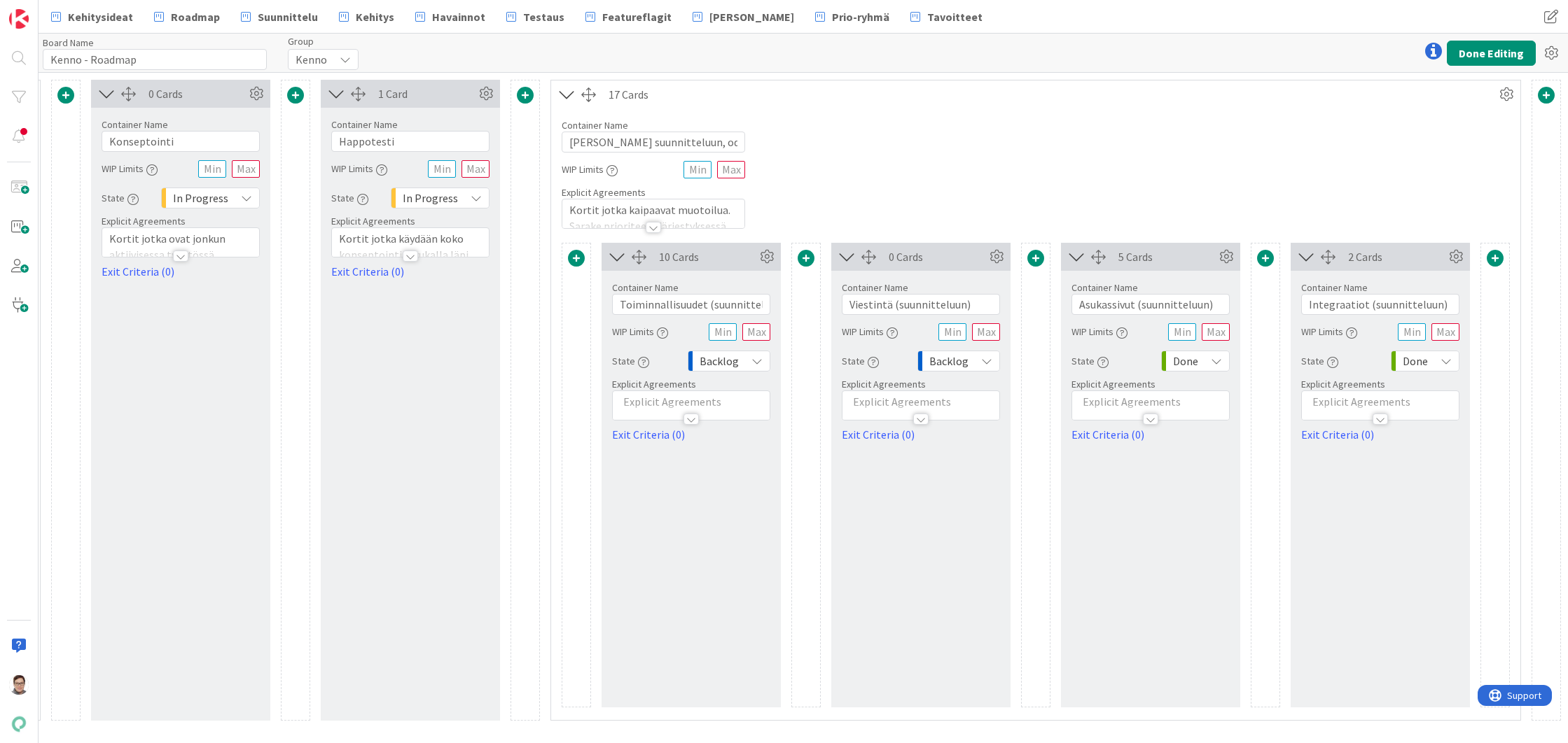
click at [1217, 361] on icon at bounding box center [1217, 362] width 11 height 11
click at [1209, 388] on span "Backlog" at bounding box center [1255, 392] width 116 height 21
click at [1448, 358] on icon at bounding box center [1446, 362] width 11 height 11
click at [1441, 388] on span "Backlog" at bounding box center [1485, 392] width 116 height 21
click at [1478, 51] on button "Done Editing" at bounding box center [1491, 53] width 89 height 25
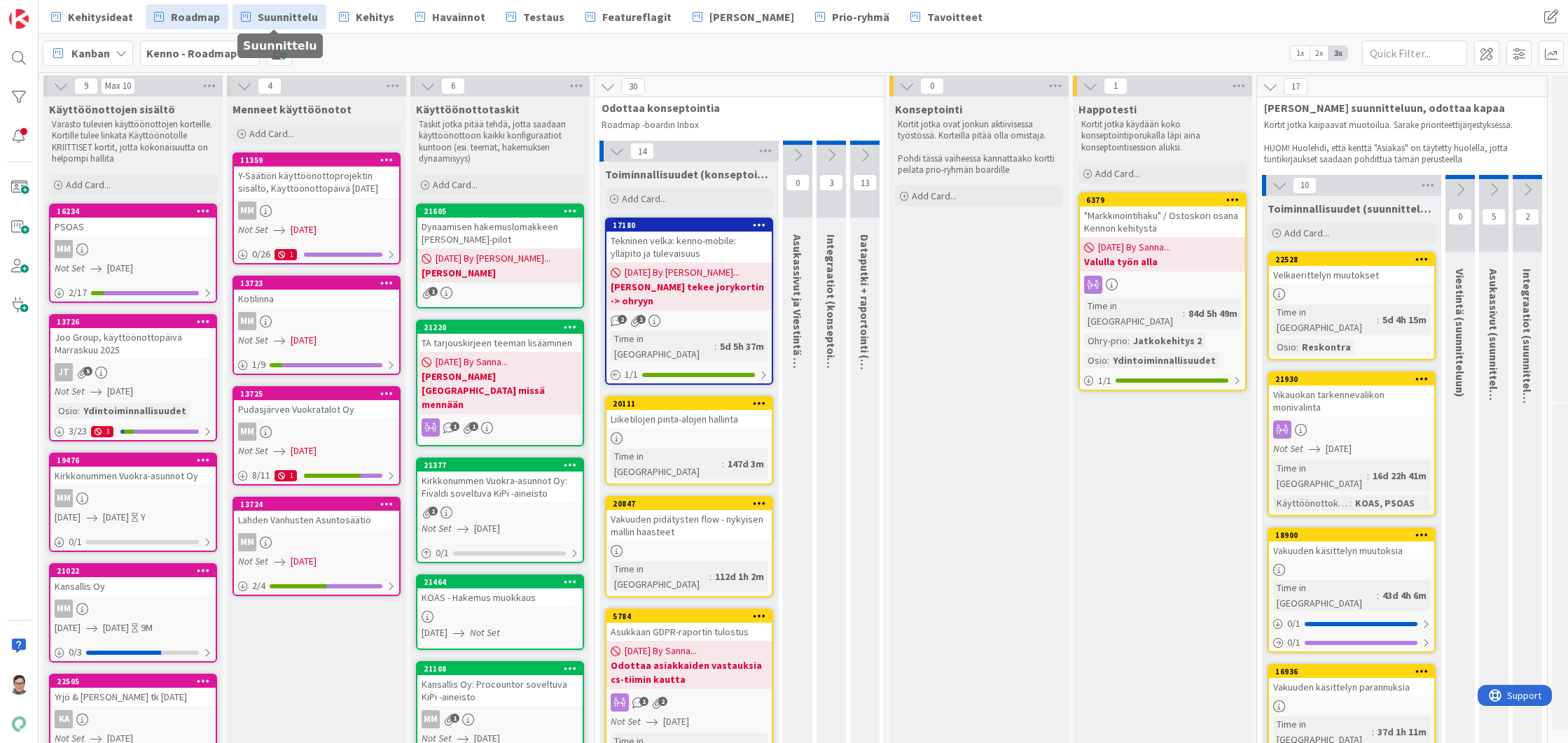
click at [277, 17] on span "Suunnittelu" at bounding box center [287, 17] width 60 height 17
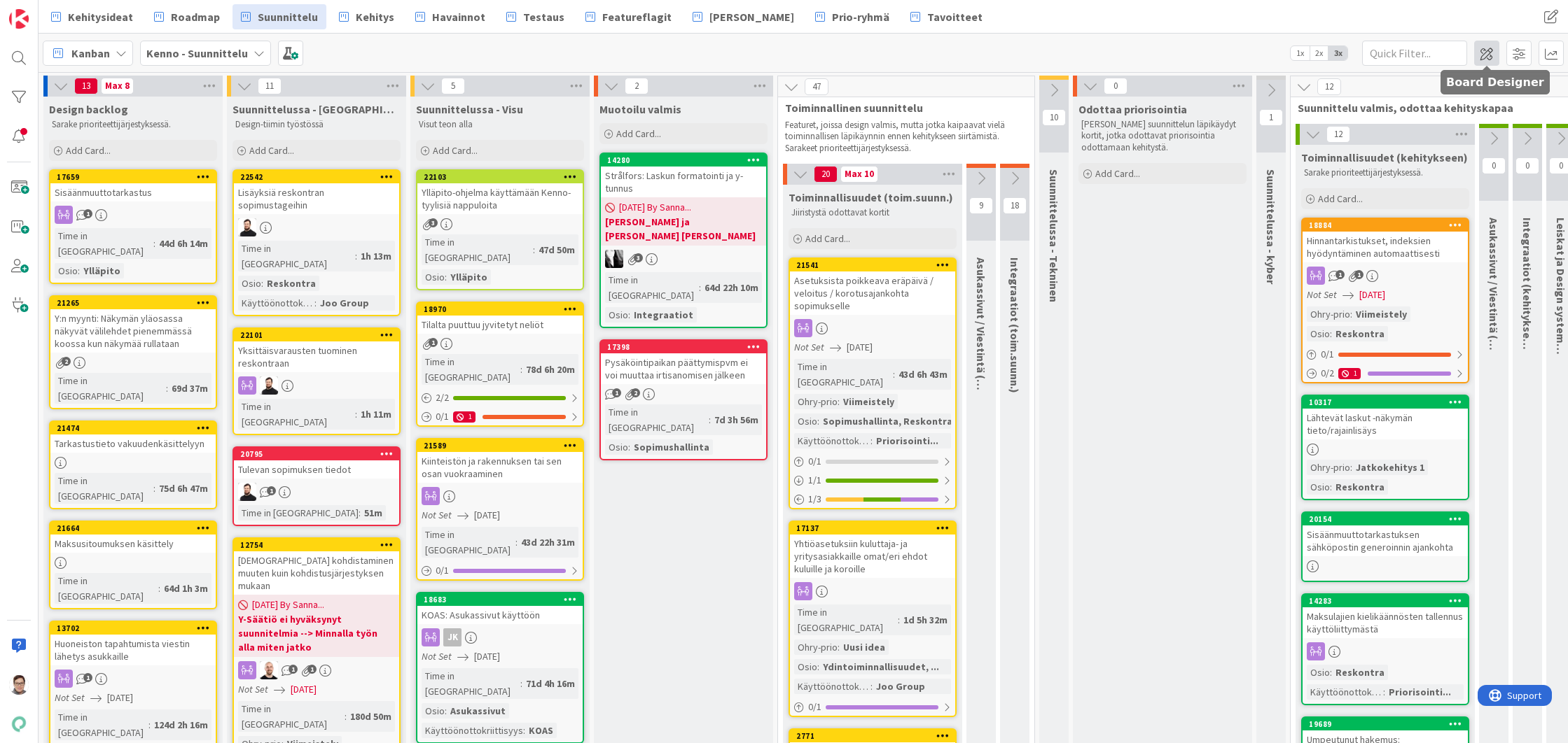
click at [1490, 55] on span at bounding box center [1486, 53] width 25 height 25
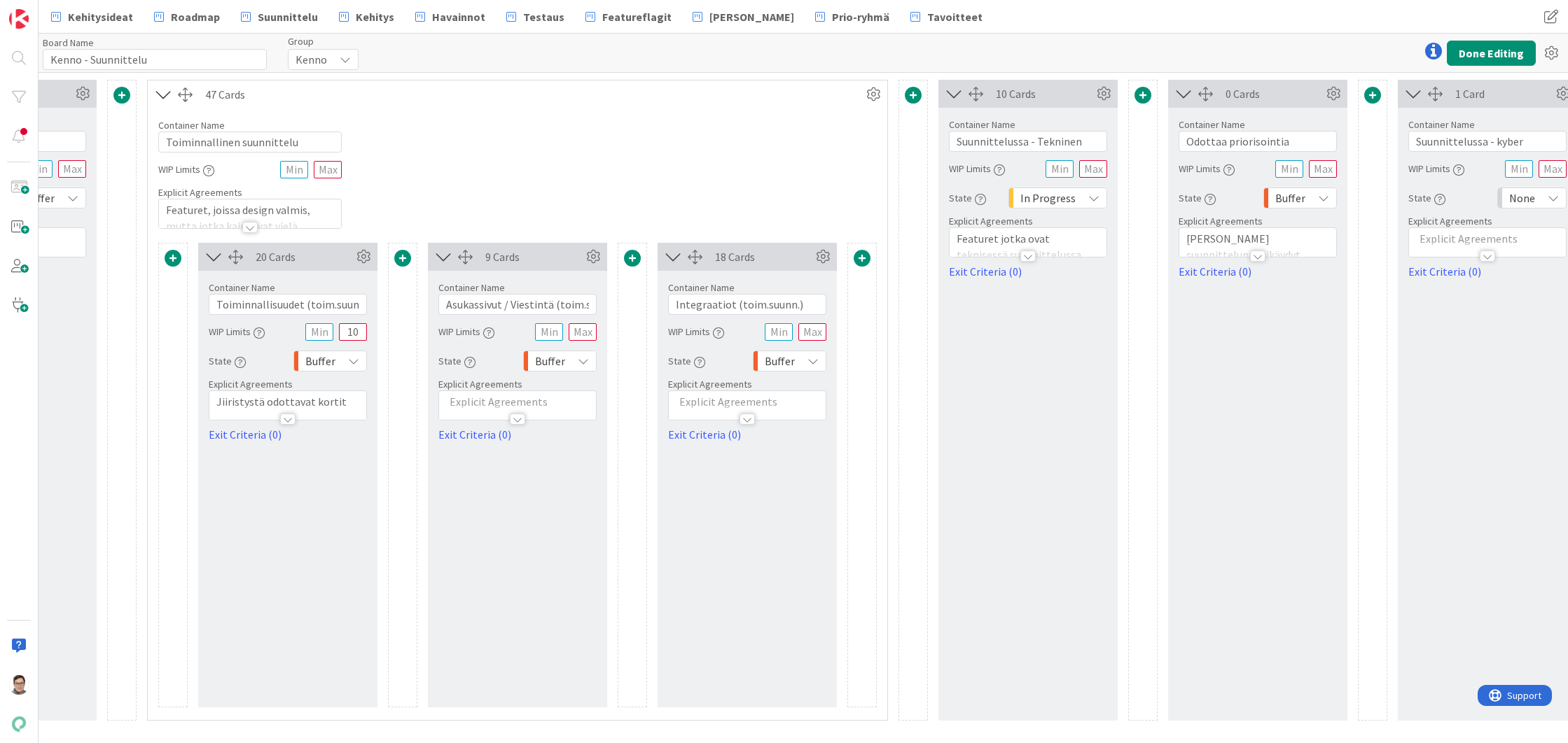
scroll to position [0, 801]
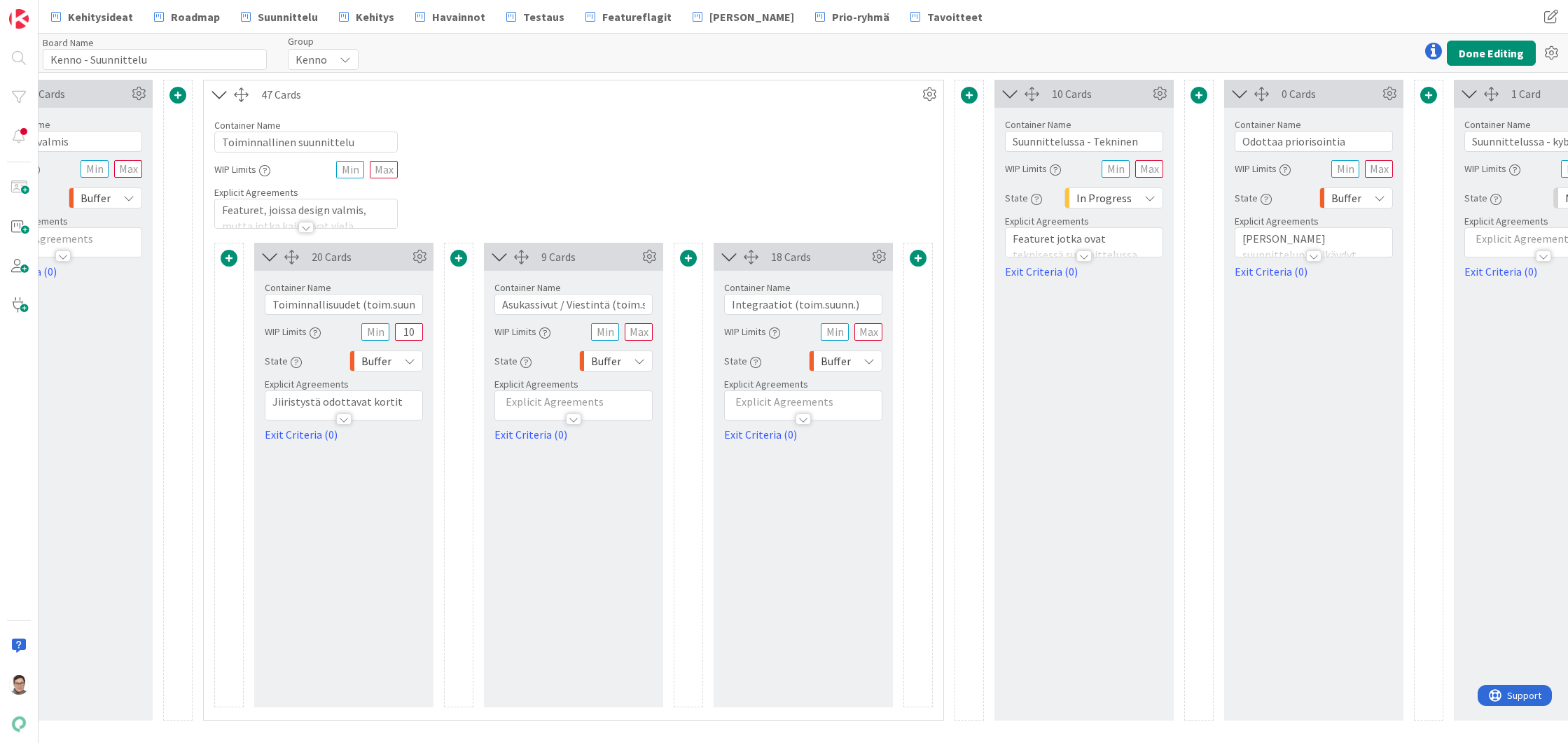
click at [407, 359] on icon at bounding box center [410, 362] width 11 height 11
click at [400, 467] on span "To Do" at bounding box center [444, 467] width 116 height 21
click at [644, 358] on icon at bounding box center [640, 362] width 11 height 11
click at [628, 464] on span "To Do" at bounding box center [674, 467] width 116 height 21
click at [871, 363] on icon at bounding box center [869, 362] width 11 height 11
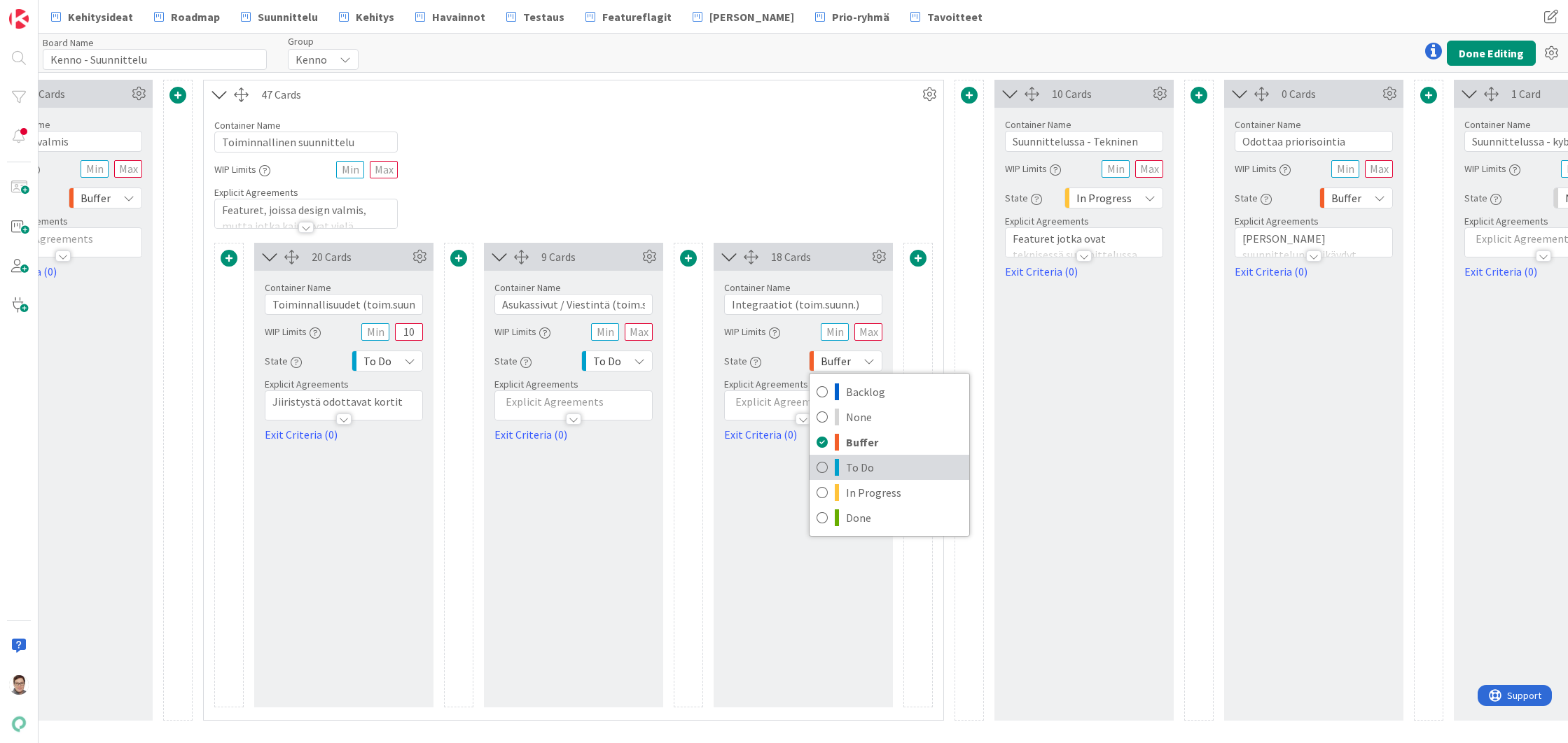
click at [857, 466] on span "To Do" at bounding box center [904, 467] width 116 height 21
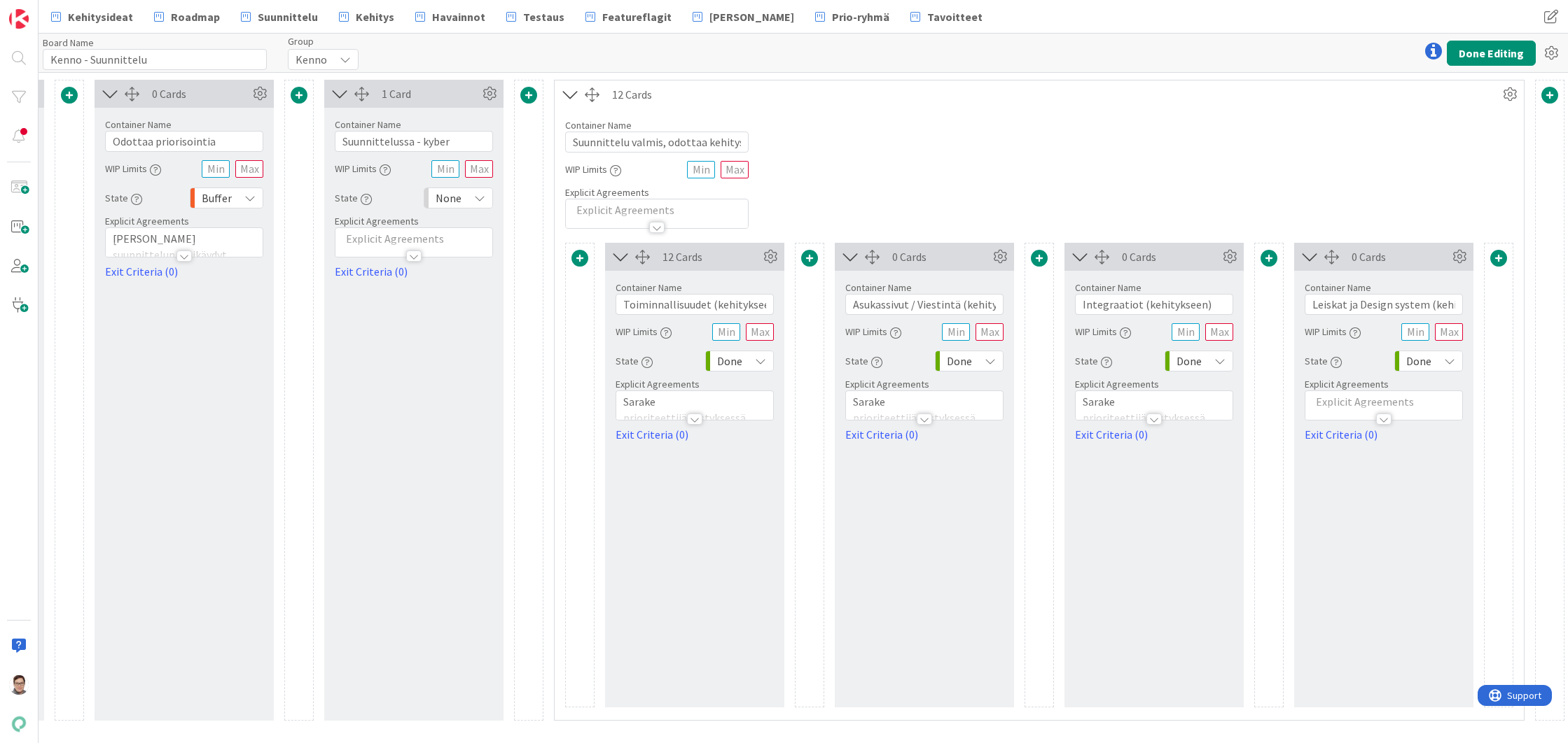
scroll to position [0, 1935]
click at [759, 363] on icon at bounding box center [757, 362] width 11 height 11
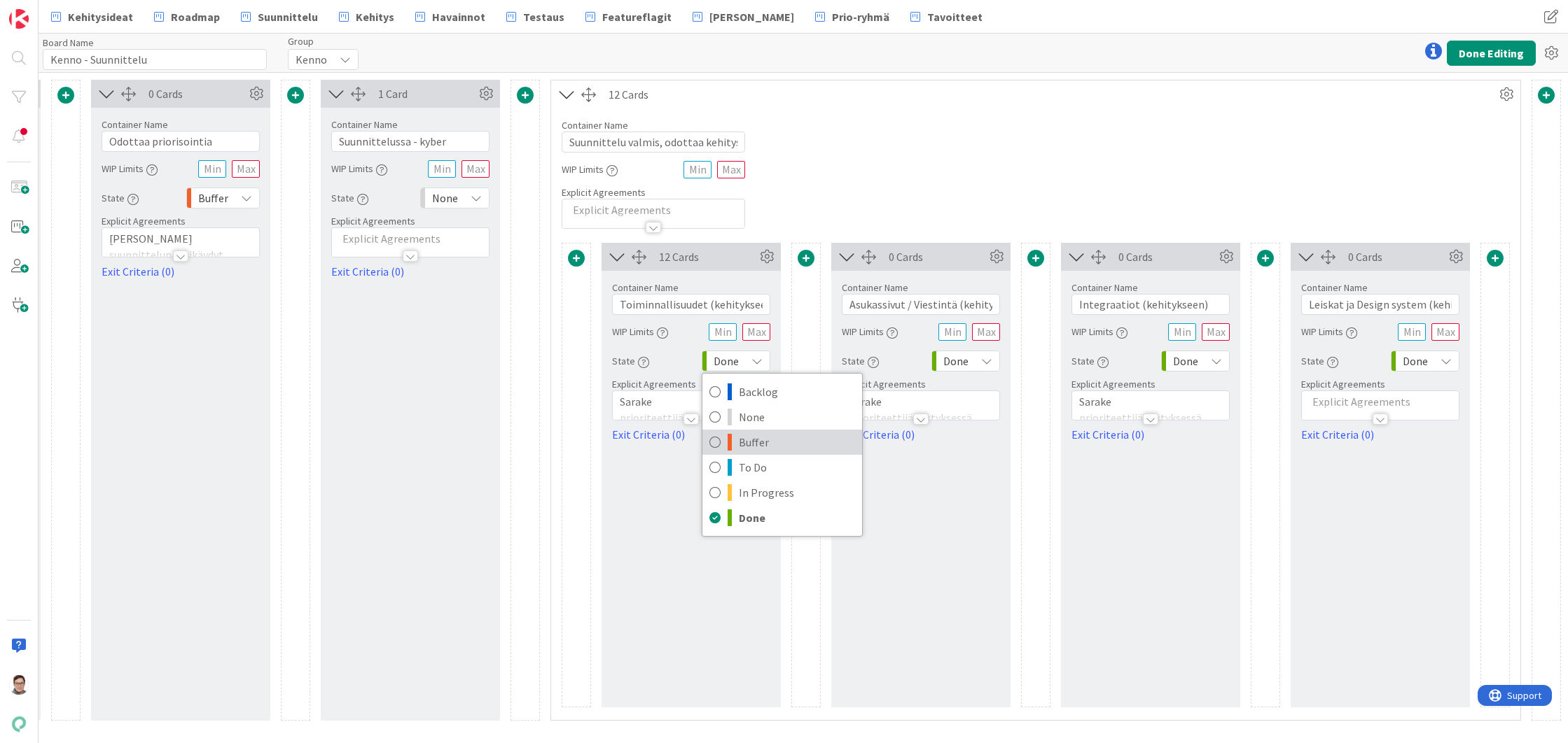
click at [760, 439] on span "Buffer" at bounding box center [796, 443] width 116 height 21
click at [988, 358] on icon at bounding box center [987, 362] width 11 height 11
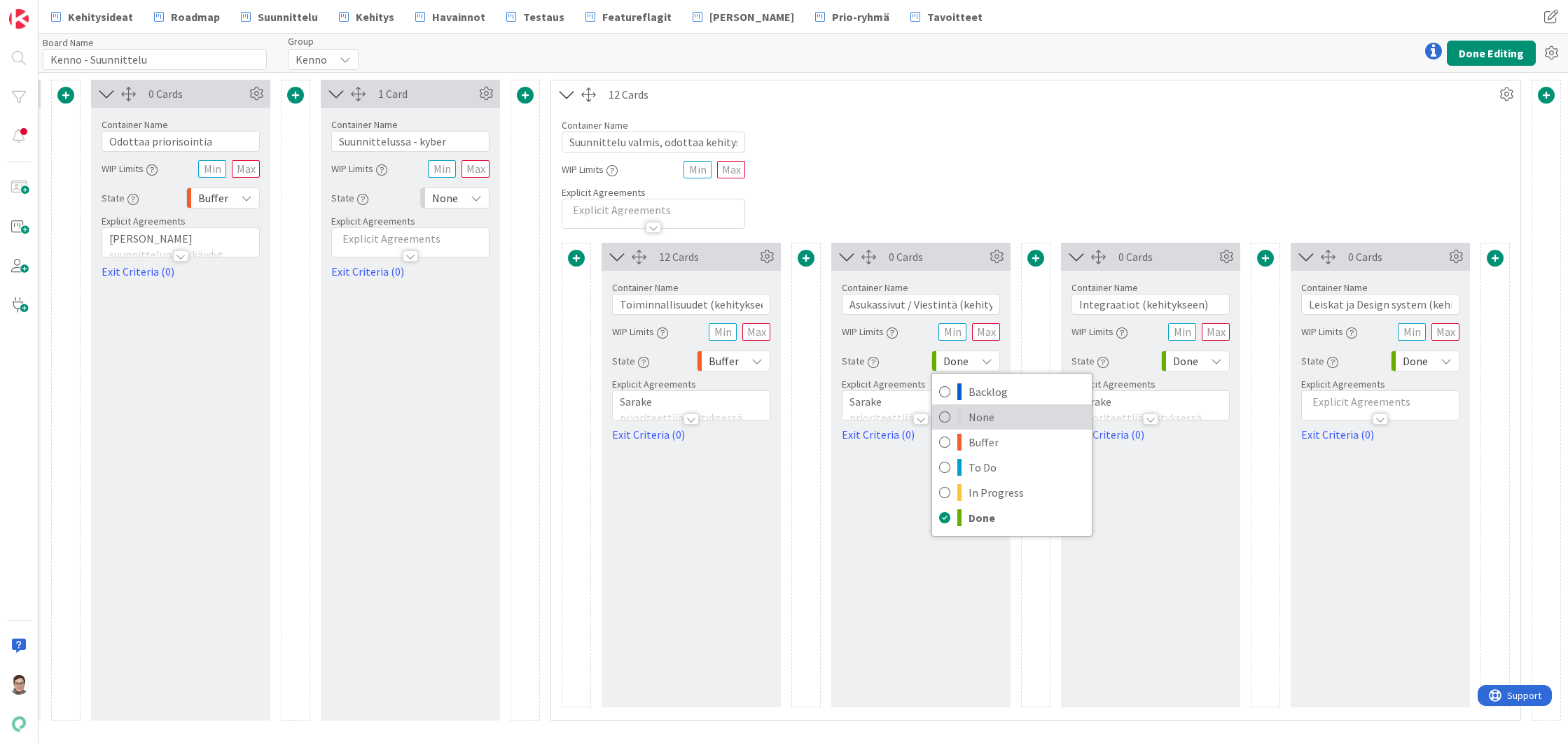
click at [985, 421] on span "None" at bounding box center [1026, 417] width 116 height 21
click at [987, 350] on div "State None Backlog None Buffer To Do In Progress Done" at bounding box center [921, 361] width 158 height 25
click at [987, 359] on icon at bounding box center [987, 362] width 11 height 11
click at [988, 440] on span "Buffer" at bounding box center [1025, 443] width 116 height 21
drag, startPoint x: 1213, startPoint y: 360, endPoint x: 1216, endPoint y: 371, distance: 11.4
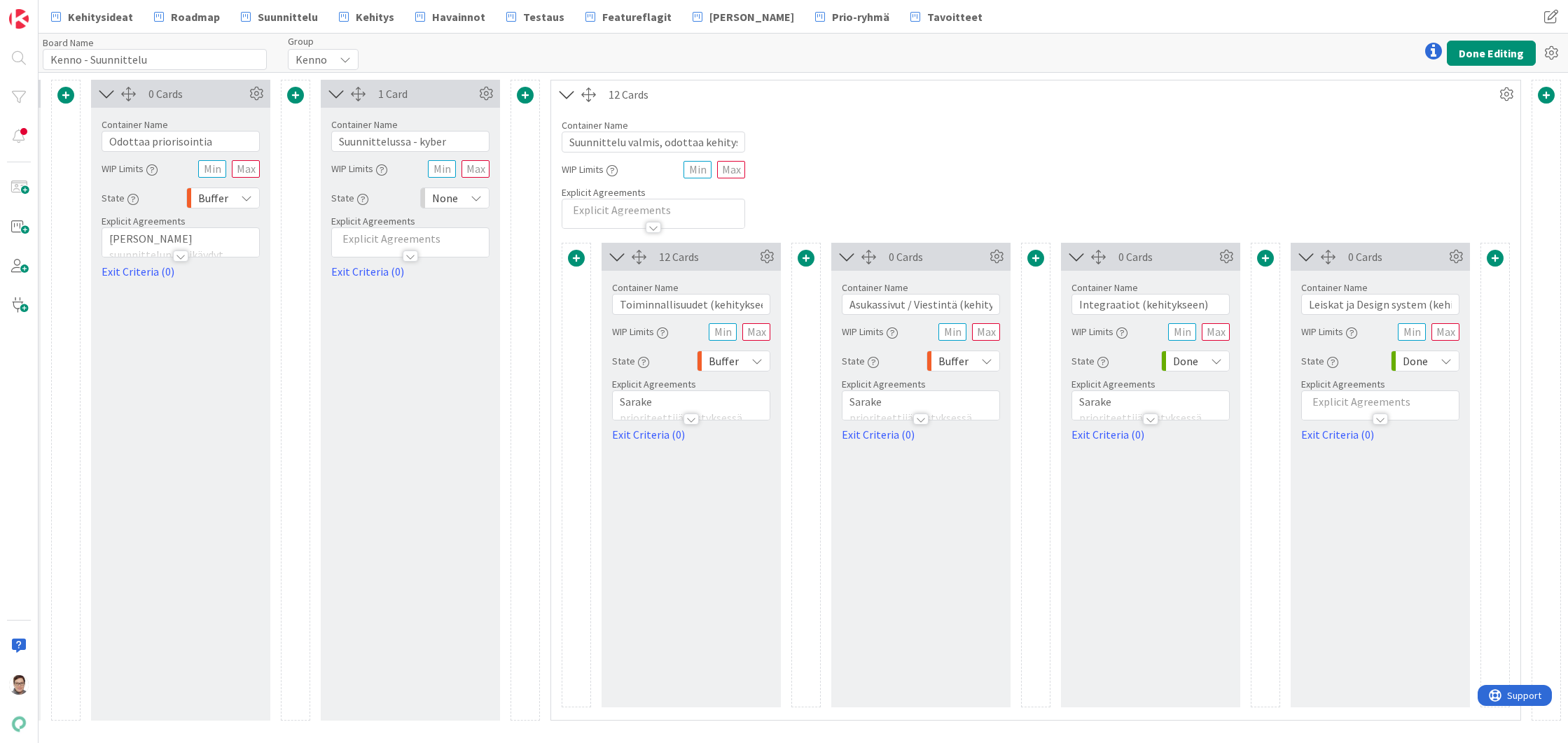
click at [1213, 361] on icon at bounding box center [1217, 362] width 11 height 11
click at [1214, 438] on span "Buffer" at bounding box center [1255, 443] width 116 height 21
click at [1446, 363] on icon at bounding box center [1446, 362] width 11 height 11
click at [1432, 437] on span "Buffer" at bounding box center [1485, 443] width 116 height 21
click at [1490, 51] on button "Done Editing" at bounding box center [1491, 53] width 89 height 25
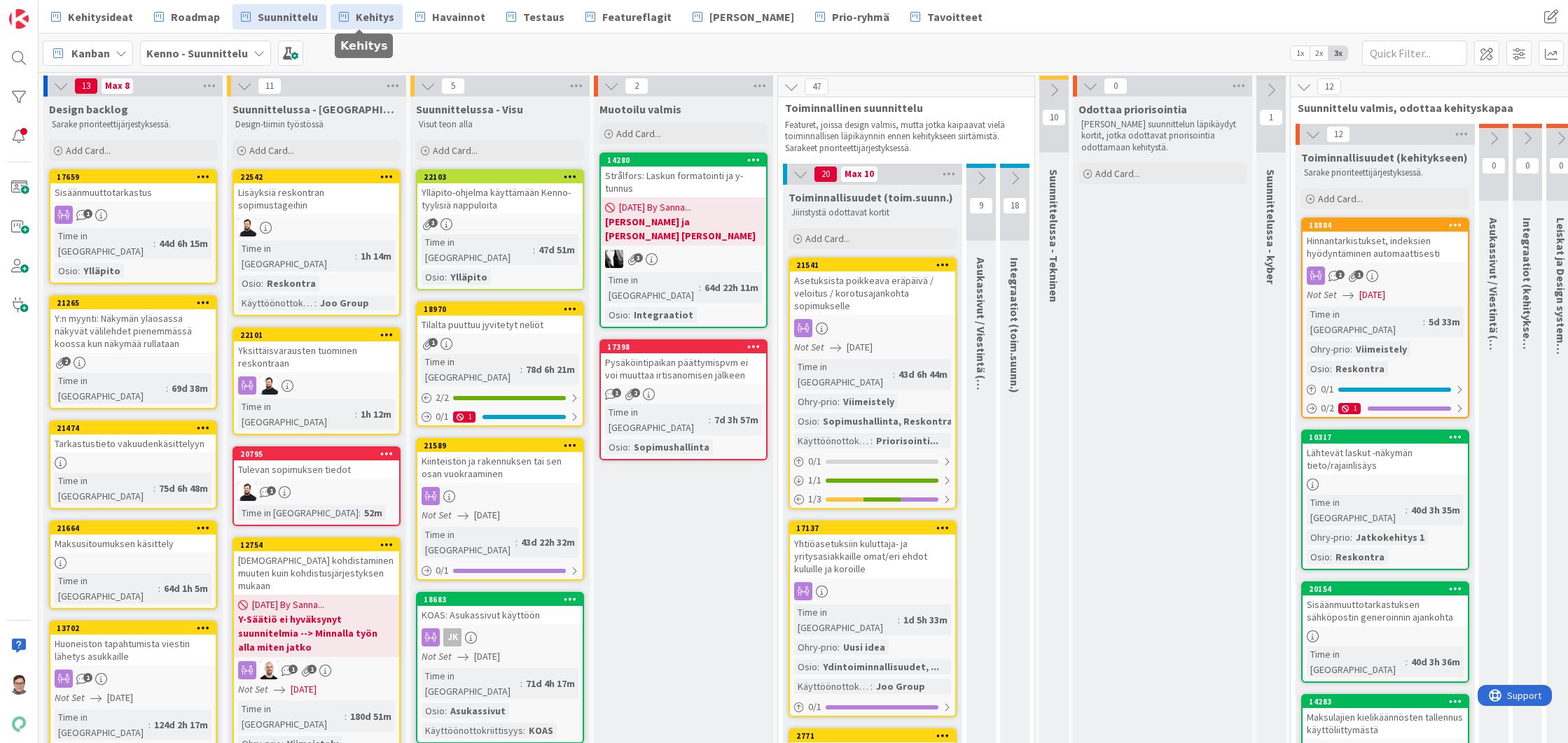
click at [372, 24] on span "Kehitys" at bounding box center [375, 17] width 39 height 17
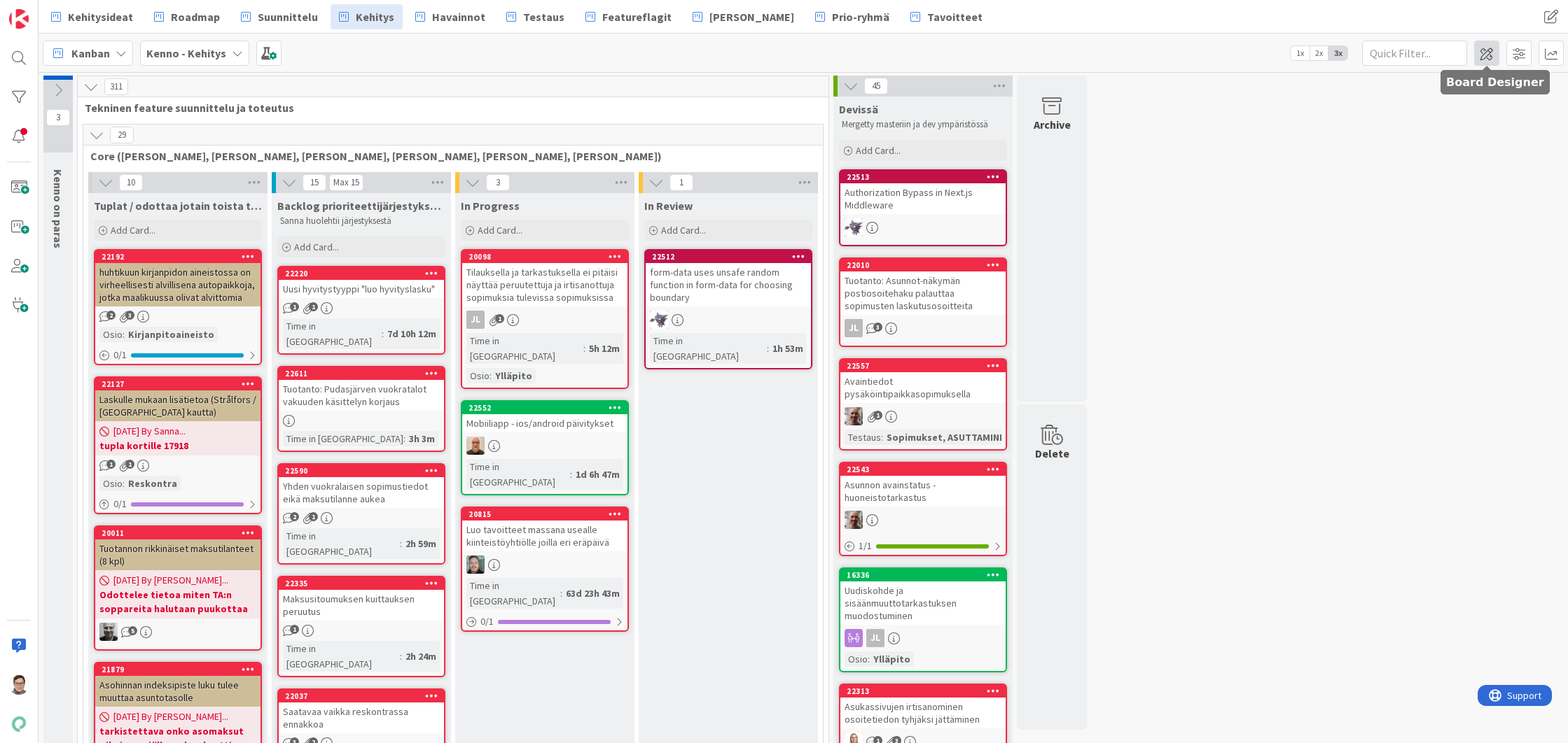
click at [1488, 57] on span at bounding box center [1486, 53] width 25 height 25
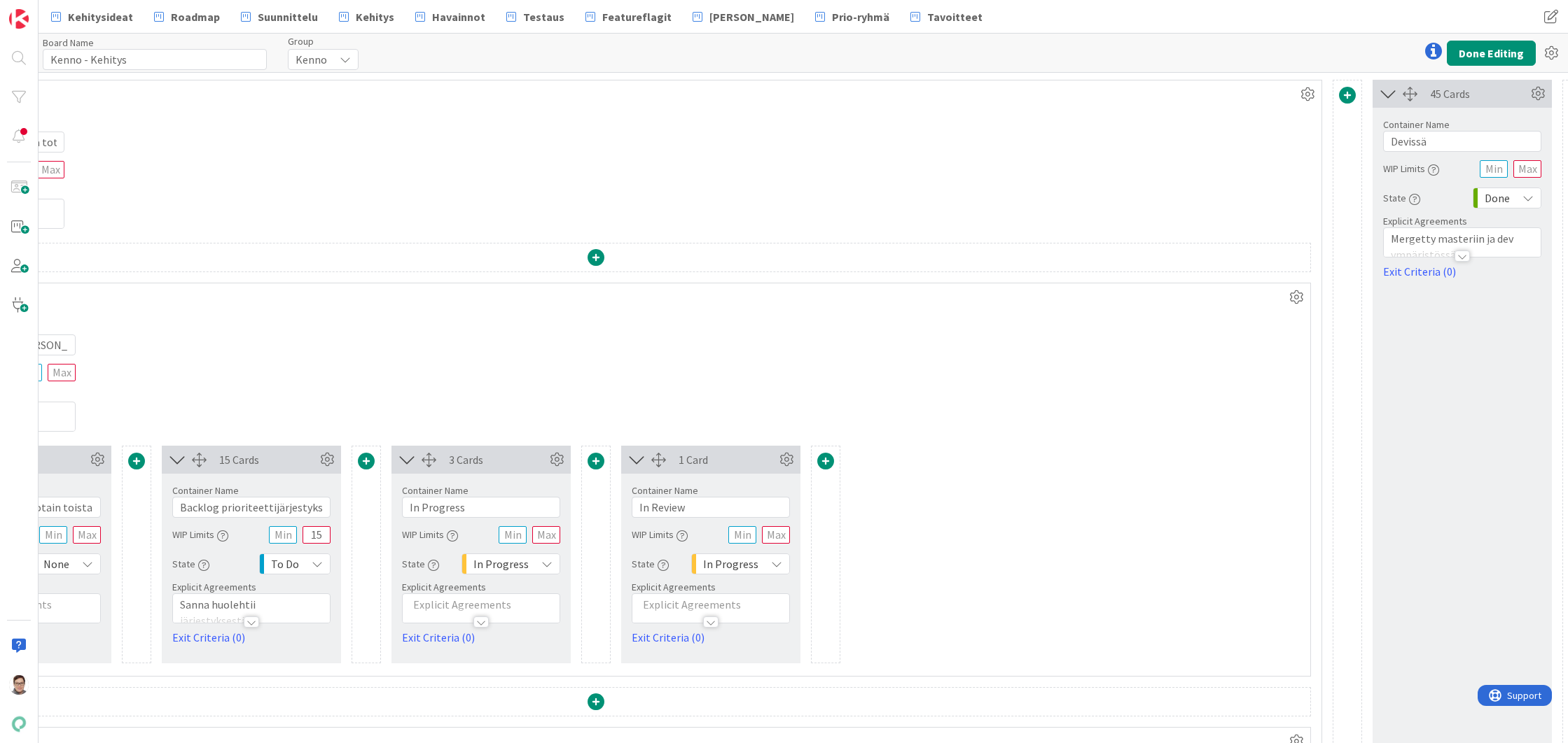
scroll to position [0, 478]
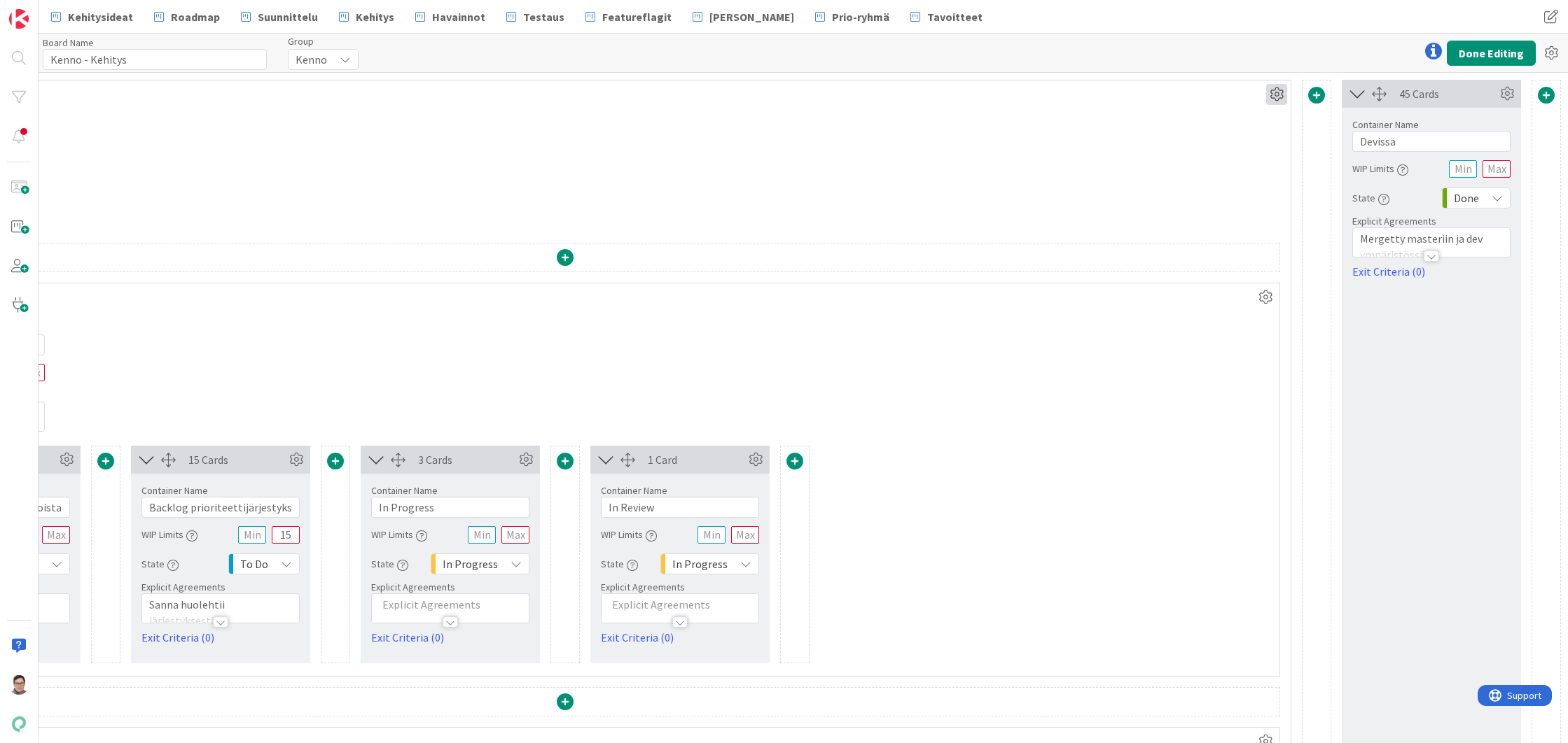
click at [1277, 98] on icon at bounding box center [1277, 94] width 21 height 21
click at [1471, 195] on div "Done" at bounding box center [1476, 198] width 69 height 21
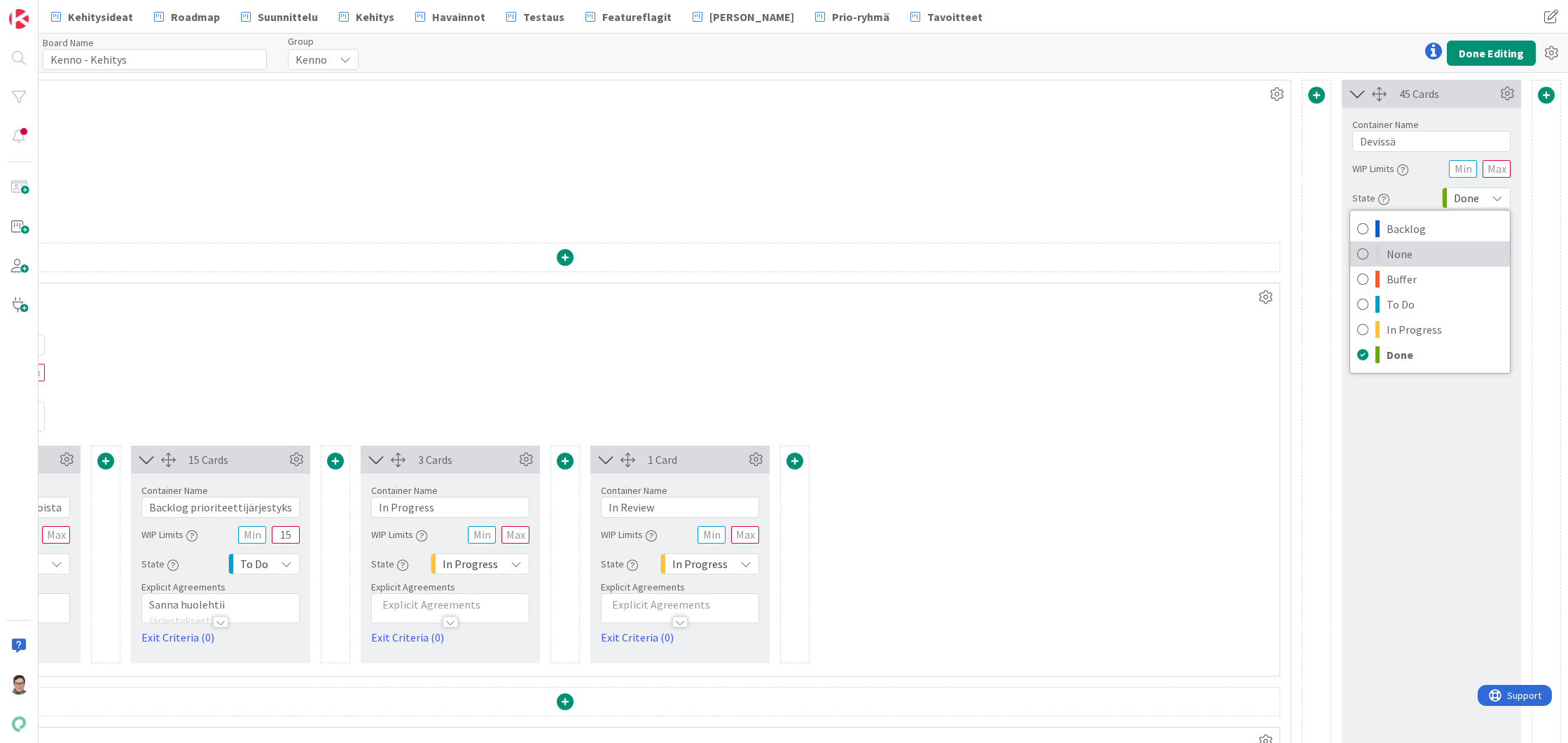
click at [1395, 254] on span "None" at bounding box center [1444, 254] width 116 height 21
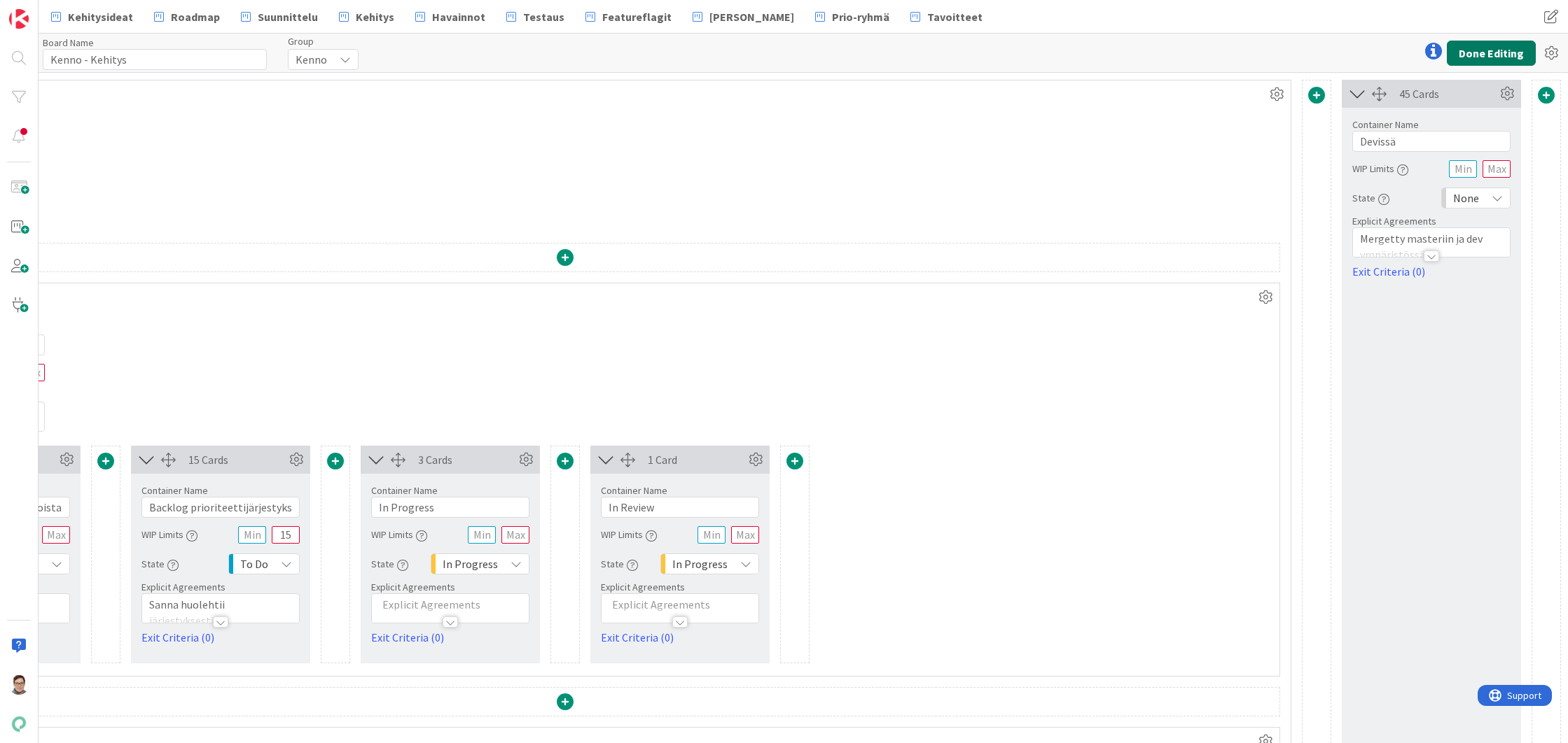
click at [1493, 49] on button "Done Editing" at bounding box center [1491, 53] width 89 height 25
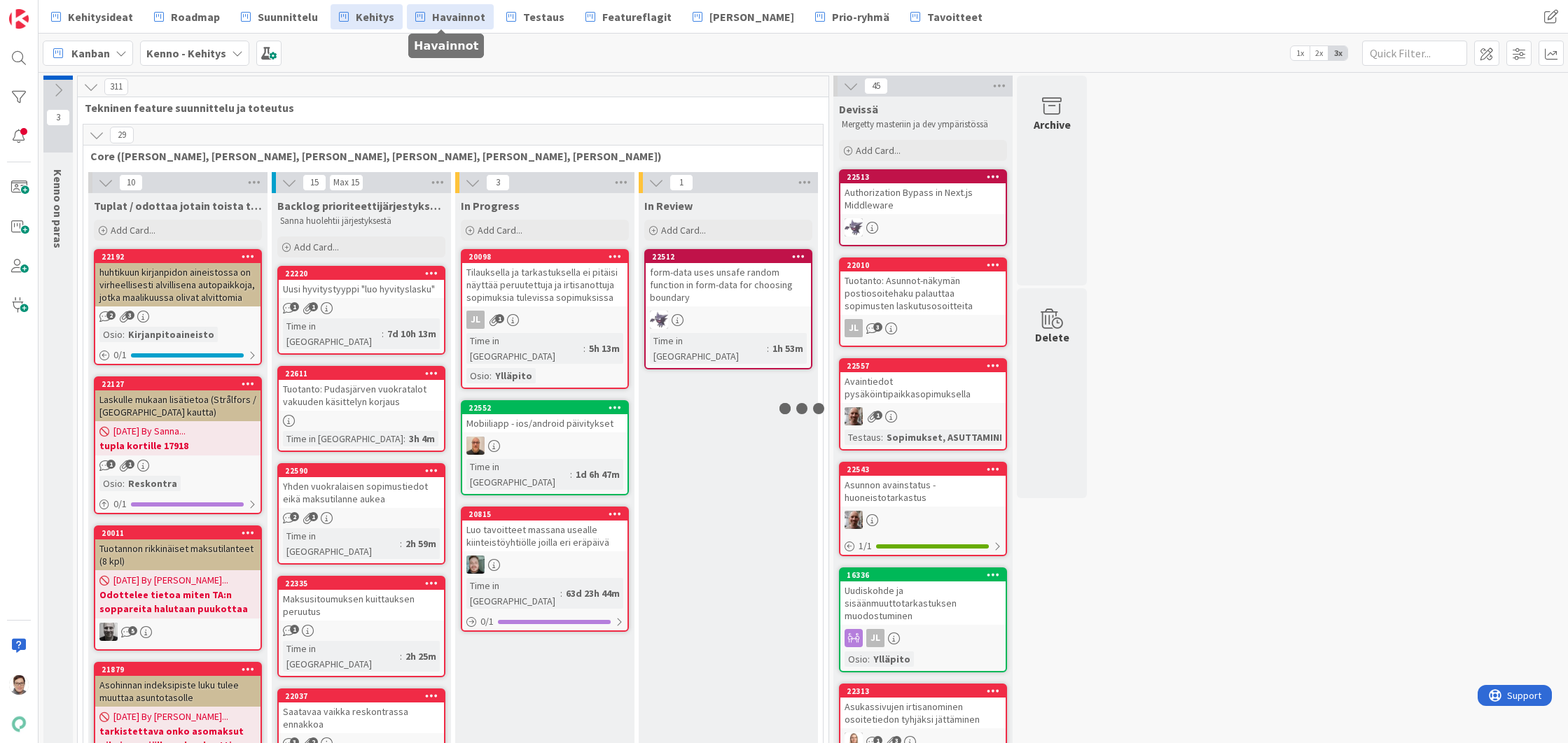
click at [437, 18] on span "Havainnot" at bounding box center [459, 17] width 53 height 17
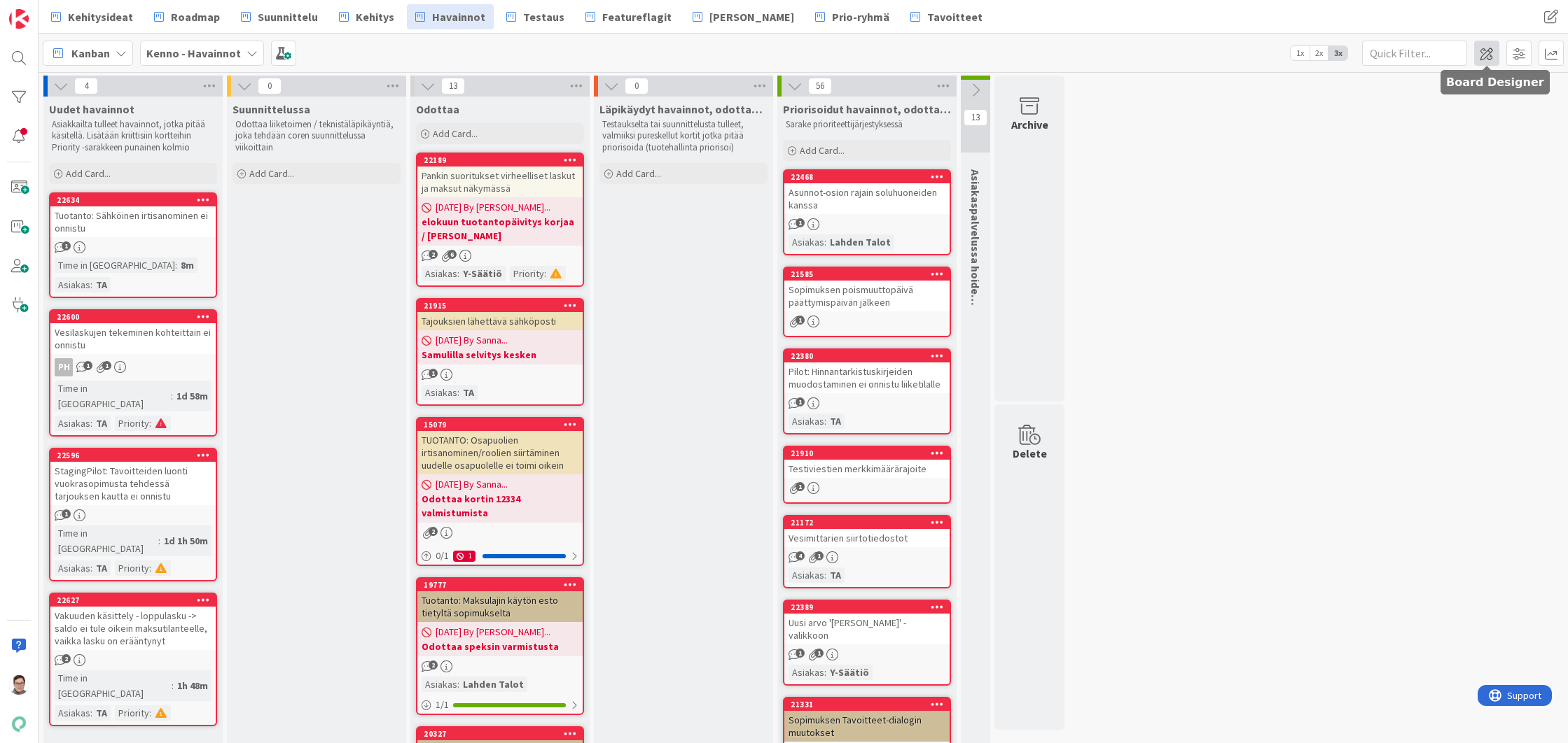
click at [1486, 57] on span at bounding box center [1486, 53] width 25 height 25
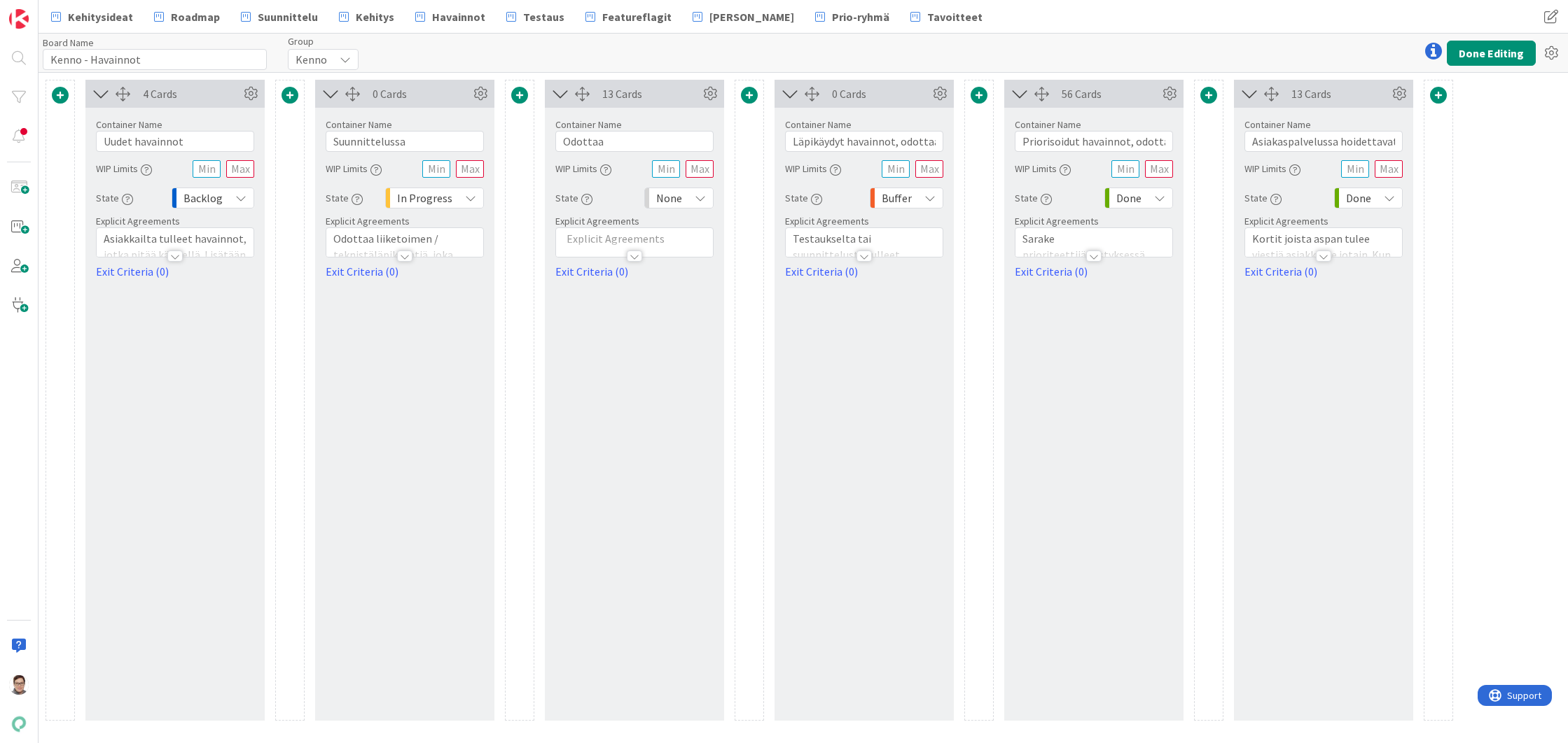
click at [1160, 195] on icon at bounding box center [1160, 198] width 11 height 11
click at [1147, 280] on span "Buffer" at bounding box center [1199, 279] width 116 height 21
click at [1391, 196] on icon at bounding box center [1389, 198] width 11 height 11
click at [1388, 250] on span "None" at bounding box center [1429, 254] width 116 height 21
click at [1484, 56] on button "Done Editing" at bounding box center [1491, 53] width 89 height 25
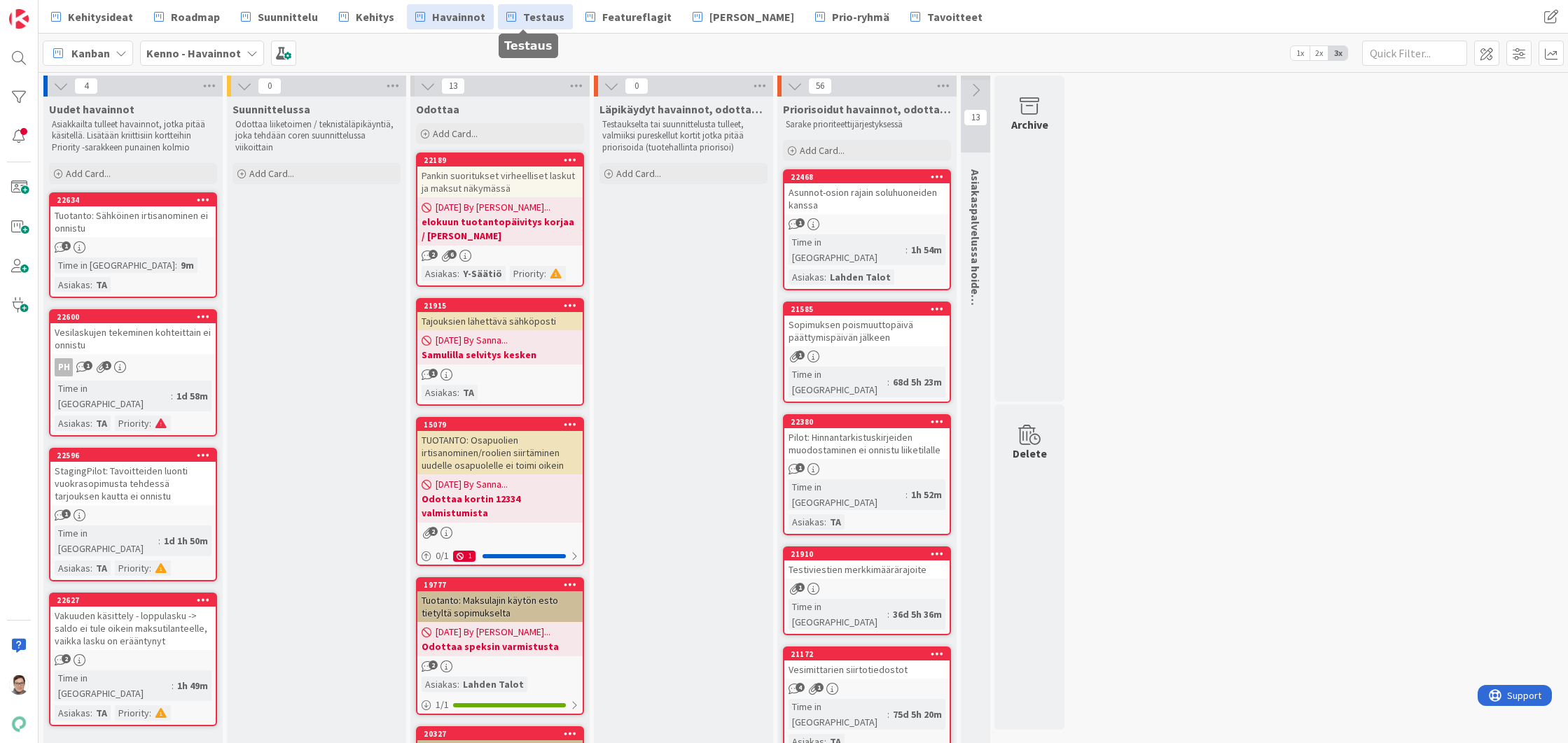
click at [523, 18] on span "Testaus" at bounding box center [544, 17] width 41 height 17
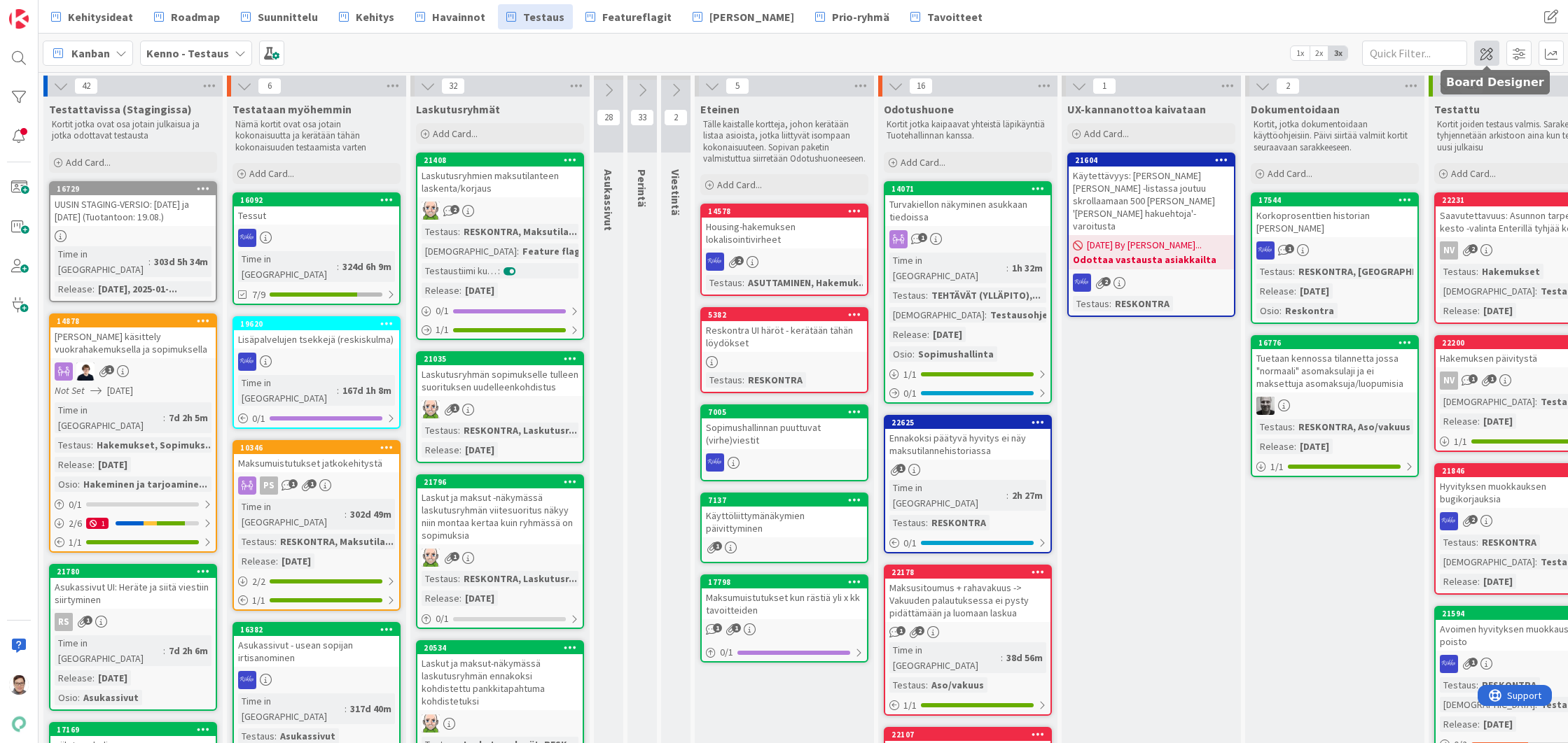
click at [1489, 53] on span at bounding box center [1486, 53] width 25 height 25
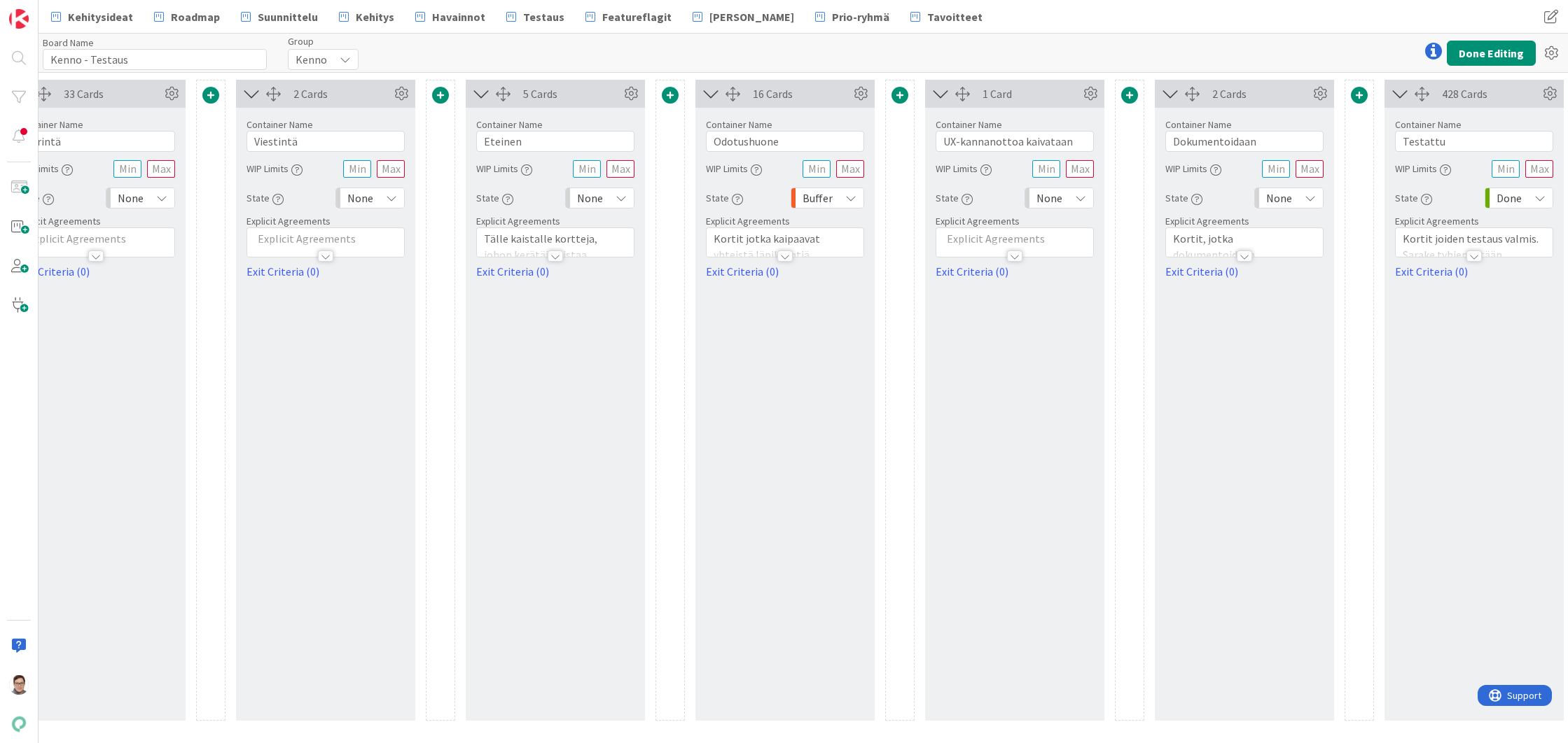
scroll to position [0, 1040]
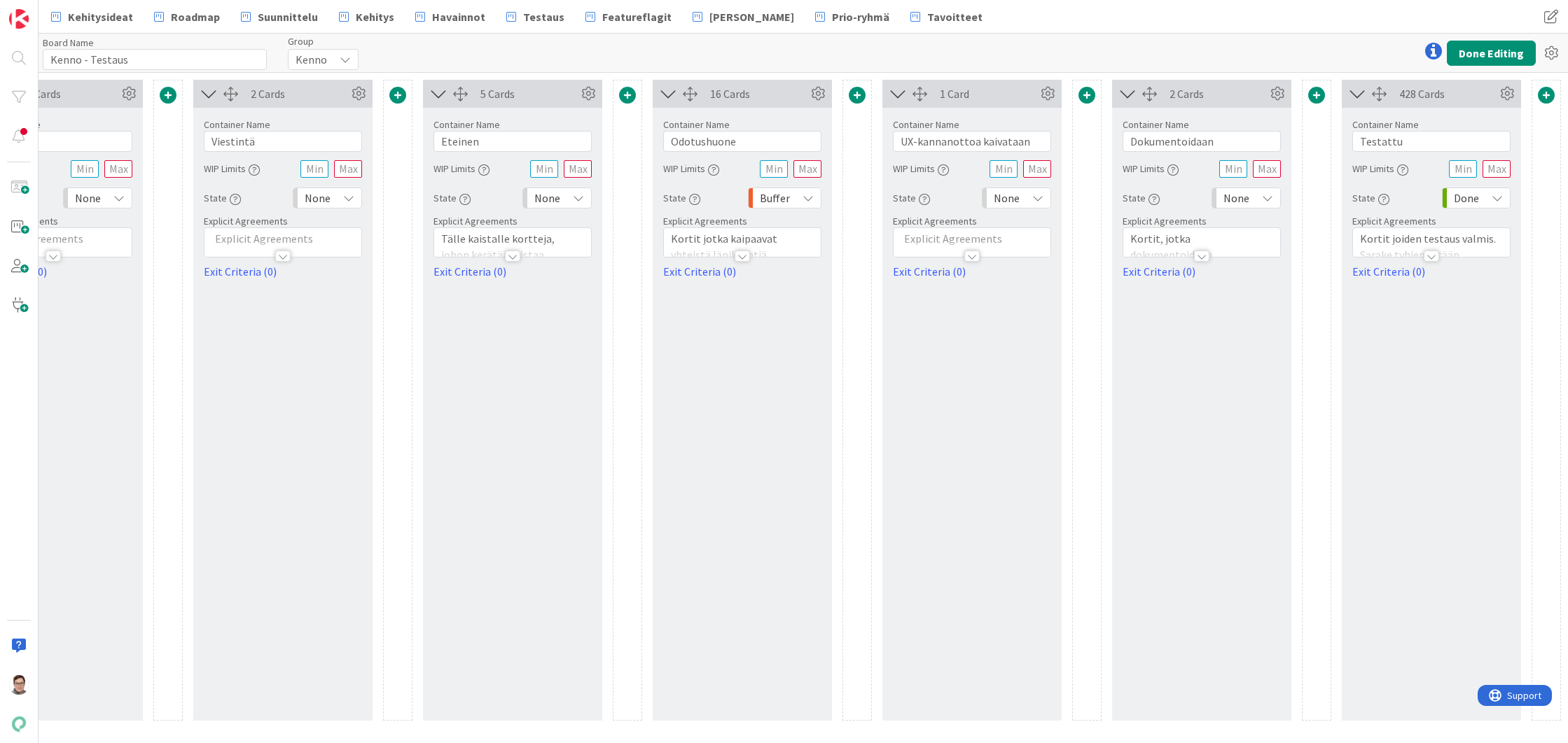
click at [1498, 197] on icon at bounding box center [1497, 198] width 11 height 11
click at [1419, 255] on span "None" at bounding box center [1444, 254] width 116 height 21
click at [1478, 57] on button "Done Editing" at bounding box center [1491, 53] width 89 height 25
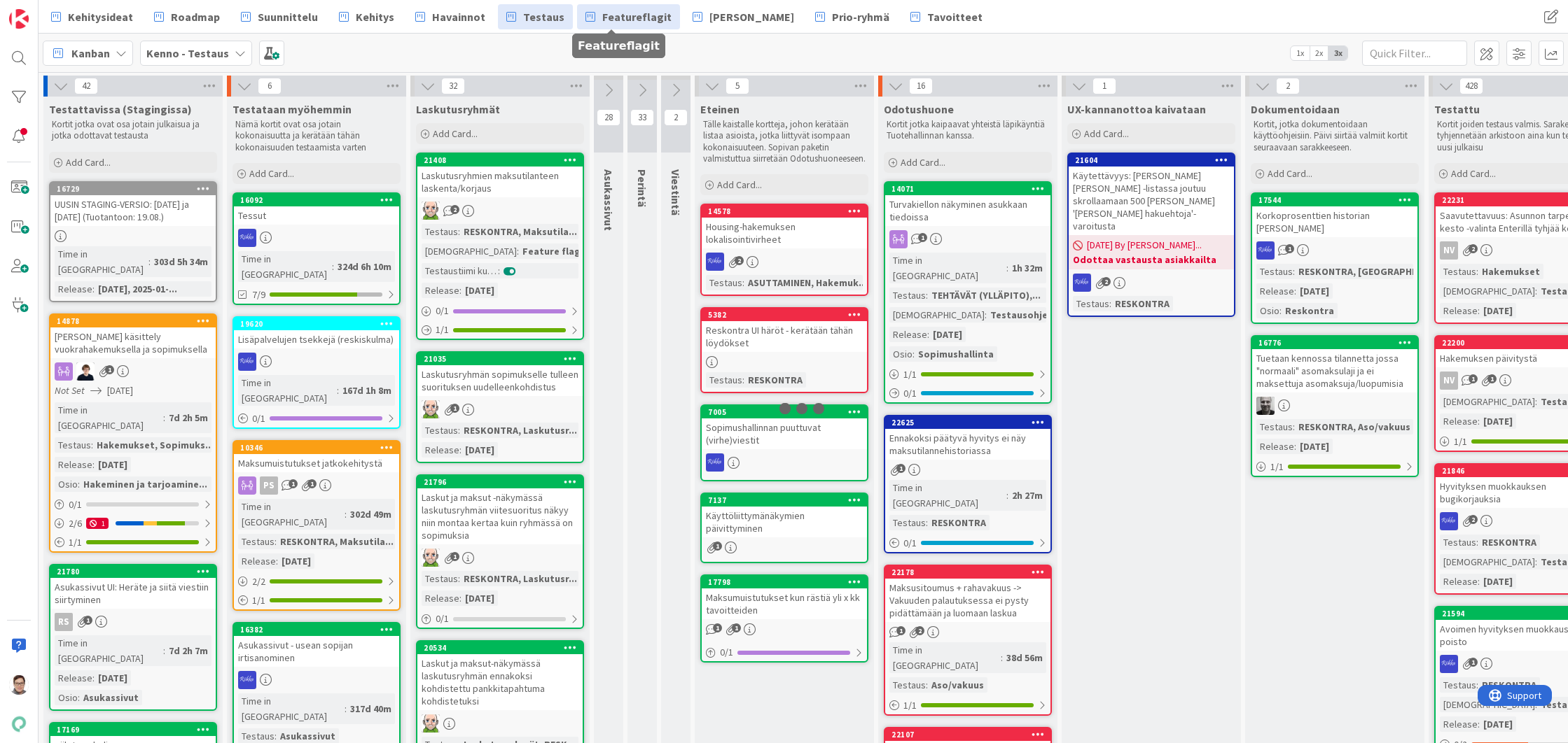
click at [619, 16] on span "Featureflagit" at bounding box center [637, 17] width 70 height 17
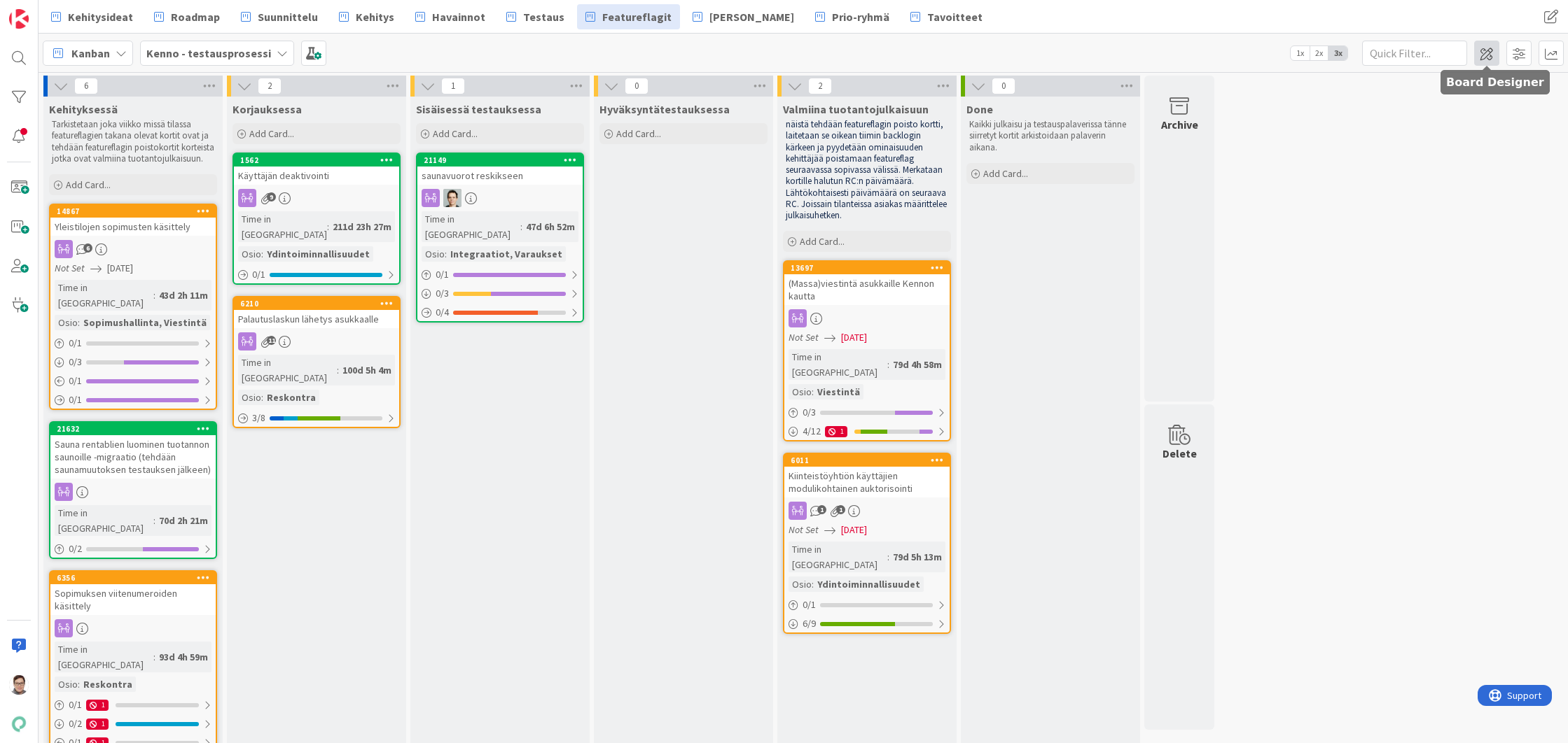
click at [1489, 57] on span at bounding box center [1486, 53] width 25 height 25
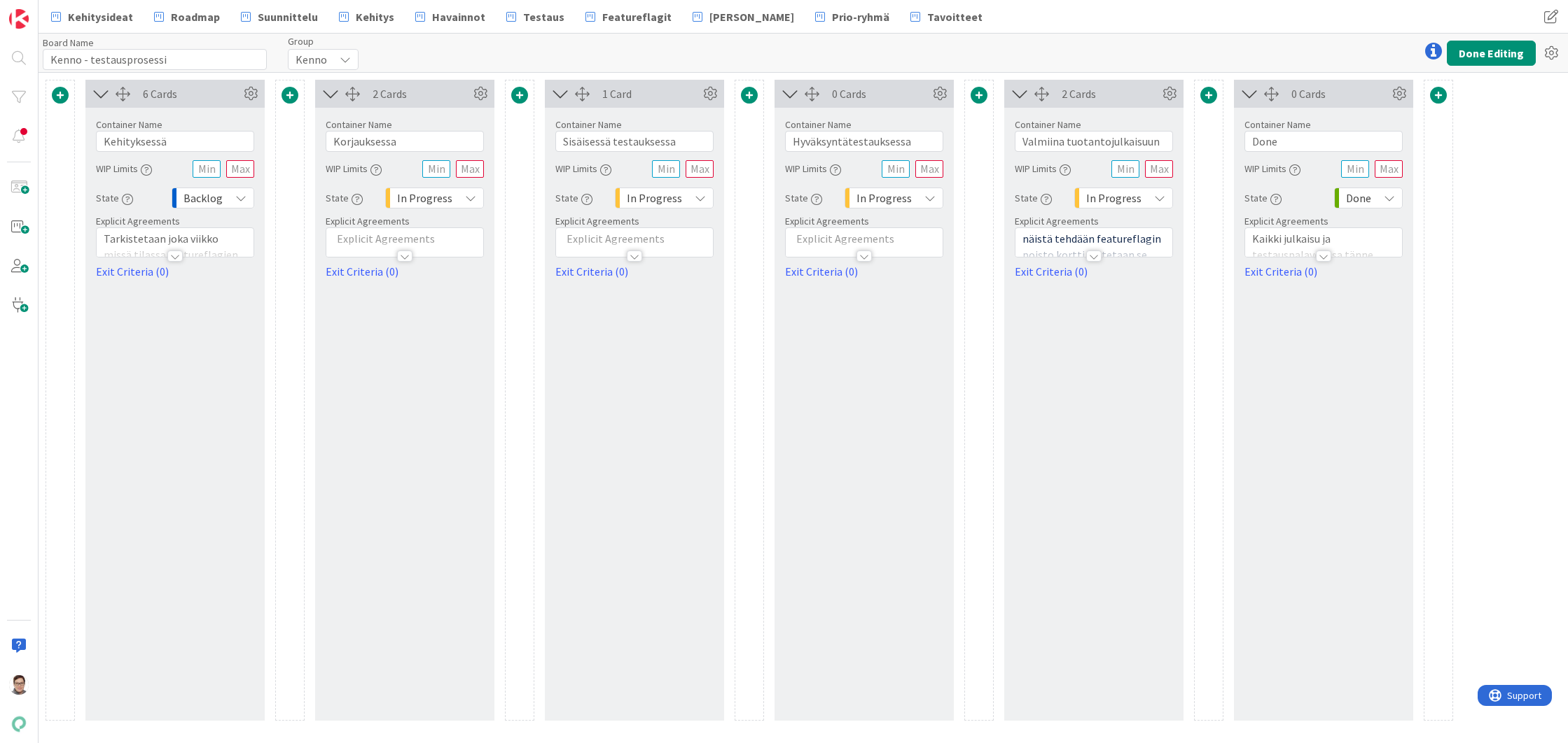
click at [1375, 196] on div "Done" at bounding box center [1368, 198] width 69 height 21
click at [1378, 254] on span "None" at bounding box center [1429, 254] width 116 height 21
click at [1488, 54] on button "Done Editing" at bounding box center [1491, 53] width 89 height 25
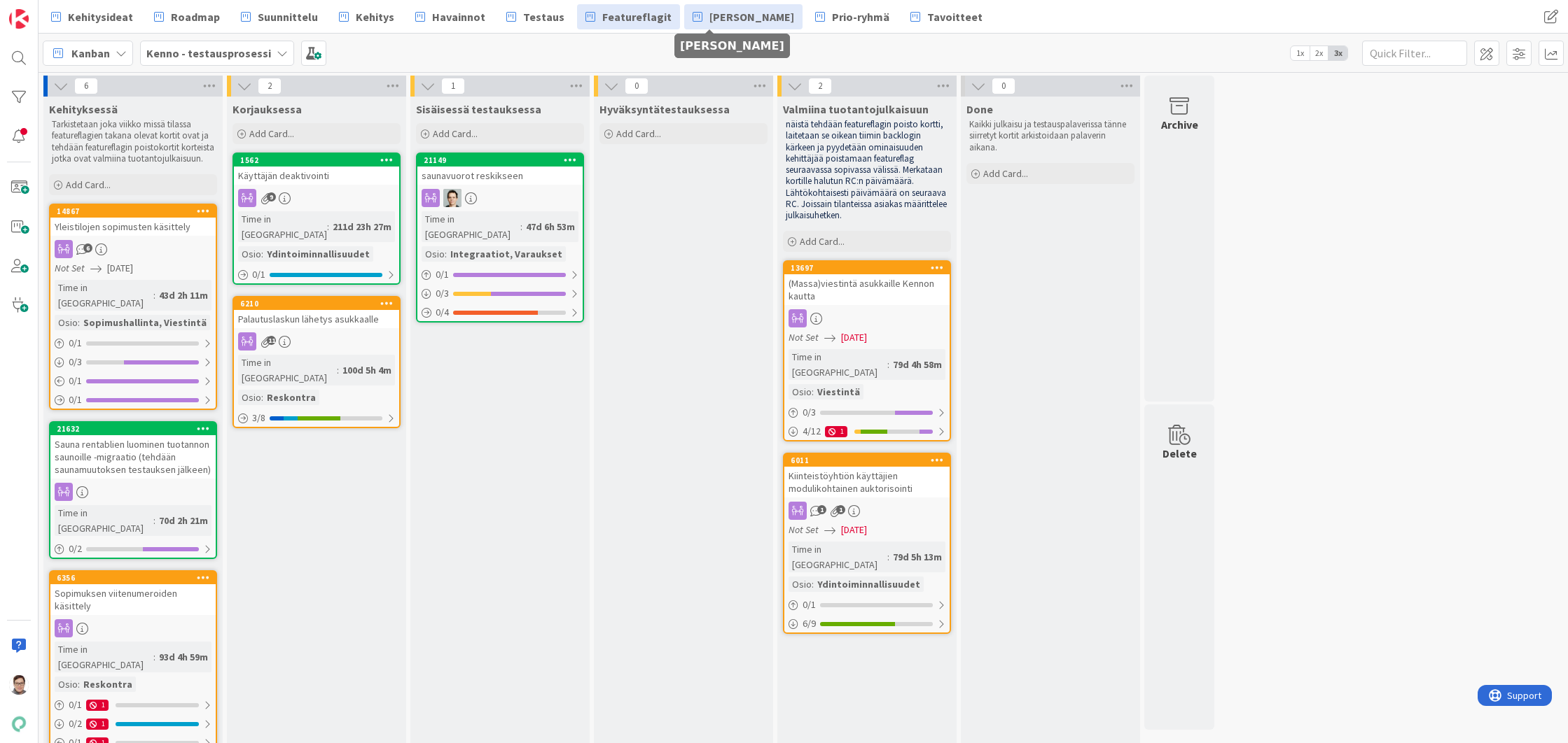
click at [710, 17] on span "[PERSON_NAME]" at bounding box center [752, 17] width 85 height 17
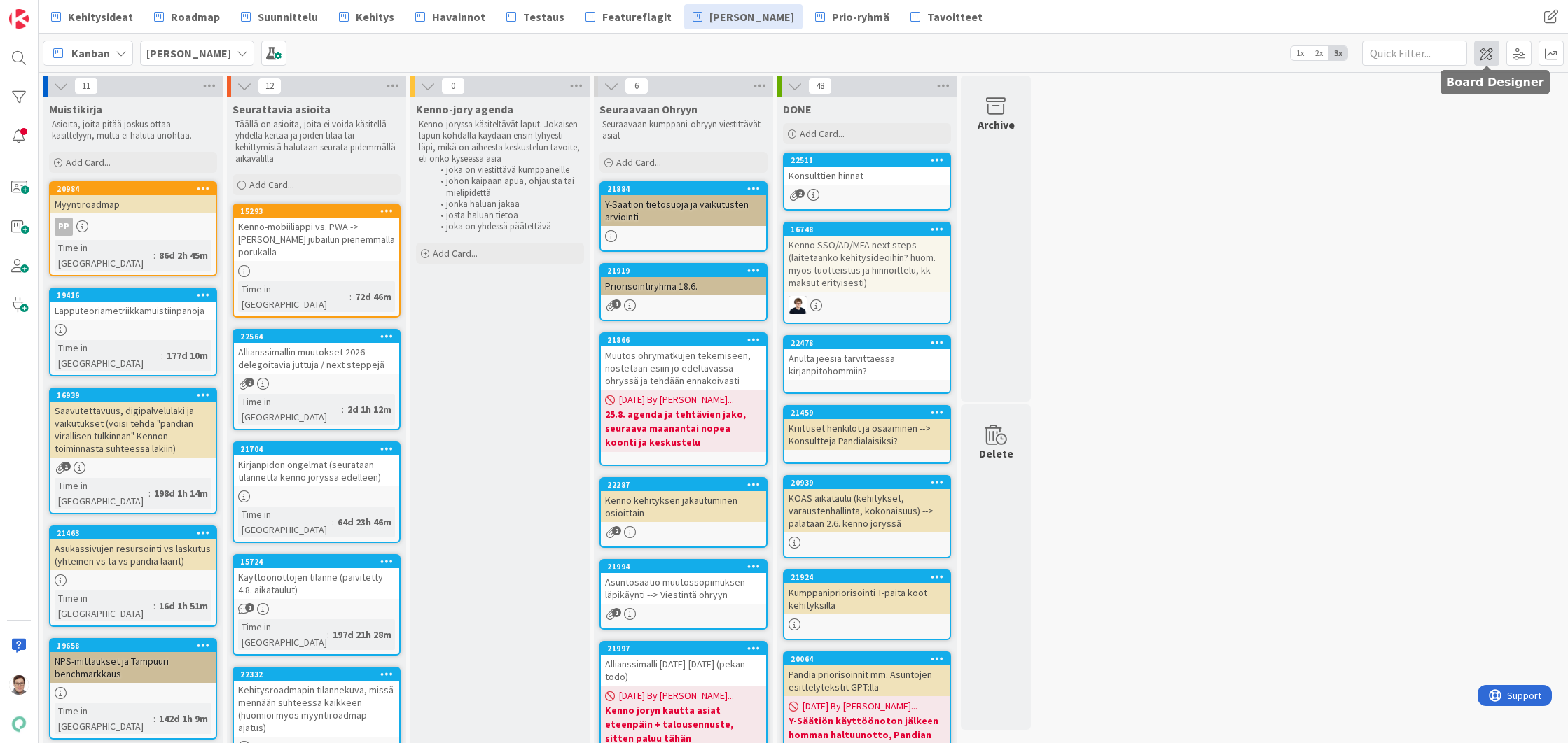
click at [1490, 56] on span at bounding box center [1486, 53] width 25 height 25
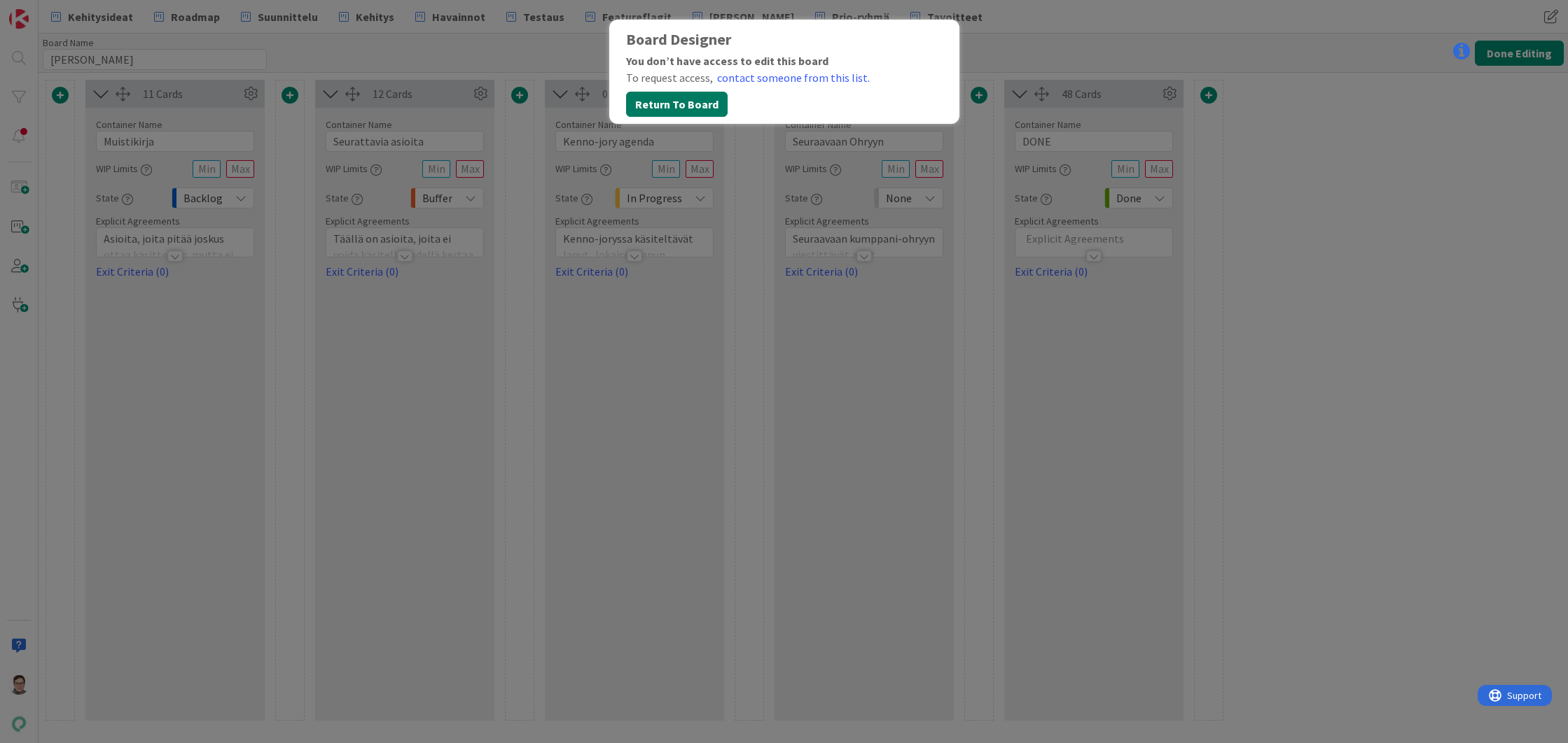
click at [700, 103] on button "Return To Board" at bounding box center [677, 104] width 102 height 25
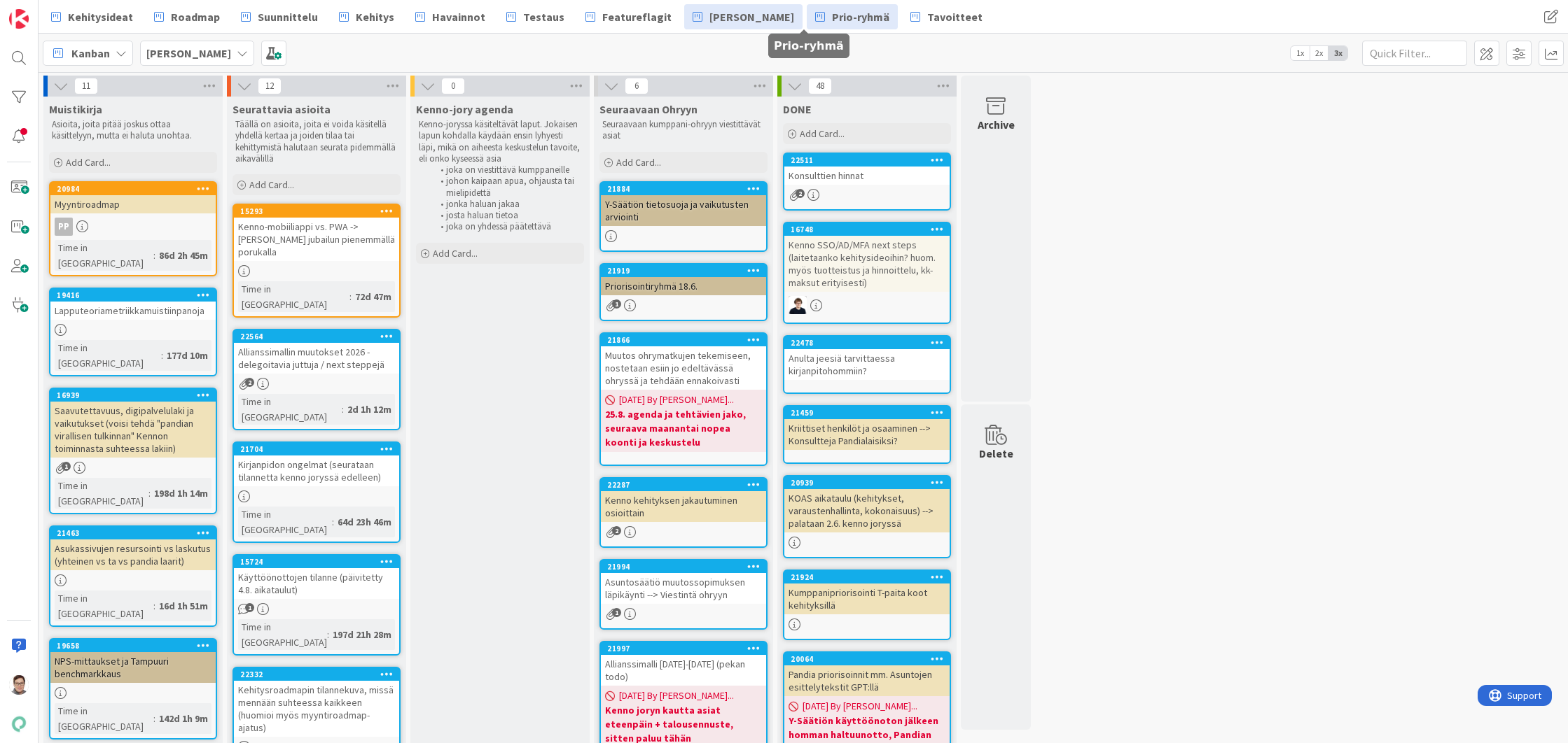
click at [832, 19] on span "Prio-ryhmä" at bounding box center [860, 17] width 57 height 17
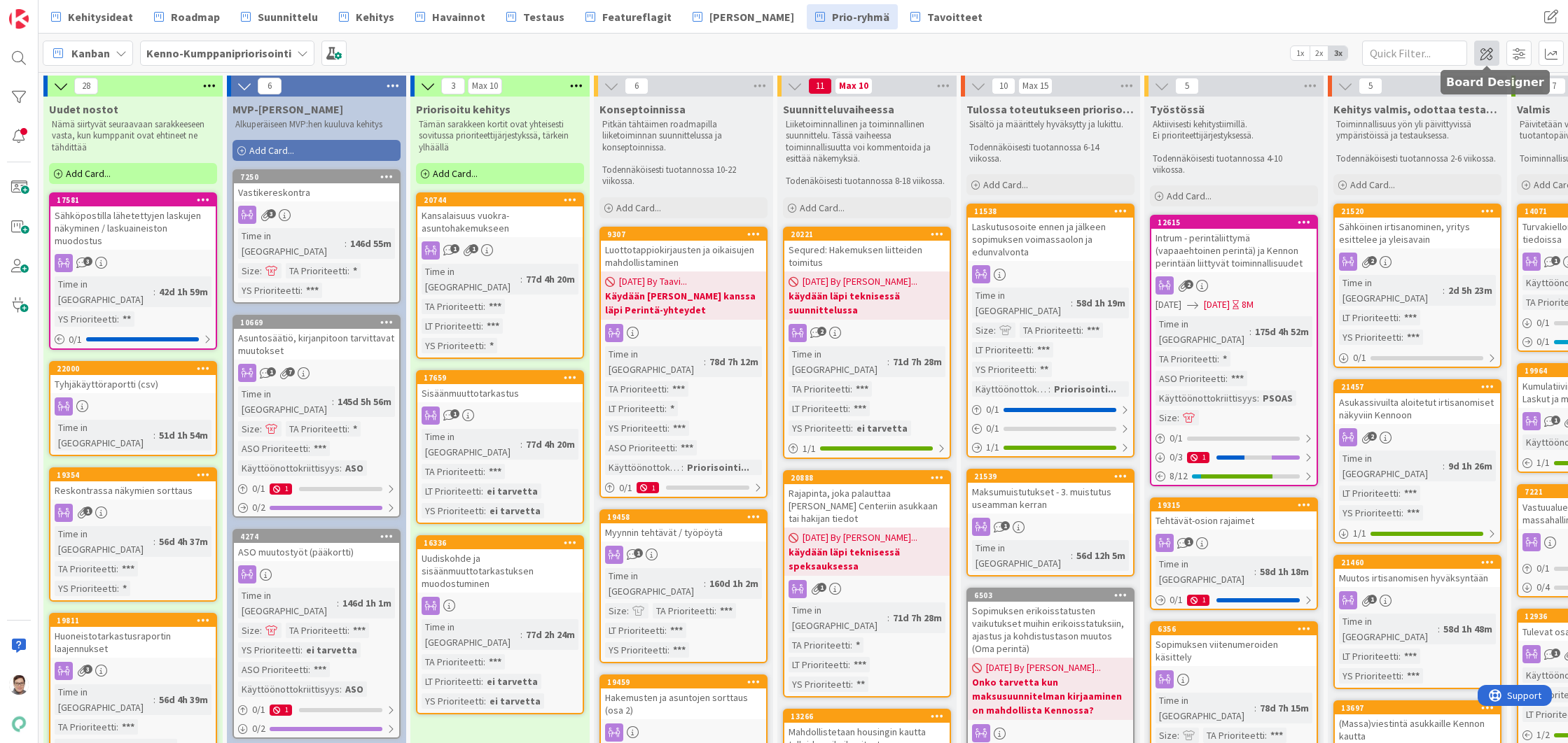
click at [1489, 52] on span at bounding box center [1486, 53] width 25 height 25
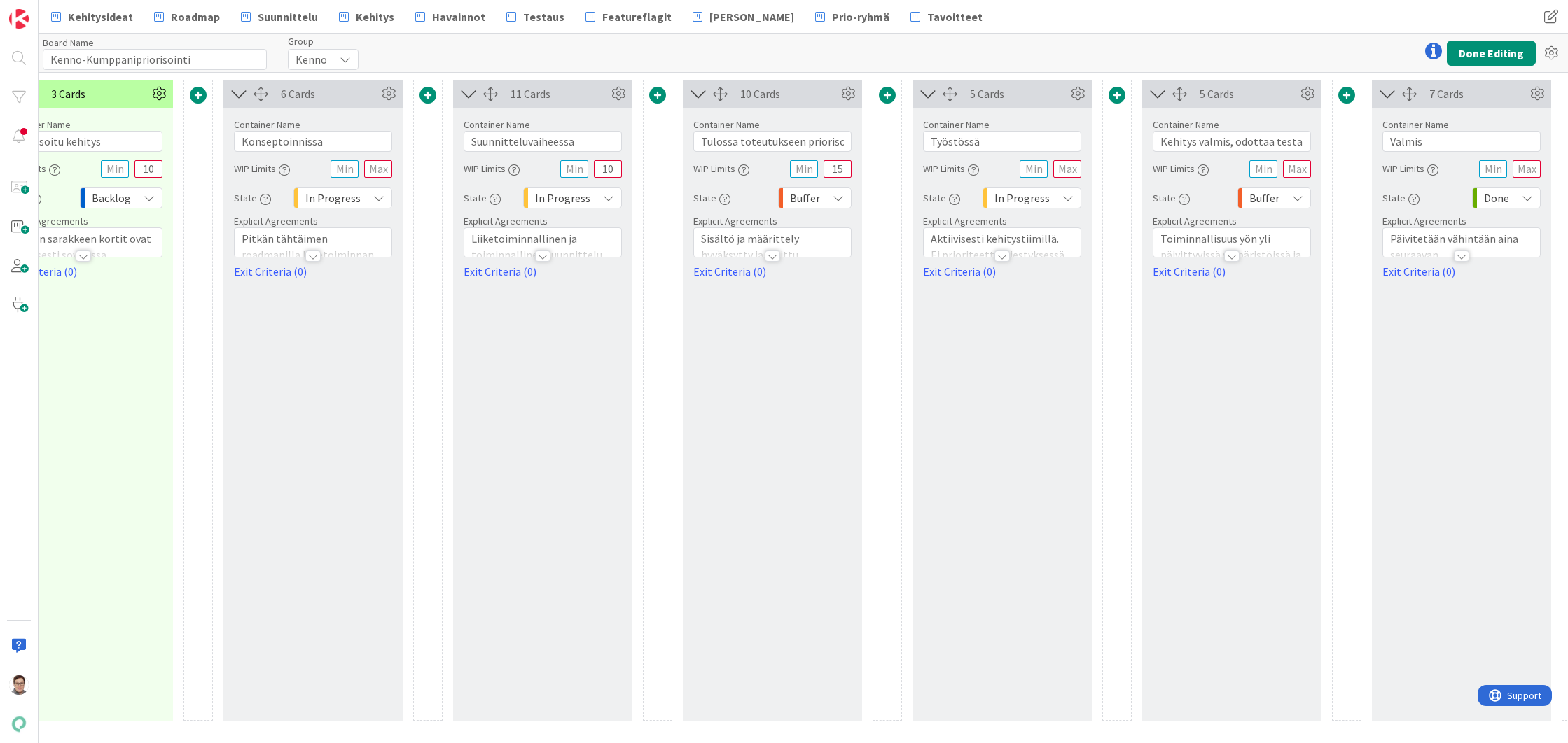
scroll to position [0, 581]
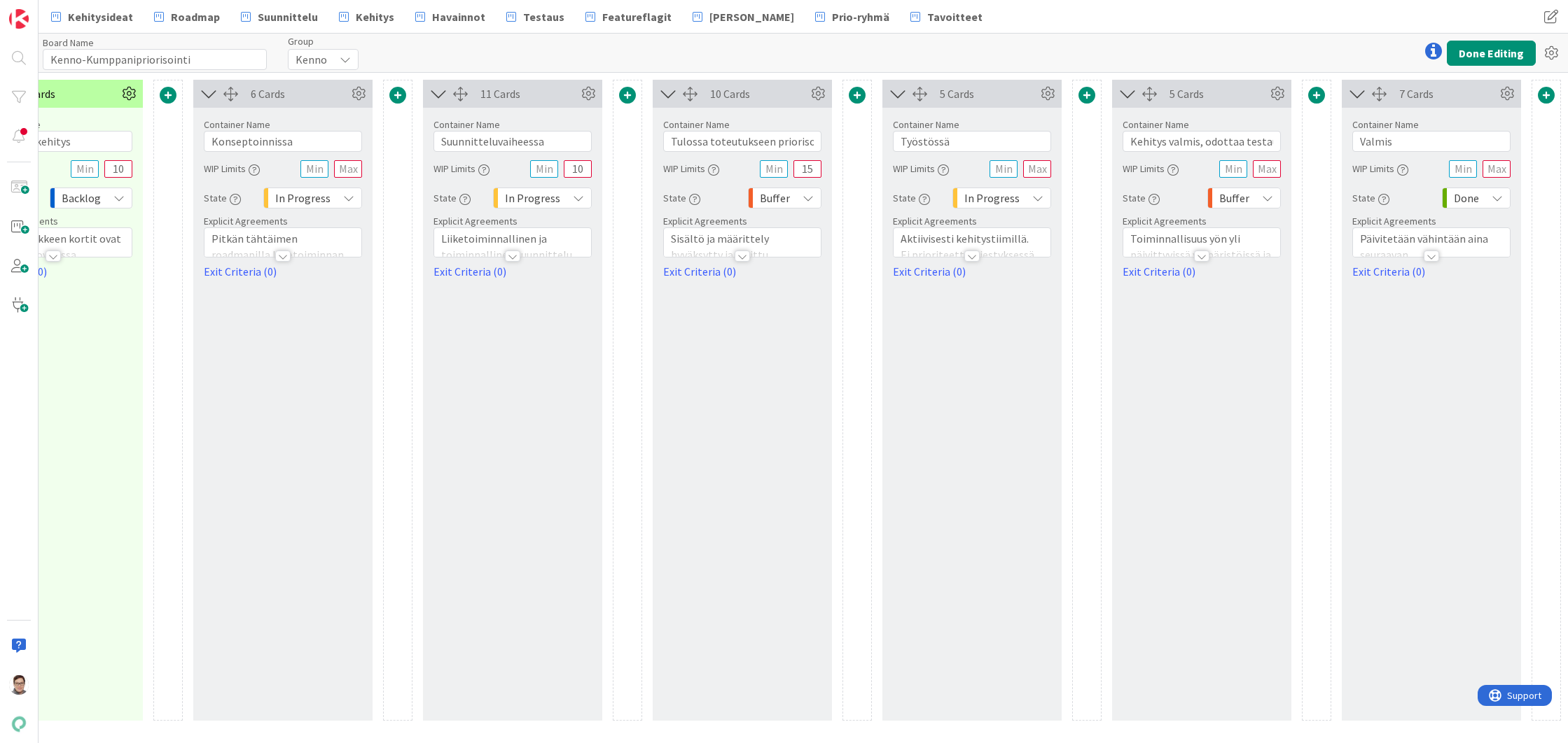
click at [1486, 193] on div "Done" at bounding box center [1476, 198] width 69 height 21
click at [1410, 251] on span "None" at bounding box center [1444, 254] width 116 height 21
click at [1497, 57] on button "Done Editing" at bounding box center [1491, 53] width 89 height 25
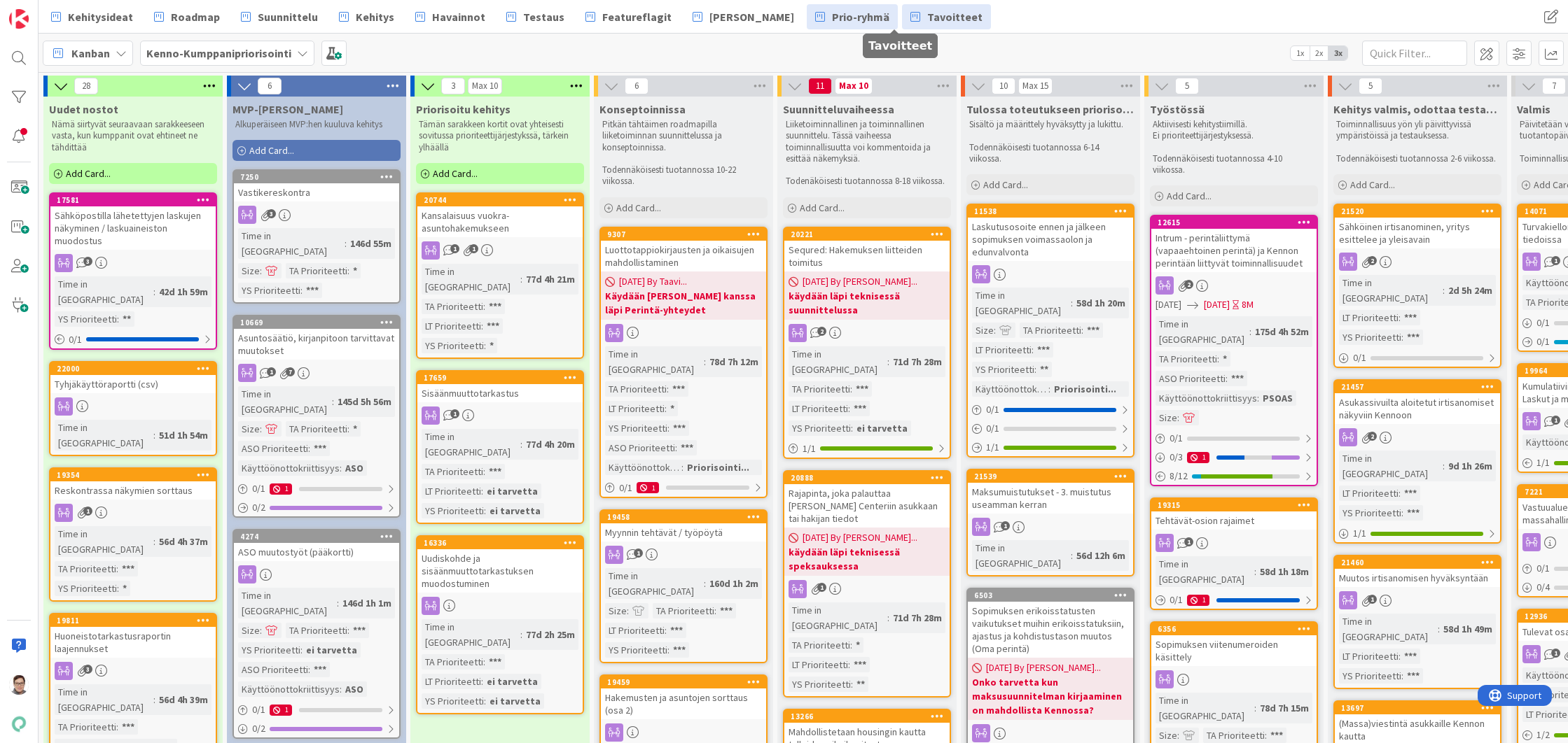
click at [927, 21] on span "Tavoitteet" at bounding box center [955, 17] width 56 height 17
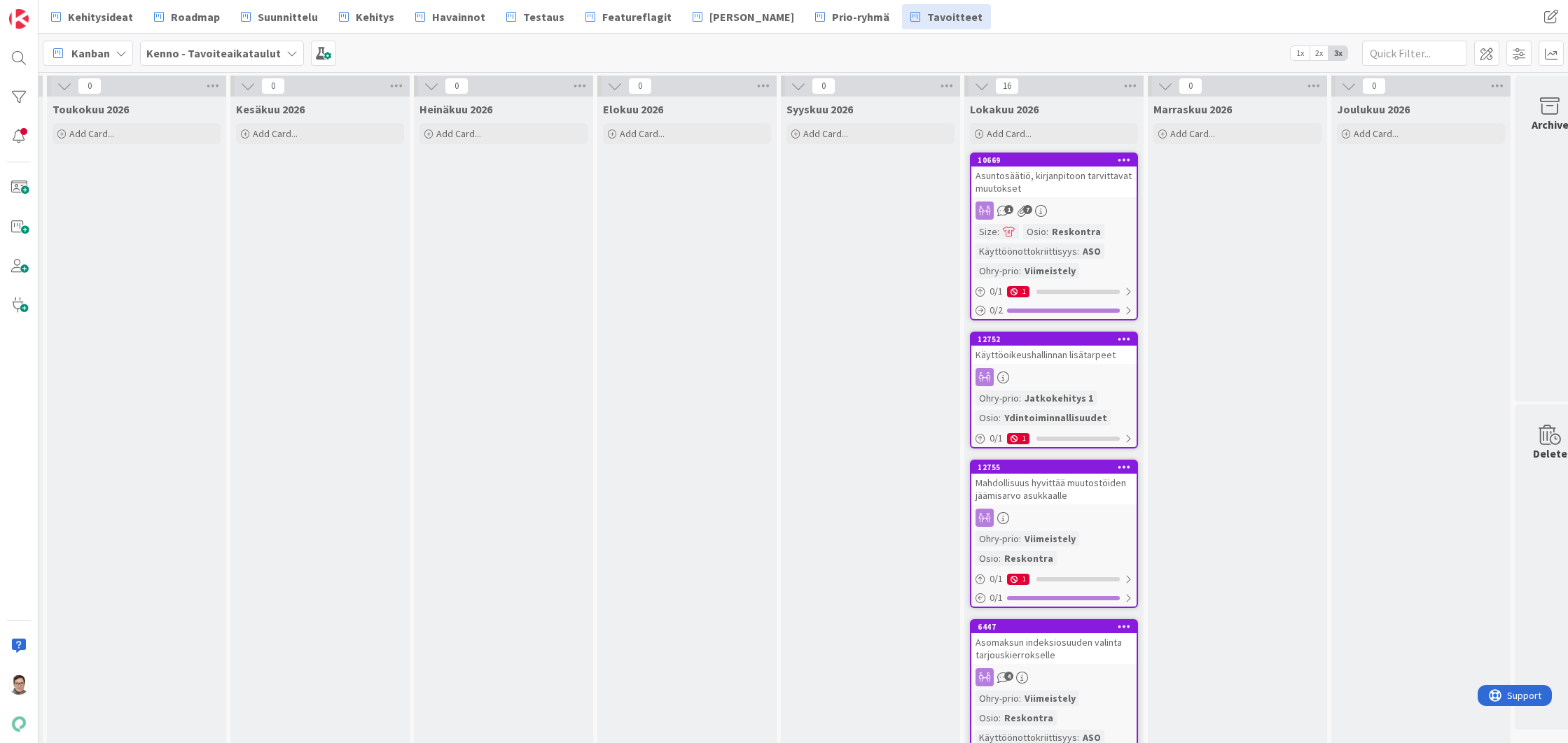
scroll to position [0, 2781]
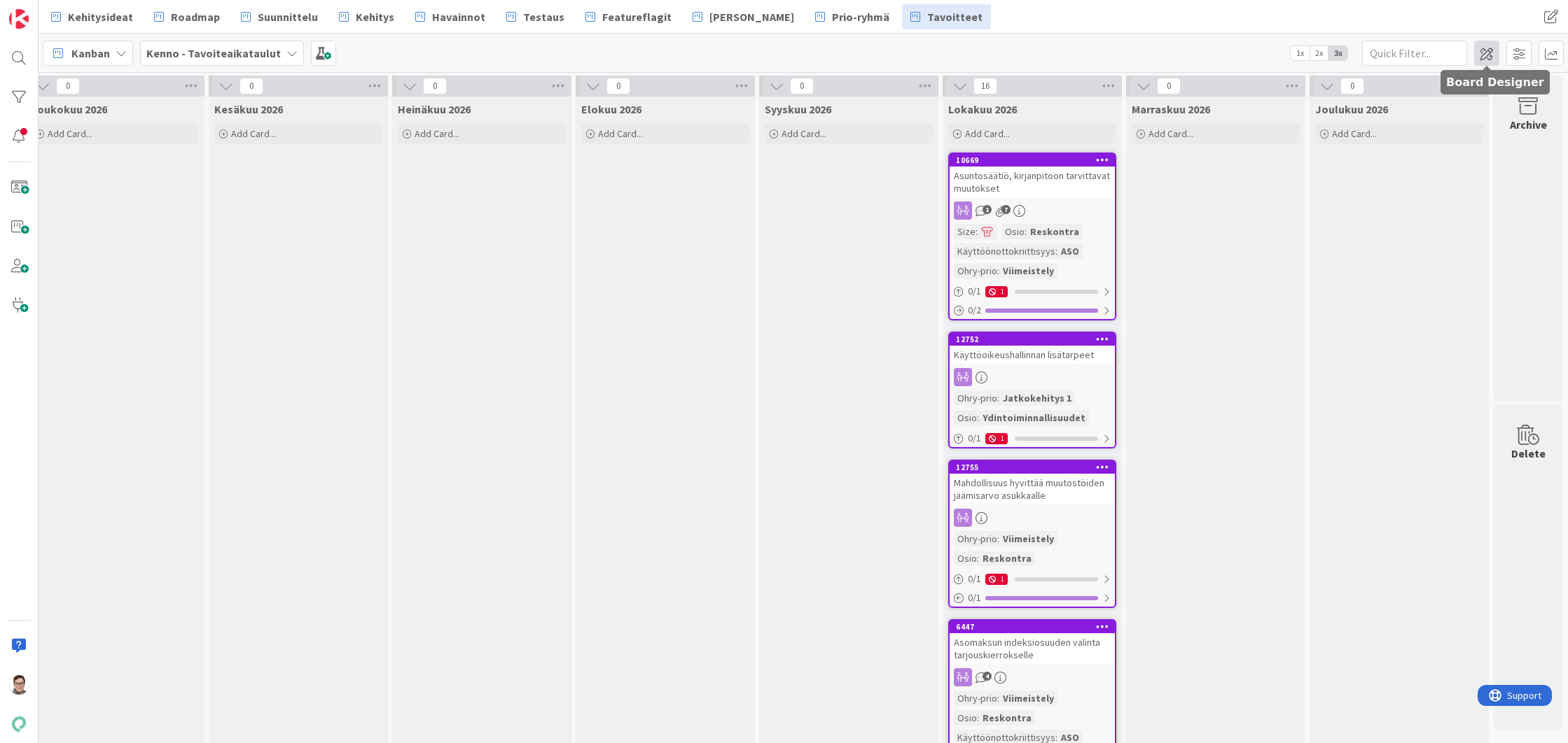
click at [1488, 56] on span at bounding box center [1486, 53] width 25 height 25
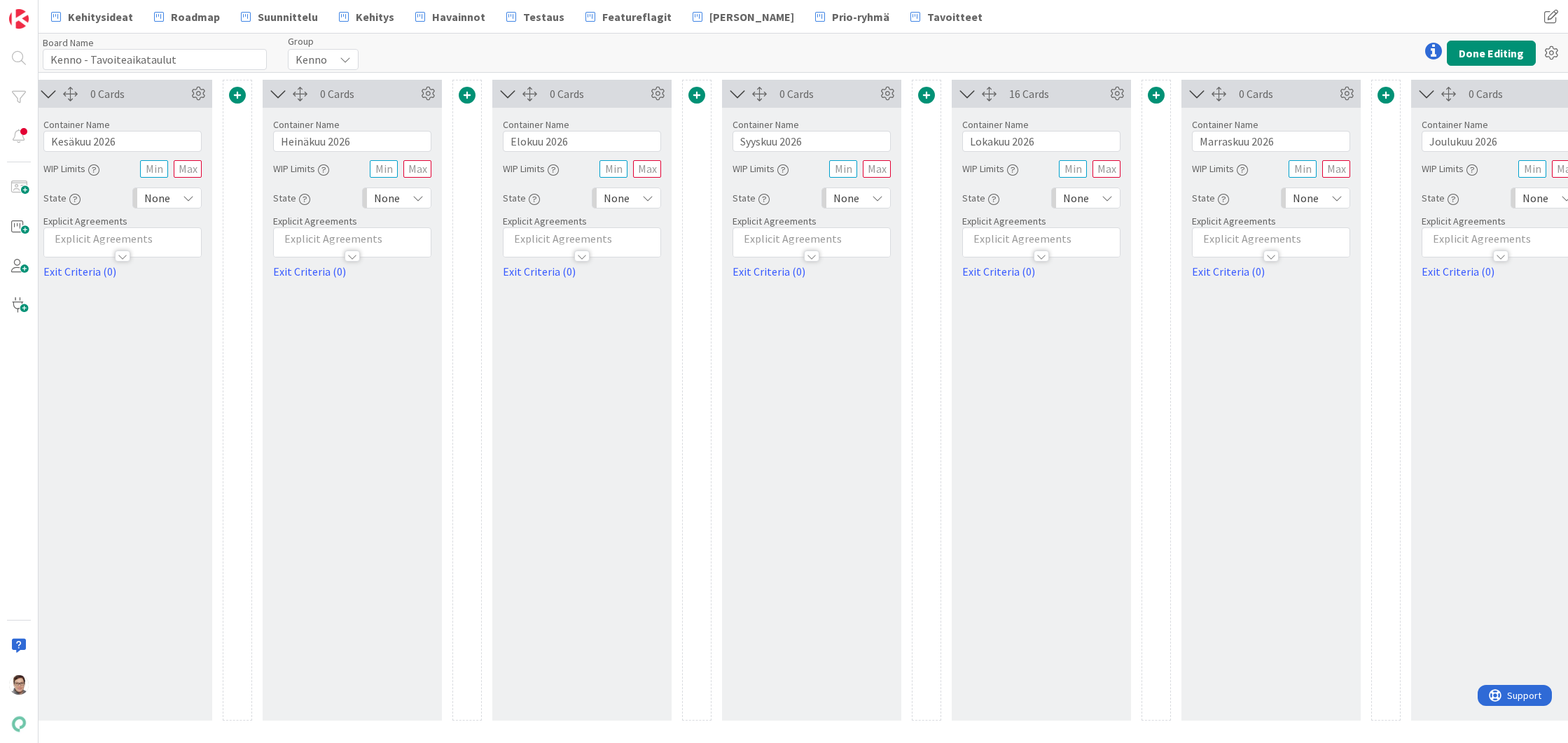
scroll to position [0, 3797]
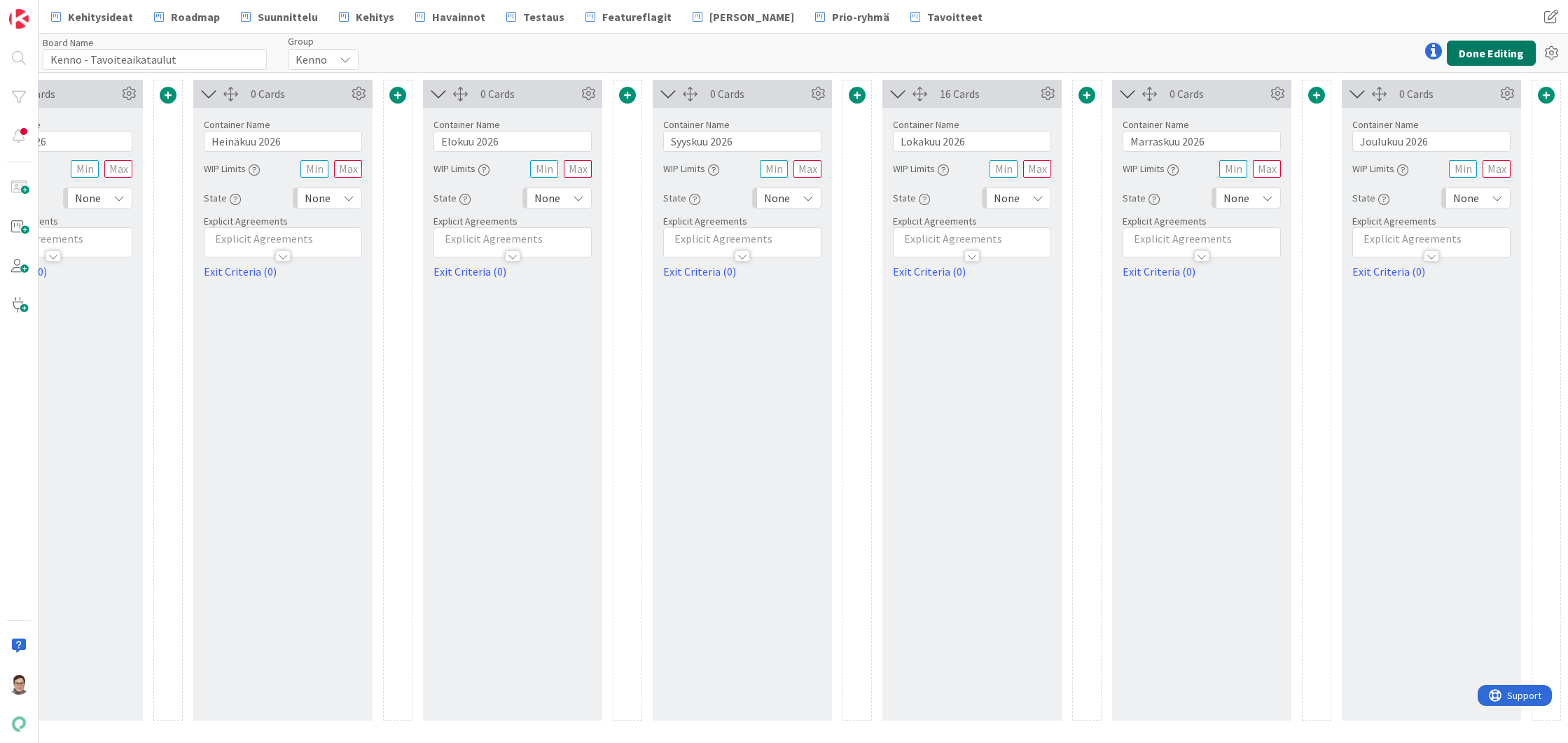
drag, startPoint x: 1495, startPoint y: 50, endPoint x: 1498, endPoint y: 64, distance: 14.3
click at [1495, 50] on button "Done Editing" at bounding box center [1491, 53] width 89 height 25
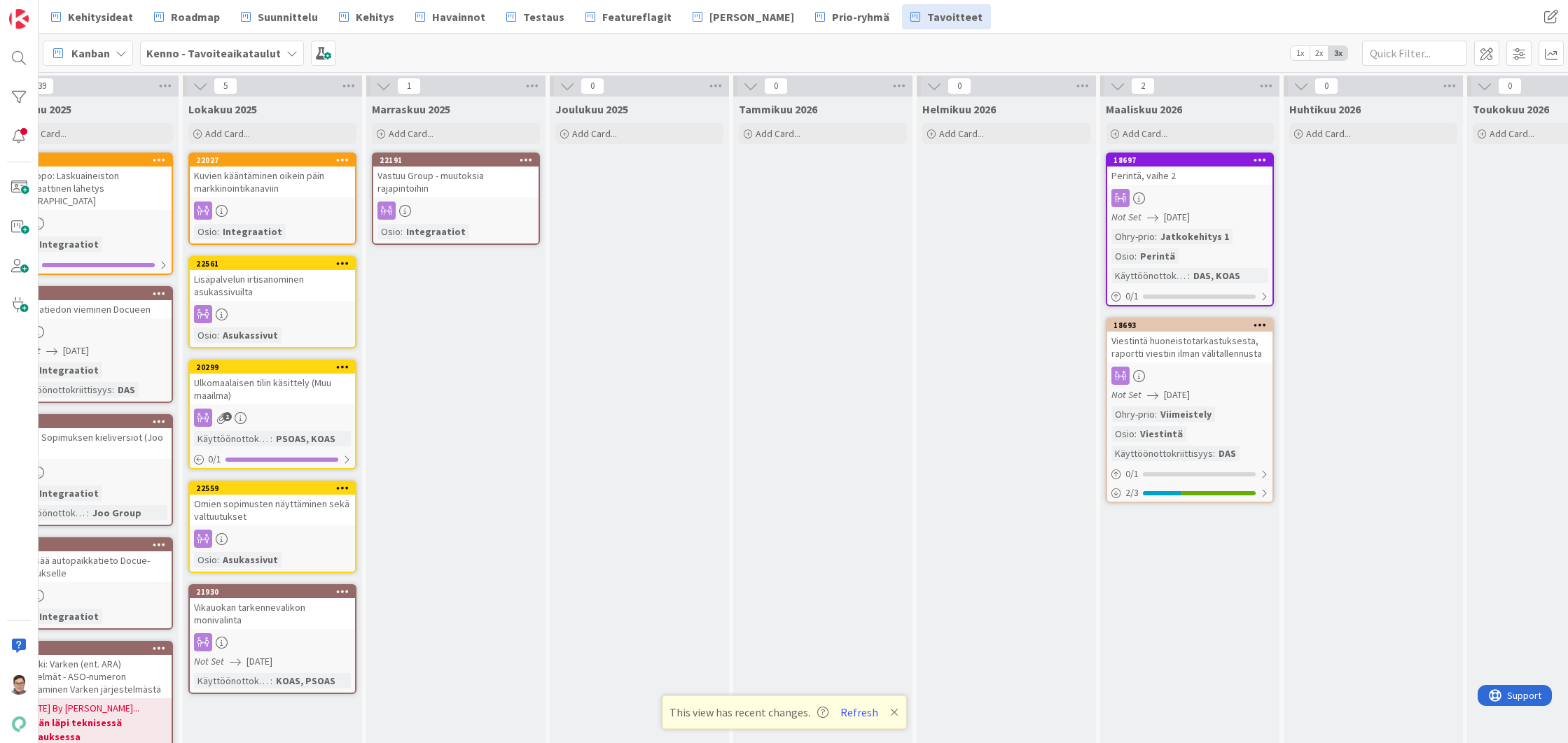
scroll to position [0, 2656]
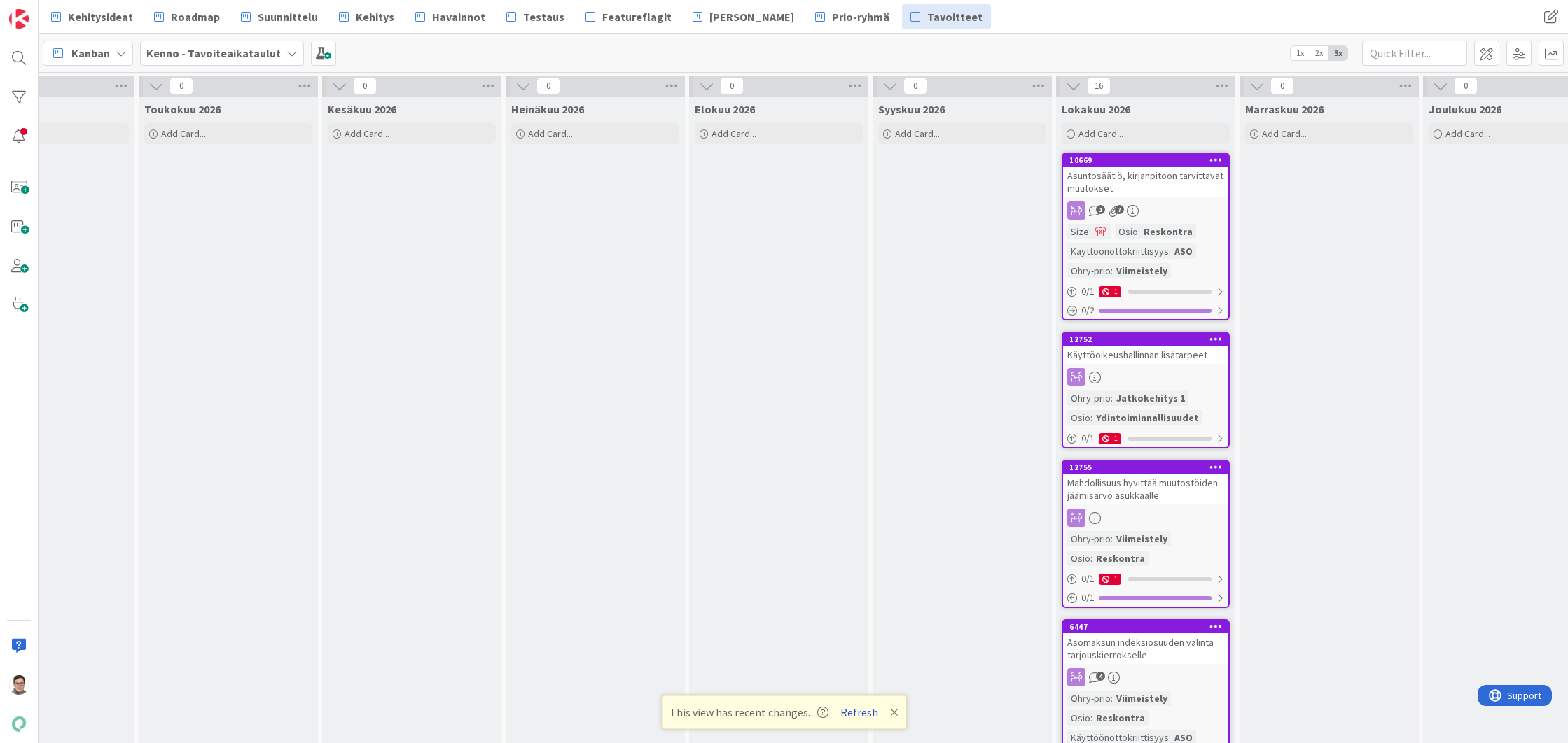
click at [859, 712] on button "Refresh" at bounding box center [859, 712] width 48 height 18
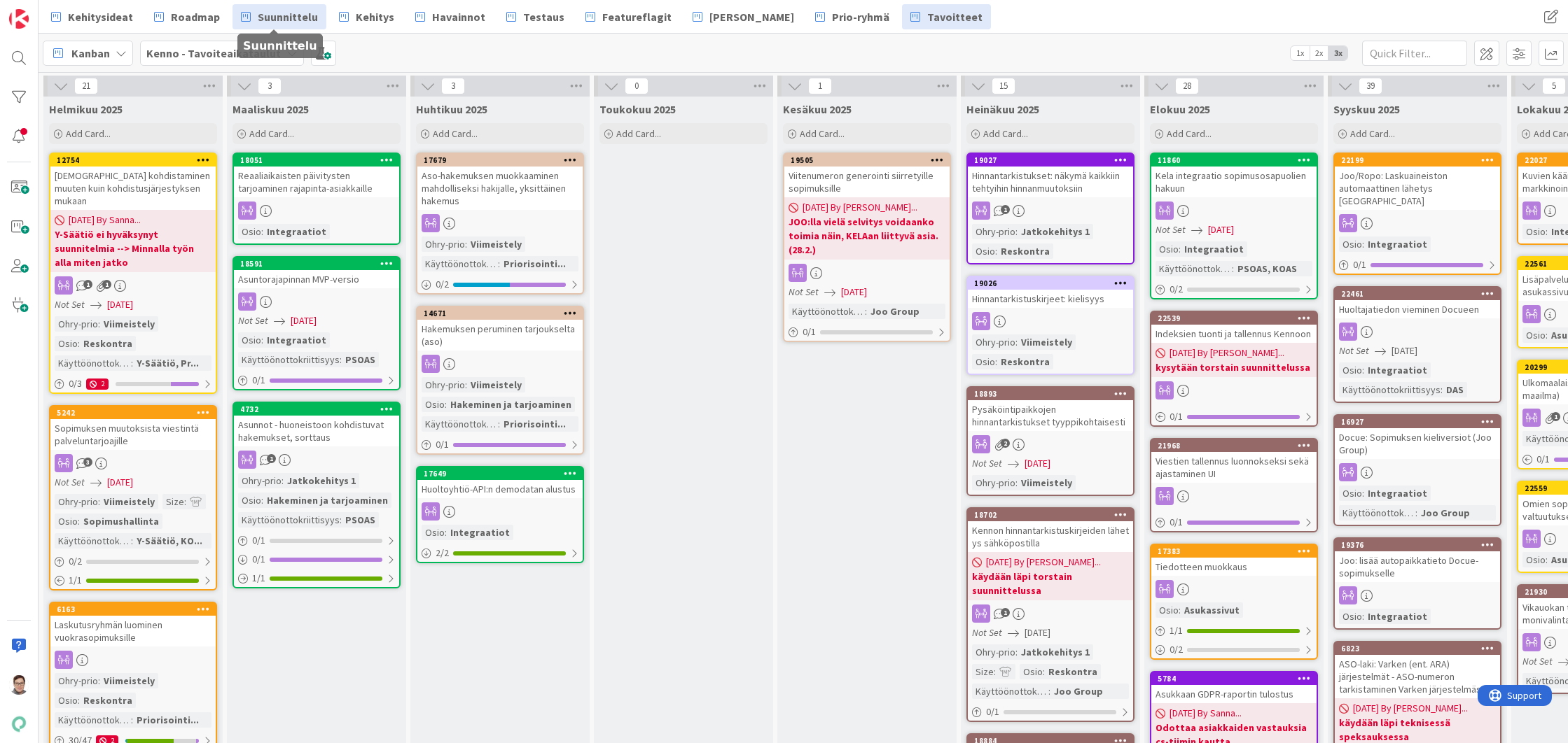
click at [288, 16] on span "Suunnittelu" at bounding box center [287, 17] width 60 height 17
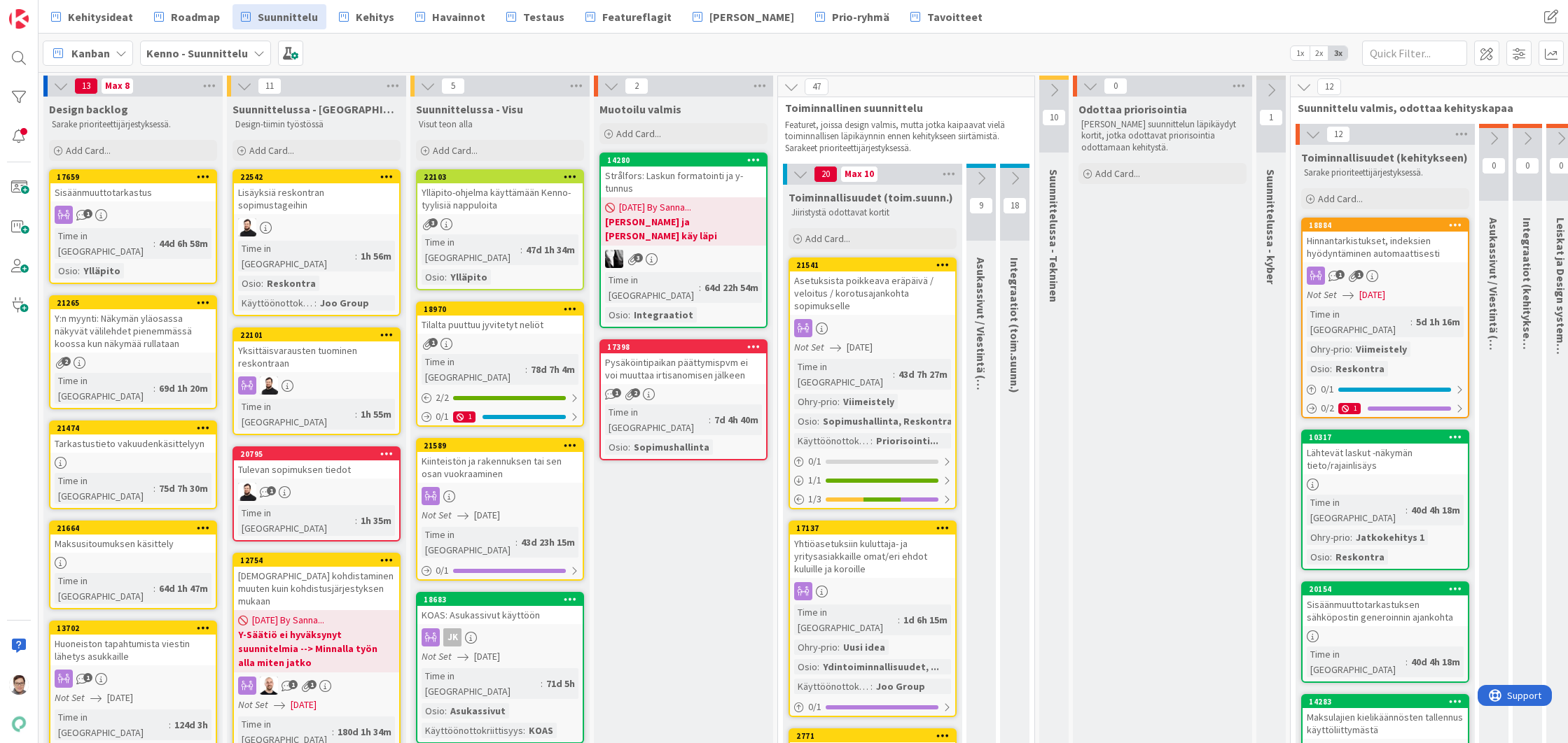
scroll to position [0, 103]
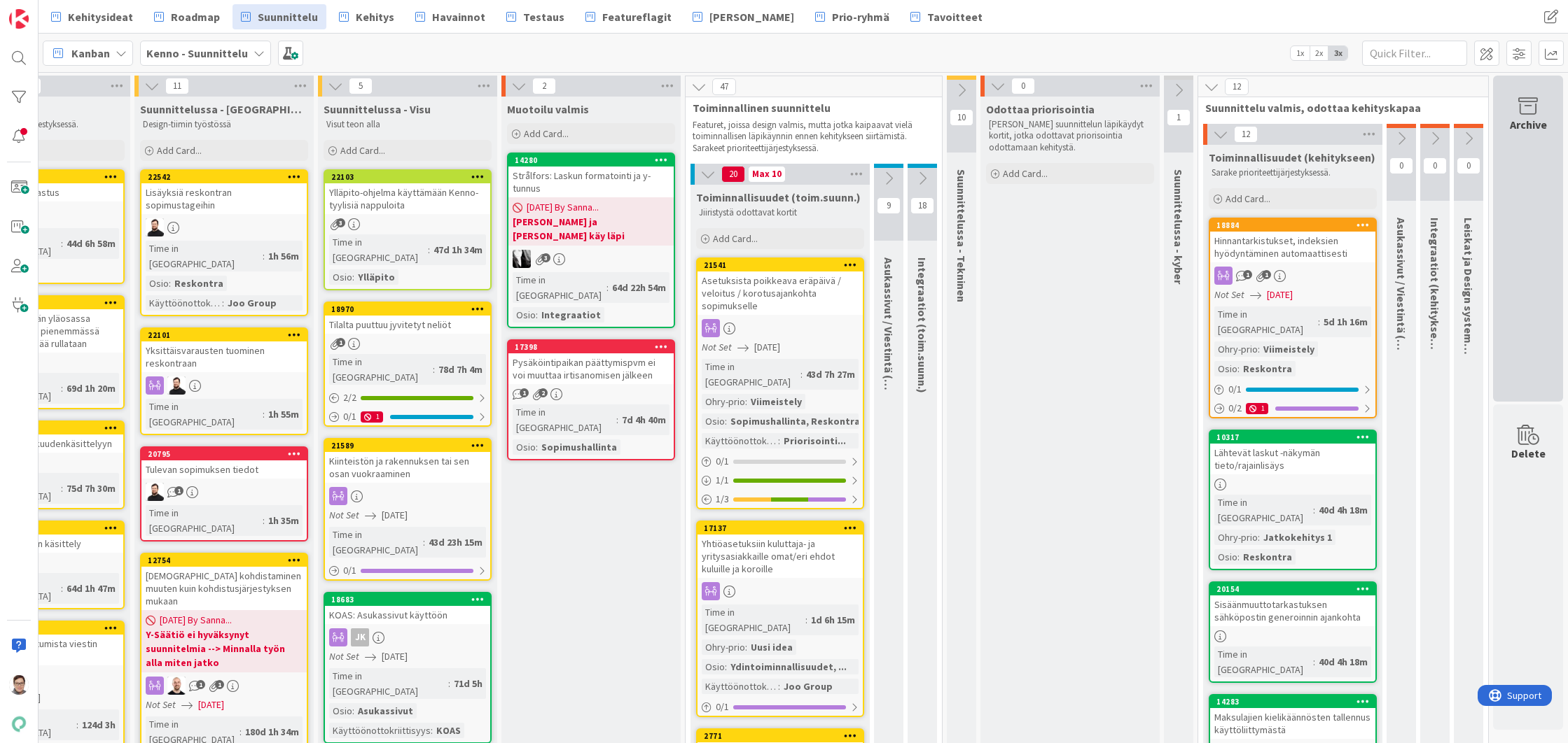
click at [1495, 221] on div "Archive" at bounding box center [1527, 238] width 70 height 326
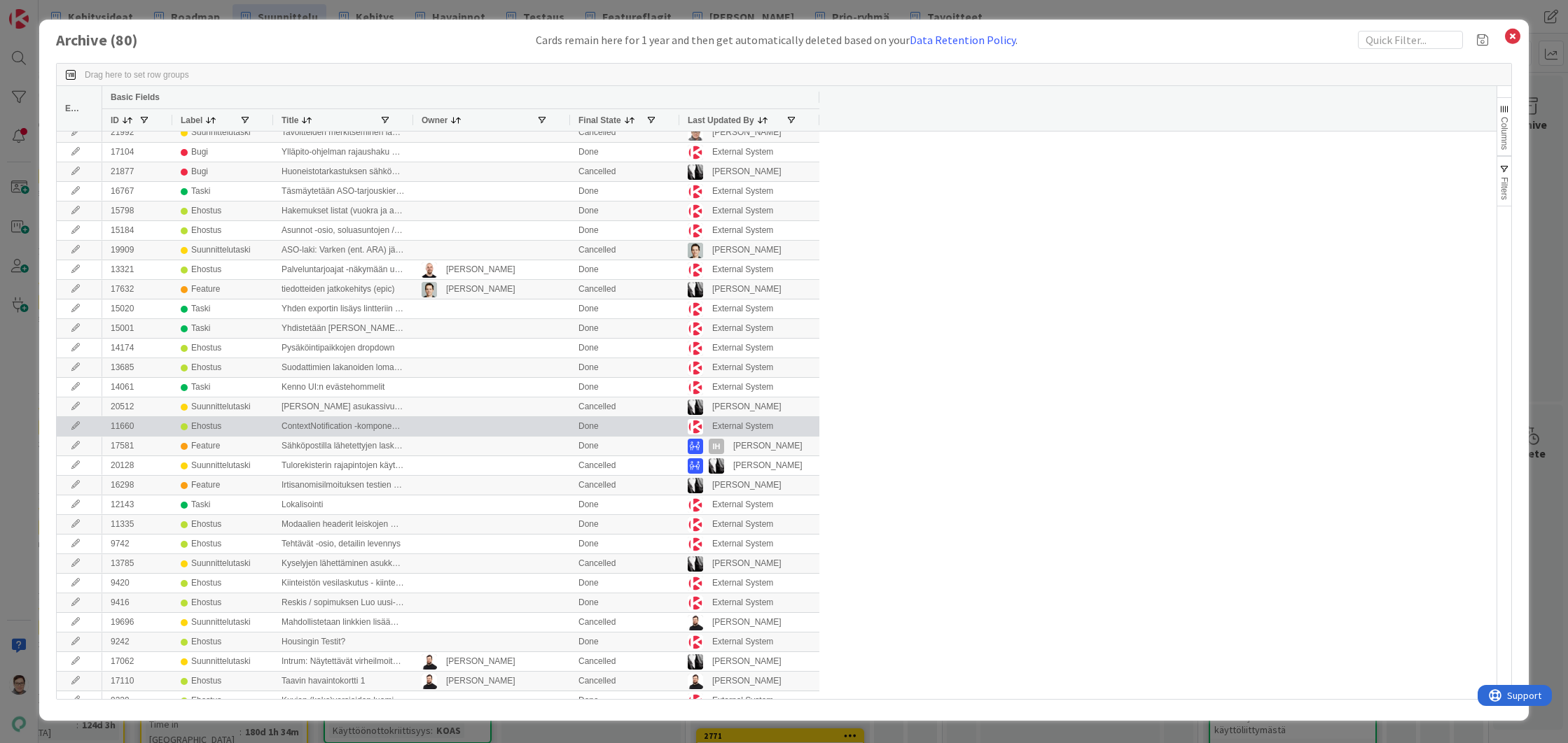
scroll to position [0, 0]
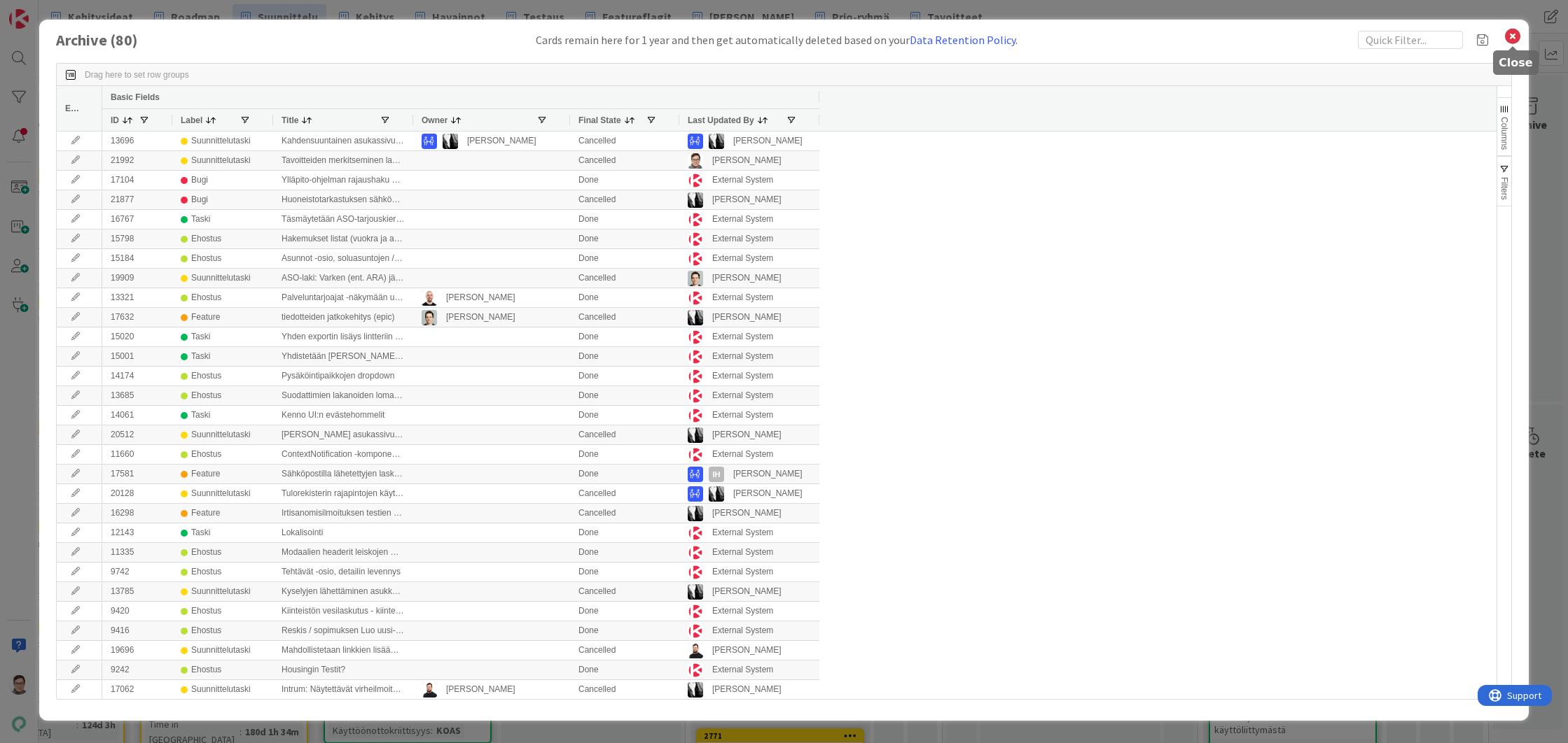
click at [1514, 36] on icon at bounding box center [1512, 36] width 18 height 20
